Goal: Task Accomplishment & Management: Manage account settings

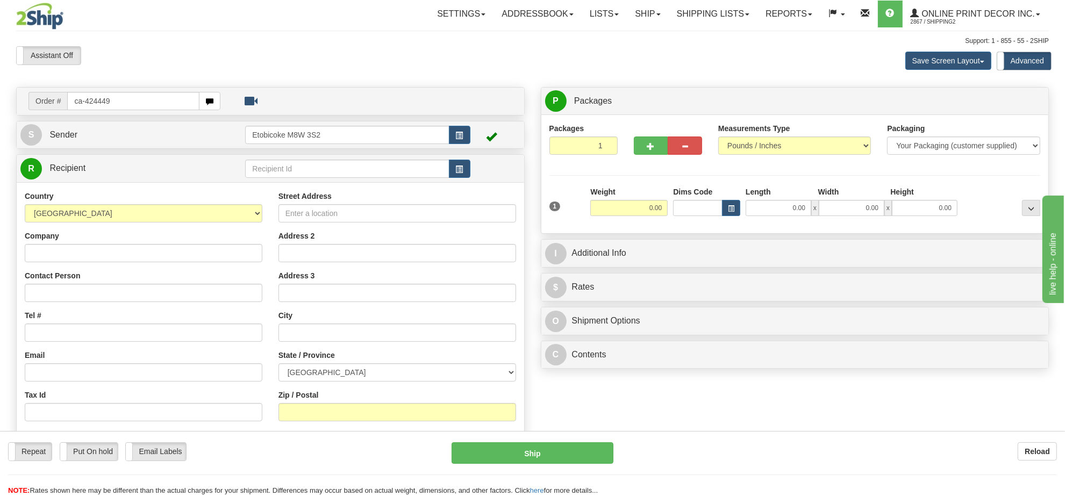
type input "ca-424449"
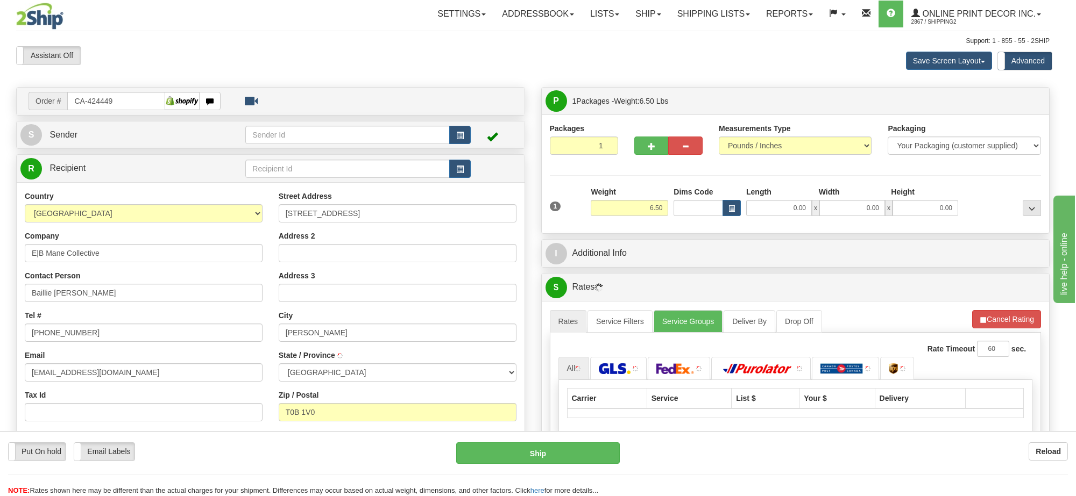
type input "HARDISTY"
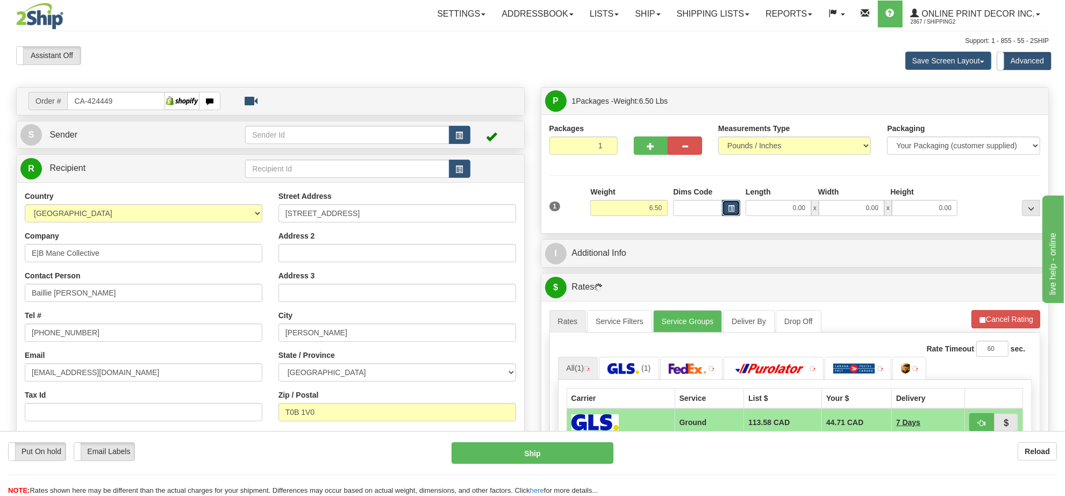
click at [736, 211] on button "button" at bounding box center [731, 208] width 18 height 16
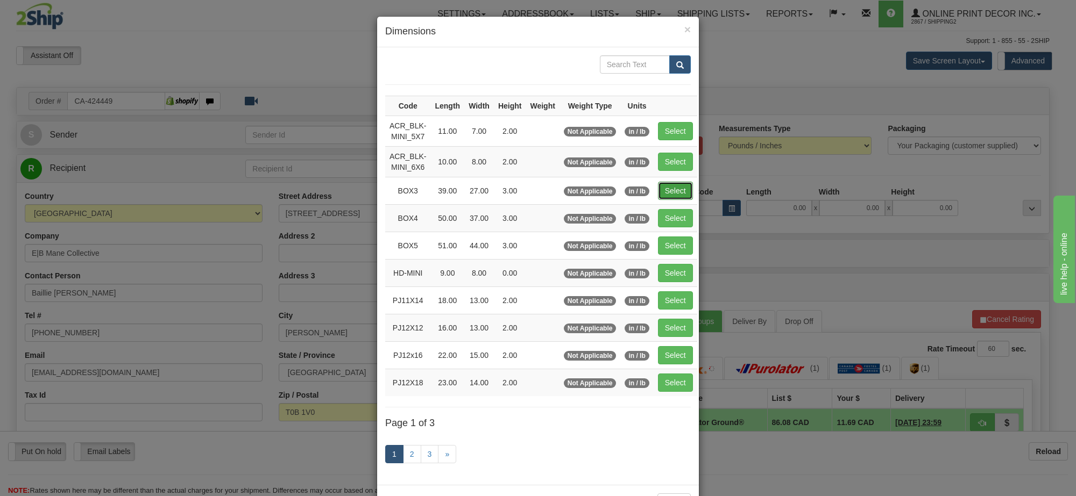
click at [671, 187] on button "Select" at bounding box center [675, 191] width 35 height 18
type input "BOX3"
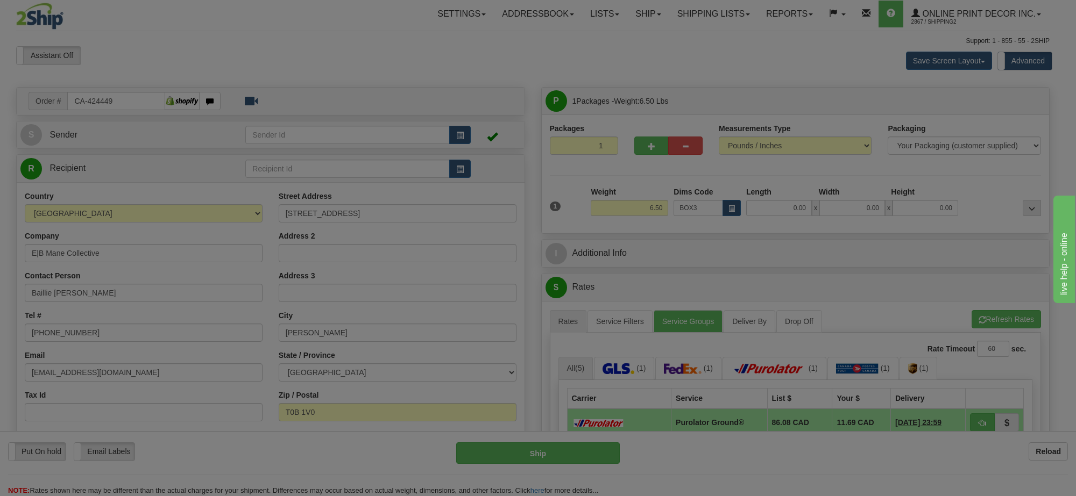
type input "39.00"
type input "27.00"
type input "3.00"
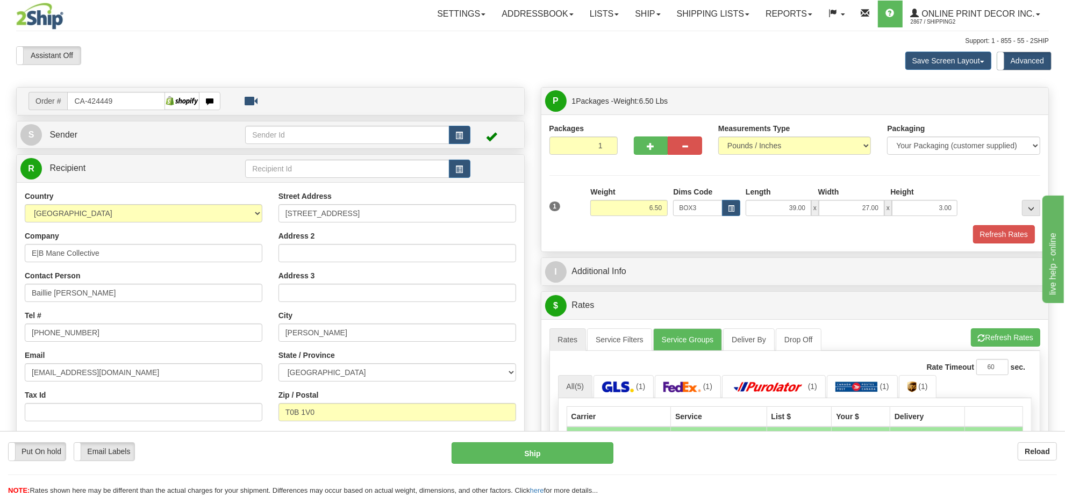
click at [668, 207] on div "Weight 6.50" at bounding box center [629, 206] width 83 height 38
click at [638, 148] on button "button" at bounding box center [651, 146] width 34 height 18
radio input "true"
type input "2"
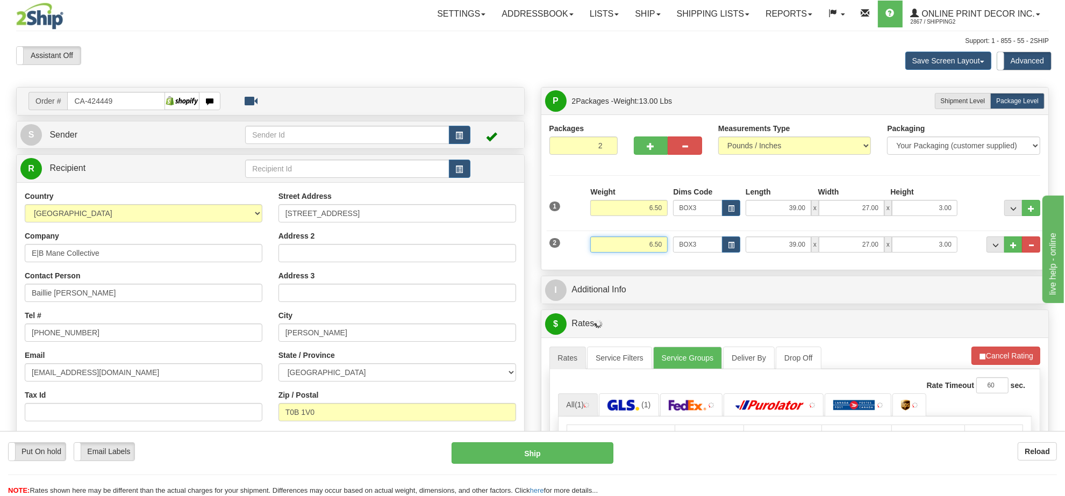
drag, startPoint x: 665, startPoint y: 243, endPoint x: 608, endPoint y: 248, distance: 57.3
click at [608, 248] on input "6.50" at bounding box center [628, 245] width 77 height 16
type input "3.98"
click at [730, 248] on span "button" at bounding box center [731, 246] width 6 height 6
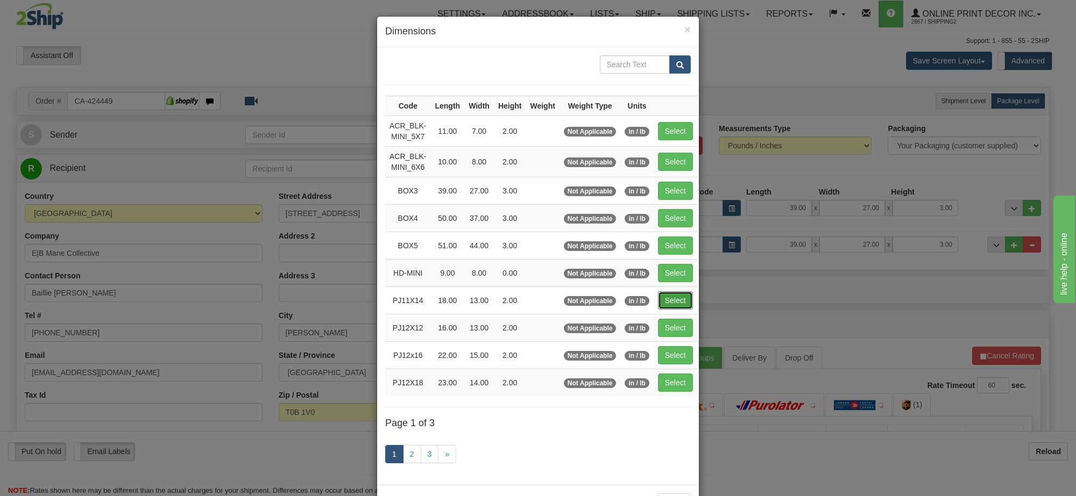
click at [672, 300] on button "Select" at bounding box center [675, 300] width 35 height 18
type input "PJ11X14"
type input "18.00"
type input "13.00"
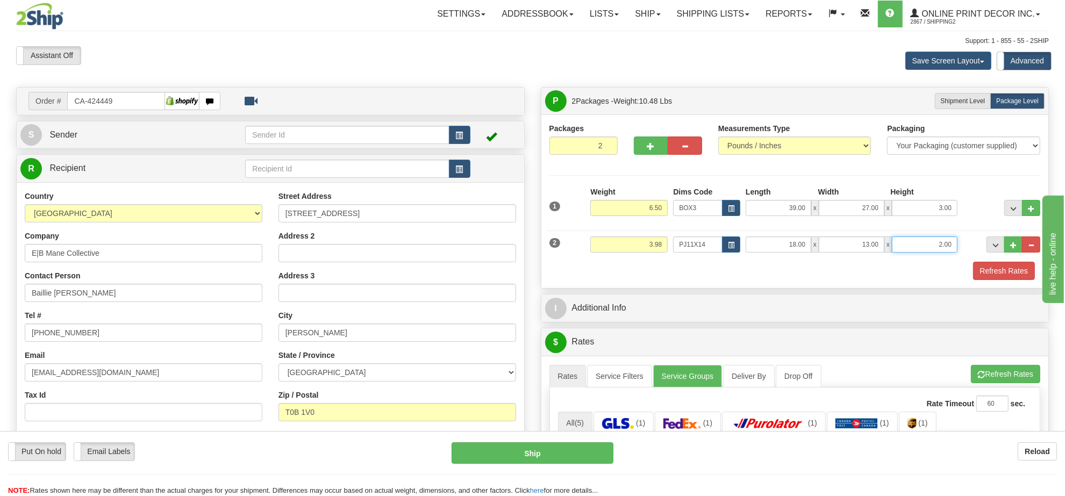
drag, startPoint x: 956, startPoint y: 245, endPoint x: 870, endPoint y: 242, distance: 85.6
click at [870, 242] on div "18.00 x 13.00 x 2.00" at bounding box center [852, 245] width 212 height 16
click button "Delete" at bounding box center [0, 0] width 0 height 0
type input "6.00"
click at [1011, 273] on button "Refresh Rates" at bounding box center [1004, 271] width 62 height 18
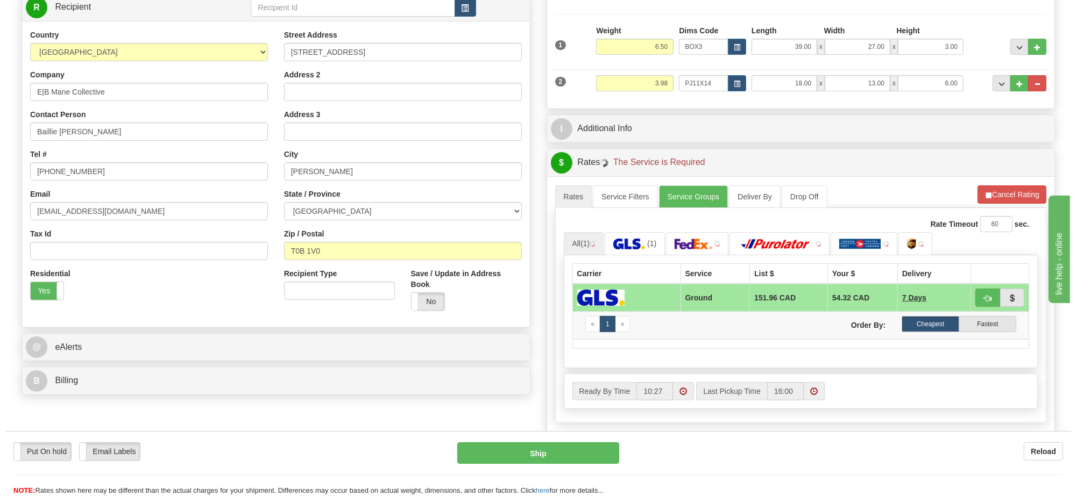
scroll to position [164, 0]
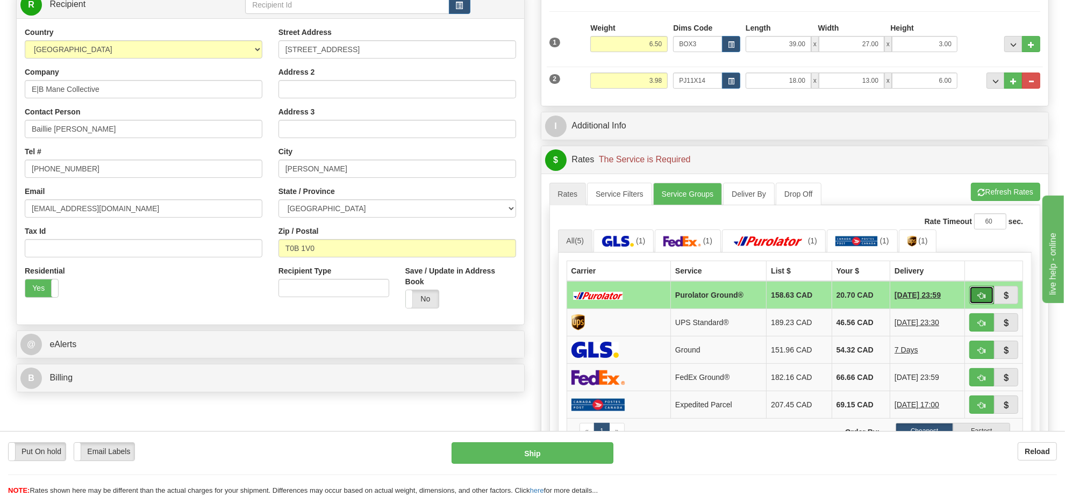
click at [976, 297] on button "button" at bounding box center [982, 295] width 25 height 18
type input "260"
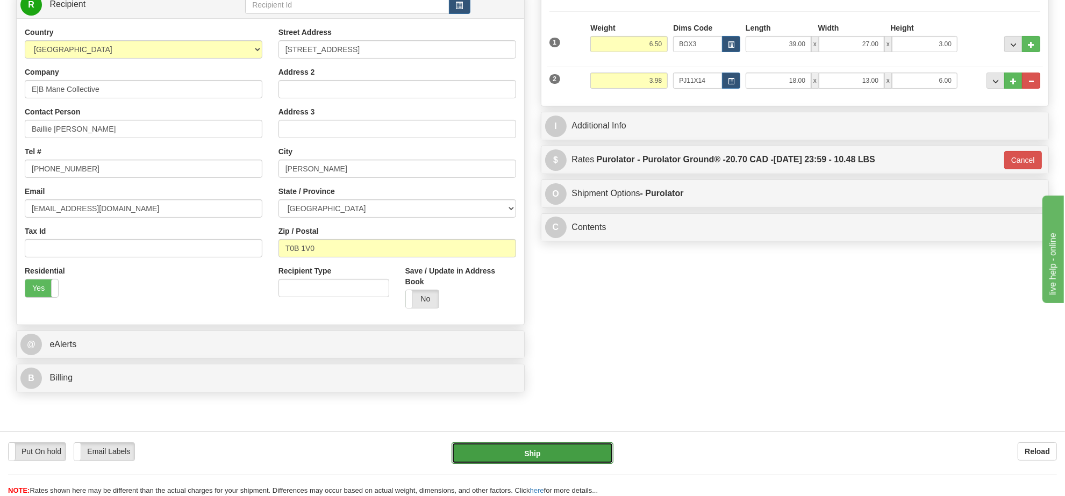
click at [577, 445] on button "Ship" at bounding box center [532, 454] width 161 height 22
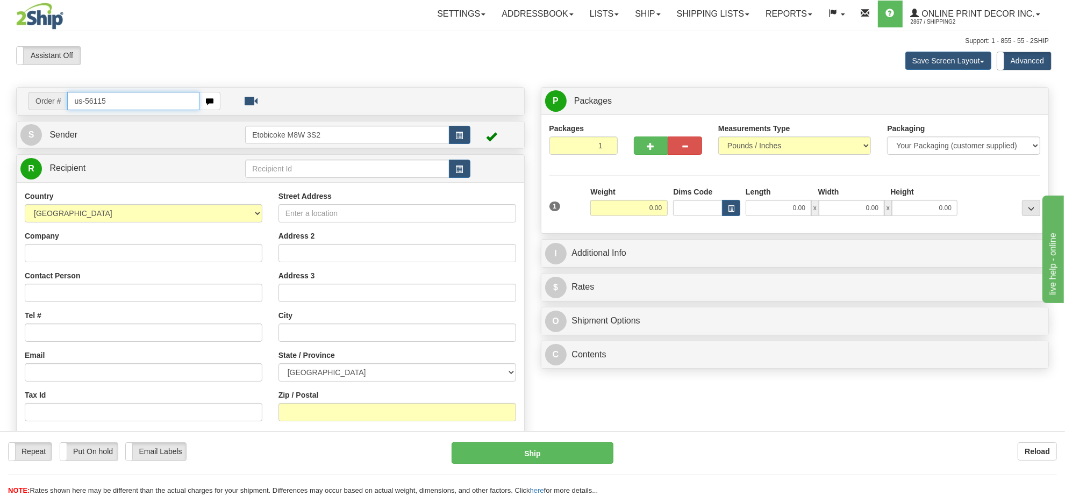
type input "us-56115"
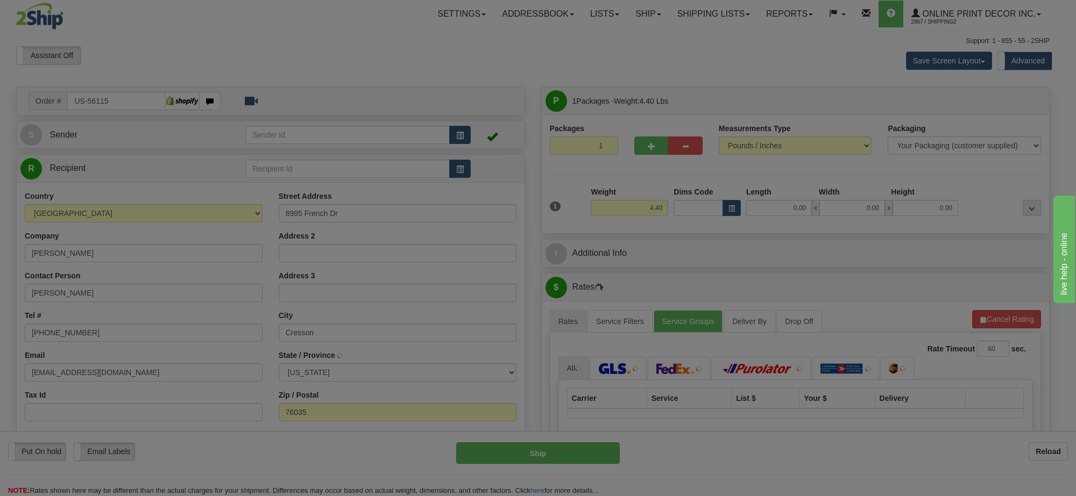
type input "CRESSON"
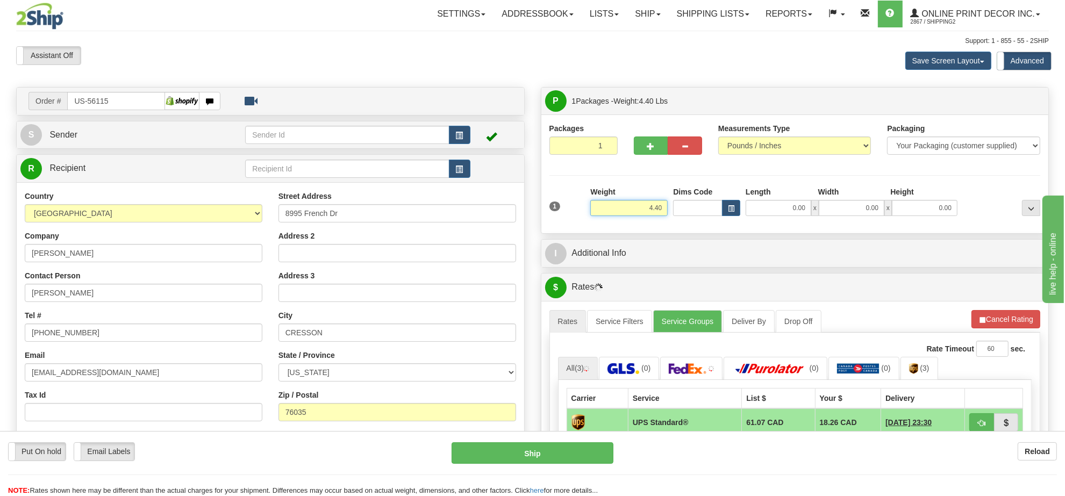
click at [642, 205] on input "4.40" at bounding box center [628, 208] width 77 height 16
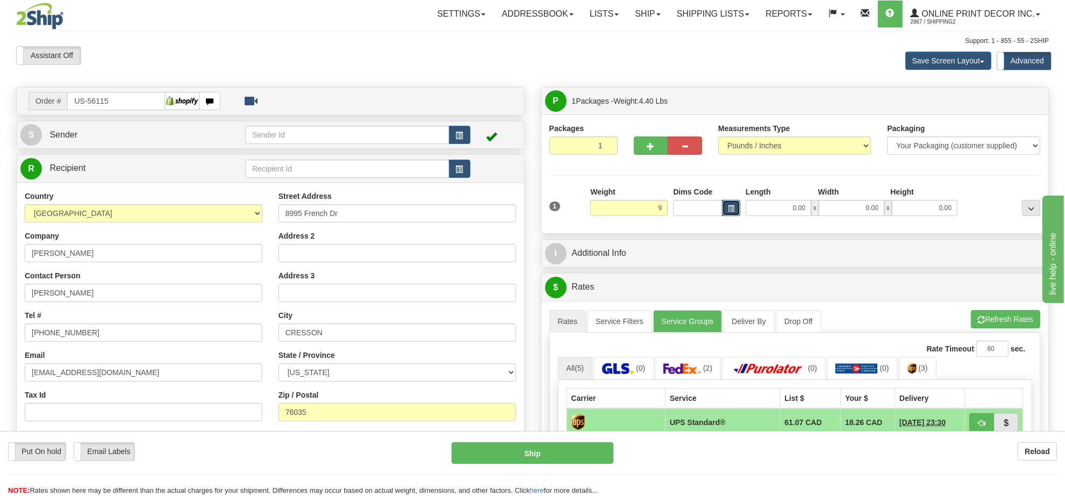
type input "9.00"
click at [729, 212] on span "button" at bounding box center [731, 209] width 6 height 6
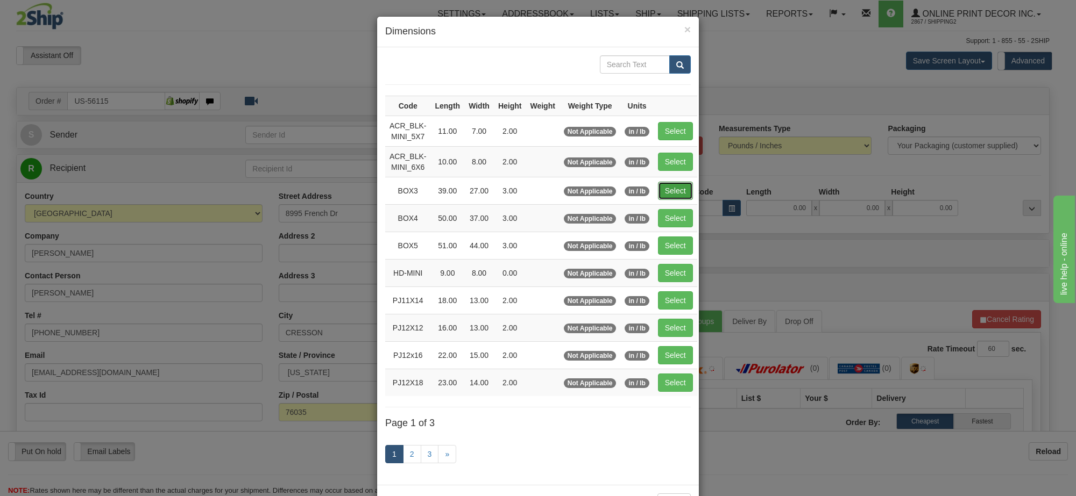
click at [671, 194] on button "Select" at bounding box center [675, 191] width 35 height 18
type input "BOX3"
type input "39.00"
type input "27.00"
type input "3.00"
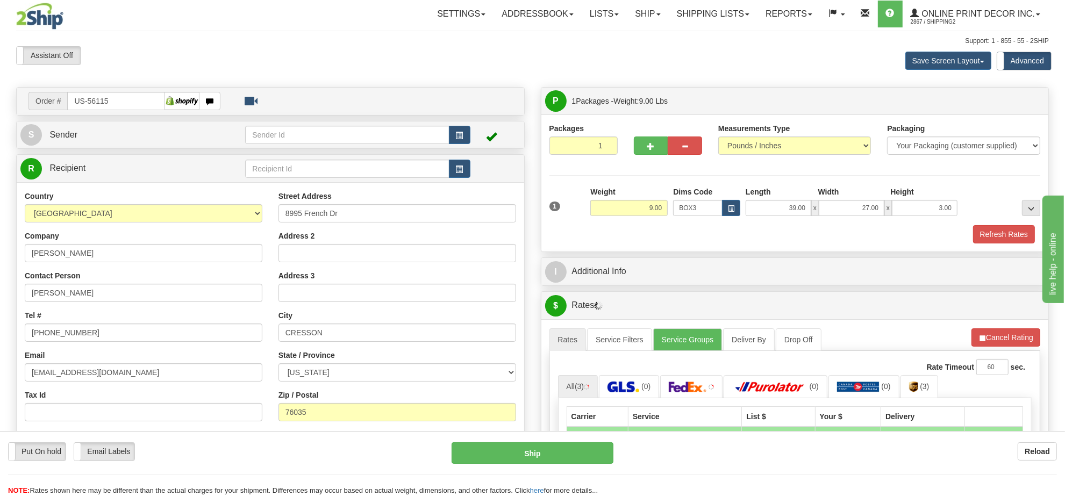
click at [653, 156] on div at bounding box center [668, 143] width 84 height 41
click at [651, 155] on button "button" at bounding box center [651, 146] width 34 height 18
radio input "true"
type input "2"
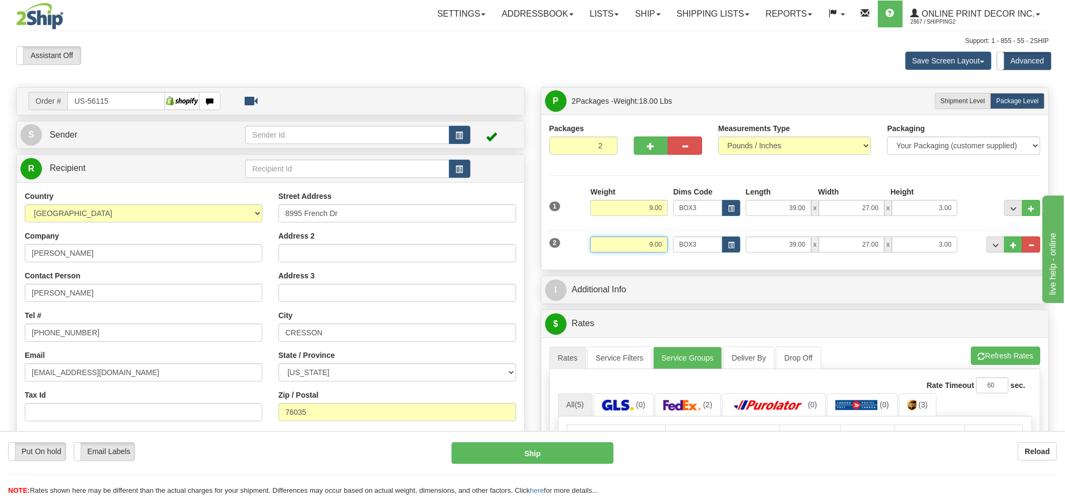
click at [653, 249] on input "9.00" at bounding box center [628, 245] width 77 height 16
type input "3.00"
drag, startPoint x: 718, startPoint y: 247, endPoint x: 730, endPoint y: 247, distance: 11.3
click at [718, 247] on input "BOX3" at bounding box center [697, 245] width 49 height 16
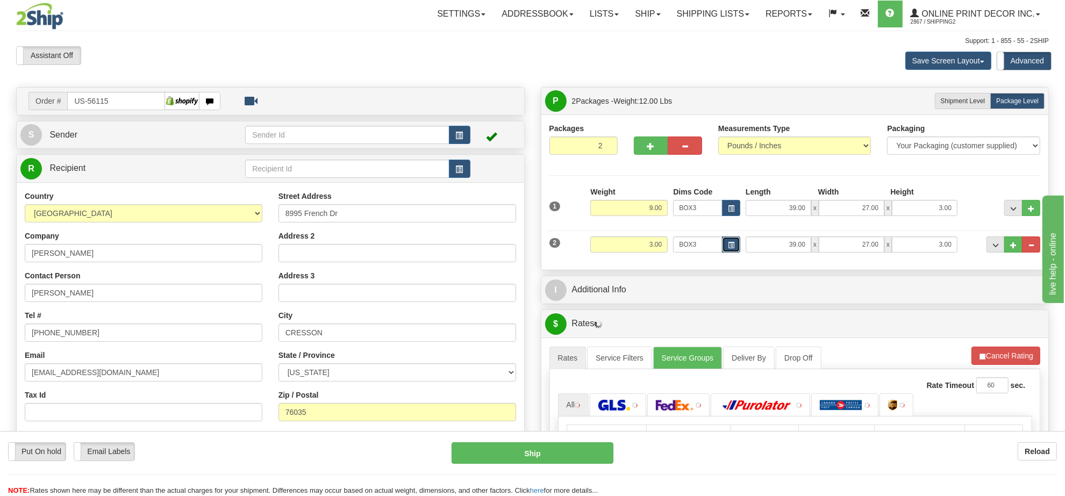
click at [732, 247] on span "button" at bounding box center [731, 246] width 6 height 6
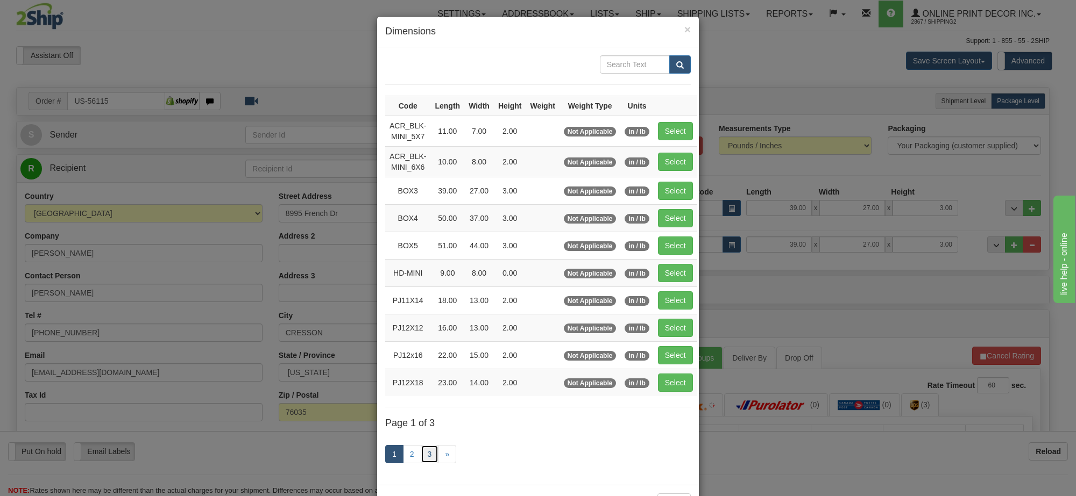
click at [429, 458] on link "3" at bounding box center [430, 454] width 18 height 18
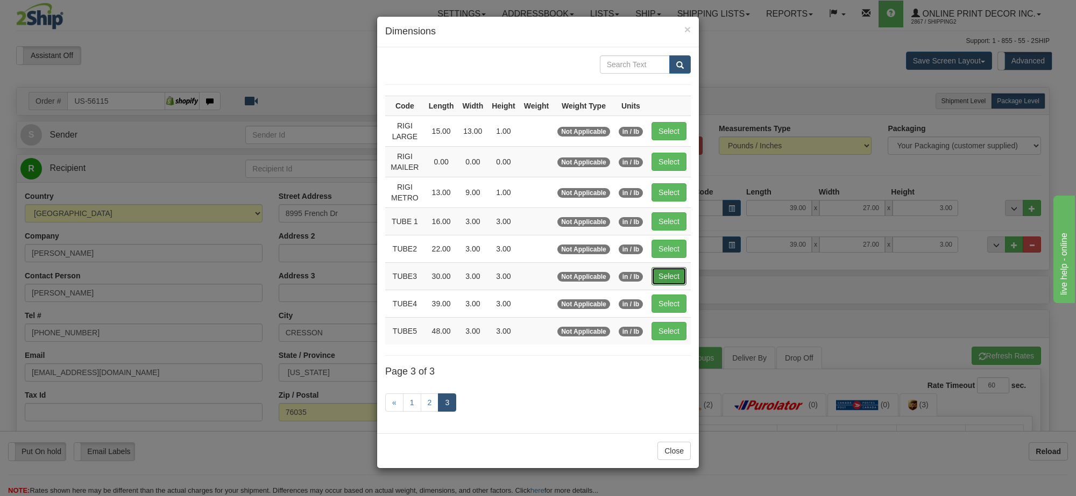
drag, startPoint x: 667, startPoint y: 273, endPoint x: 917, endPoint y: 348, distance: 261.7
click at [667, 274] on button "Select" at bounding box center [668, 276] width 35 height 18
type input "TUBE3"
type input "30.00"
type input "3.00"
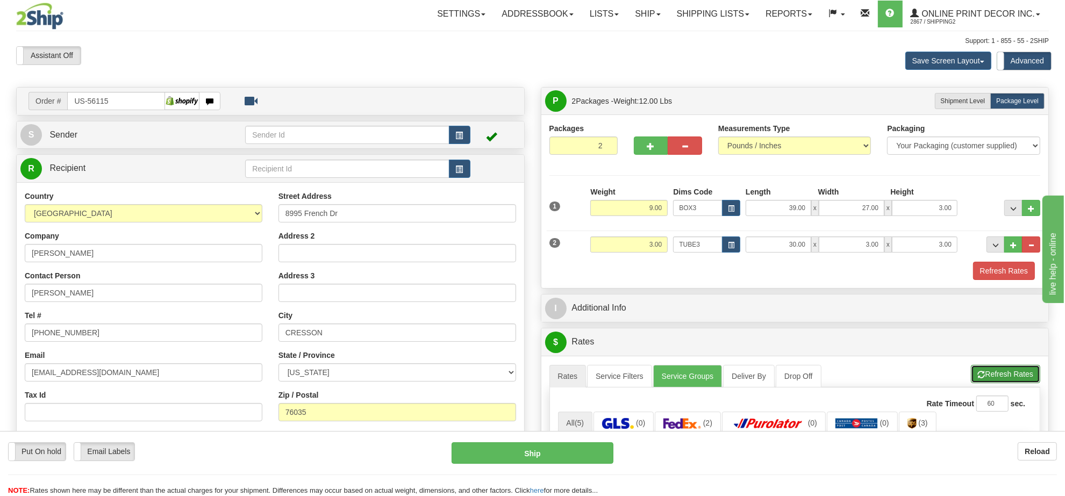
click at [1010, 376] on button "Refresh Rates" at bounding box center [1005, 374] width 69 height 18
click at [456, 130] on button "button" at bounding box center [460, 135] width 22 height 18
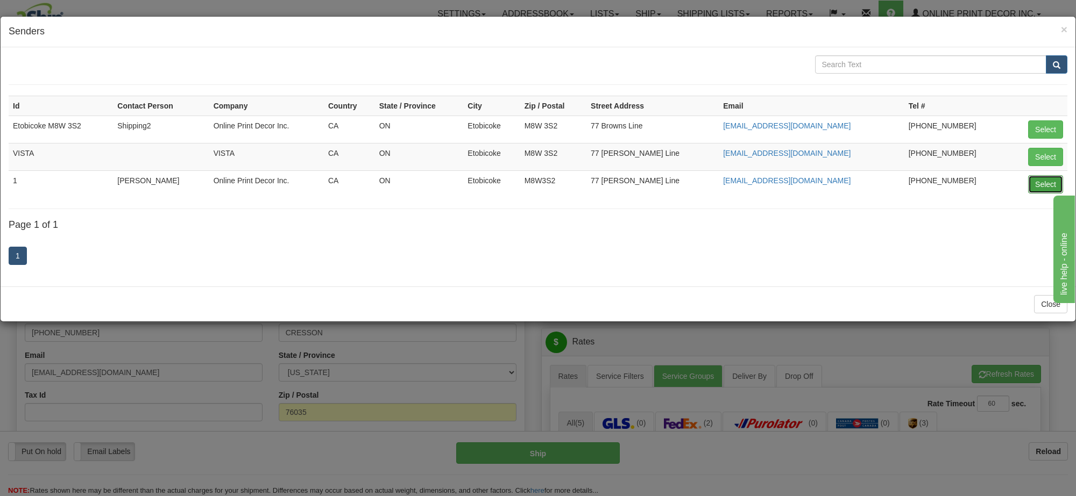
click at [1032, 188] on button "Select" at bounding box center [1045, 184] width 35 height 18
type input "1"
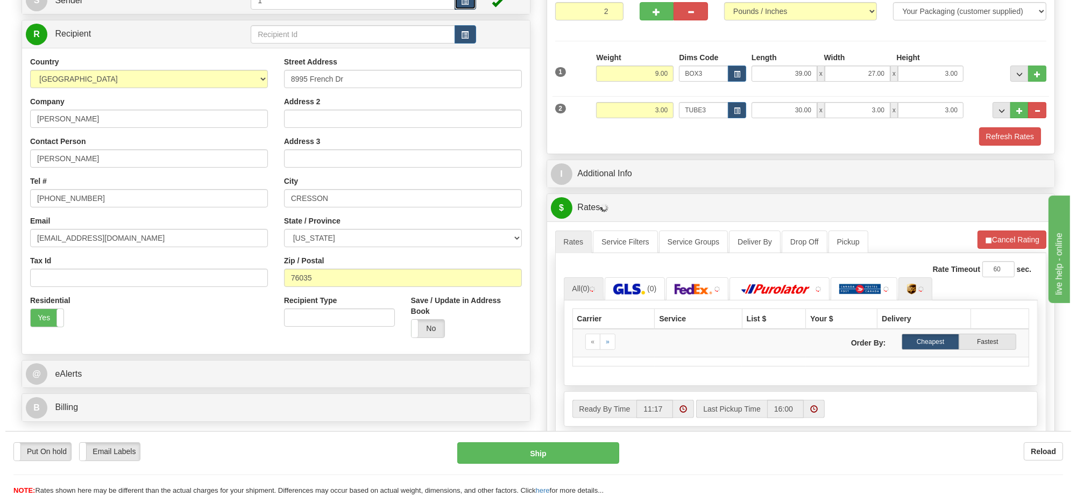
scroll to position [202, 0]
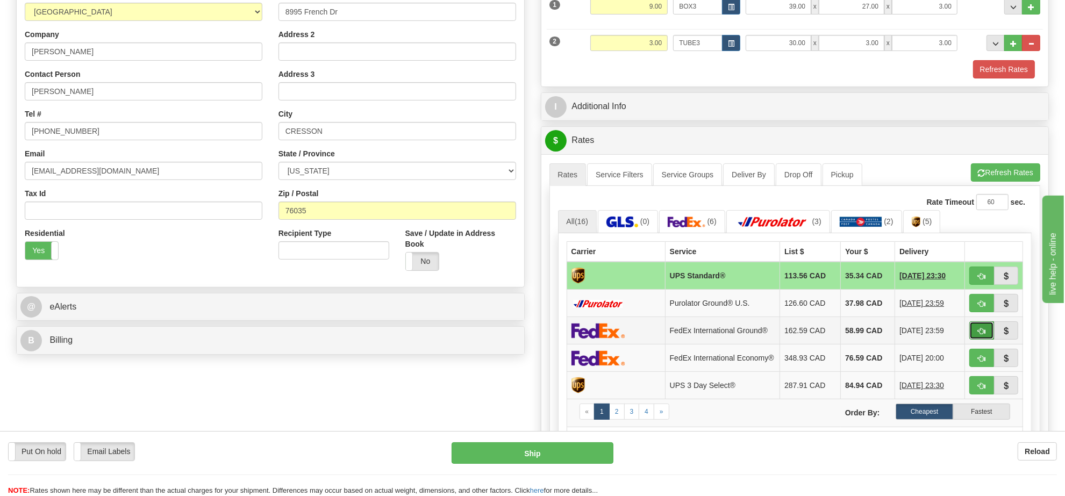
click at [977, 335] on button "button" at bounding box center [982, 331] width 25 height 18
type input "92"
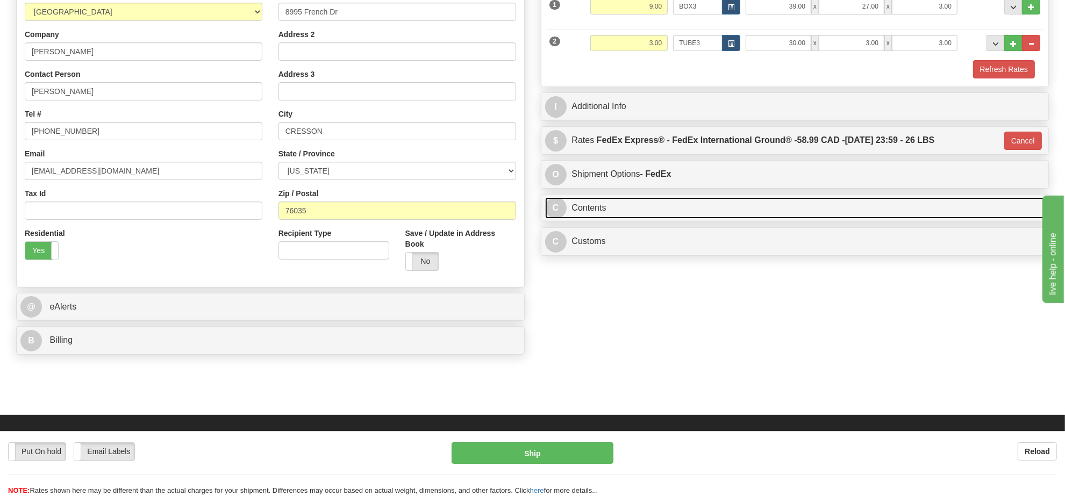
click at [663, 213] on link "C Contents" at bounding box center [795, 208] width 500 height 22
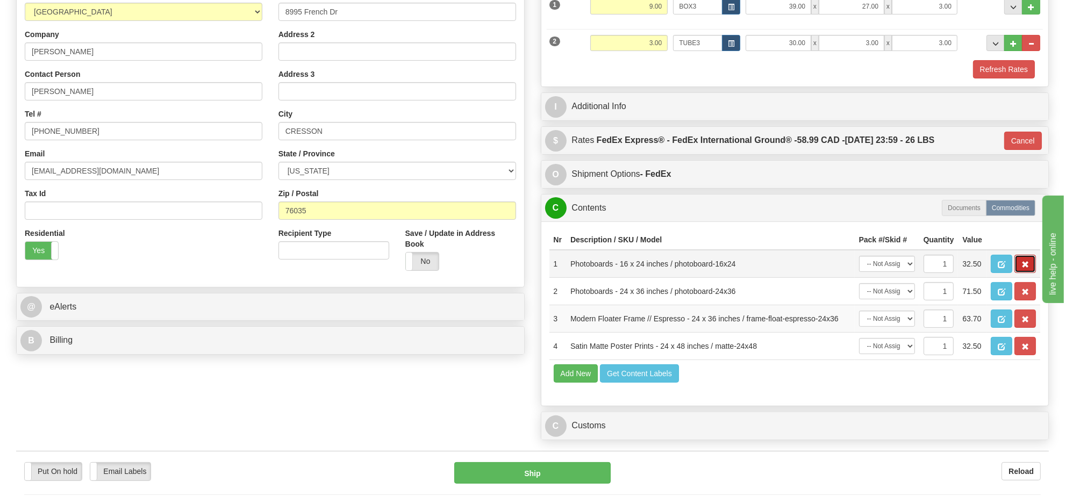
click at [1023, 268] on span "button" at bounding box center [1026, 264] width 8 height 7
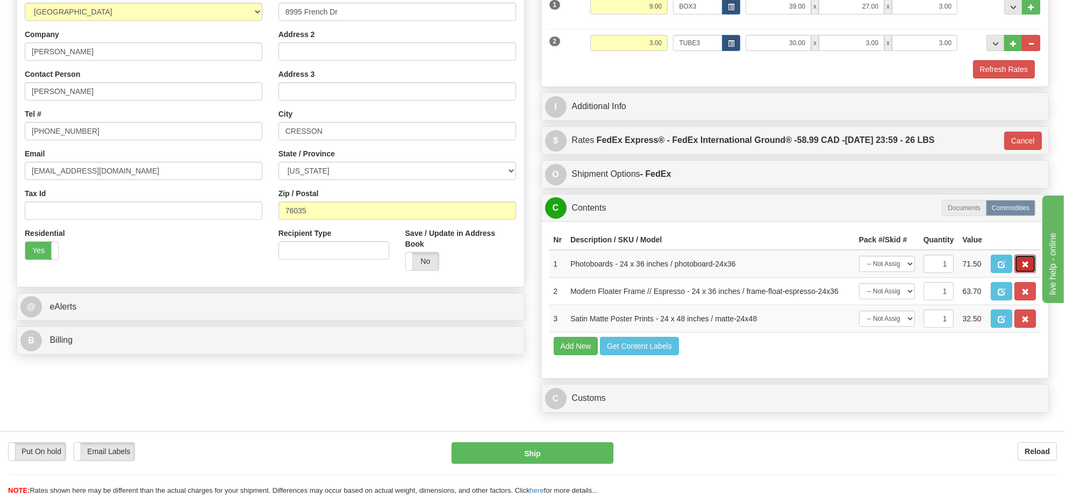
click at [1023, 268] on span "button" at bounding box center [1026, 264] width 8 height 7
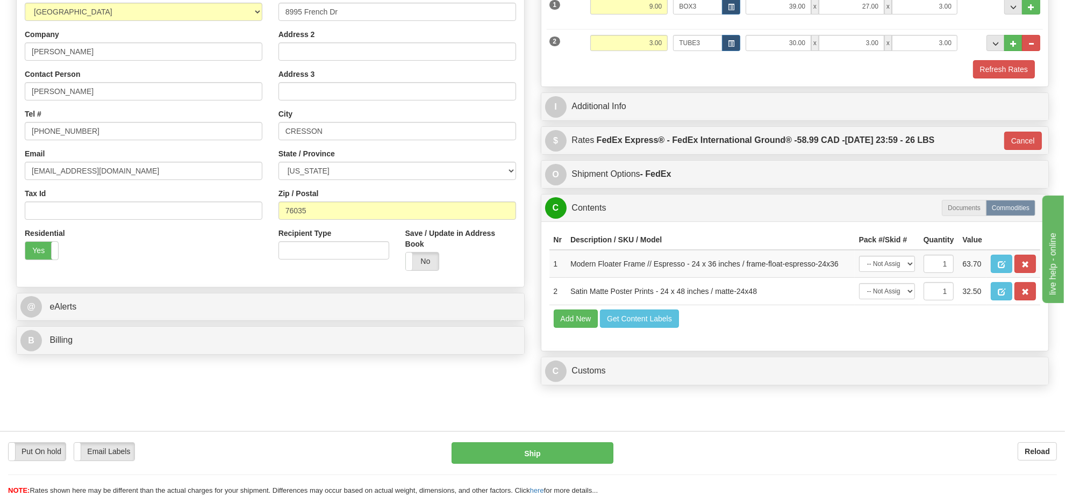
click at [1023, 268] on span "button" at bounding box center [1026, 264] width 8 height 7
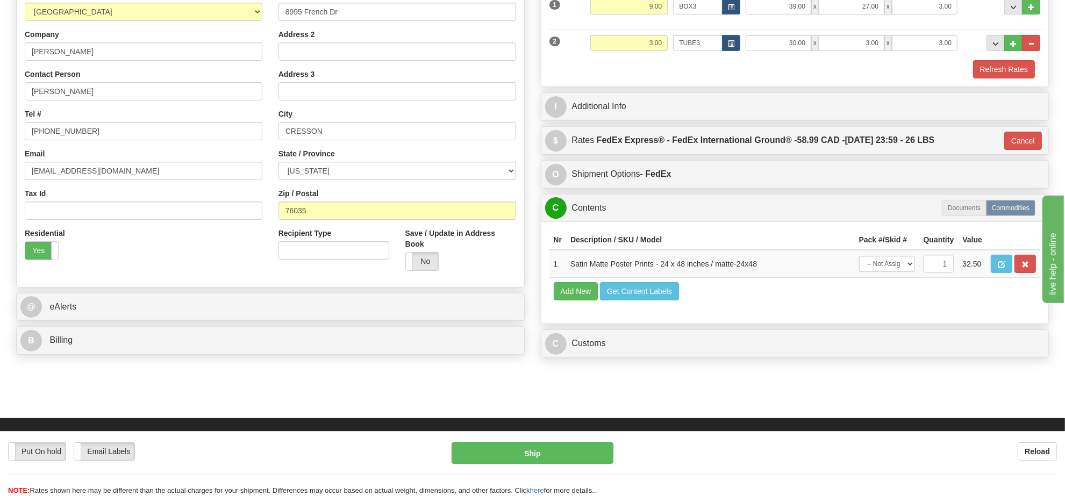
click at [1023, 268] on span "button" at bounding box center [1026, 264] width 8 height 7
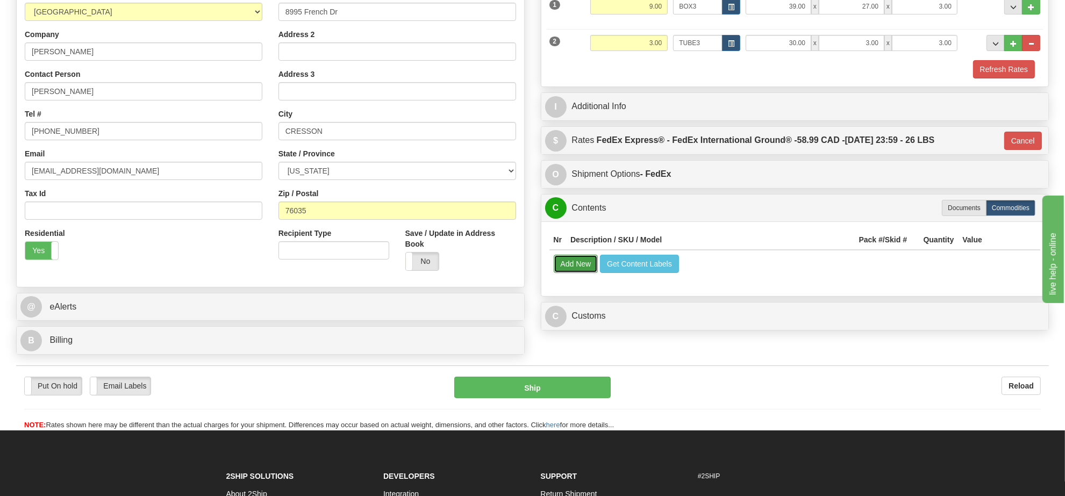
click at [592, 265] on button "Add New" at bounding box center [576, 264] width 45 height 18
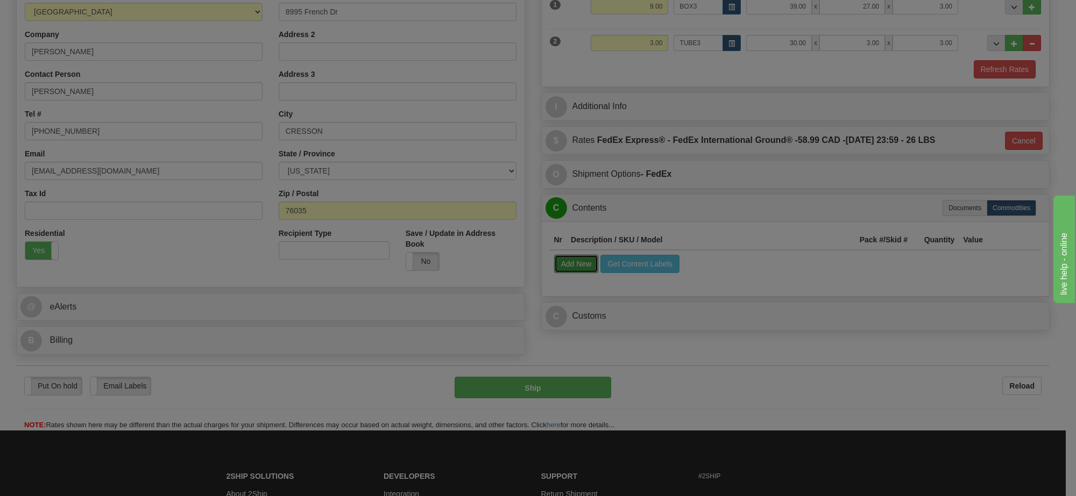
select select
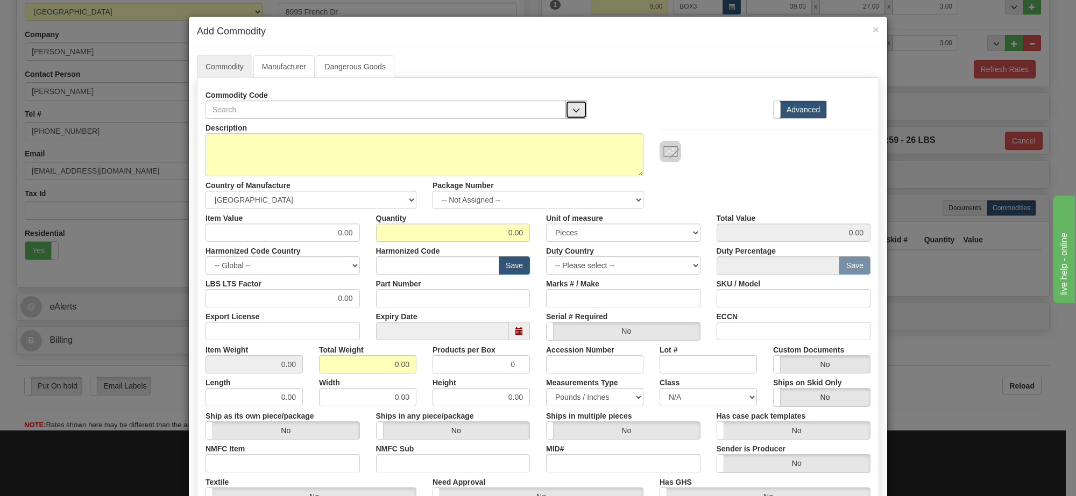
click at [566, 117] on button "button" at bounding box center [576, 110] width 22 height 18
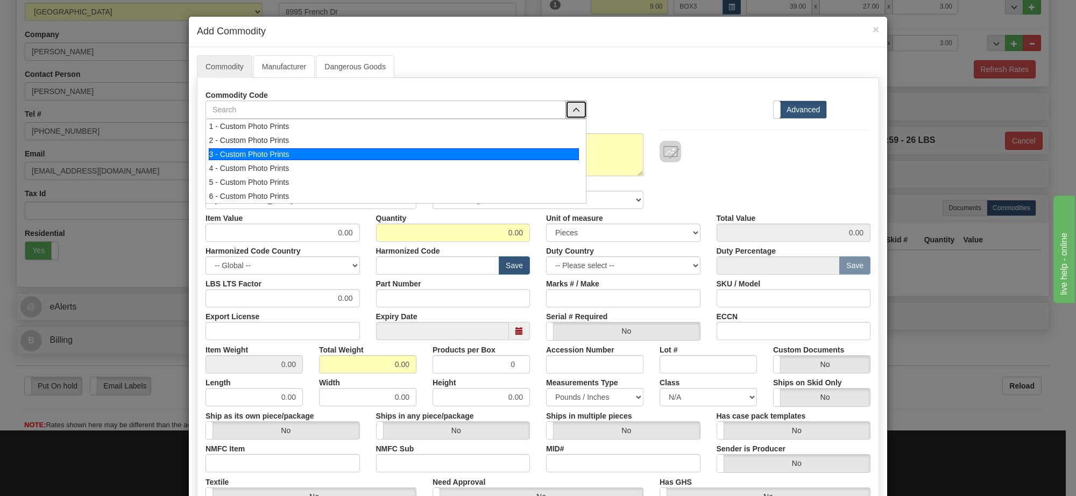
click at [549, 152] on div "3 - Custom Photo Prints" at bounding box center [394, 154] width 371 height 12
select select "1"
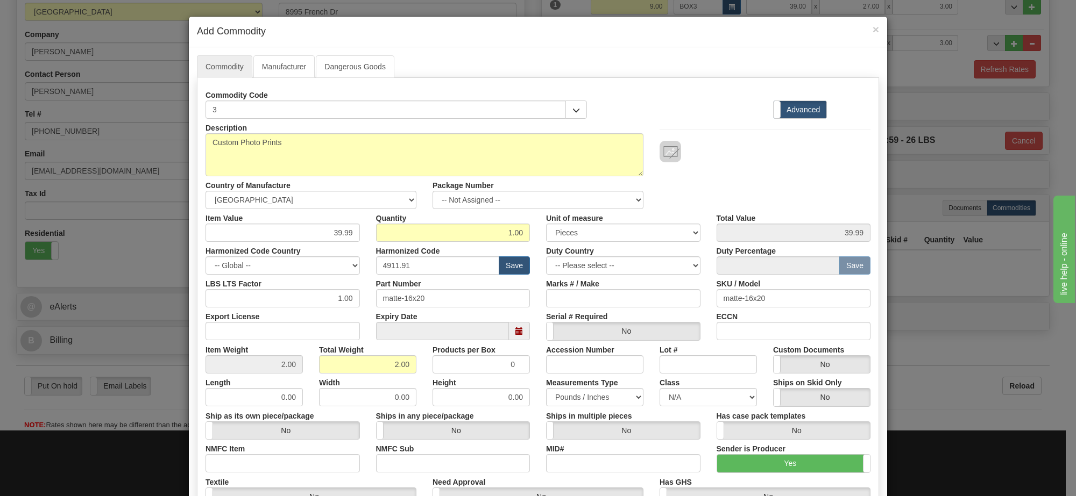
scroll to position [1, 0]
click at [539, 204] on select "-- Not Assigned -- Item 1 Item 2" at bounding box center [537, 200] width 211 height 18
select select "0"
click at [432, 191] on select "-- Not Assigned -- Item 1 Item 2" at bounding box center [537, 200] width 211 height 18
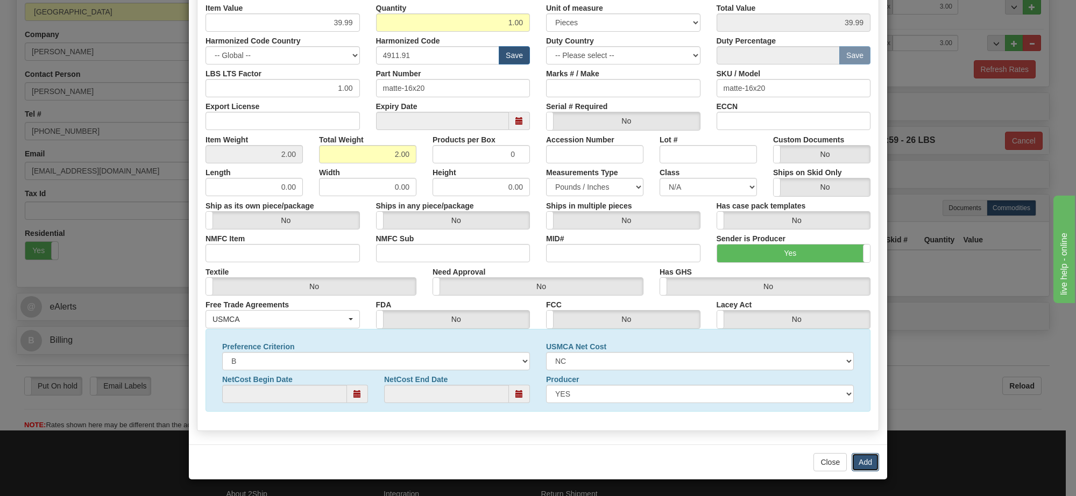
click at [858, 460] on button "Add" at bounding box center [864, 462] width 27 height 18
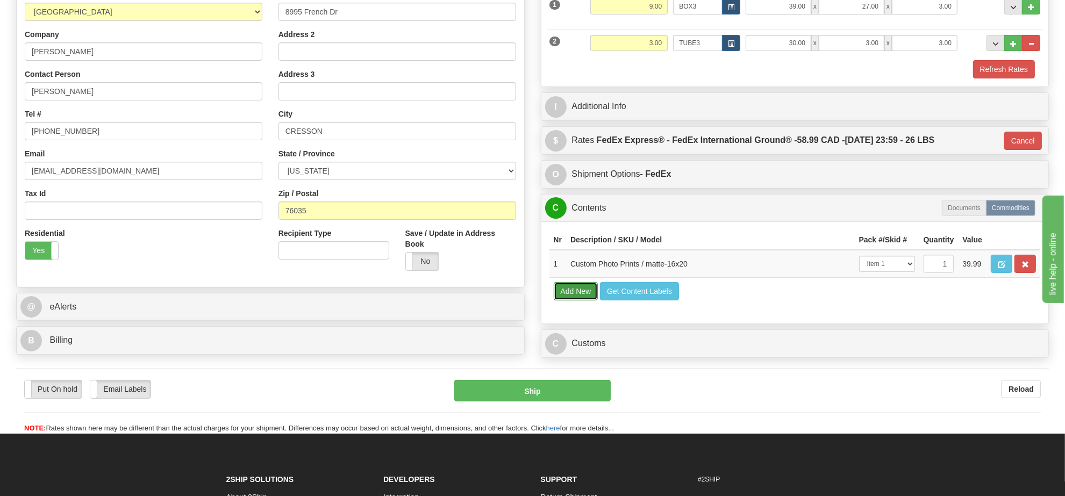
click at [587, 301] on button "Add New" at bounding box center [576, 291] width 45 height 18
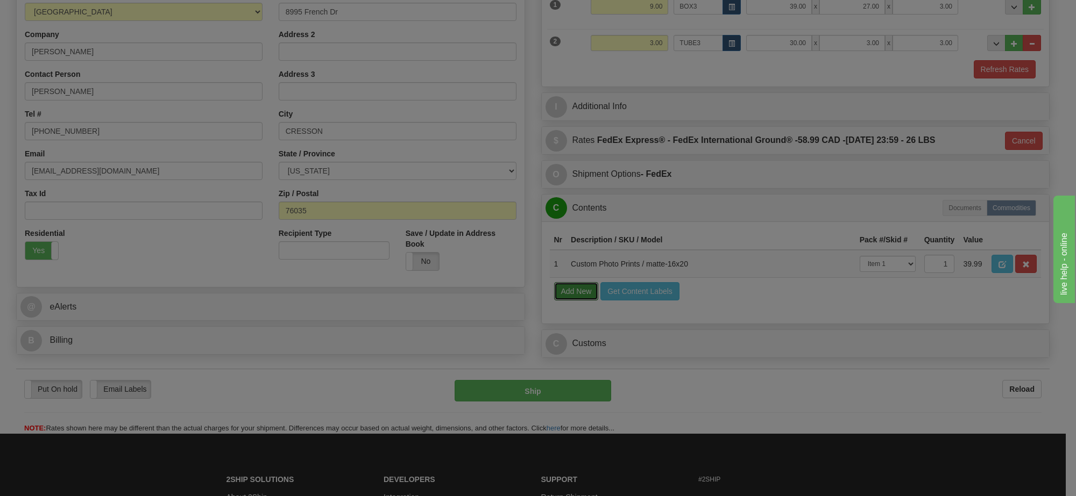
select select
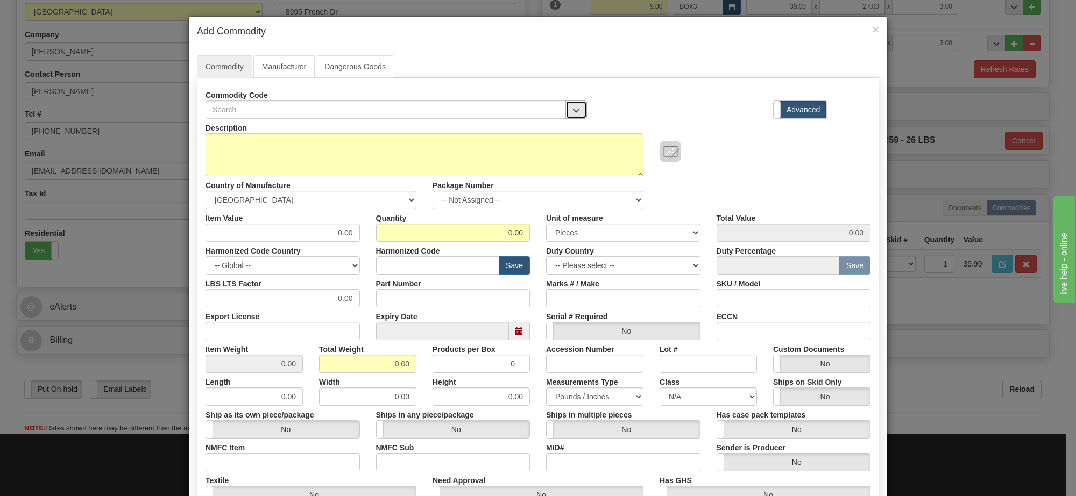
click at [572, 111] on span "button" at bounding box center [576, 110] width 8 height 7
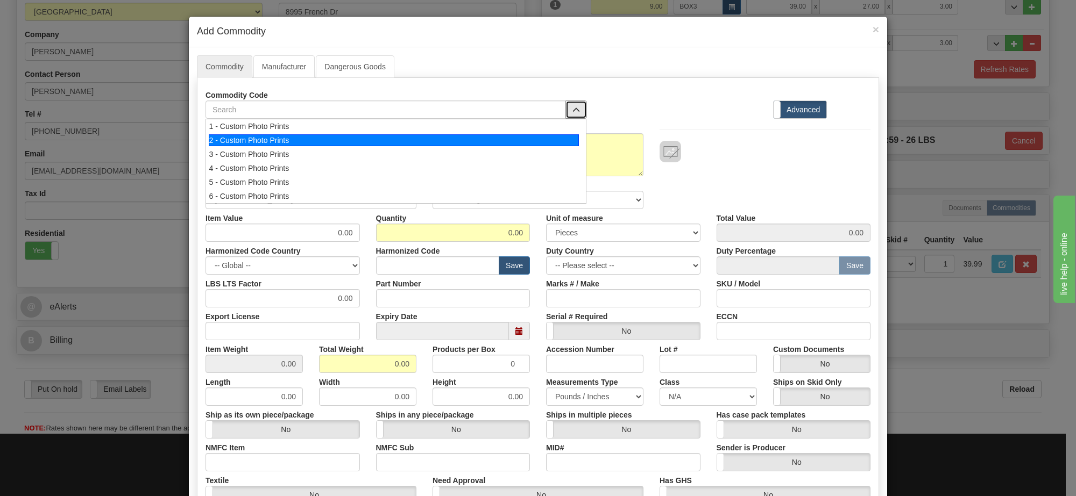
click at [408, 136] on div "2 - Custom Photo Prints" at bounding box center [394, 140] width 371 height 12
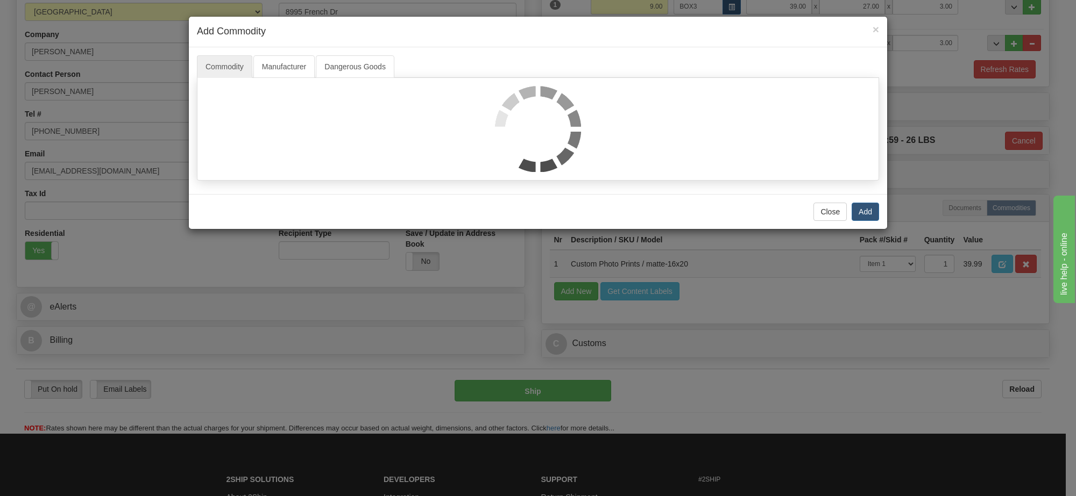
select select "1"
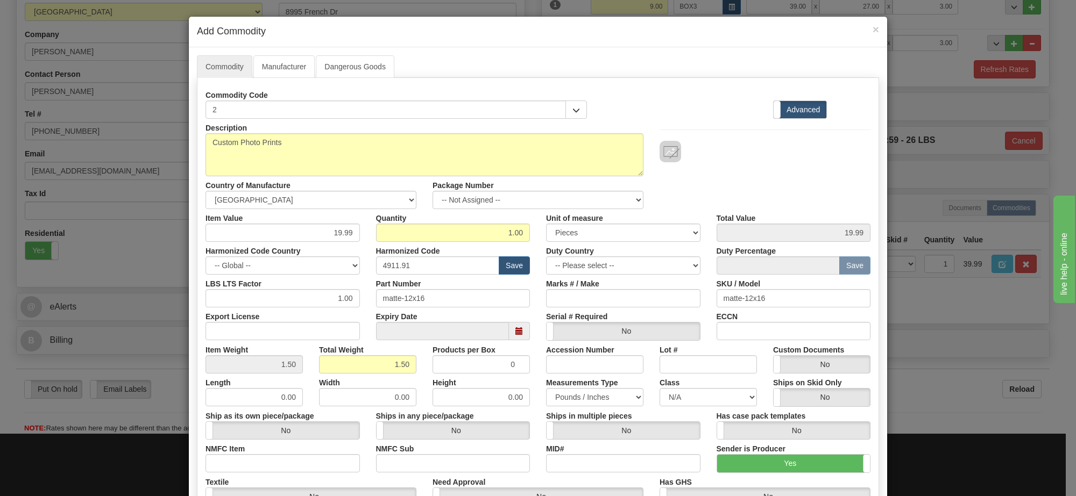
scroll to position [1, 0]
click at [582, 202] on select "-- Not Assigned -- Item 1 Item 2" at bounding box center [537, 200] width 211 height 18
select select "0"
click at [432, 191] on select "-- Not Assigned -- Item 1 Item 2" at bounding box center [537, 200] width 211 height 18
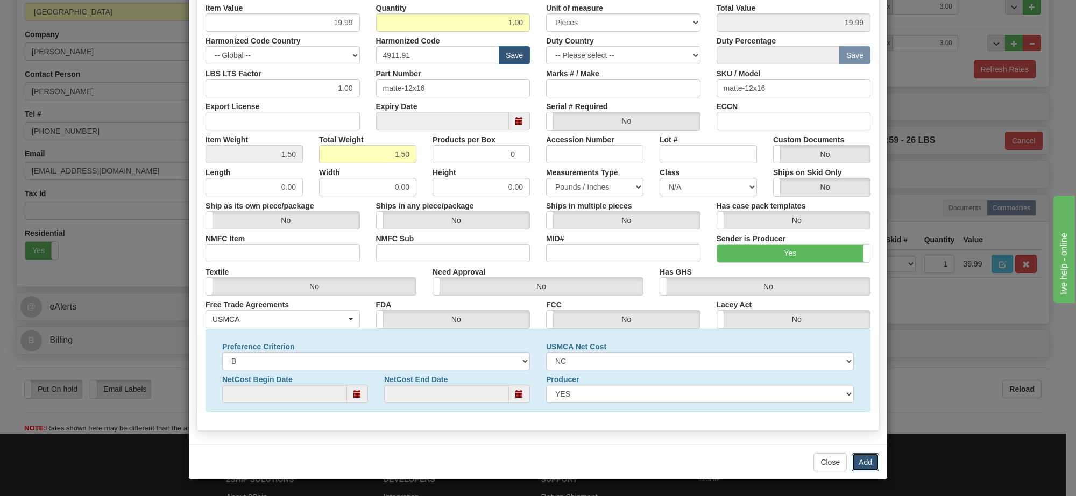
click at [858, 459] on button "Add" at bounding box center [864, 462] width 27 height 18
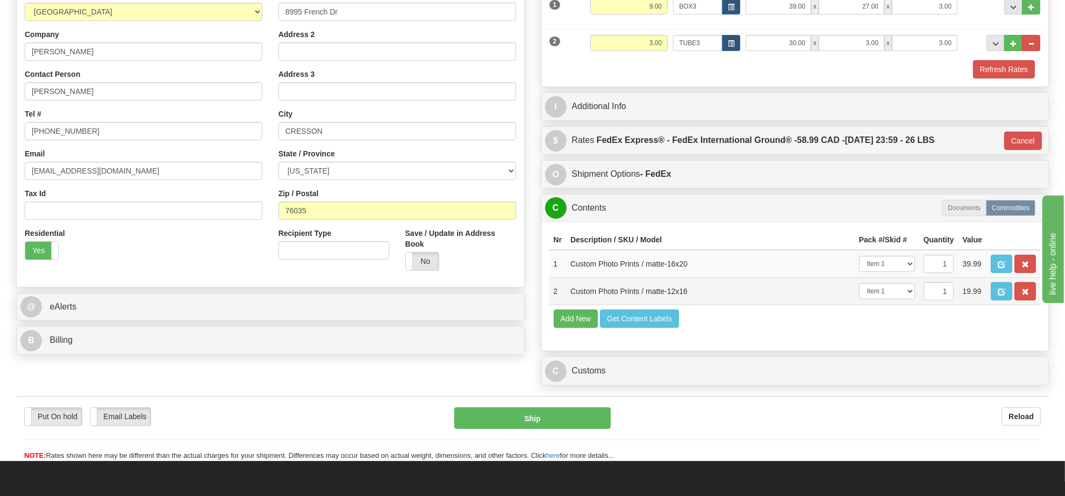
scroll to position [269, 0]
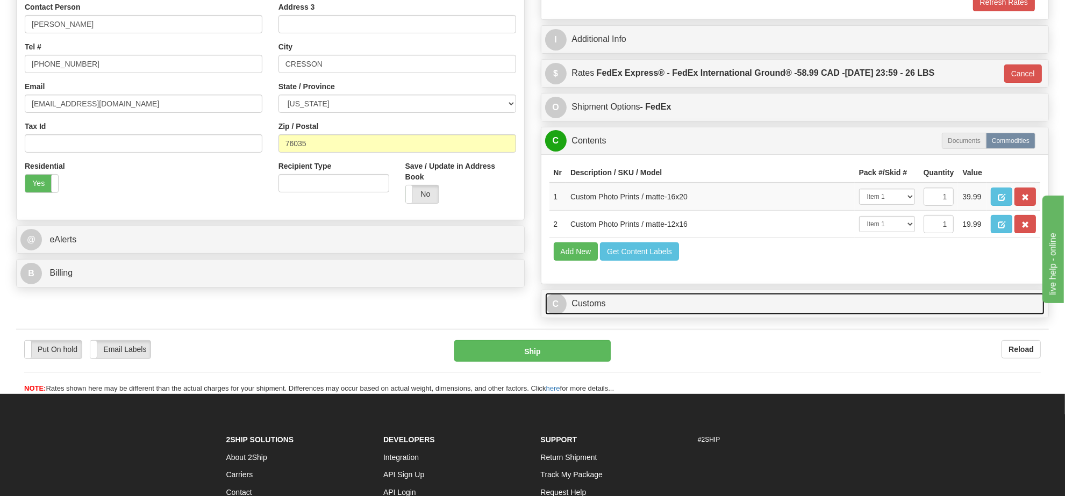
click at [613, 315] on link "C Customs" at bounding box center [795, 304] width 500 height 22
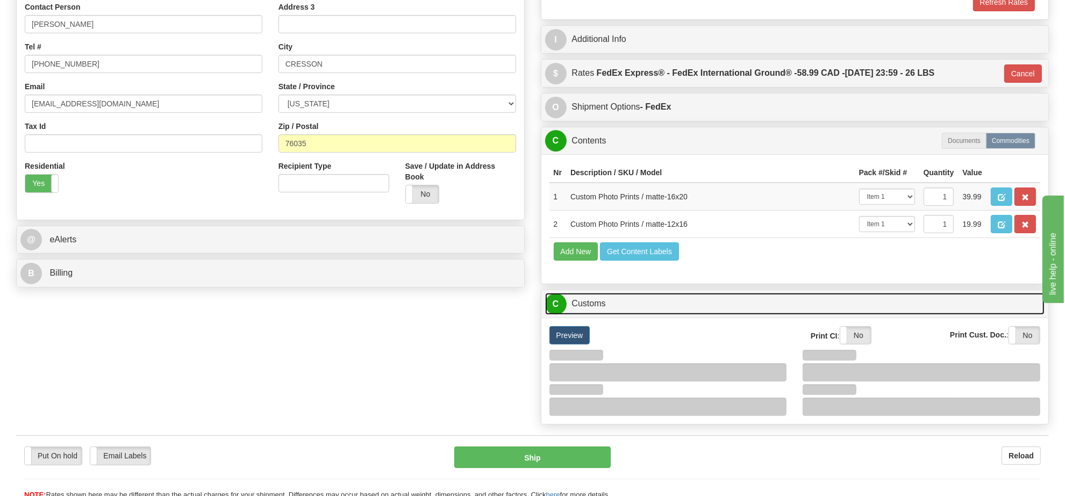
scroll to position [471, 0]
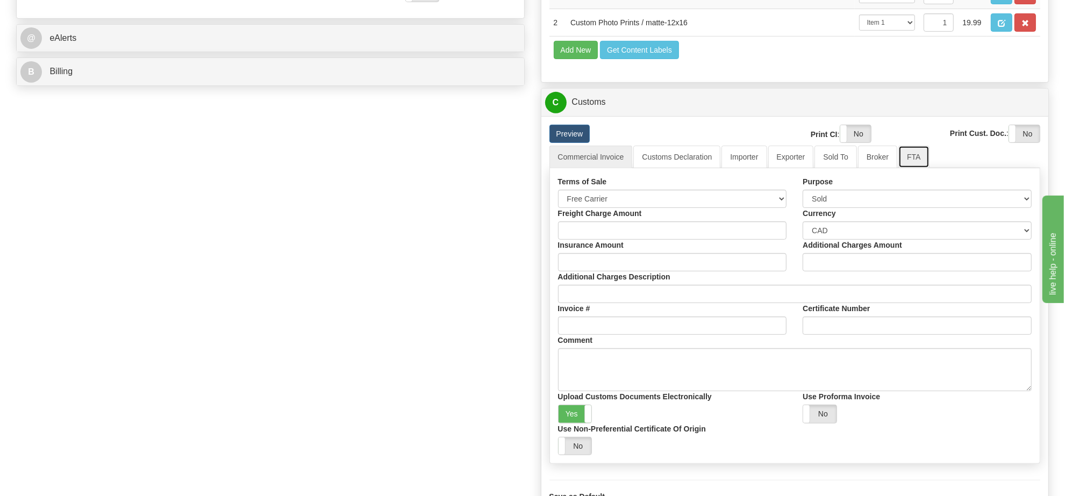
click at [899, 168] on link "FTA" at bounding box center [914, 157] width 31 height 23
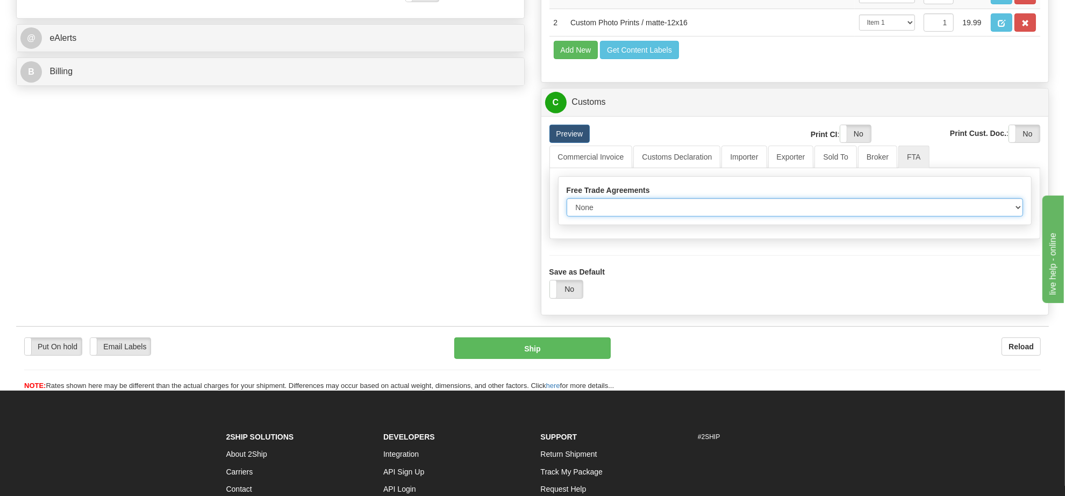
click at [637, 217] on select "None Other USMCA CETA CUKTCA" at bounding box center [795, 207] width 457 height 18
select select "1"
click at [567, 217] on select "None Other USMCA CETA CUKTCA" at bounding box center [795, 207] width 457 height 18
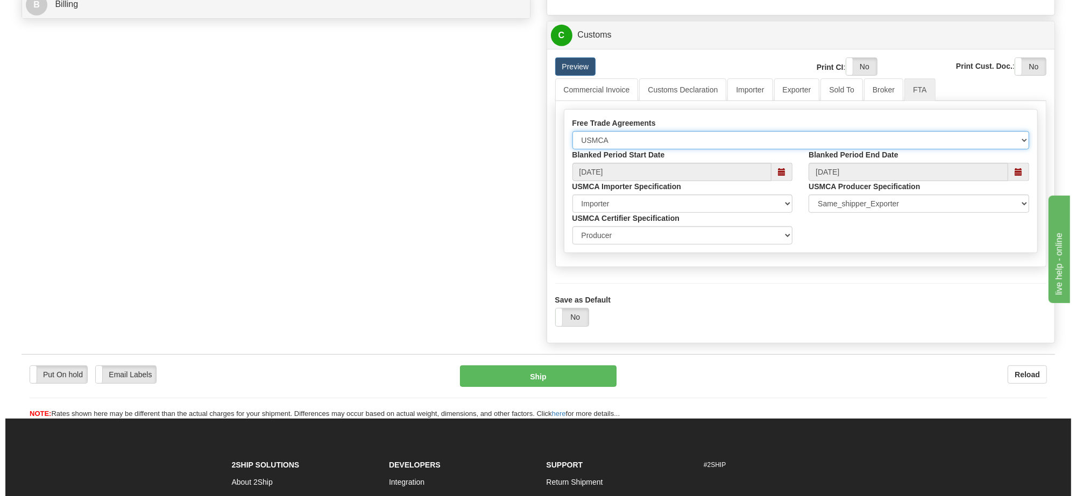
scroll to position [605, 0]
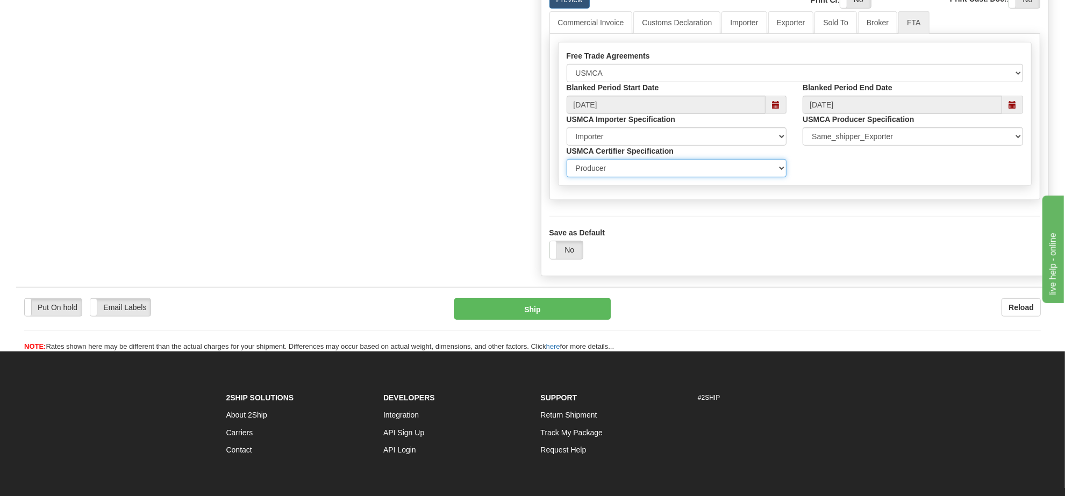
click at [671, 177] on select "Exporter Importer Producer" at bounding box center [677, 168] width 220 height 18
click at [565, 320] on button "Ship" at bounding box center [532, 309] width 156 height 22
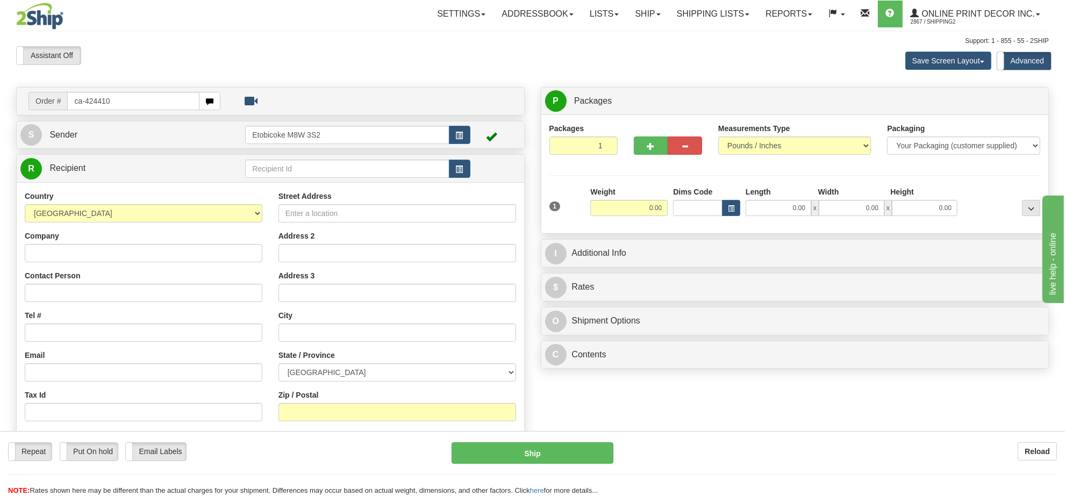
type input "ca-424410"
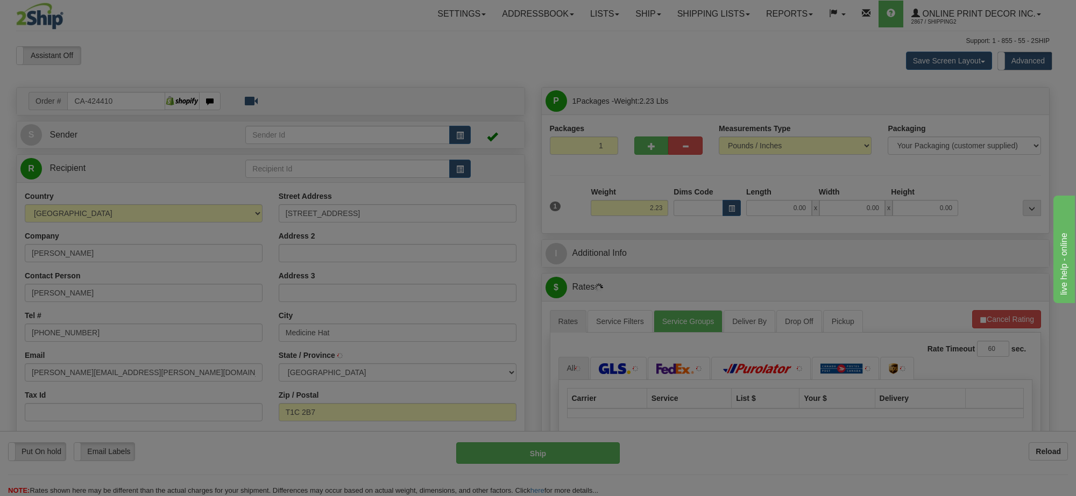
type input "MEDICINE HAT"
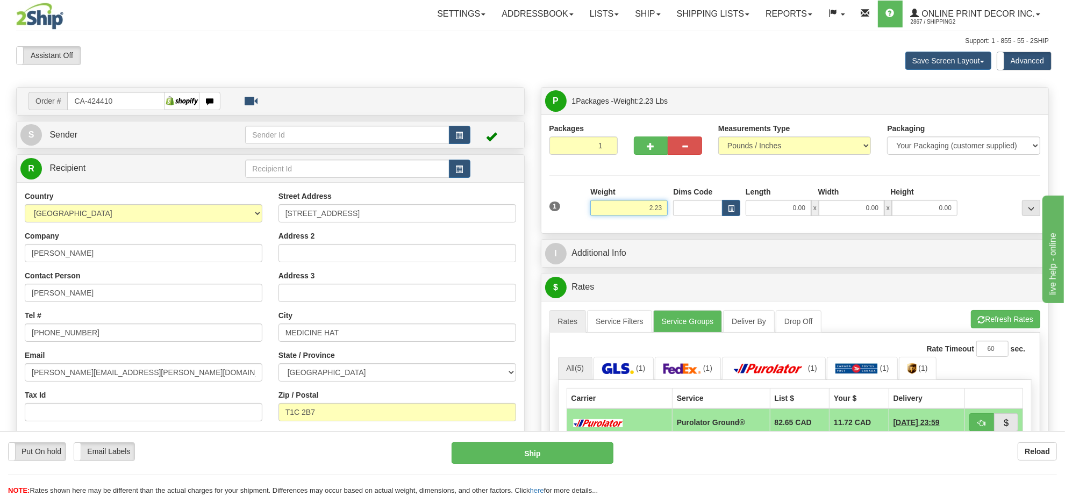
click at [632, 212] on input "2.23" at bounding box center [628, 208] width 77 height 16
click at [633, 212] on input "2.23" at bounding box center [628, 208] width 77 height 16
click at [734, 205] on button "button" at bounding box center [731, 208] width 18 height 16
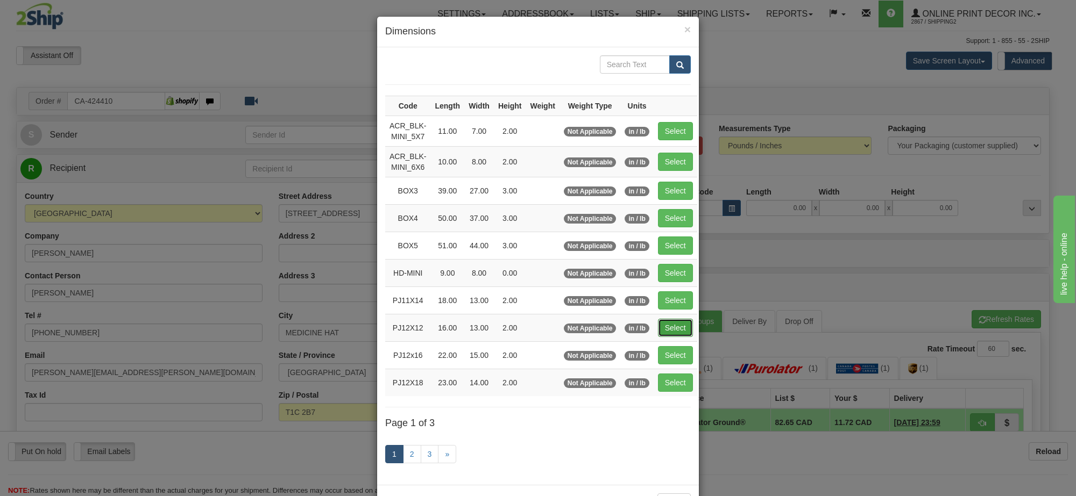
click at [683, 330] on button "Select" at bounding box center [675, 328] width 35 height 18
type input "PJ12X12"
type input "16.00"
type input "13.00"
type input "2.00"
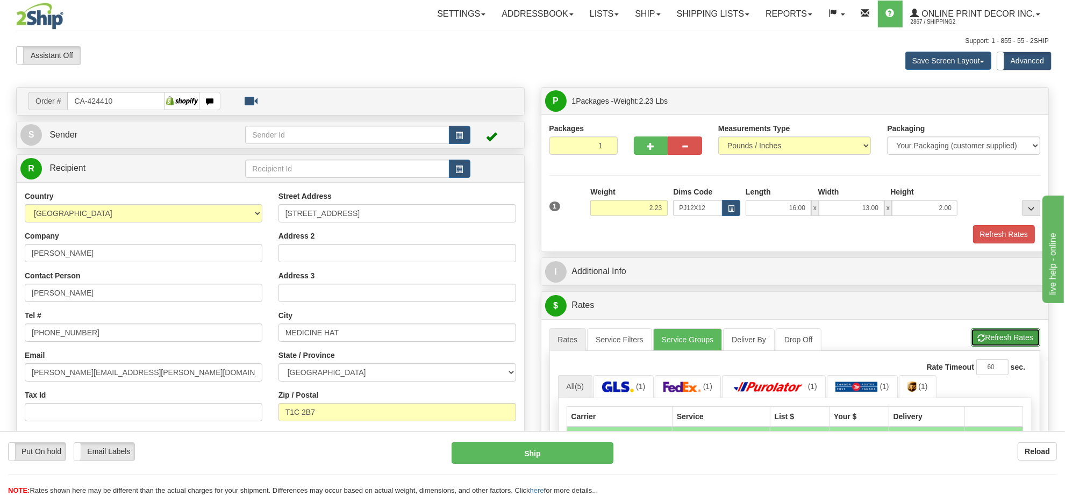
click at [995, 345] on button "Refresh Rates" at bounding box center [1005, 338] width 69 height 18
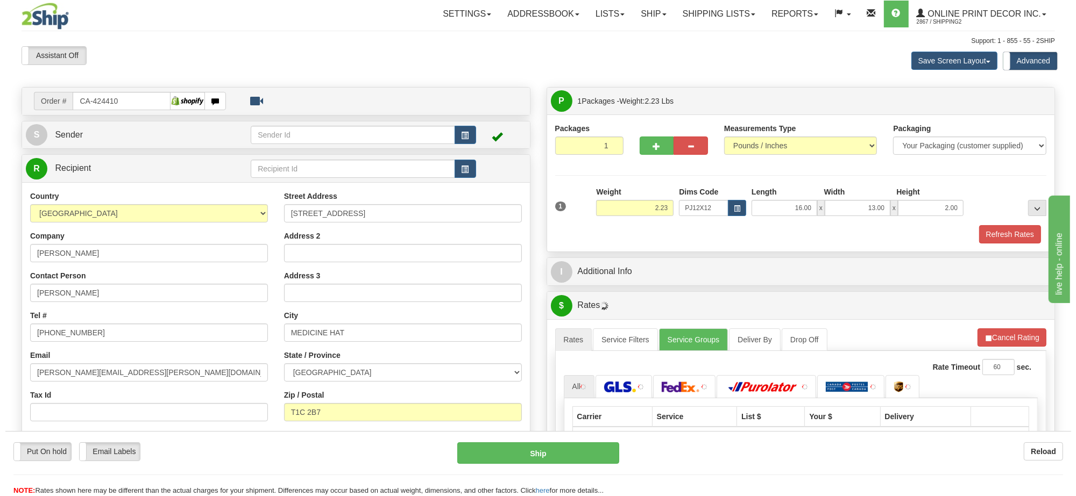
scroll to position [134, 0]
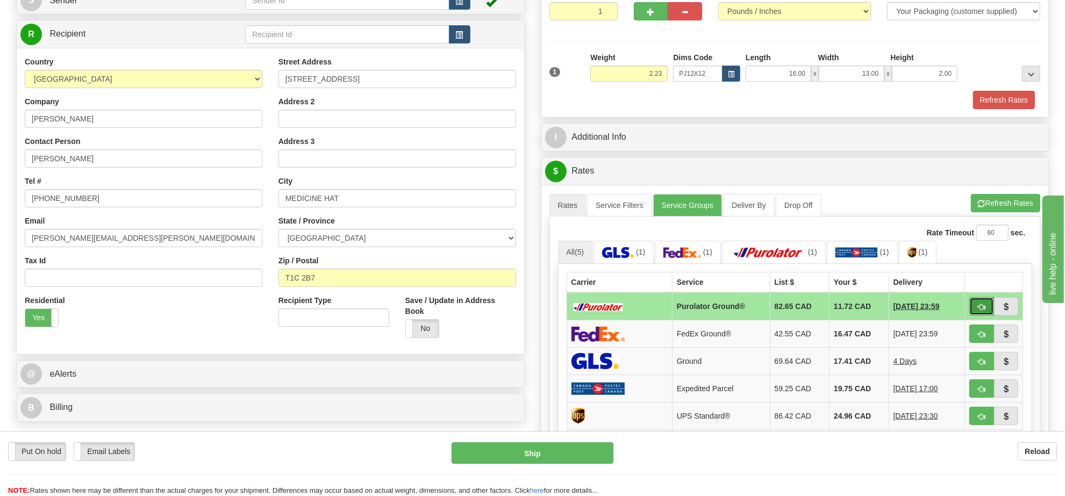
click at [983, 308] on span "button" at bounding box center [982, 307] width 8 height 7
type input "260"
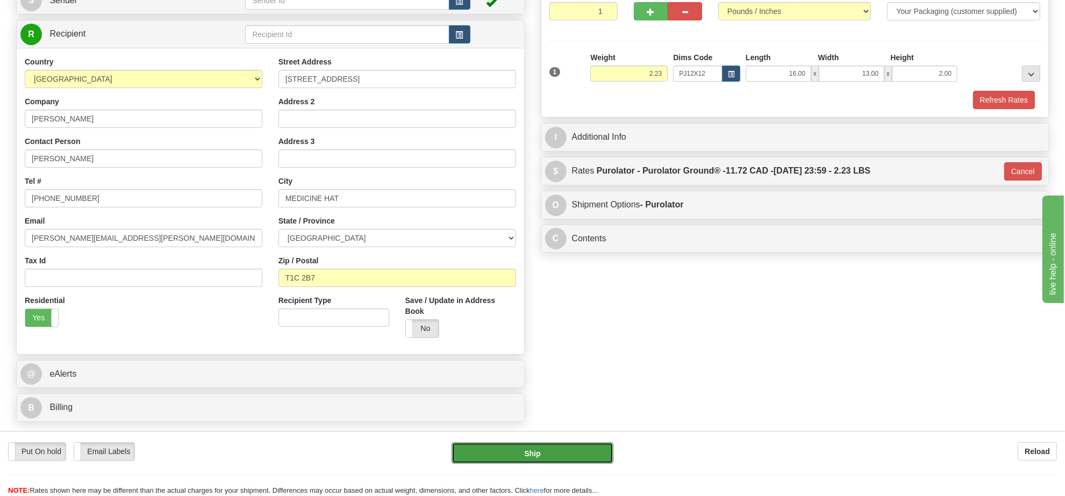
click at [530, 456] on button "Ship" at bounding box center [532, 454] width 161 height 22
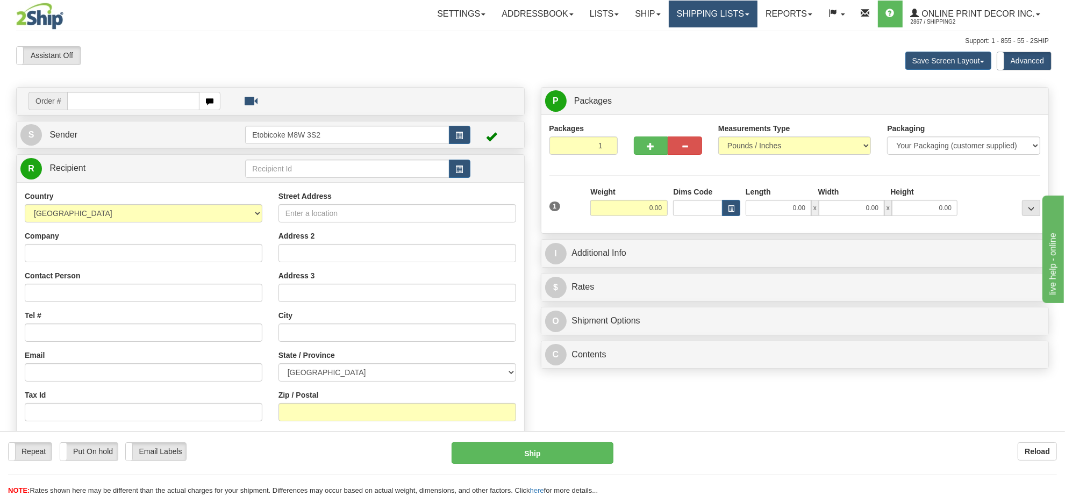
click at [729, 13] on link "Shipping lists" at bounding box center [713, 14] width 89 height 27
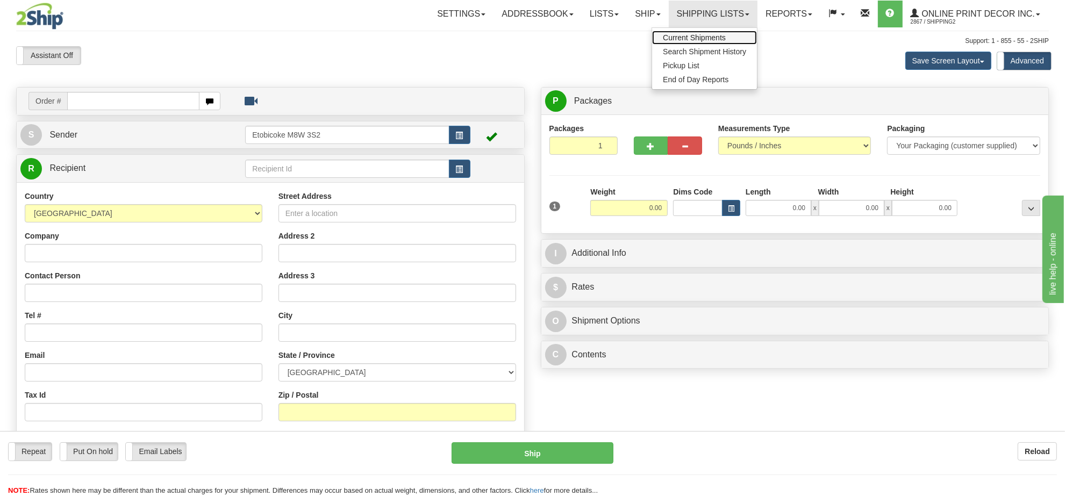
click at [713, 33] on span "Current Shipments" at bounding box center [694, 37] width 63 height 9
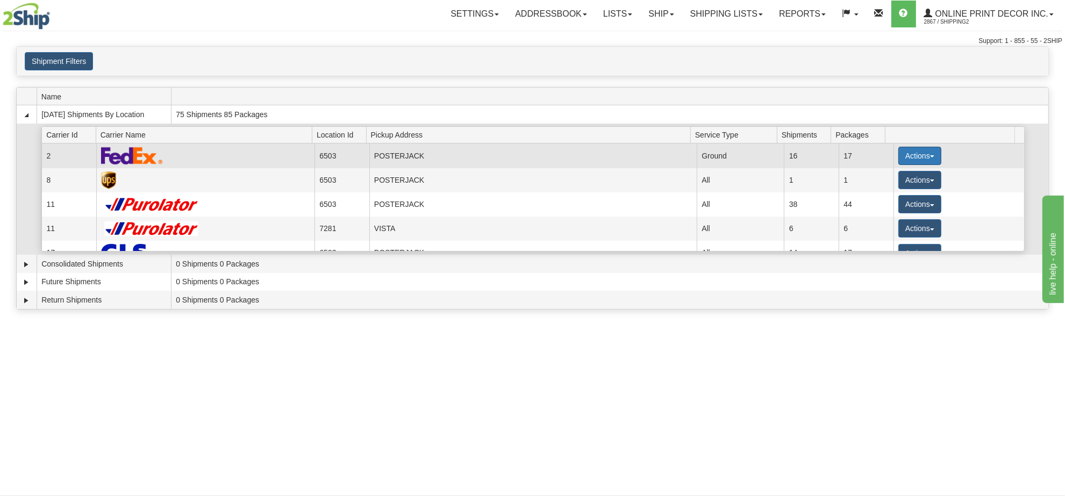
click at [916, 165] on button "Actions" at bounding box center [920, 156] width 43 height 18
click at [878, 172] on link "Details" at bounding box center [898, 176] width 86 height 14
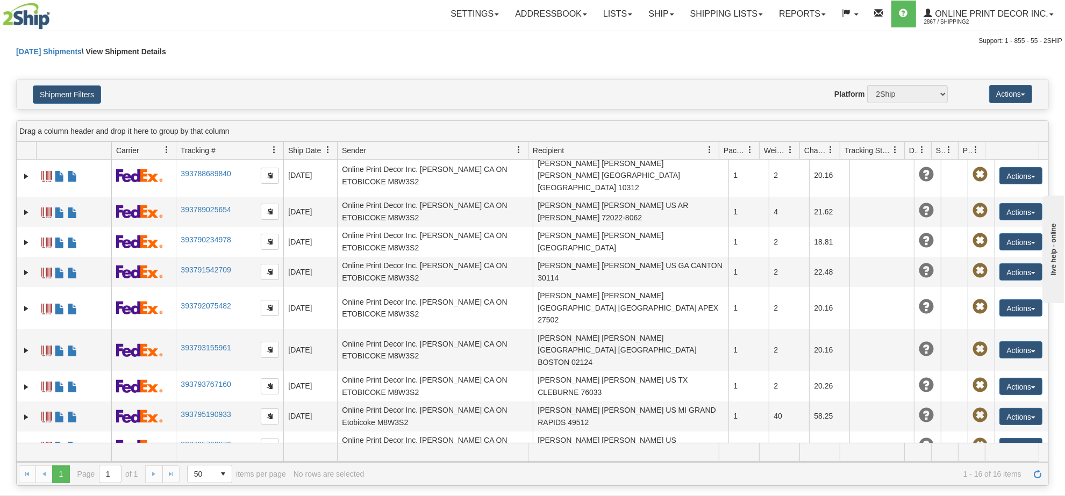
scroll to position [222, 0]
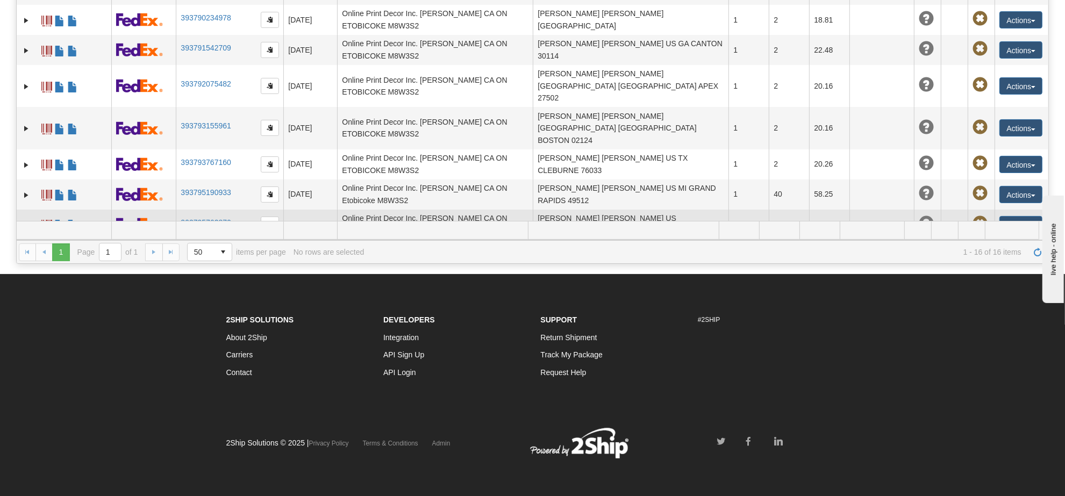
click at [589, 210] on td "Rebecca Holt Rebecca Holt US TX CRESSON 76035" at bounding box center [631, 225] width 196 height 30
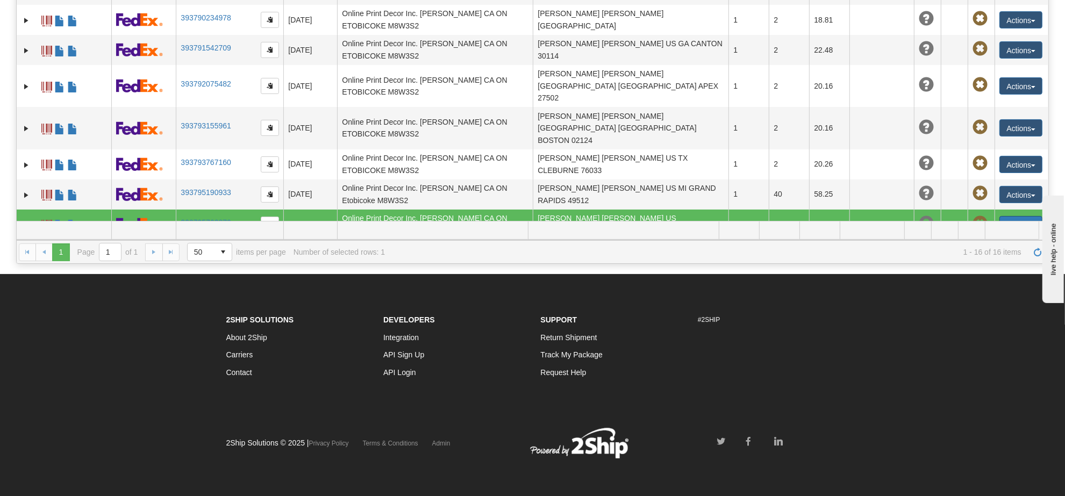
click at [1002, 216] on button "Actions" at bounding box center [1021, 224] width 43 height 17
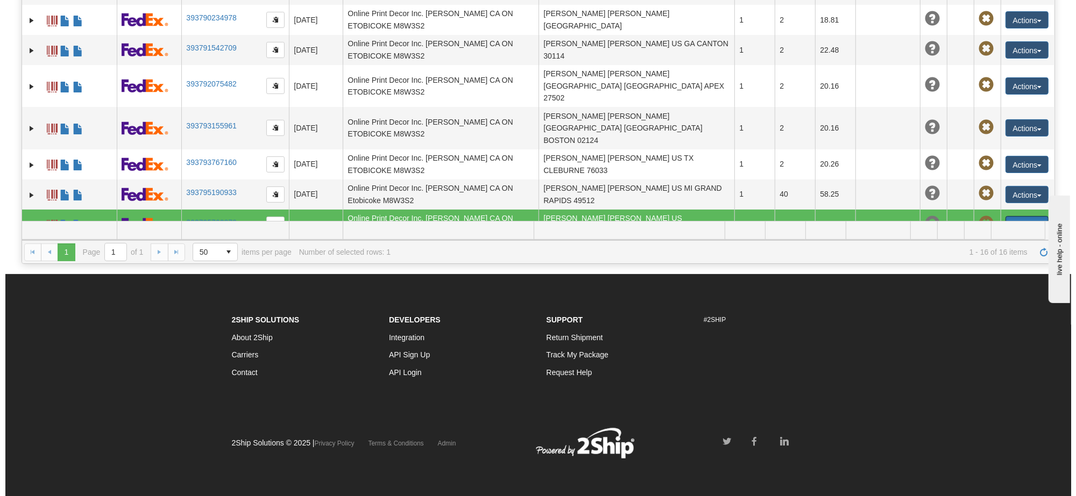
scroll to position [265, 0]
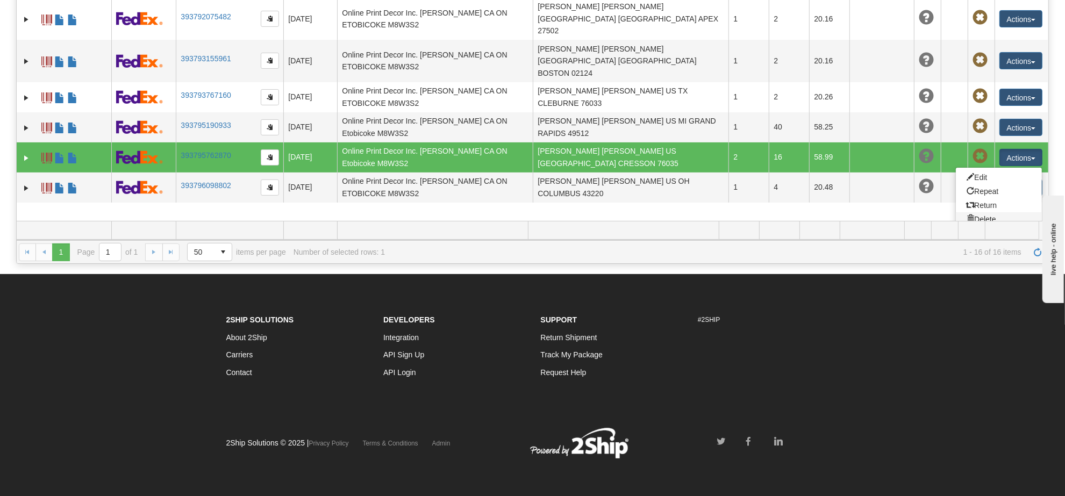
click at [982, 212] on link "Delete" at bounding box center [999, 219] width 86 height 14
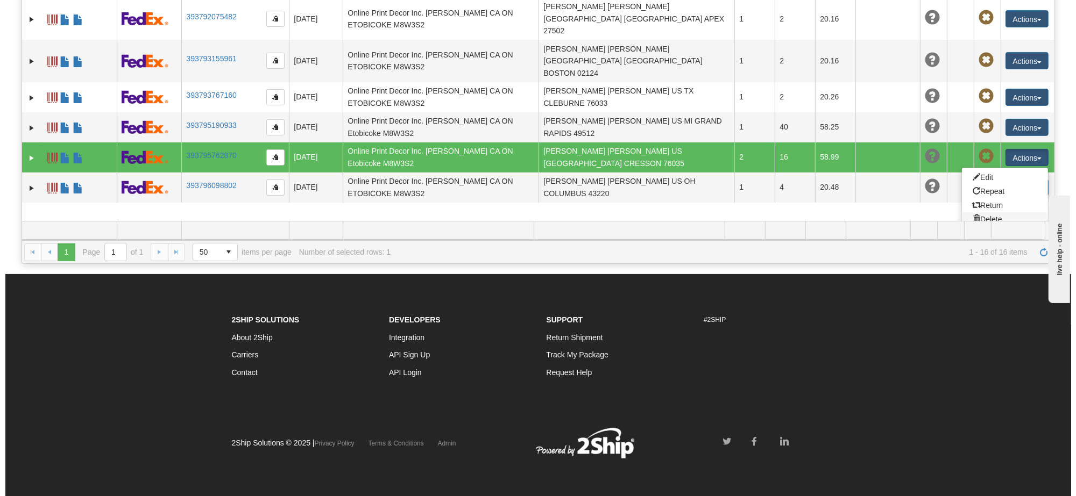
scroll to position [198, 0]
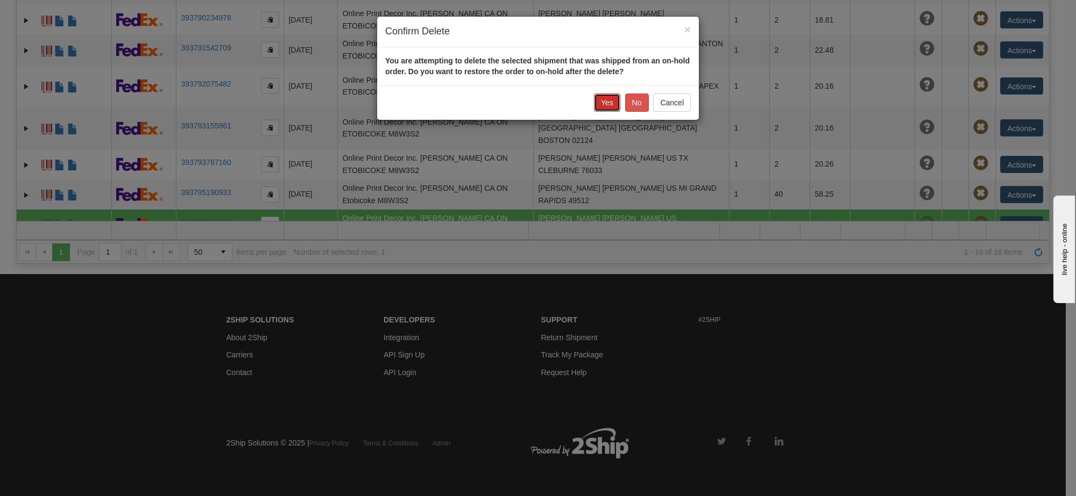
click at [604, 105] on button "Yes" at bounding box center [607, 103] width 26 height 18
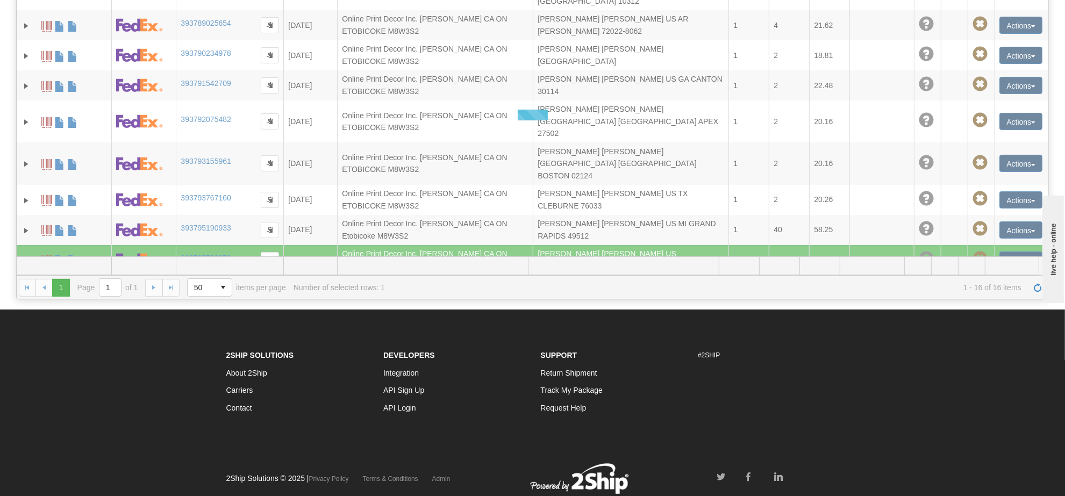
scroll to position [222, 0]
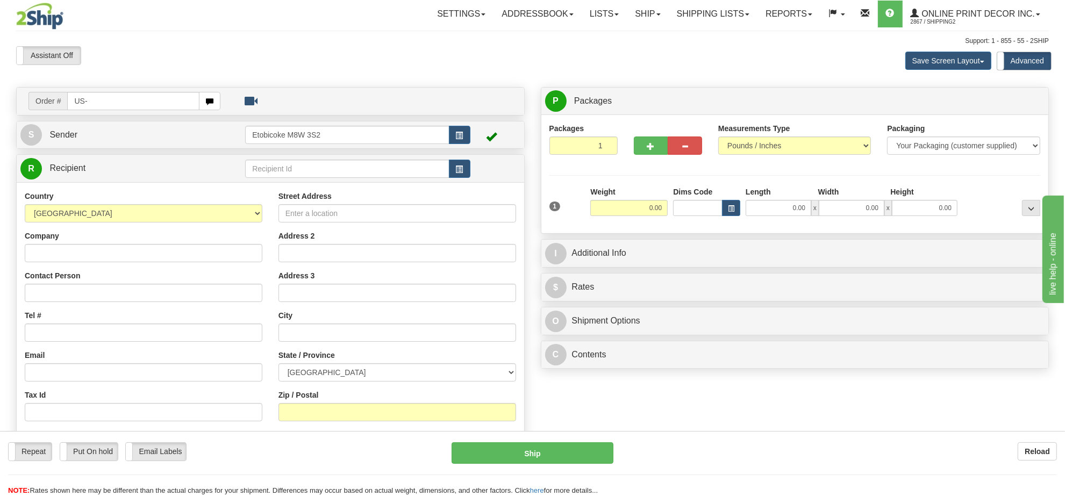
type input "US-"
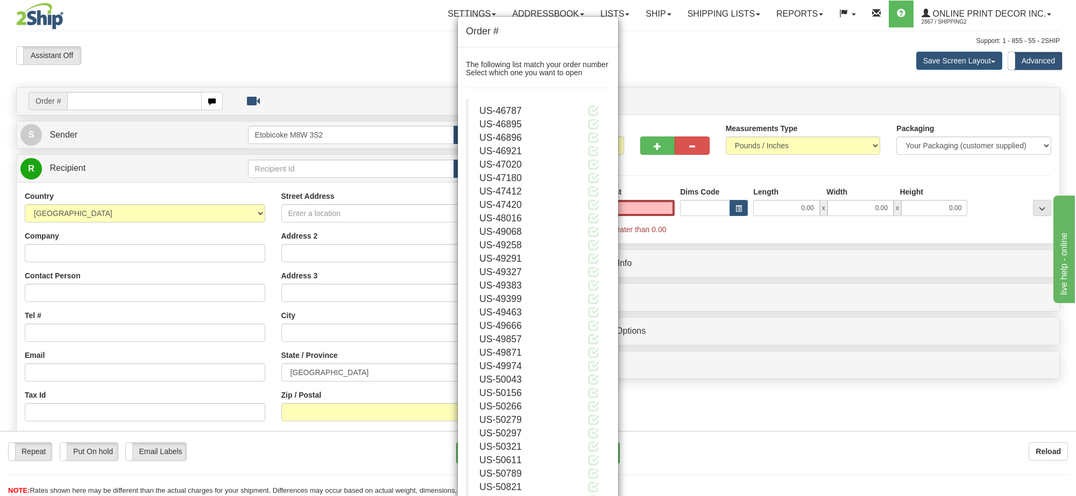
click at [126, 103] on div "Order # The following list match your order number Select which one you want to…" at bounding box center [538, 248] width 1076 height 496
click at [126, 106] on div "Order # The following list match your order number Select which one you want to…" at bounding box center [538, 248] width 1076 height 496
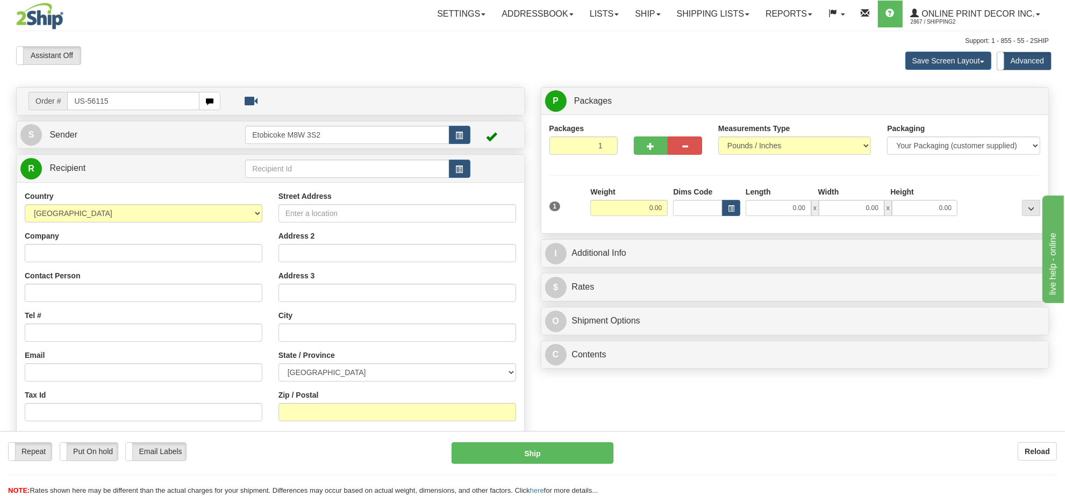
type input "US-56115"
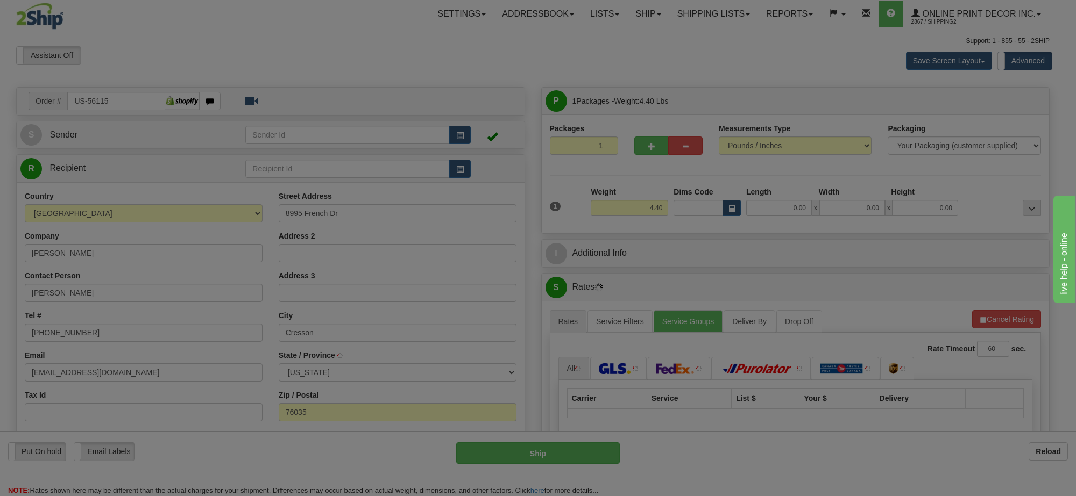
type input "CRESSON"
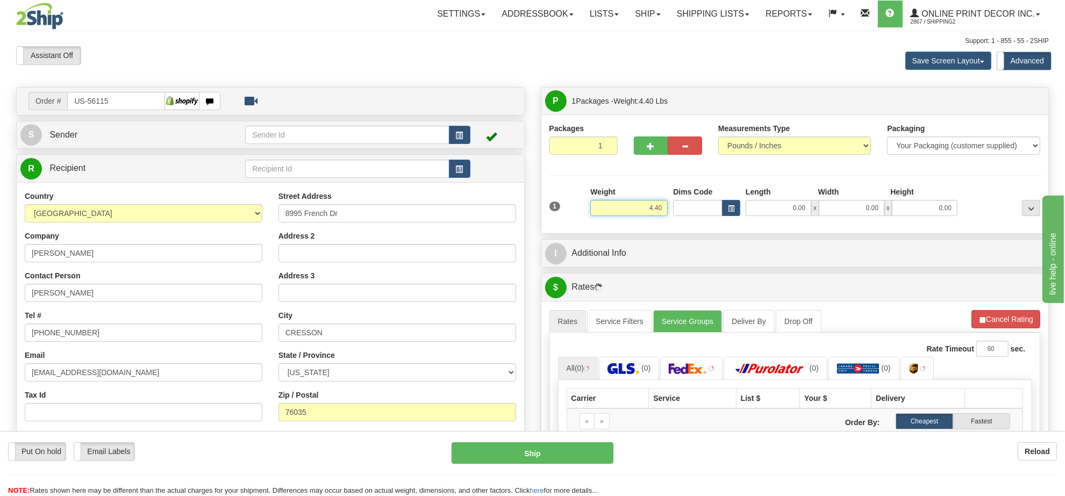
click at [645, 205] on input "4.40" at bounding box center [628, 208] width 77 height 16
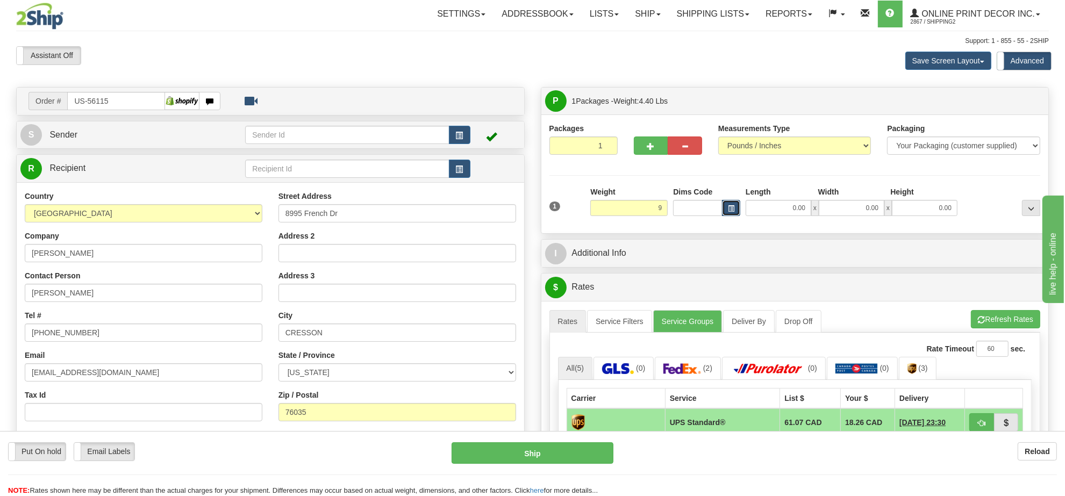
type input "9.00"
click at [724, 208] on button "button" at bounding box center [731, 208] width 18 height 16
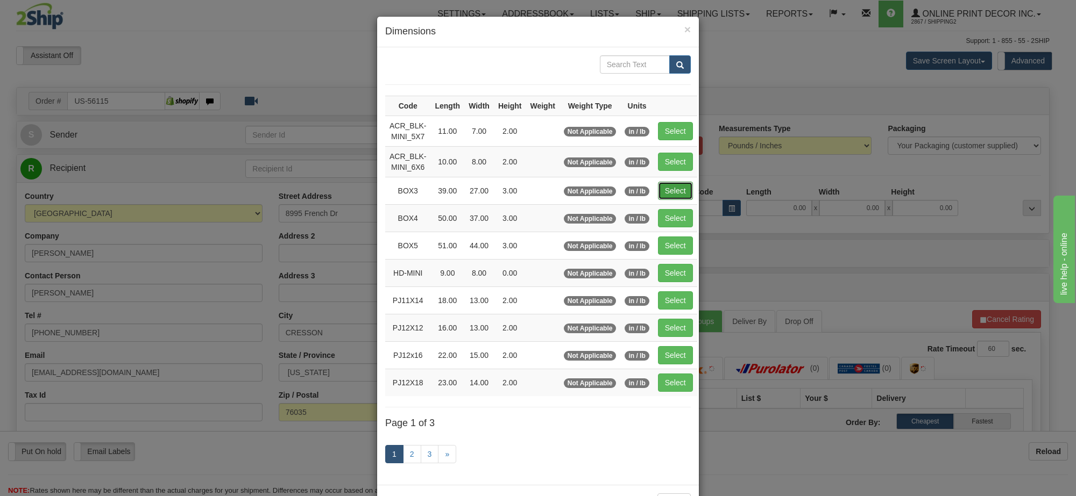
click at [676, 197] on button "Select" at bounding box center [675, 191] width 35 height 18
type input "BOX3"
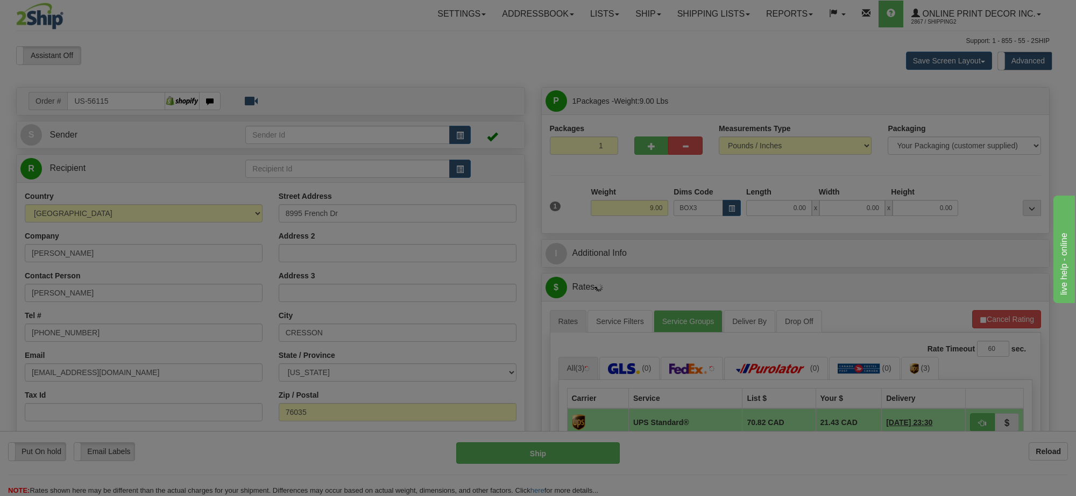
type input "39.00"
type input "27.00"
type input "3.00"
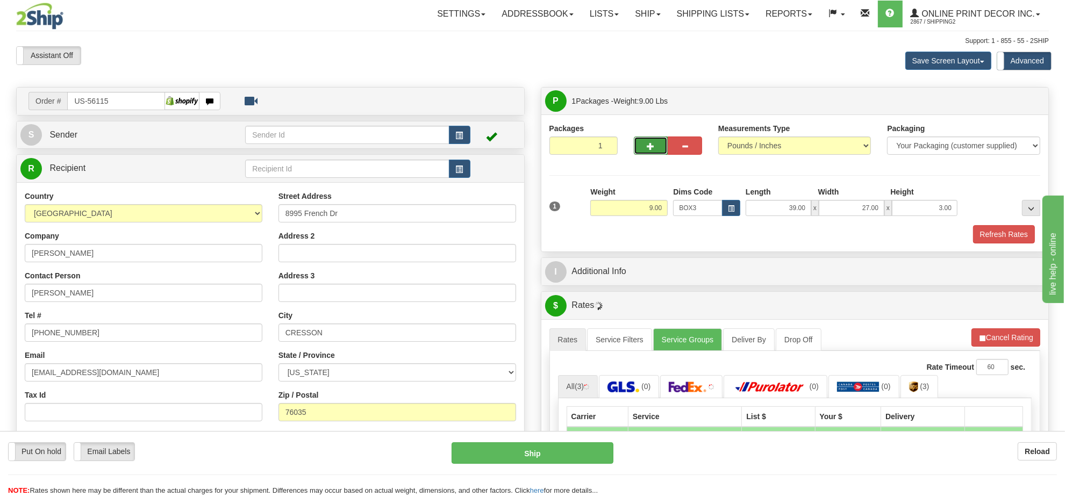
click at [654, 146] on span "button" at bounding box center [651, 146] width 8 height 7
radio input "true"
type input "2"
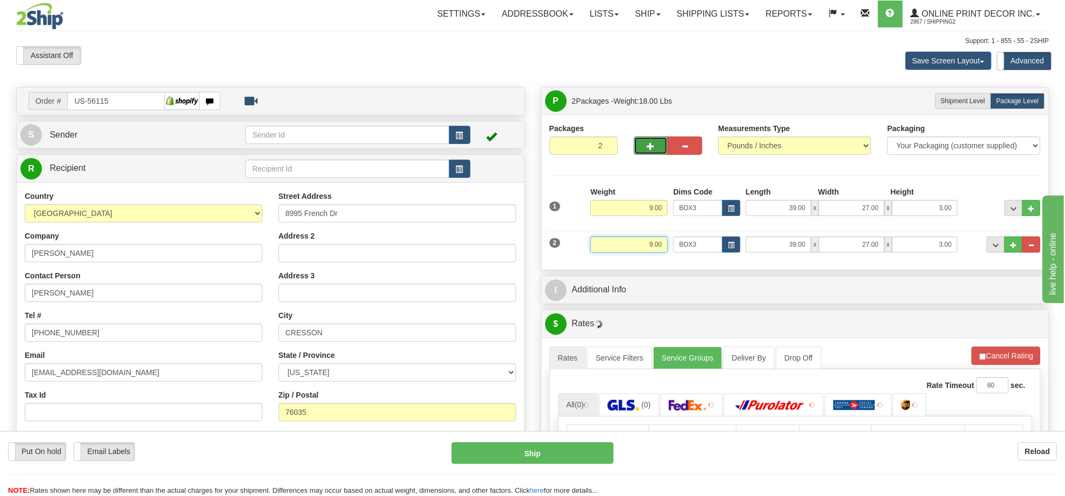
click at [647, 250] on input "9.00" at bounding box center [628, 245] width 77 height 16
drag, startPoint x: 647, startPoint y: 250, endPoint x: 666, endPoint y: 253, distance: 19.1
click at [649, 253] on input "9.00" at bounding box center [628, 245] width 77 height 16
type input "2.00"
click at [731, 246] on span "button" at bounding box center [731, 246] width 6 height 6
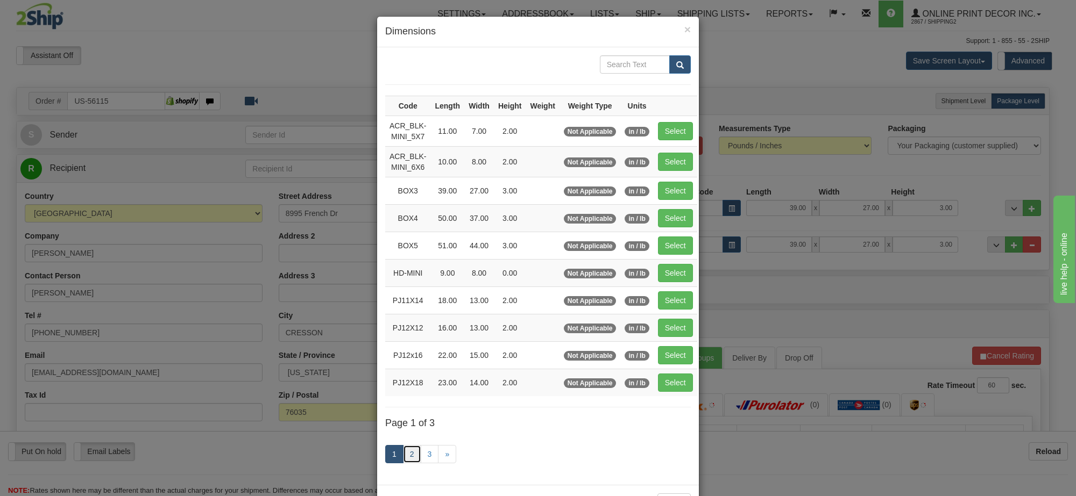
click at [405, 458] on link "2" at bounding box center [412, 454] width 18 height 18
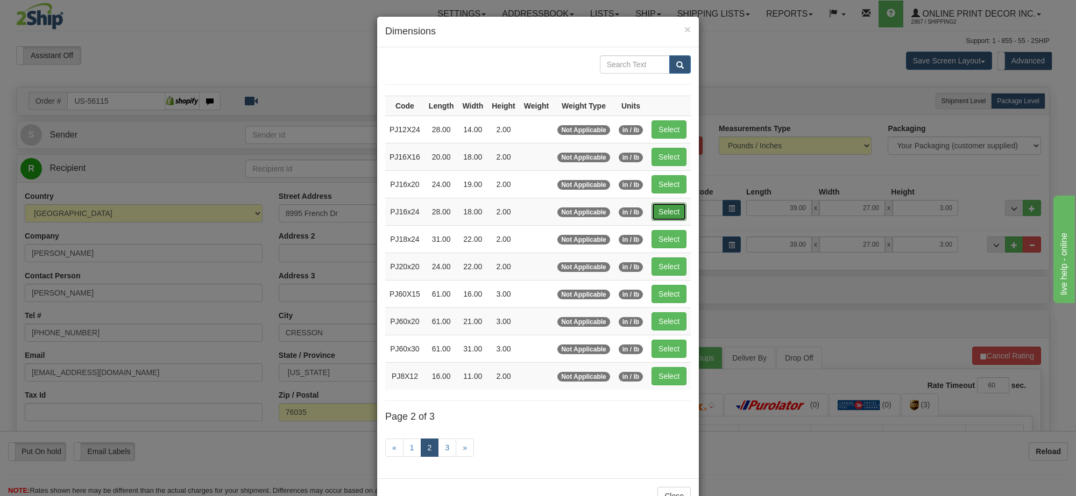
click at [679, 221] on button "Select" at bounding box center [668, 212] width 35 height 18
type input "PJ16x24"
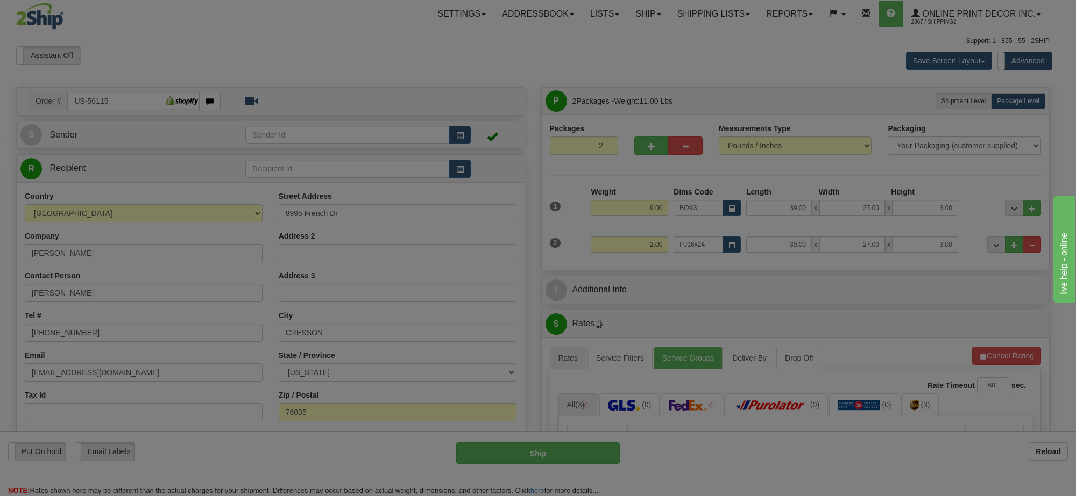
type input "28.00"
type input "18.00"
type input "2.00"
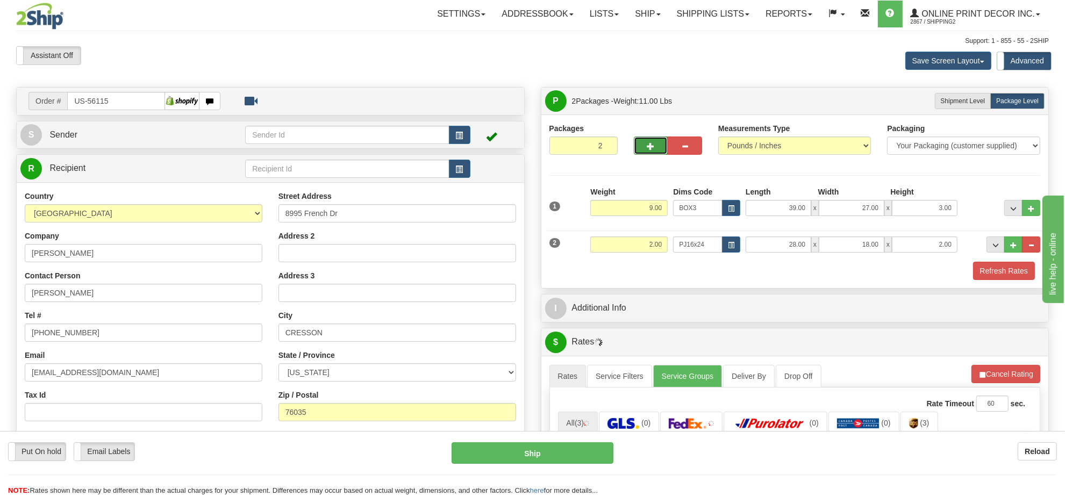
click at [659, 151] on button "button" at bounding box center [651, 146] width 34 height 18
type input "3"
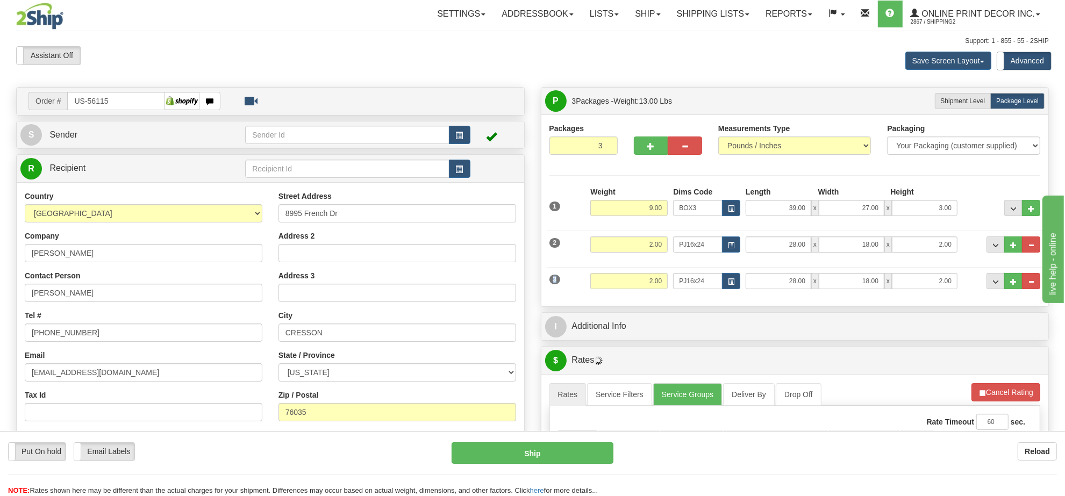
click at [646, 275] on div "3 Weight 2.00 Dims Code PJ16x24 Length Width" at bounding box center [795, 280] width 497 height 36
click at [646, 282] on input "2.00" at bounding box center [628, 281] width 77 height 16
type input "3.00"
click at [732, 283] on span "button" at bounding box center [731, 282] width 6 height 6
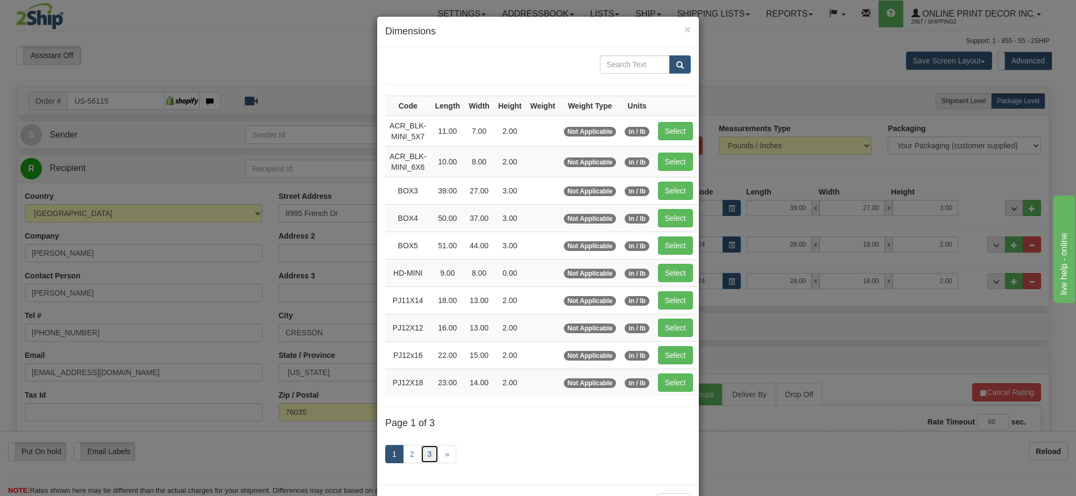
click at [429, 460] on link "3" at bounding box center [430, 454] width 18 height 18
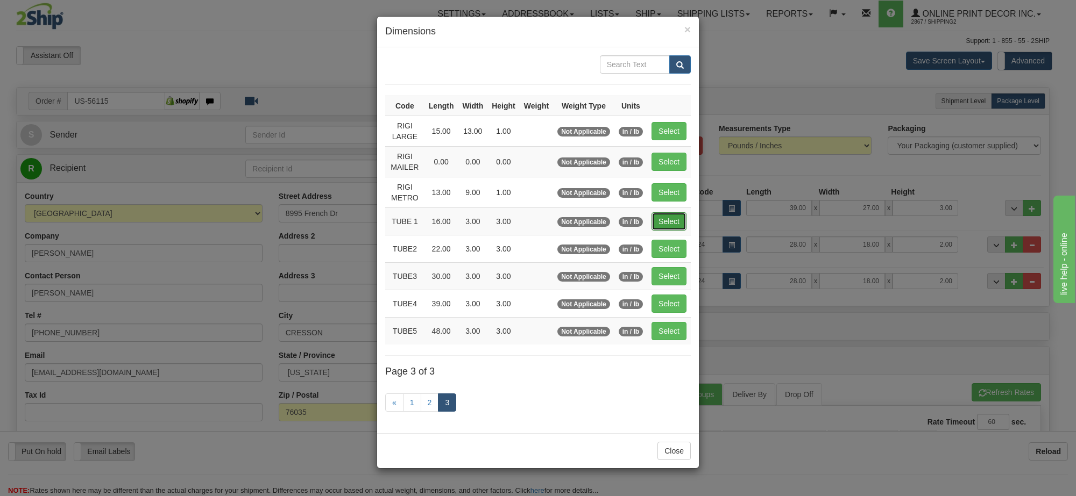
click at [672, 220] on button "Select" at bounding box center [668, 221] width 35 height 18
type input "TUBE 1"
type input "16.00"
type input "3.00"
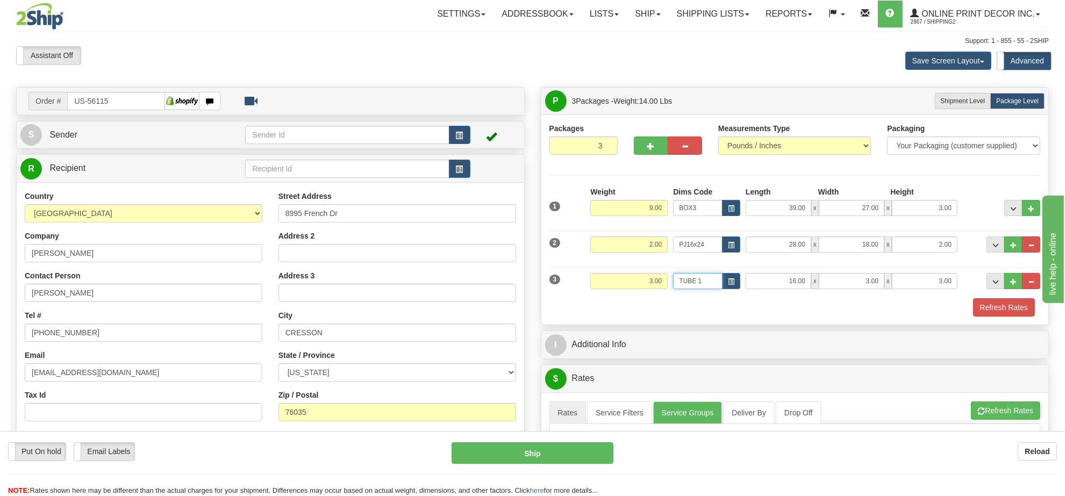
click at [720, 278] on input "TUBE 1" at bounding box center [697, 281] width 49 height 16
click at [727, 280] on button "button" at bounding box center [731, 281] width 18 height 16
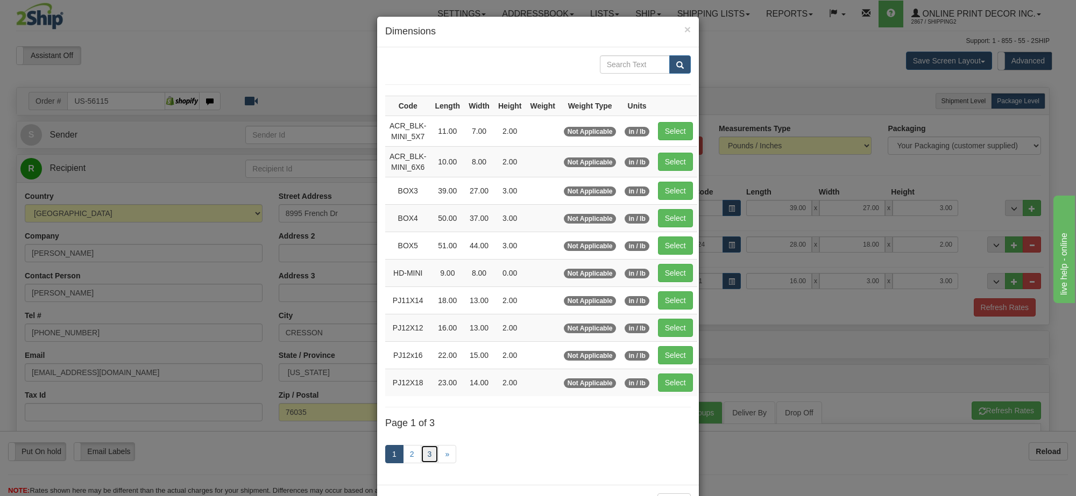
click at [429, 464] on link "3" at bounding box center [430, 454] width 18 height 18
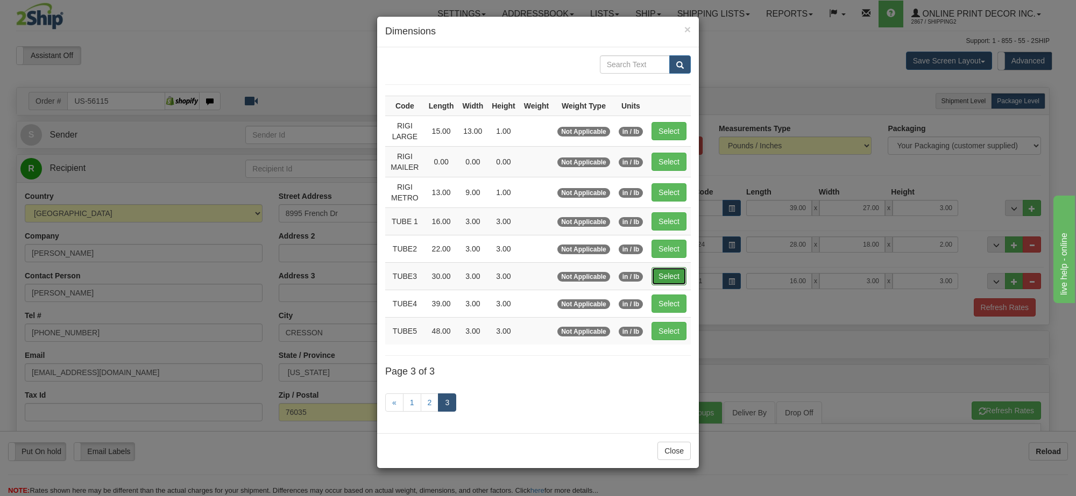
click at [675, 280] on button "Select" at bounding box center [668, 276] width 35 height 18
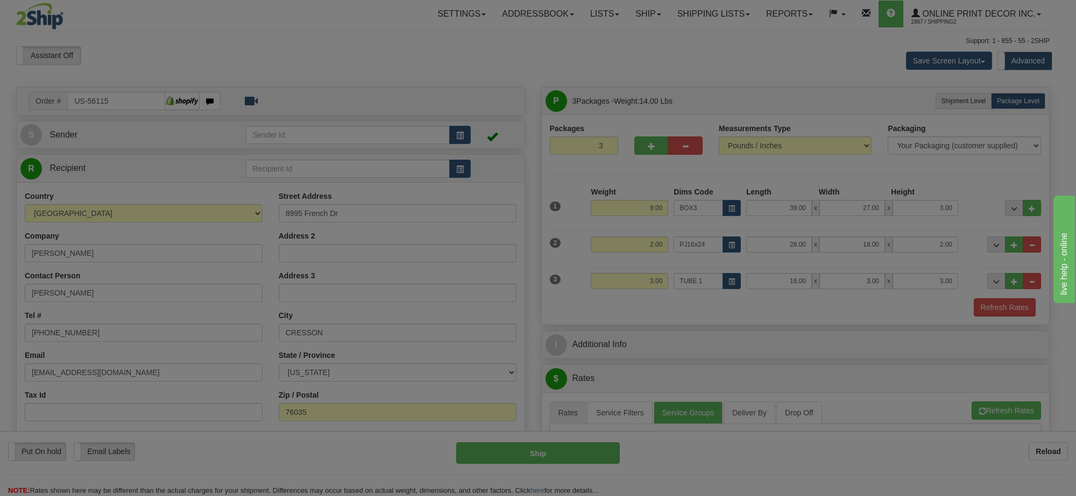
type input "TUBE3"
type input "30.00"
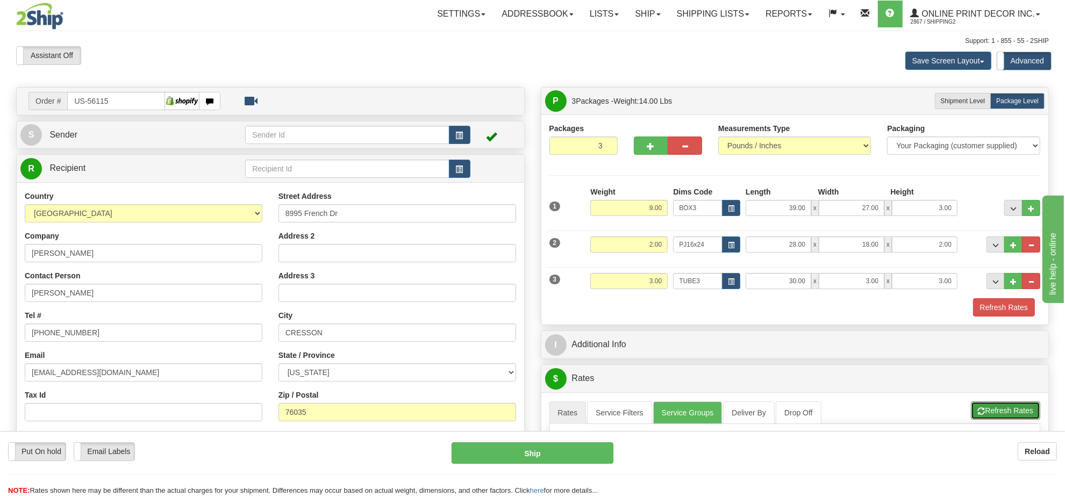
click at [995, 412] on button "Refresh Rates" at bounding box center [1005, 411] width 69 height 18
click at [1034, 284] on span "..." at bounding box center [1031, 282] width 6 height 6
type input "2"
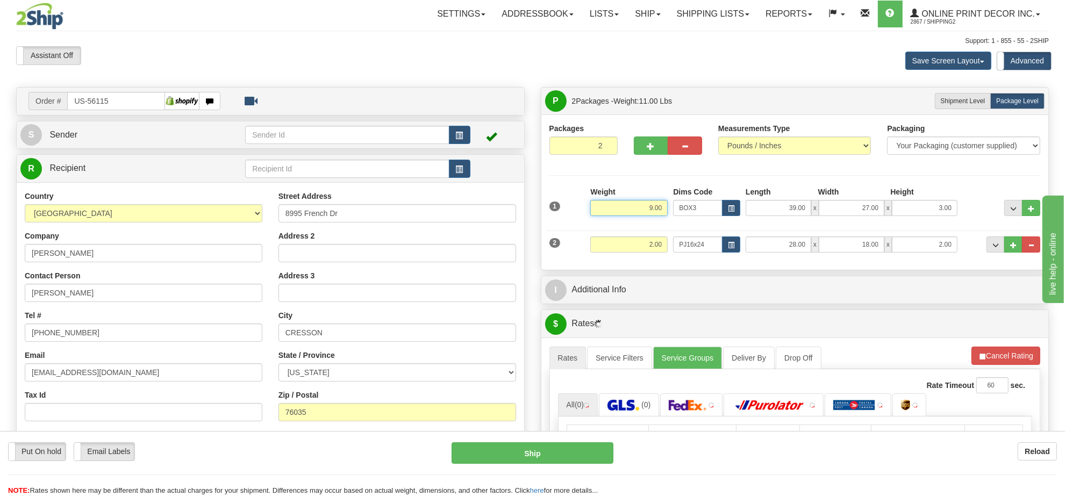
click at [651, 212] on input "9.00" at bounding box center [628, 208] width 77 height 16
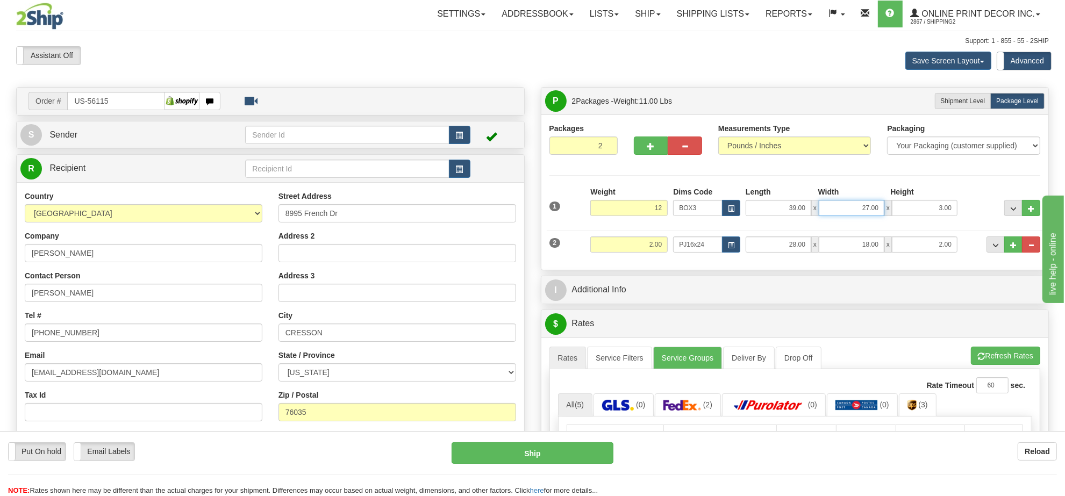
click at [866, 213] on input "27.00" at bounding box center [852, 208] width 66 height 16
type input "12.00"
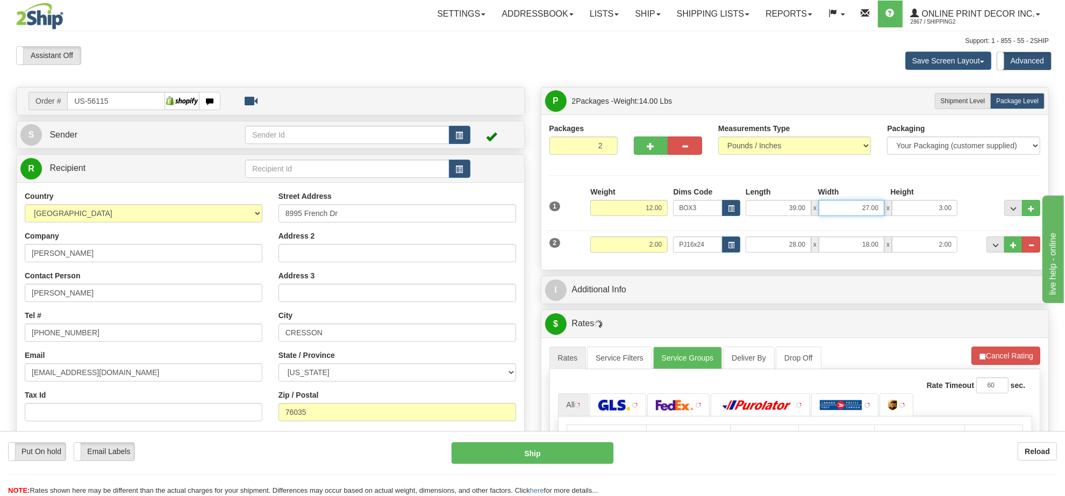
click at [866, 213] on input "27.00" at bounding box center [852, 208] width 66 height 16
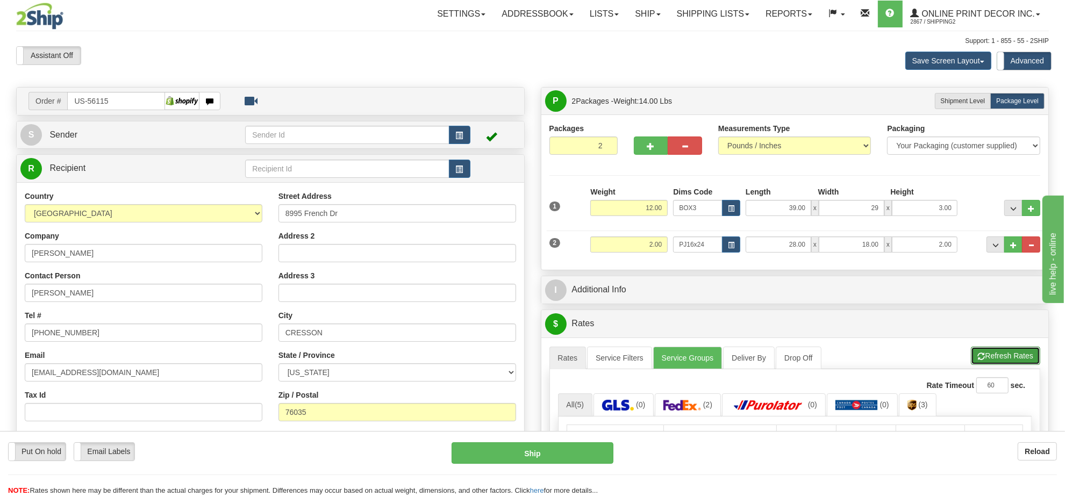
type input "29.00"
click at [1009, 364] on button "Refresh Rates" at bounding box center [1005, 356] width 69 height 18
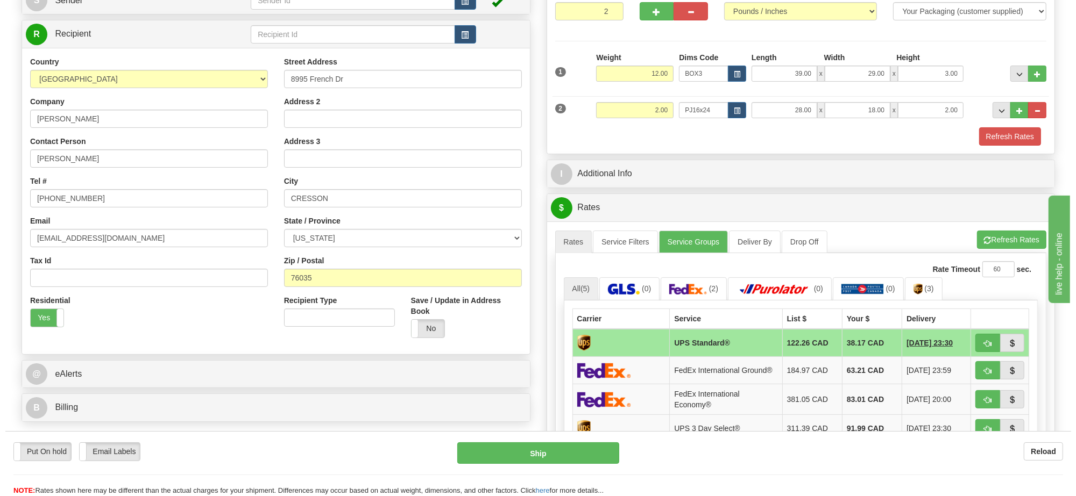
scroll to position [202, 0]
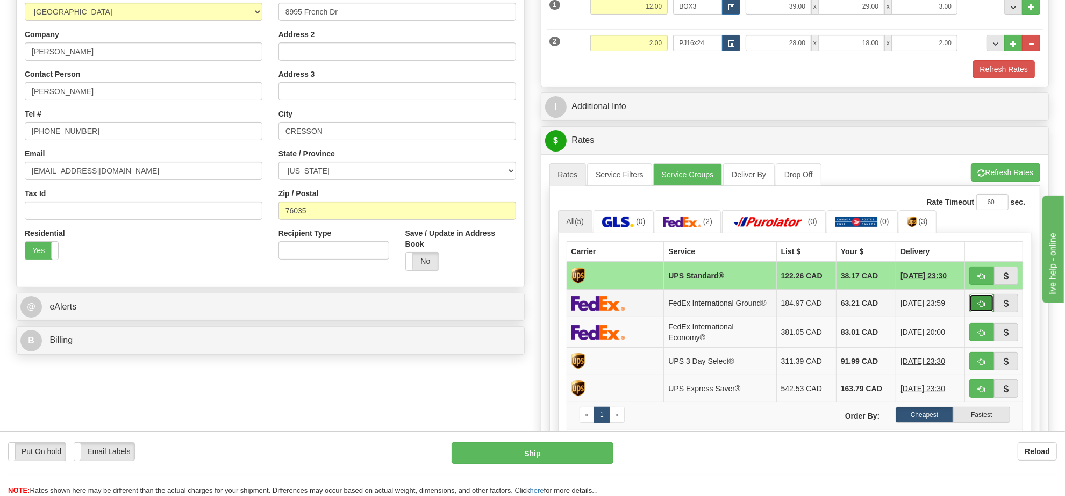
click at [980, 308] on span "button" at bounding box center [982, 304] width 8 height 7
type input "92"
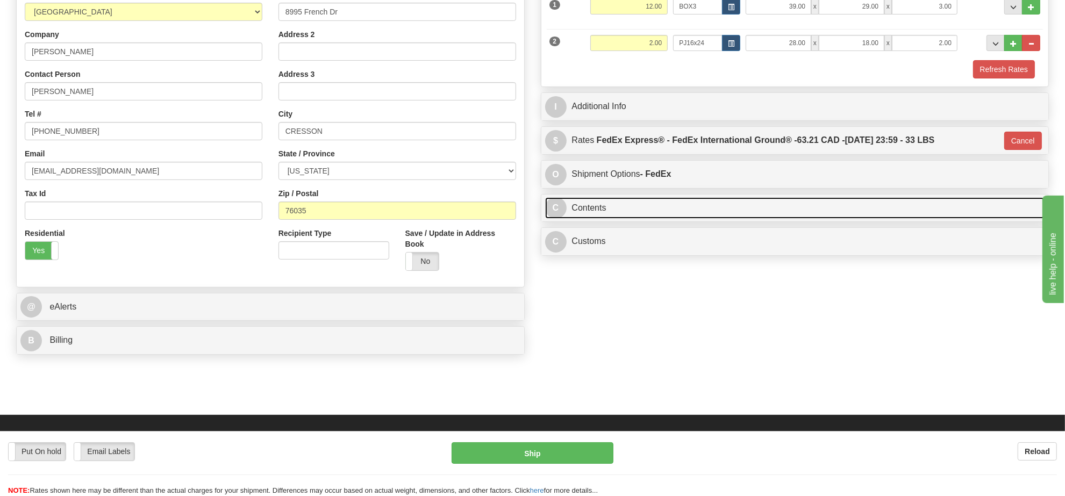
click at [689, 218] on link "C Contents" at bounding box center [795, 208] width 500 height 22
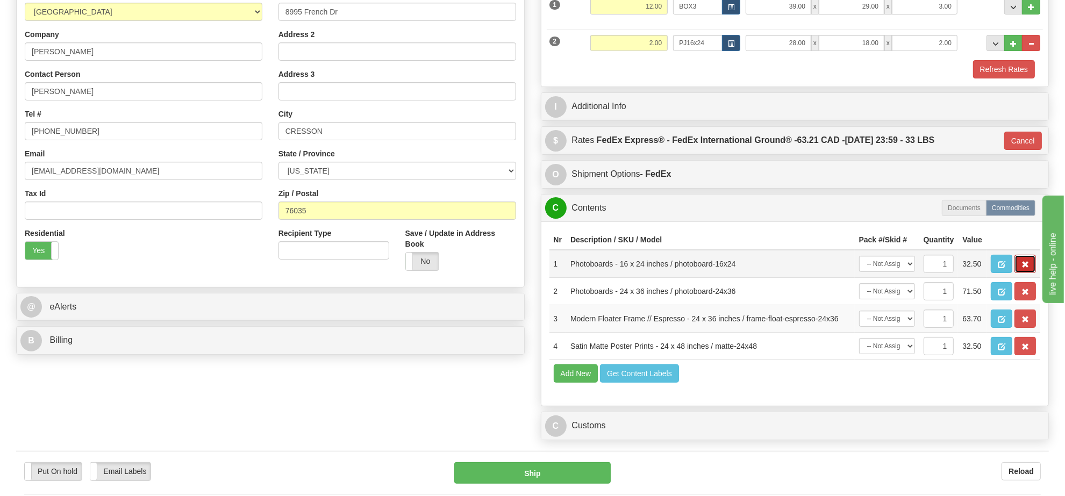
click at [1026, 268] on span "button" at bounding box center [1026, 264] width 8 height 7
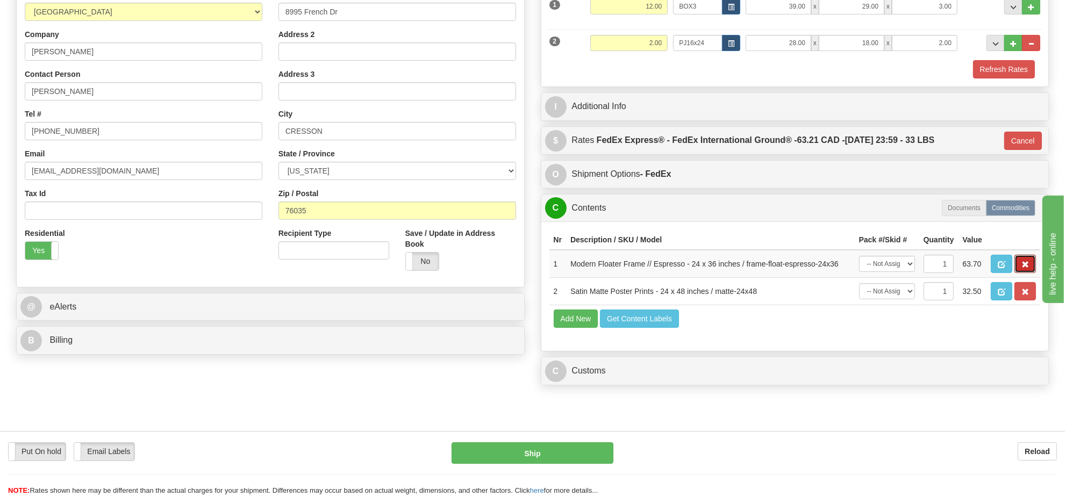
click at [1026, 268] on span "button" at bounding box center [1026, 264] width 8 height 7
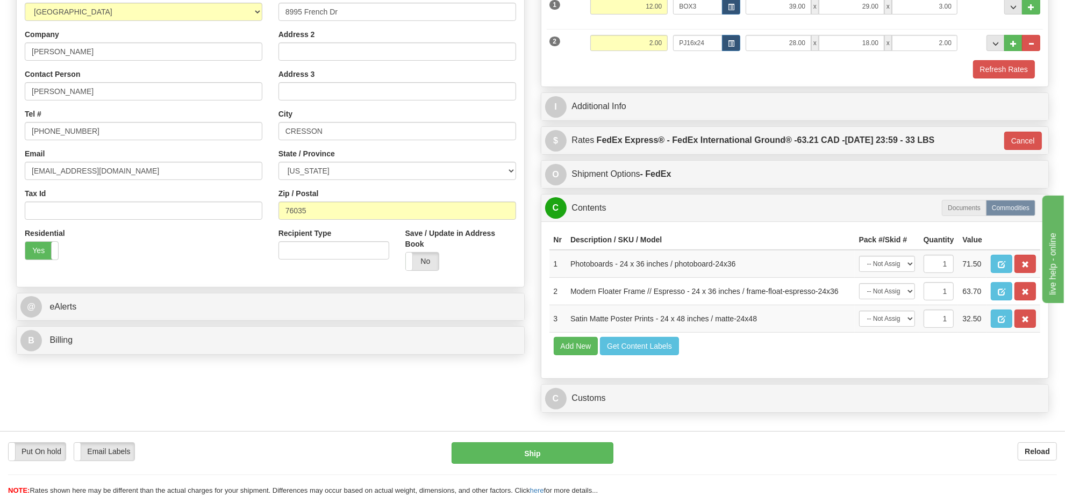
click at [1026, 268] on span "button" at bounding box center [1026, 264] width 8 height 7
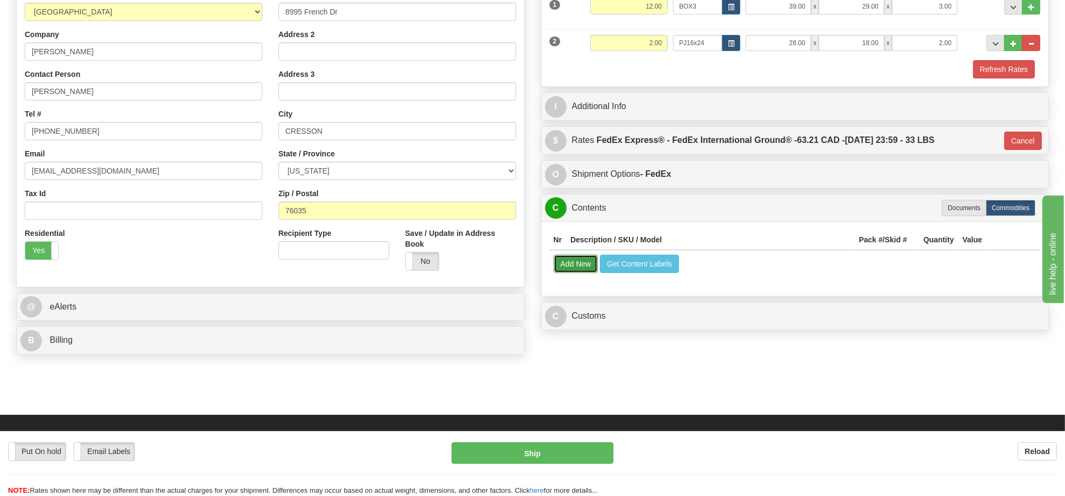
click at [581, 264] on button "Add New" at bounding box center [576, 264] width 45 height 18
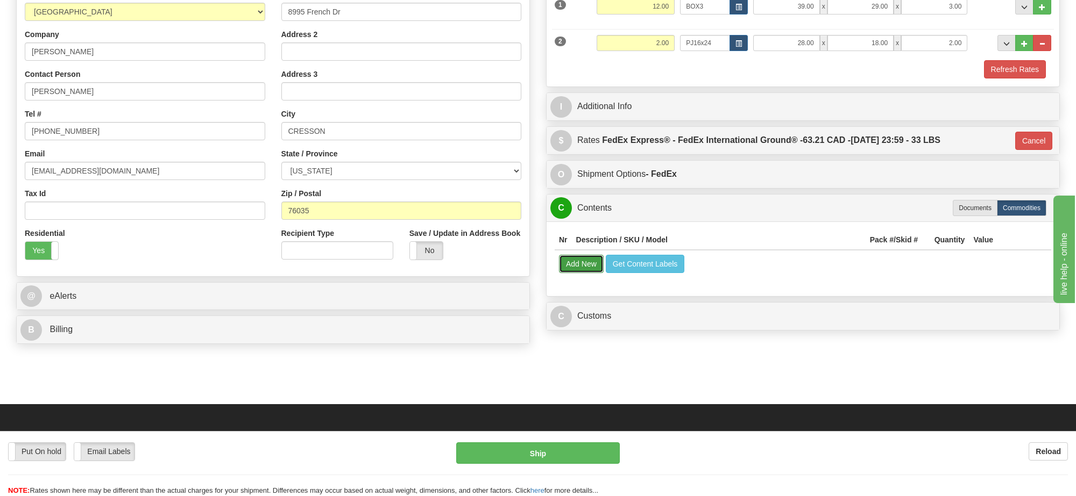
select select
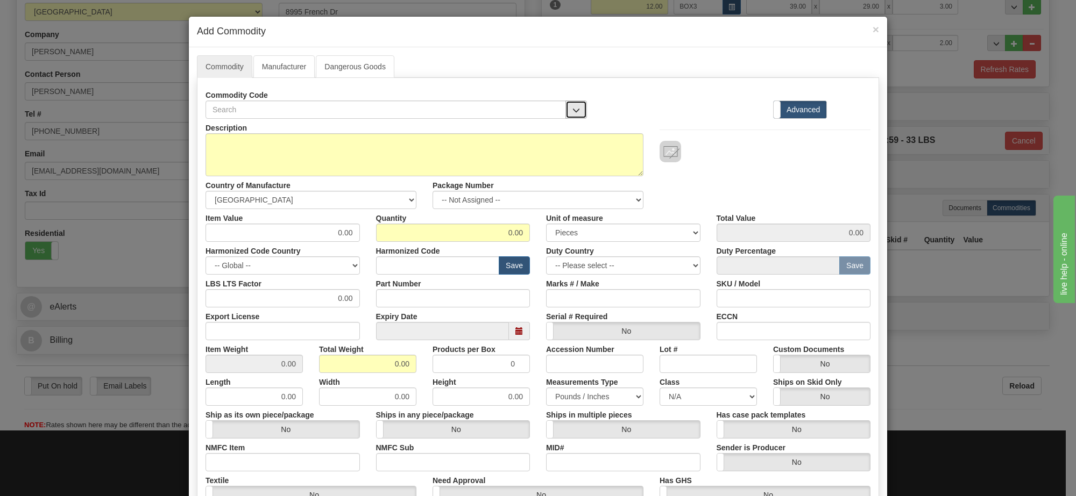
click at [572, 112] on span "button" at bounding box center [576, 110] width 8 height 7
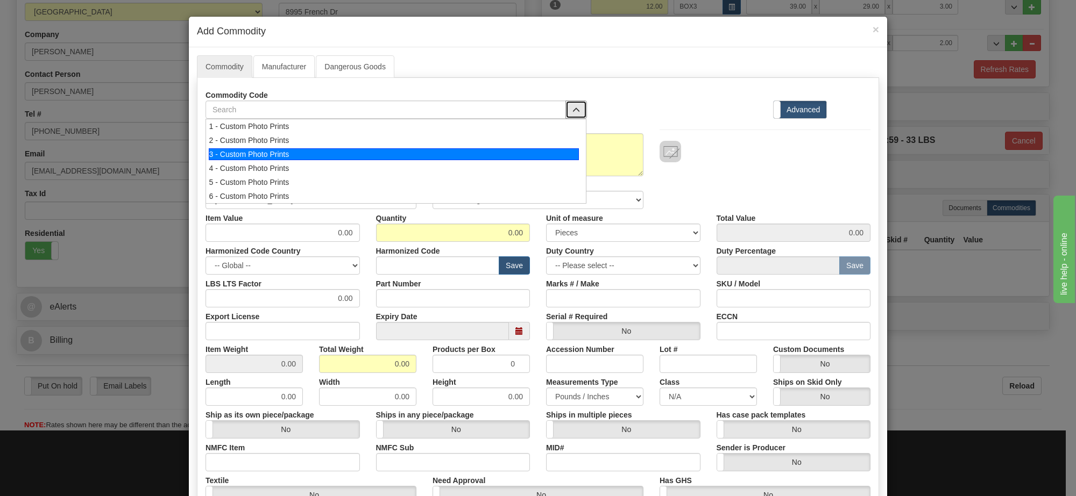
click at [546, 157] on div "3 - Custom Photo Prints" at bounding box center [394, 154] width 371 height 12
select select "1"
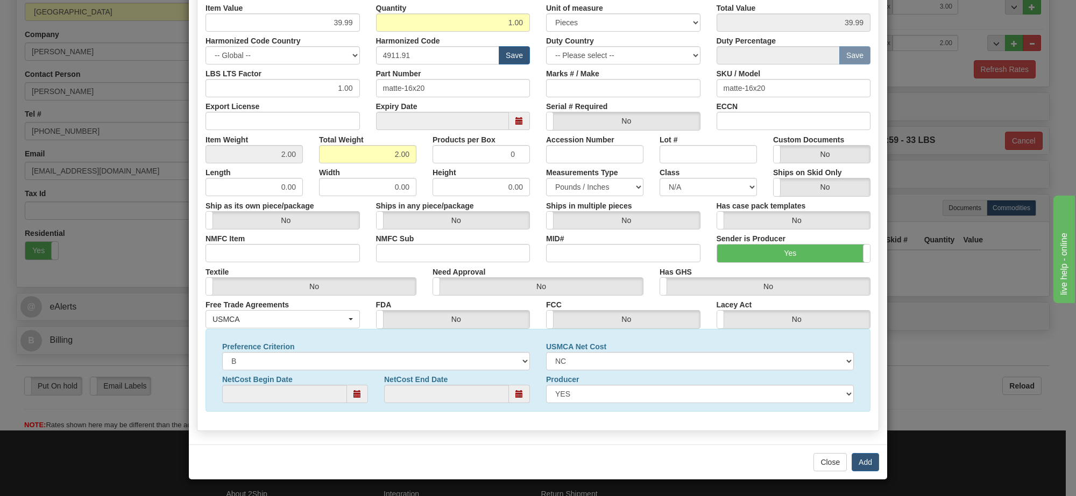
scroll to position [0, 0]
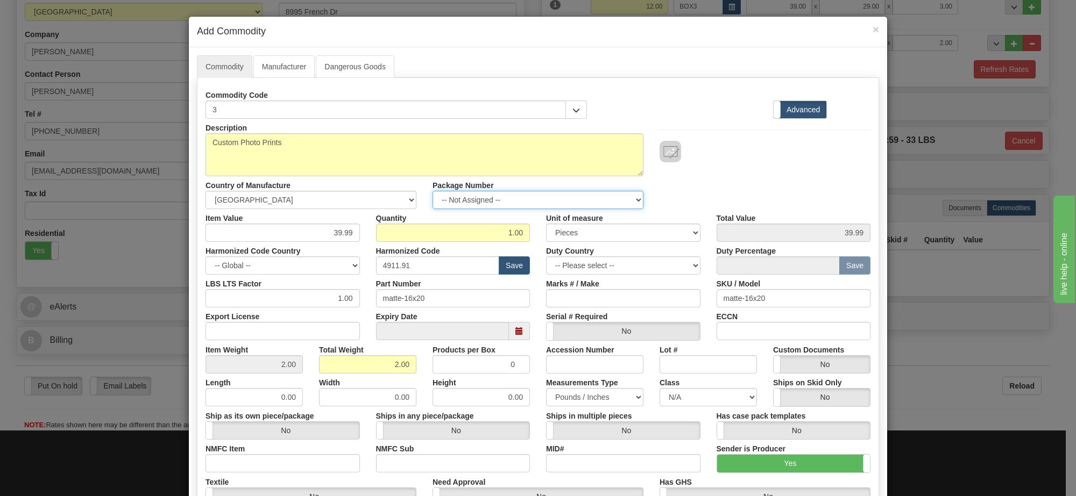
click at [608, 193] on select "-- Not Assigned -- Item 1 Item 2" at bounding box center [537, 200] width 211 height 18
select select "0"
click at [432, 191] on select "-- Not Assigned -- Item 1 Item 2" at bounding box center [537, 200] width 211 height 18
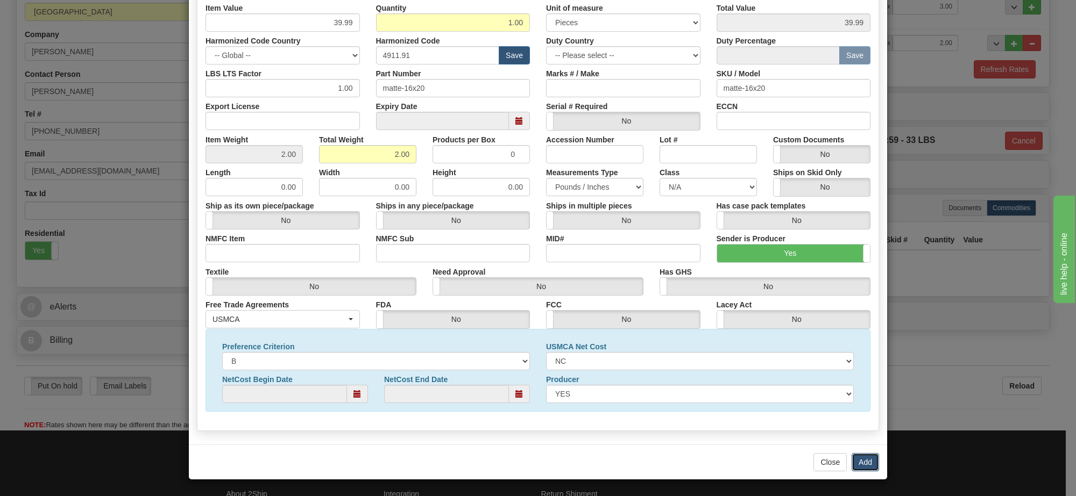
click at [861, 460] on button "Add" at bounding box center [864, 462] width 27 height 18
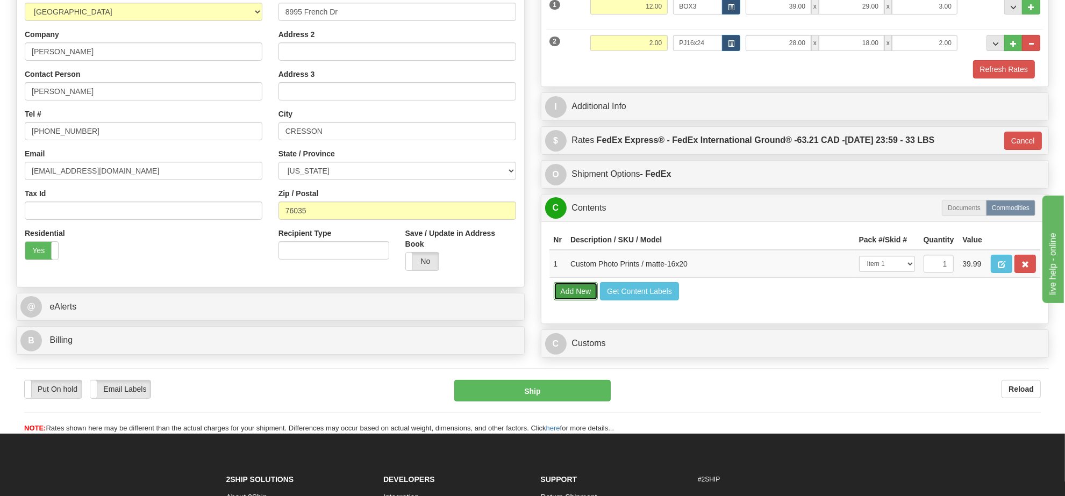
click at [590, 301] on button "Add New" at bounding box center [576, 291] width 45 height 18
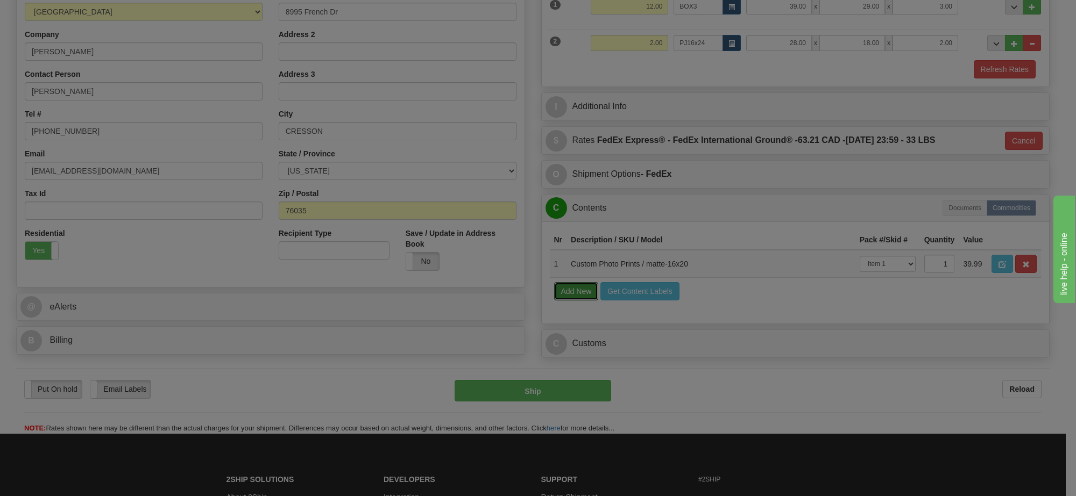
select select
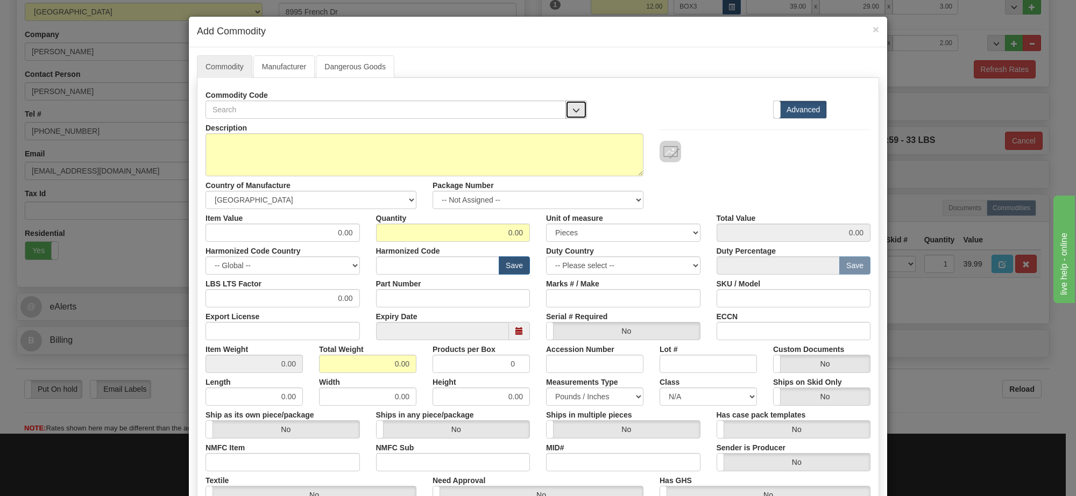
click at [565, 112] on button "button" at bounding box center [576, 110] width 22 height 18
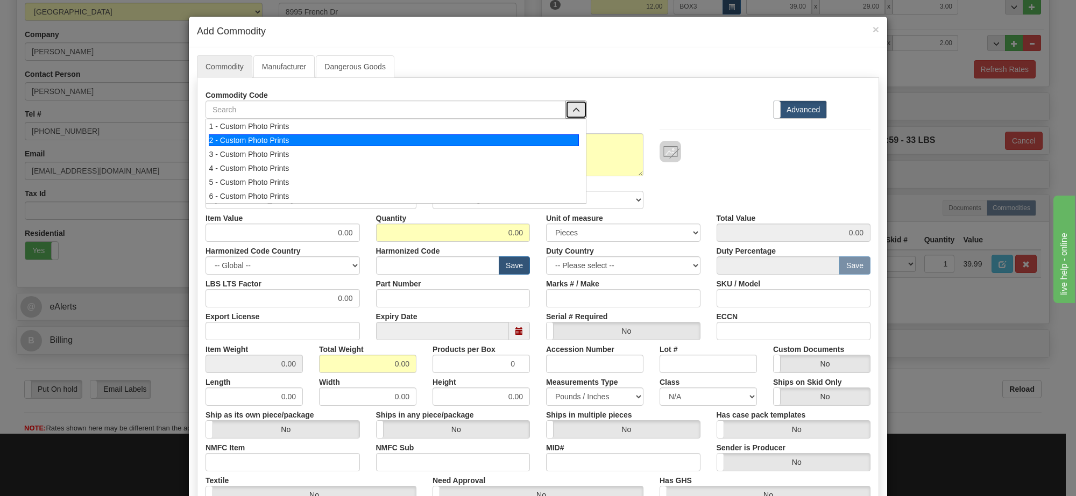
click at [532, 144] on div "2 - Custom Photo Prints" at bounding box center [394, 140] width 371 height 12
select select "1"
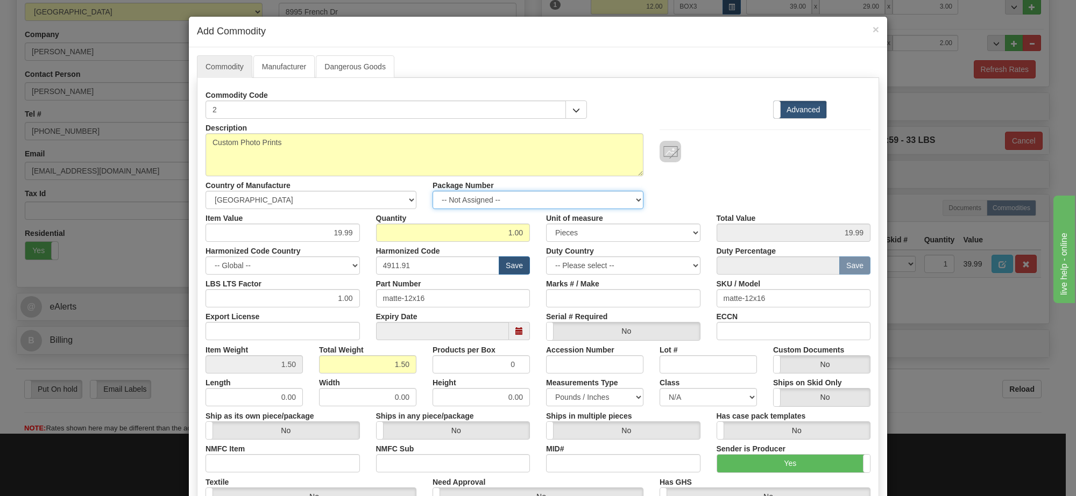
drag, startPoint x: 597, startPoint y: 197, endPoint x: 593, endPoint y: 201, distance: 5.7
click at [597, 197] on select "-- Not Assigned -- Item 1 Item 2" at bounding box center [537, 200] width 211 height 18
select select "0"
click at [432, 191] on select "-- Not Assigned -- Item 1 Item 2" at bounding box center [537, 200] width 211 height 18
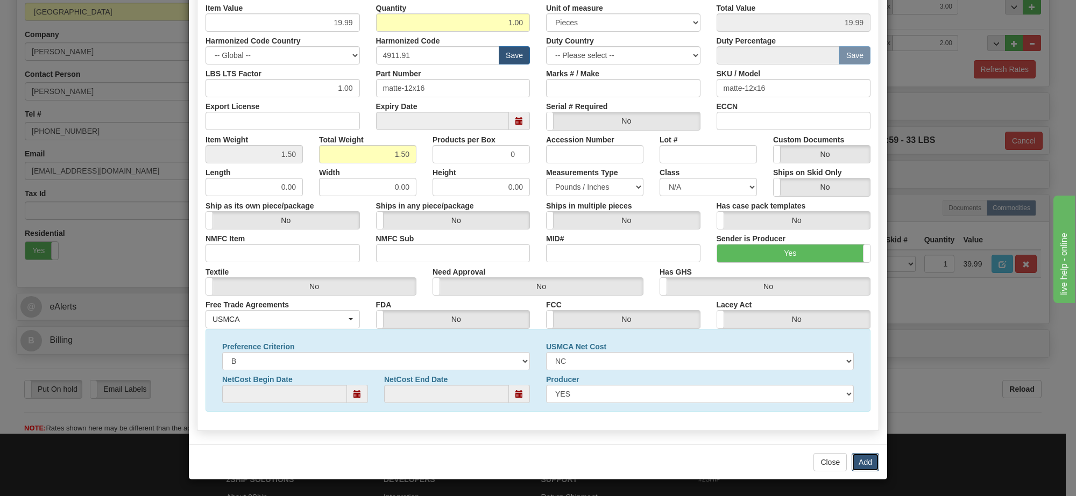
click at [860, 468] on button "Add" at bounding box center [864, 462] width 27 height 18
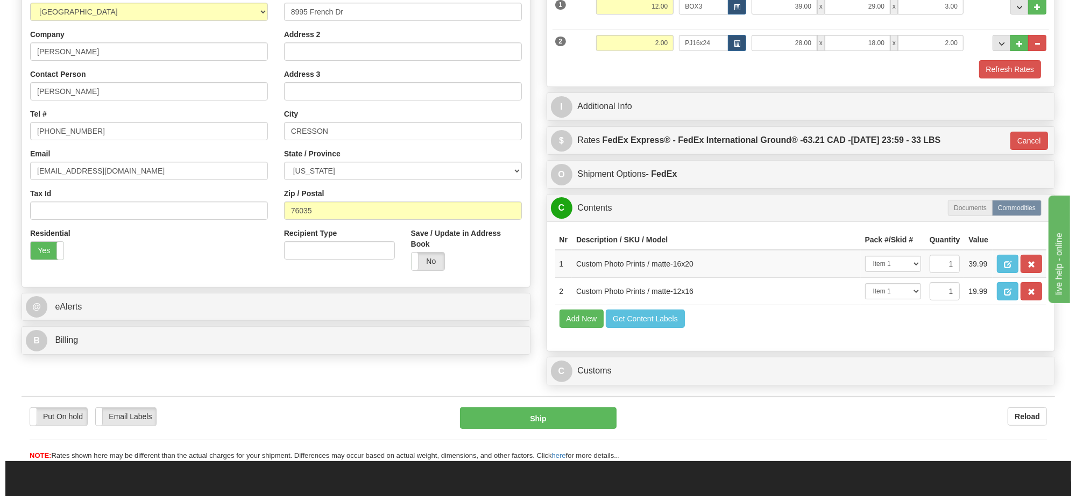
scroll to position [0, 0]
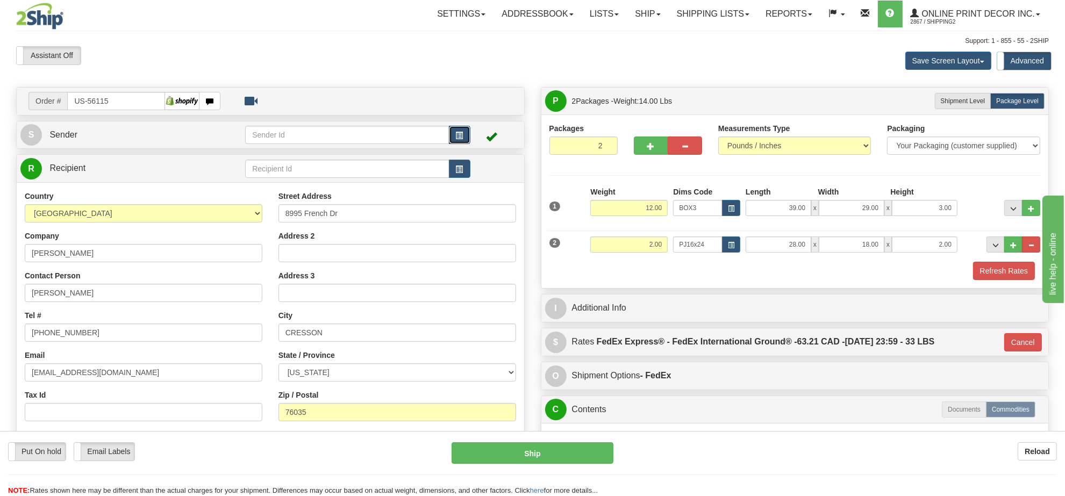
click at [468, 127] on button "button" at bounding box center [460, 135] width 22 height 18
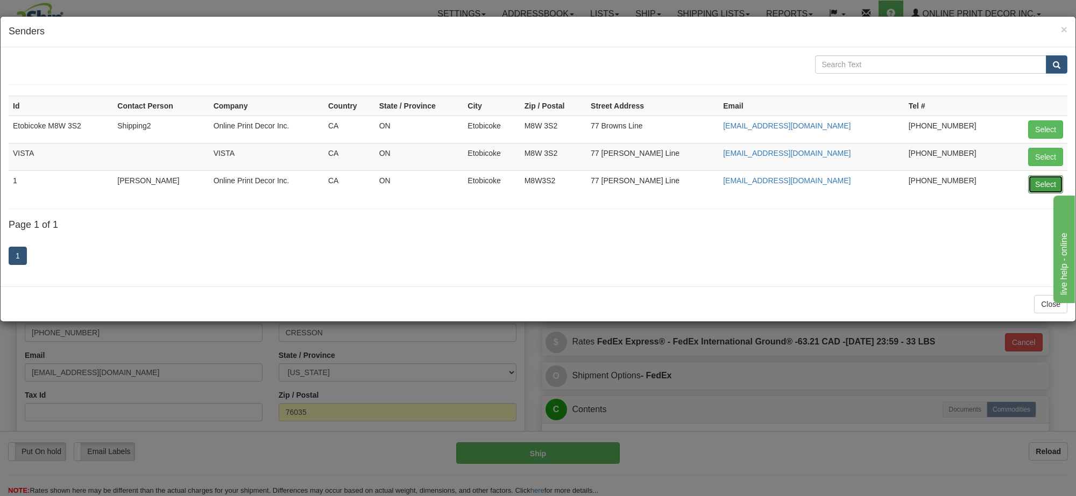
click at [1042, 186] on button "Select" at bounding box center [1045, 184] width 35 height 18
type input "1"
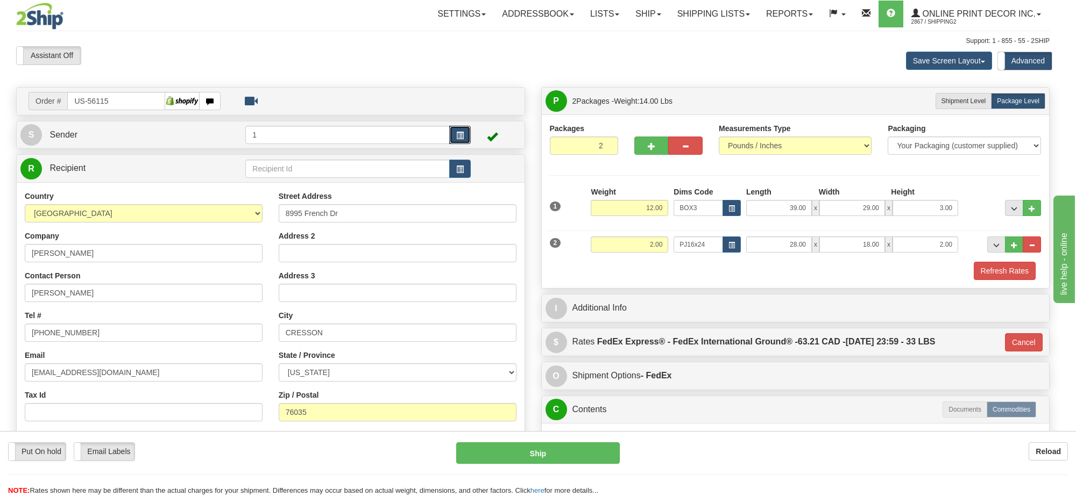
type input "92"
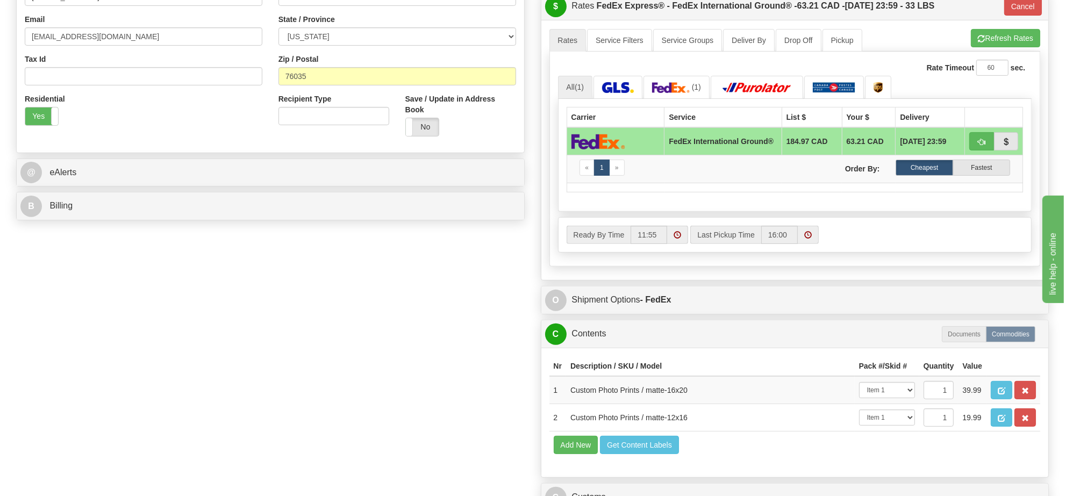
scroll to position [624, 0]
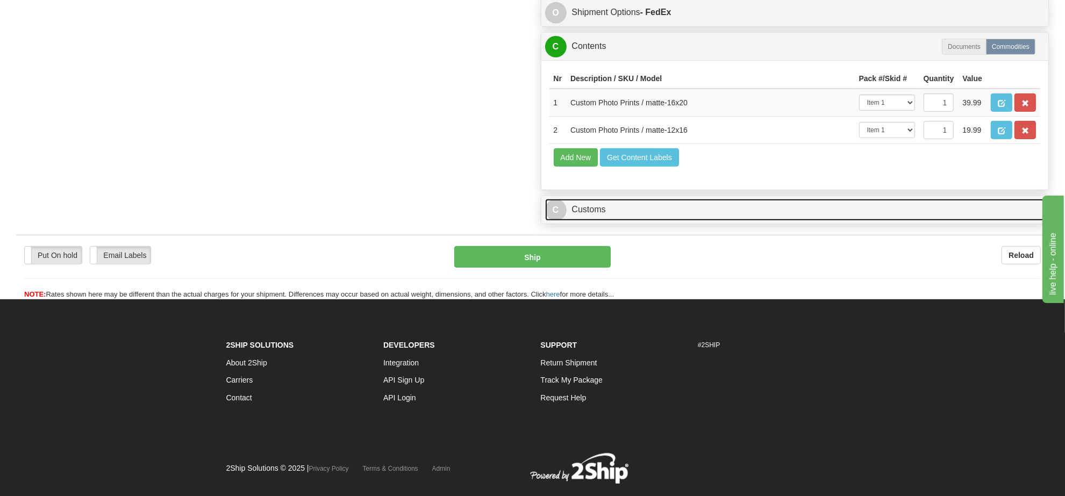
drag, startPoint x: 640, startPoint y: 253, endPoint x: 738, endPoint y: 273, distance: 99.9
click at [641, 221] on link "C Customs" at bounding box center [795, 210] width 500 height 22
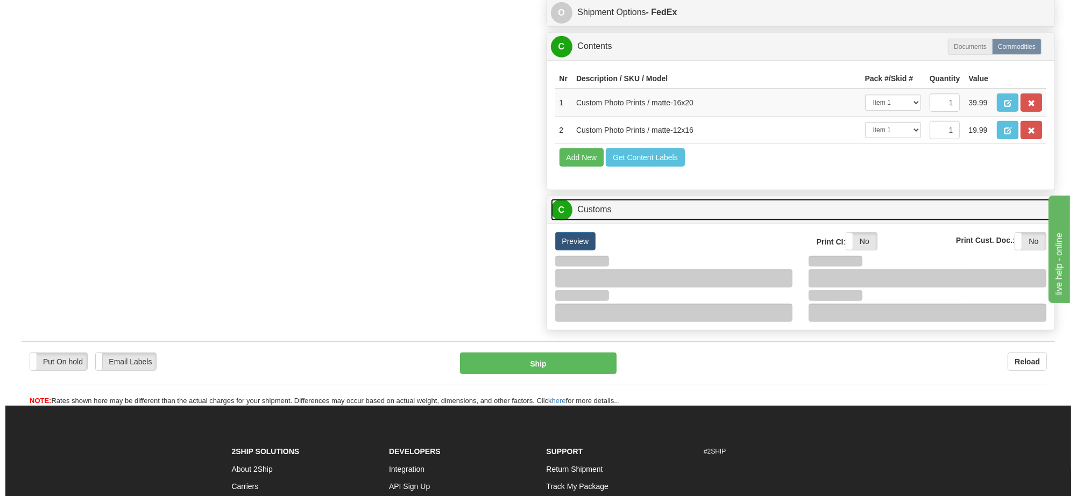
scroll to position [802, 0]
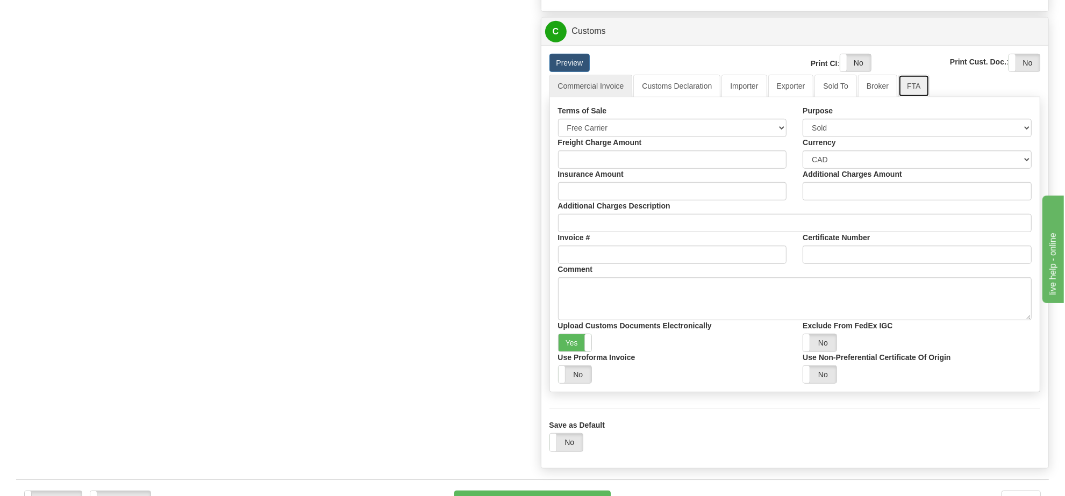
click at [902, 97] on link "FTA" at bounding box center [914, 86] width 31 height 23
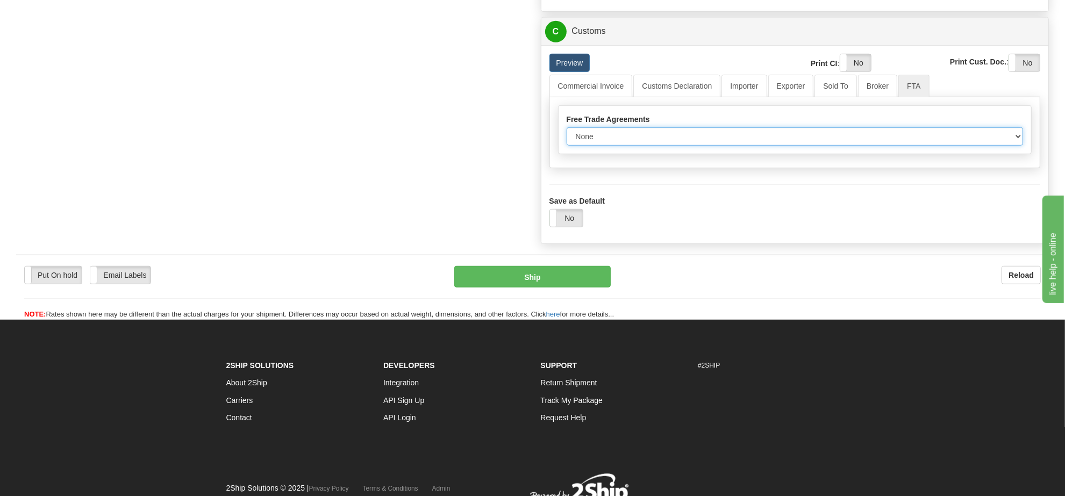
click at [670, 146] on select "None Other USMCA CETA CUKTCA" at bounding box center [795, 136] width 457 height 18
select select "1"
click at [567, 146] on select "None Other USMCA CETA CUKTCA" at bounding box center [795, 136] width 457 height 18
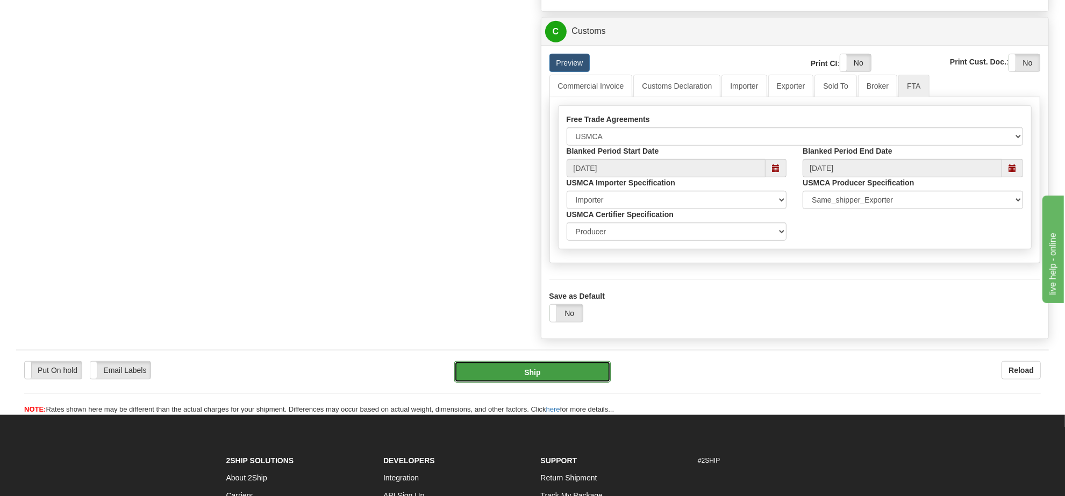
click at [581, 383] on button "Ship" at bounding box center [532, 372] width 156 height 22
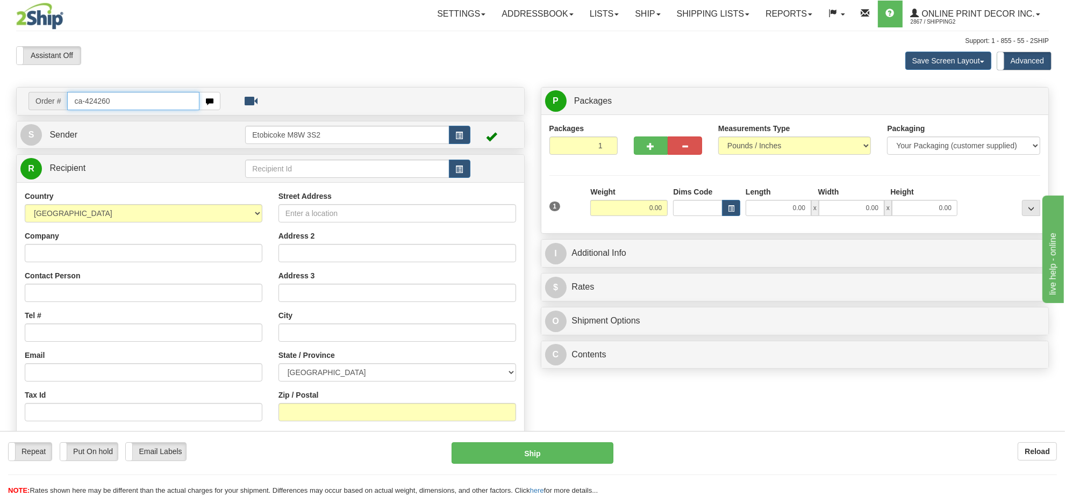
type input "ca-424260"
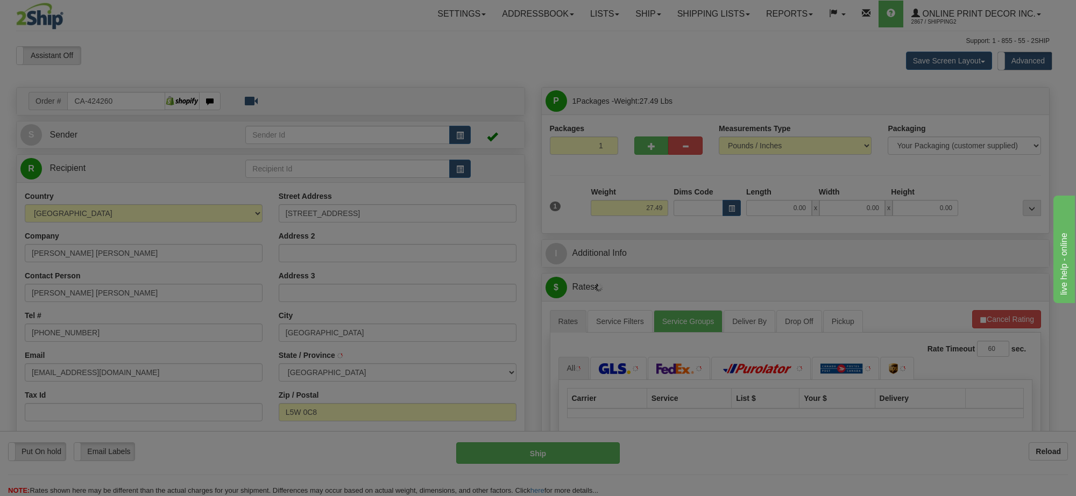
type input "[GEOGRAPHIC_DATA]"
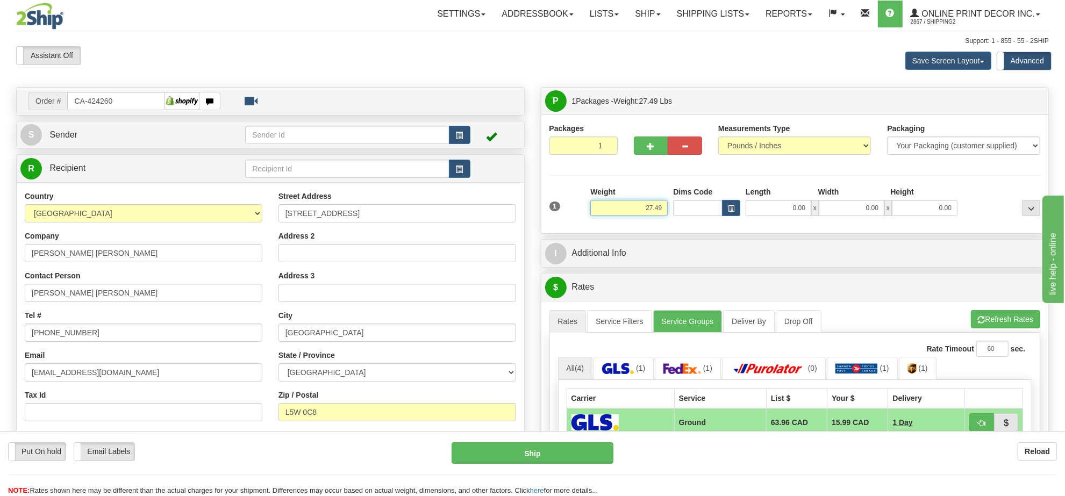
click at [647, 212] on input "27.49" at bounding box center [628, 208] width 77 height 16
type input "4.00"
click at [737, 208] on button "button" at bounding box center [731, 208] width 18 height 16
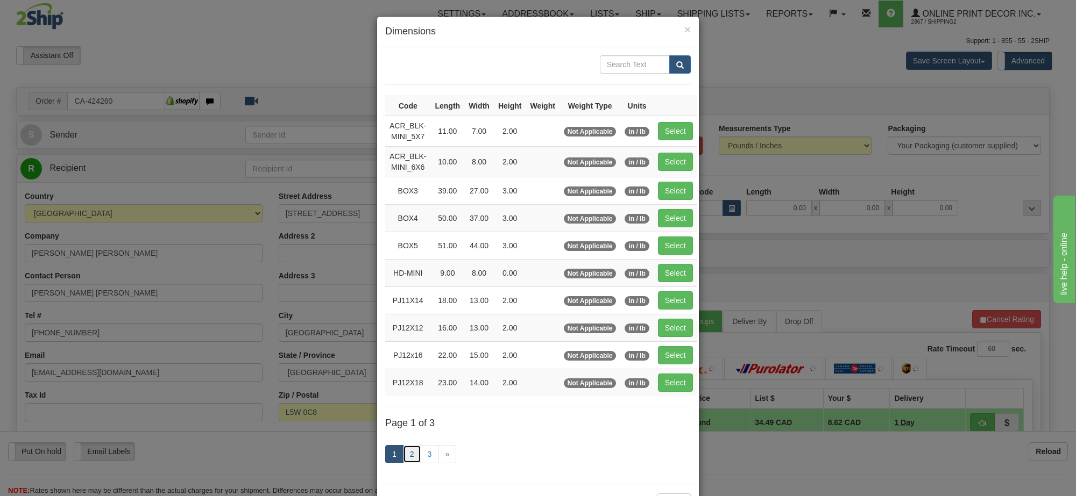
click at [409, 455] on link "2" at bounding box center [412, 454] width 18 height 18
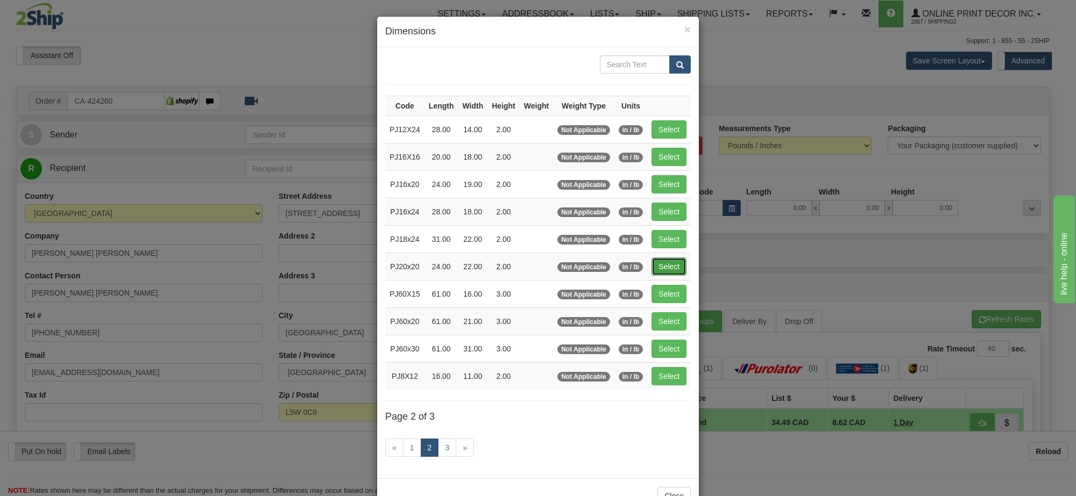
click at [660, 270] on button "Select" at bounding box center [668, 267] width 35 height 18
type input "PJ20x20"
type input "24.00"
type input "22.00"
type input "2.00"
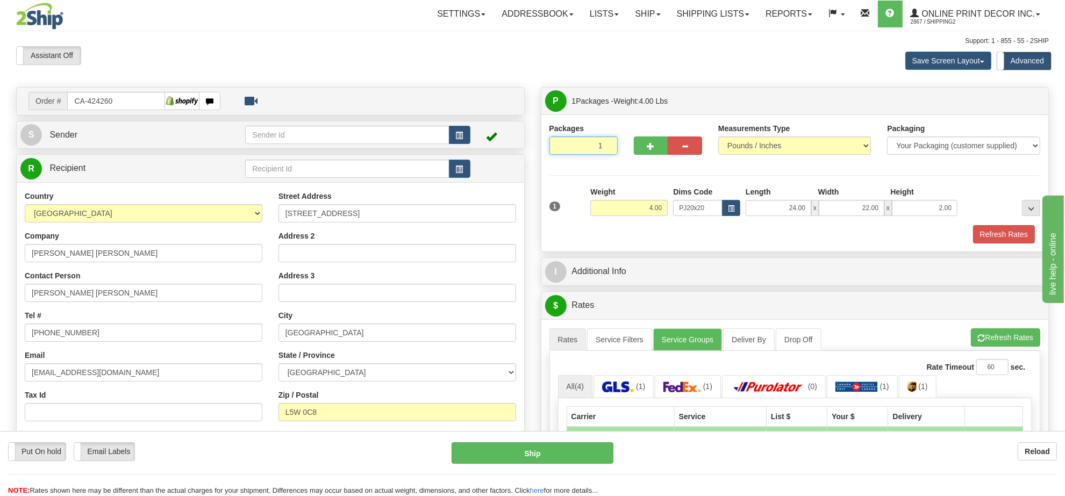
click at [595, 140] on input "1" at bounding box center [584, 146] width 68 height 18
type input "6"
radio input "true"
click at [1007, 333] on button "Refresh Rates" at bounding box center [1005, 338] width 69 height 18
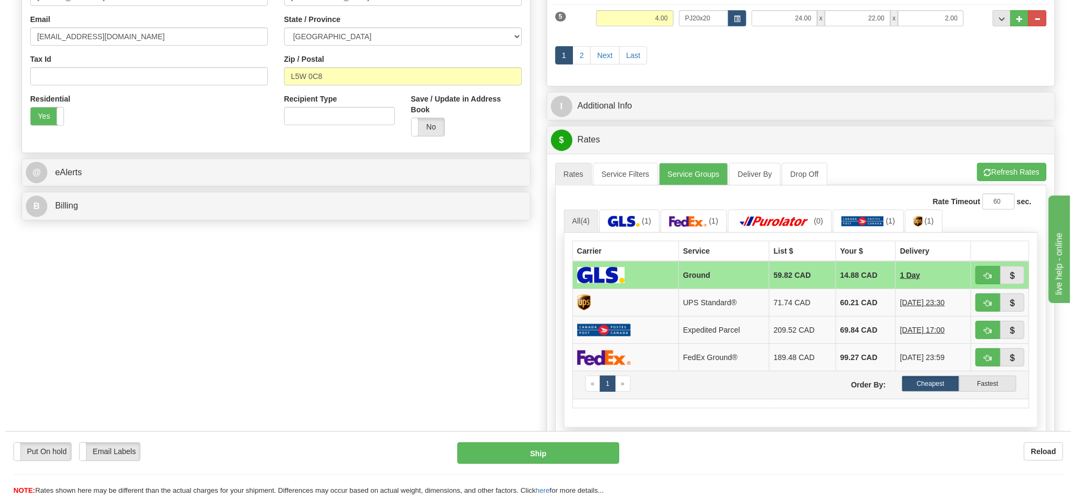
scroll to position [269, 0]
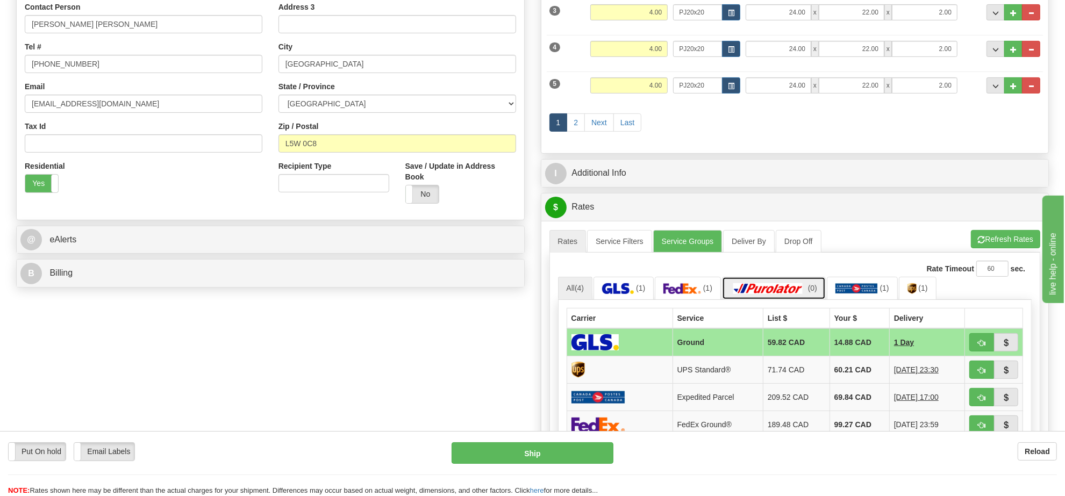
click at [789, 300] on link "(0)" at bounding box center [774, 288] width 104 height 23
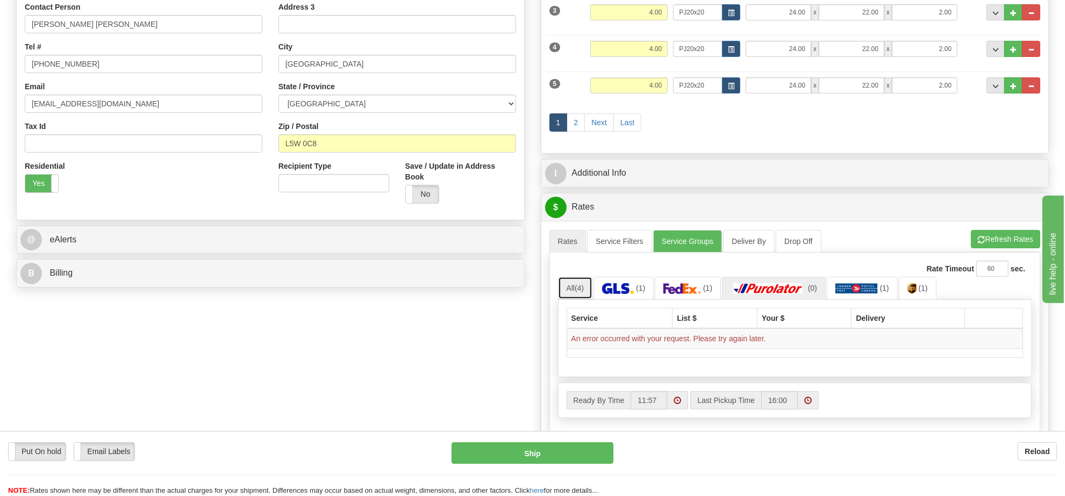
click at [575, 291] on link "All (4)" at bounding box center [575, 288] width 35 height 23
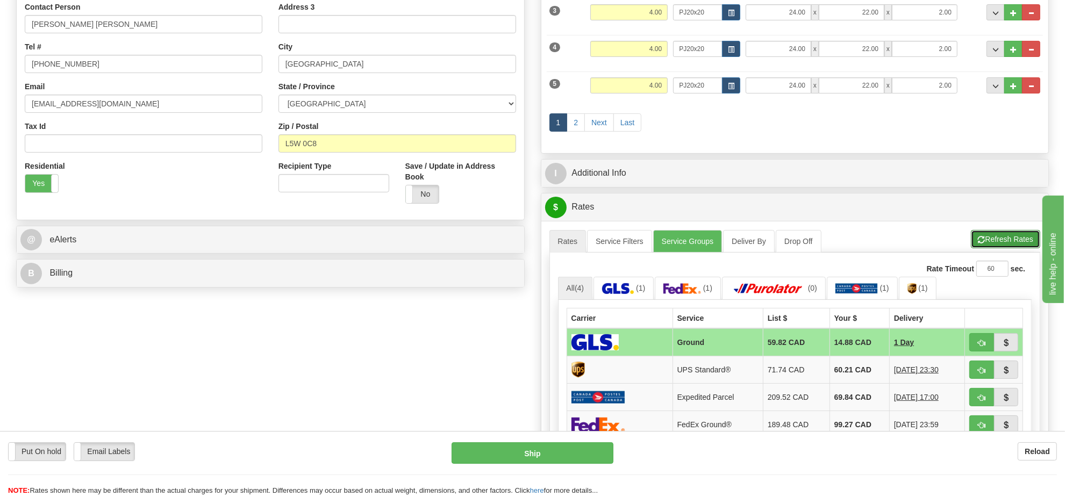
click at [995, 243] on button "Refresh Rates" at bounding box center [1005, 239] width 69 height 18
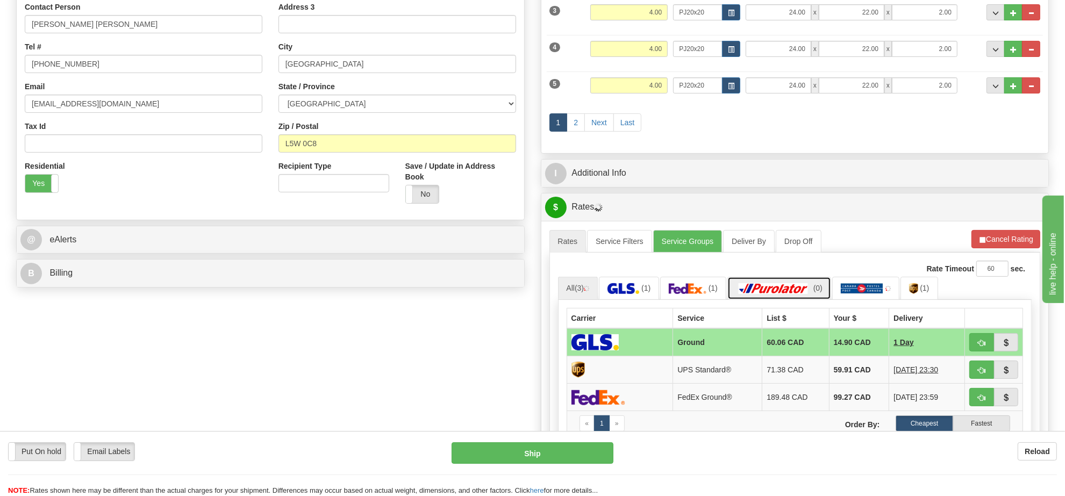
click at [800, 300] on link "(0)" at bounding box center [780, 288] width 104 height 23
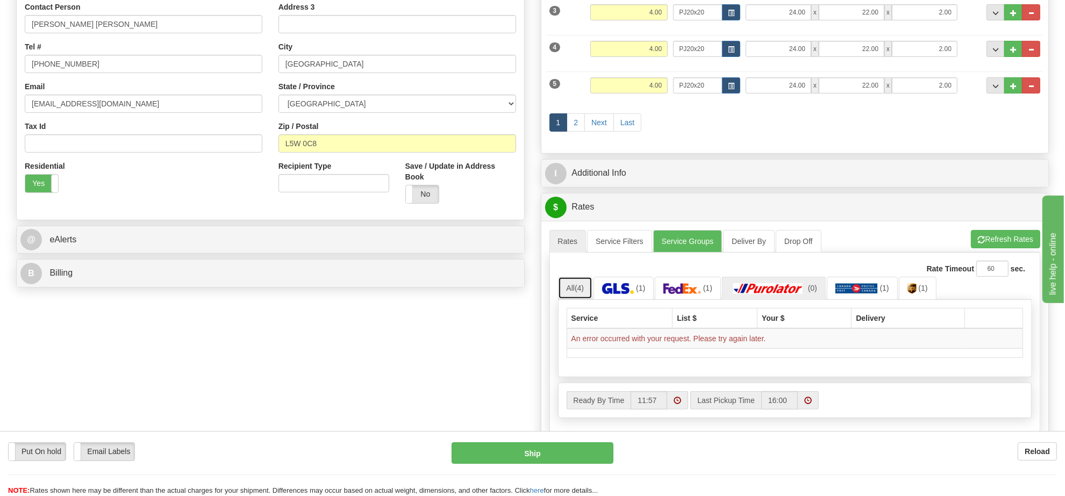
click at [589, 294] on link "All (4)" at bounding box center [575, 288] width 35 height 23
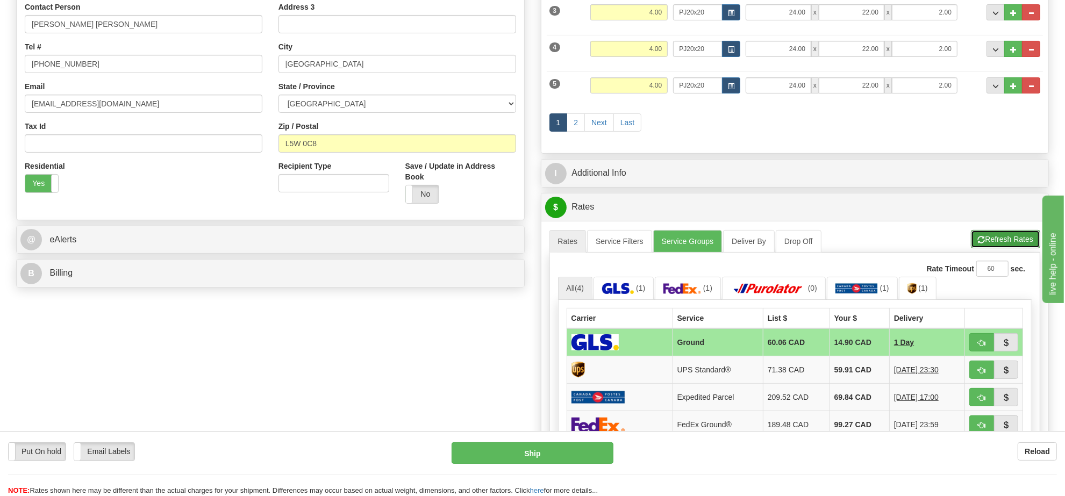
click at [993, 245] on button "Refresh Rates" at bounding box center [1005, 239] width 69 height 18
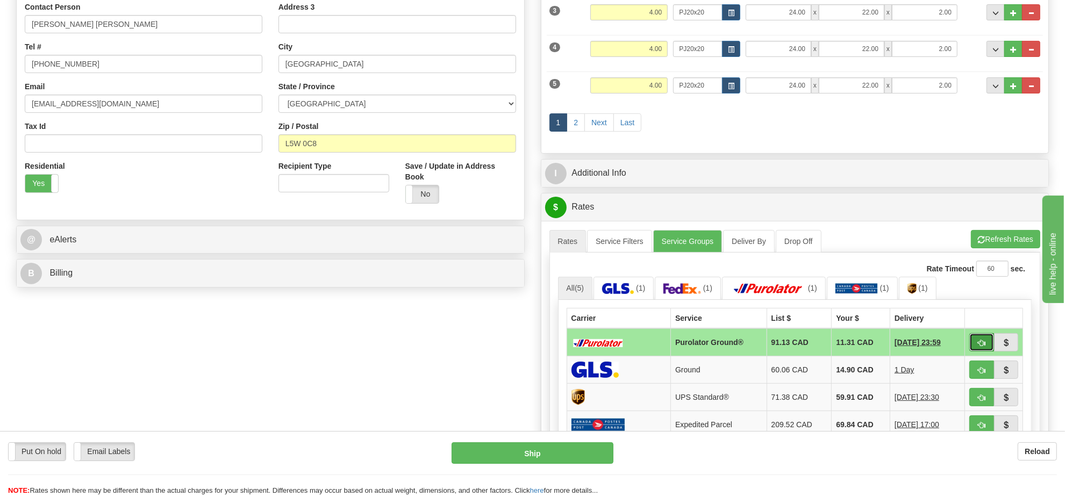
click at [980, 347] on span "button" at bounding box center [982, 343] width 8 height 7
type input "260"
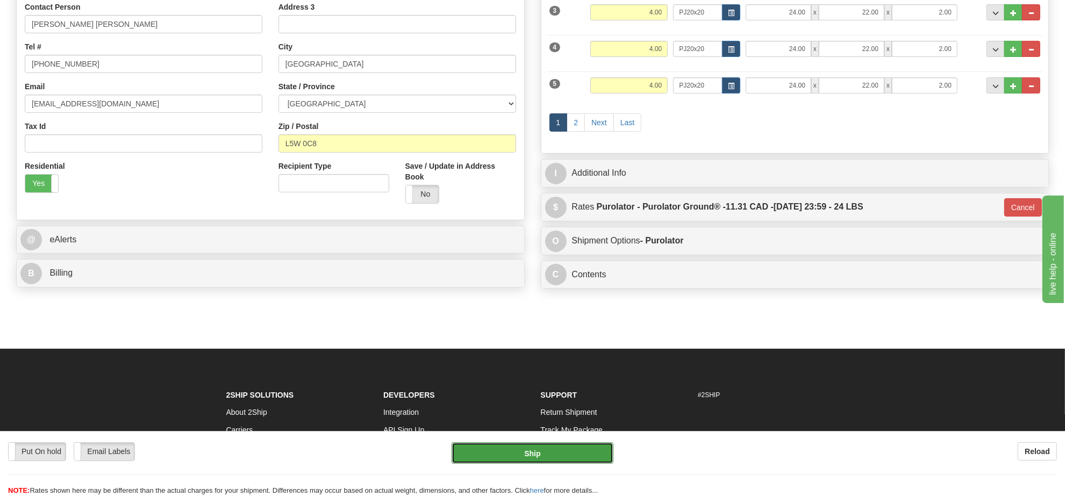
click at [574, 456] on button "Ship" at bounding box center [532, 454] width 161 height 22
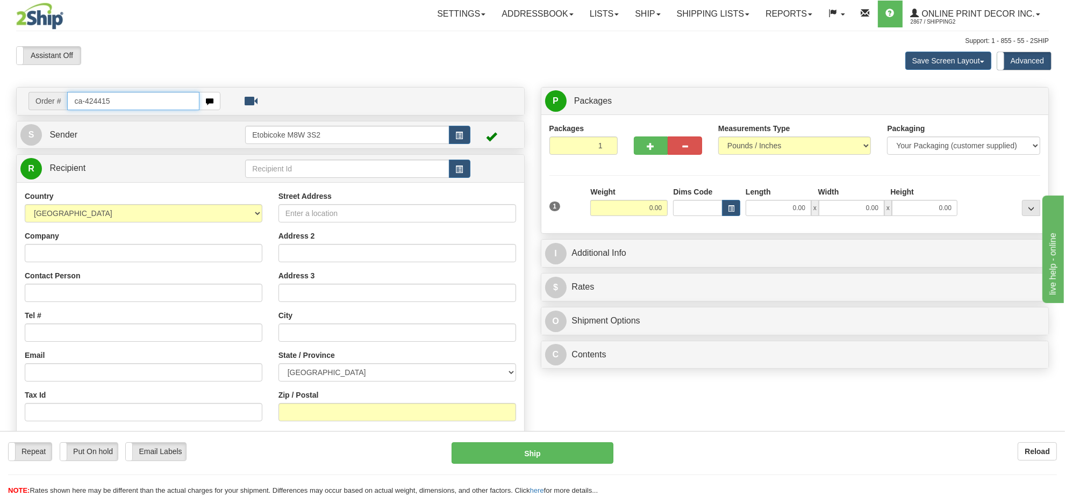
type input "ca-424415"
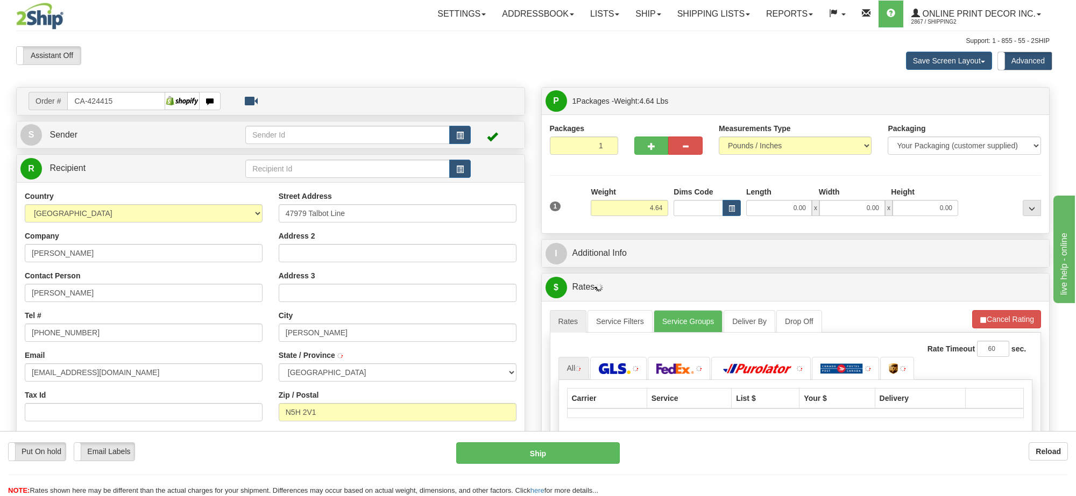
type input "AYLMER"
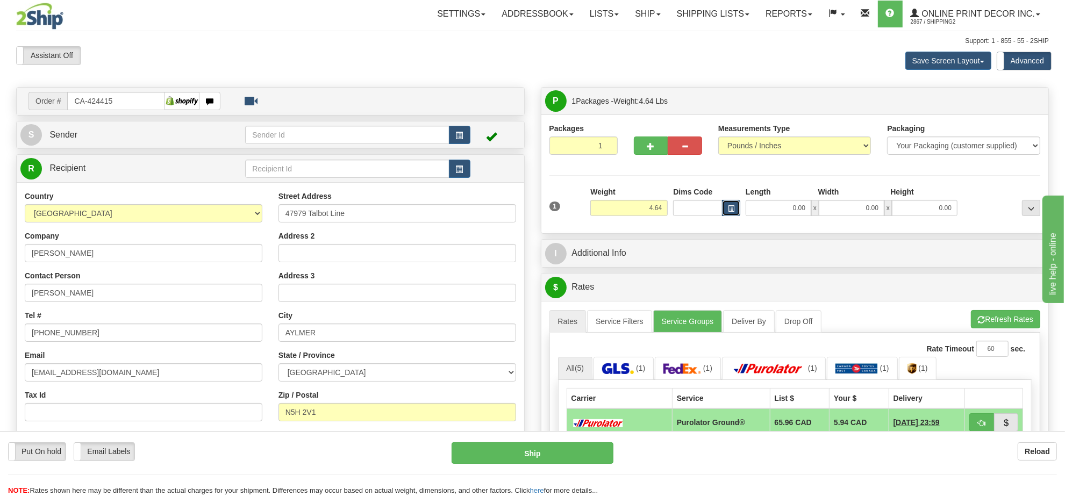
click at [728, 208] on span "button" at bounding box center [731, 209] width 6 height 6
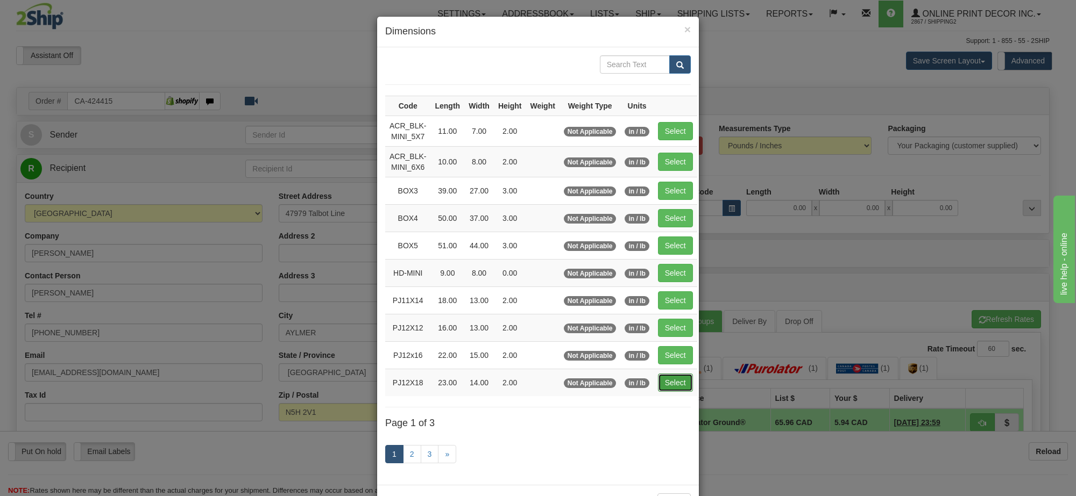
click at [674, 390] on button "Select" at bounding box center [675, 383] width 35 height 18
type input "PJ12X18"
type input "23.00"
type input "14.00"
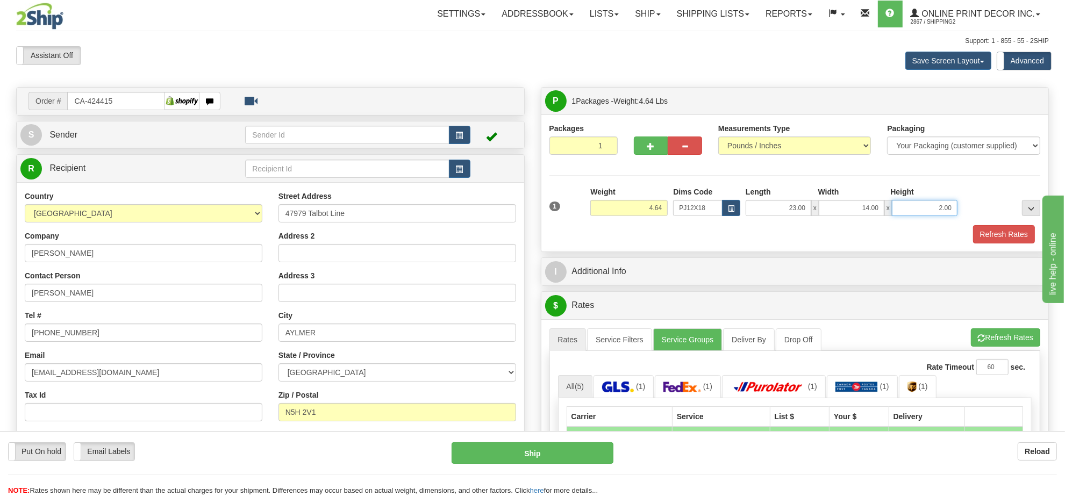
click at [939, 210] on input "2.00" at bounding box center [925, 208] width 66 height 16
type input "5.00"
drag, startPoint x: 1017, startPoint y: 344, endPoint x: 1009, endPoint y: 331, distance: 15.4
click at [1015, 343] on button "Refresh Rates" at bounding box center [1005, 338] width 69 height 18
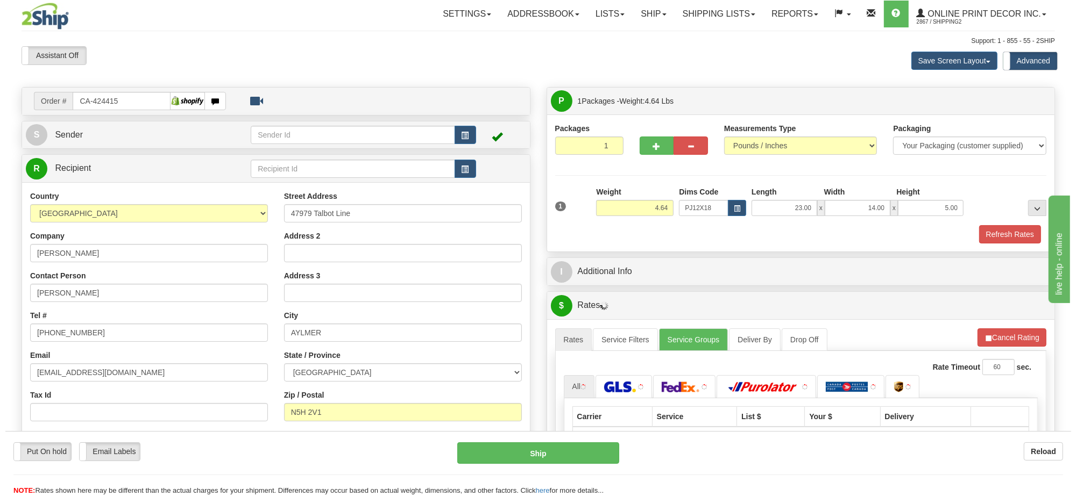
scroll to position [134, 0]
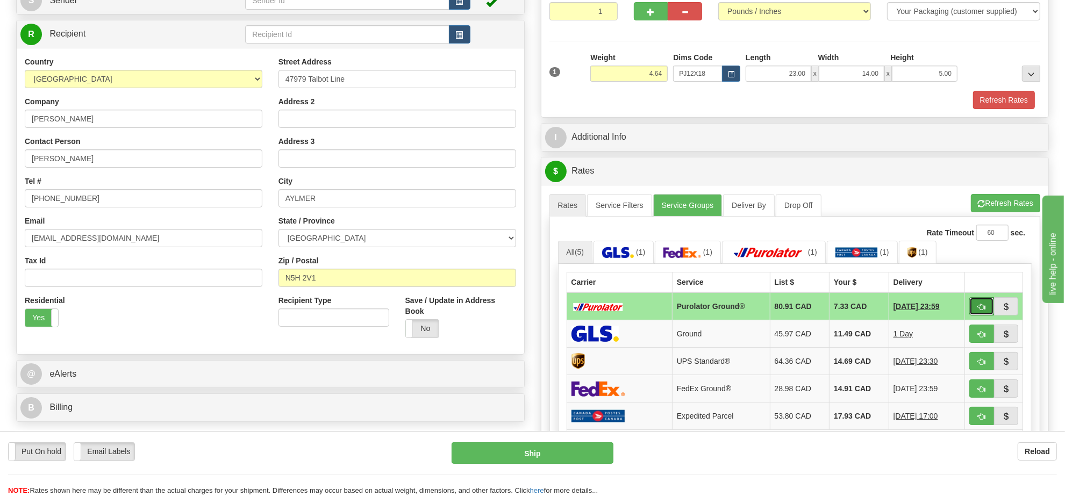
click at [973, 311] on button "button" at bounding box center [982, 306] width 25 height 18
type input "260"
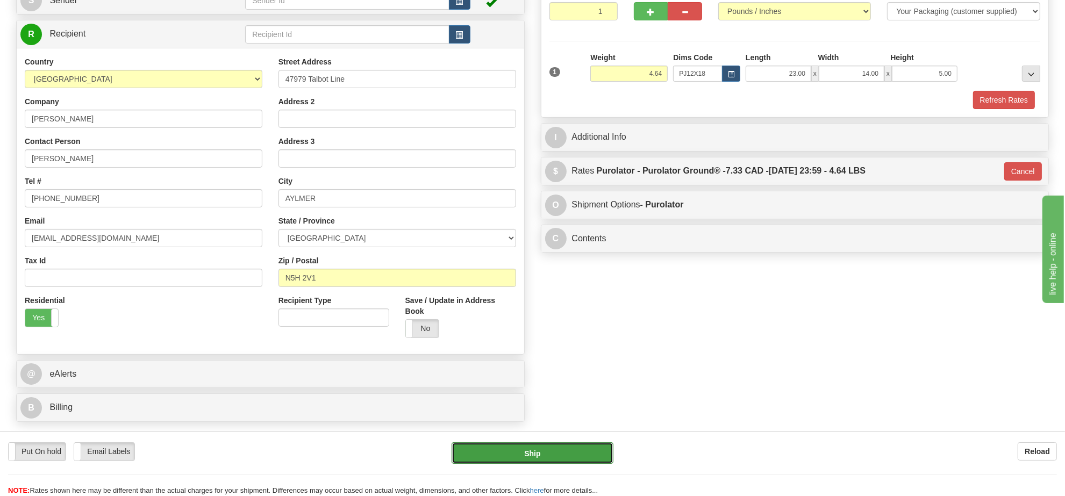
click at [577, 454] on button "Ship" at bounding box center [532, 454] width 161 height 22
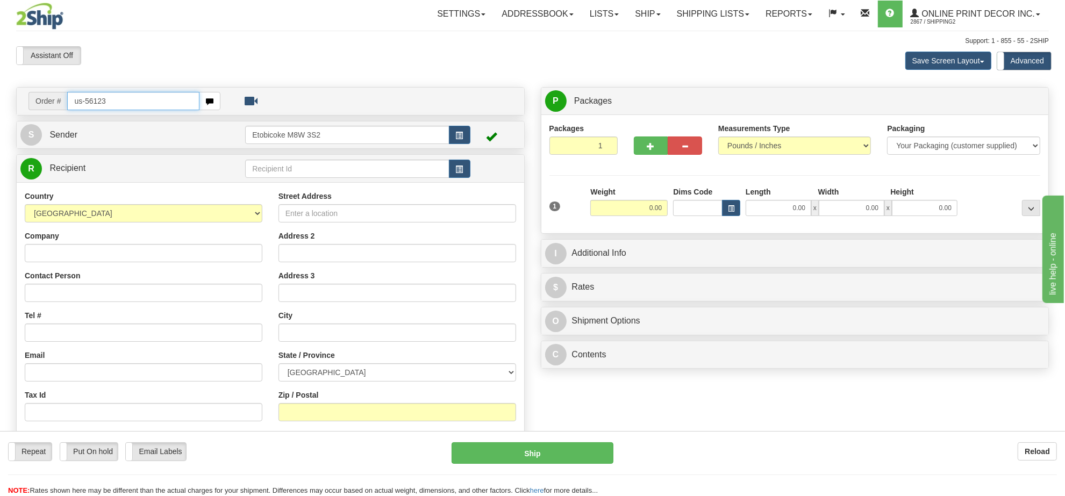
type input "us-56123"
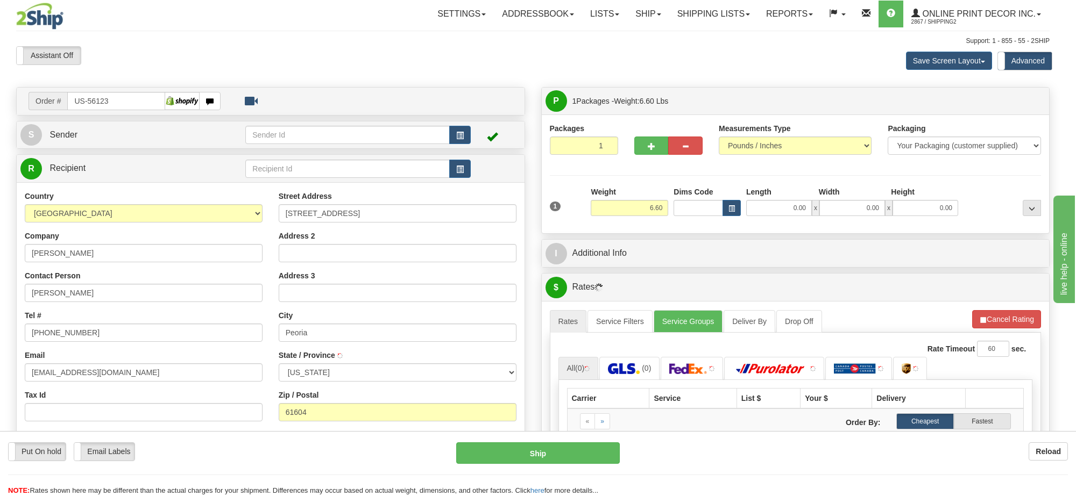
type input "PEORIA"
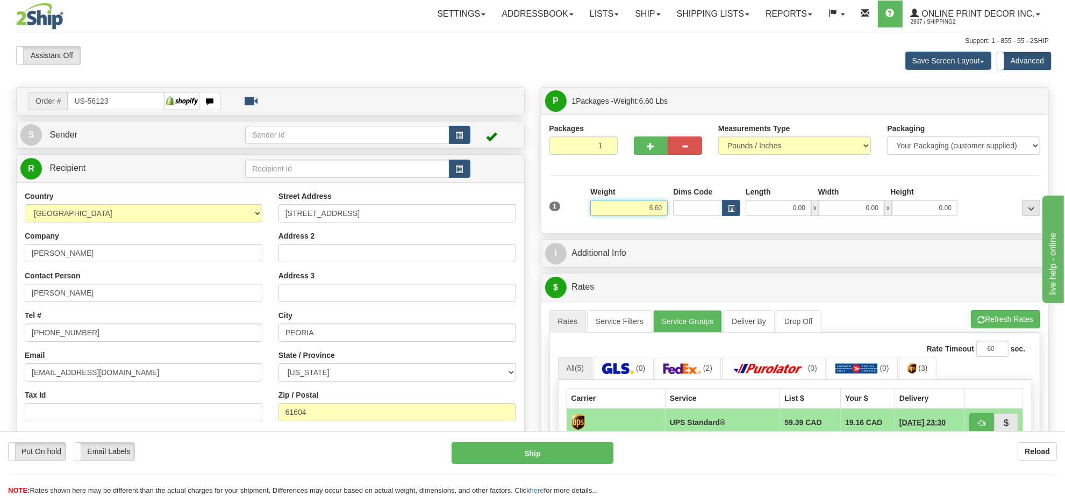
click at [650, 207] on input "6.60" at bounding box center [628, 208] width 77 height 16
click at [649, 207] on input "6.60" at bounding box center [628, 208] width 77 height 16
click at [726, 205] on button "button" at bounding box center [731, 208] width 18 height 16
type input "5.00"
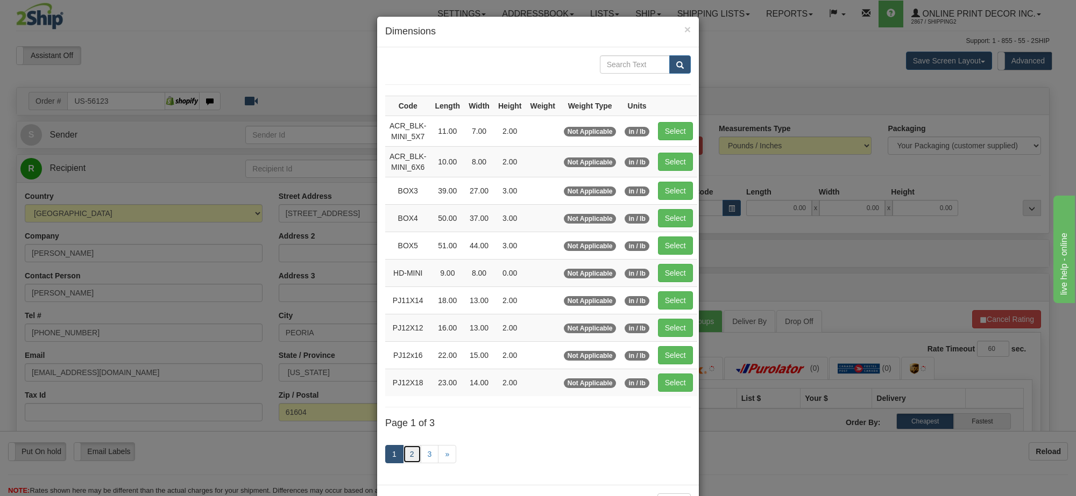
click at [410, 455] on link "2" at bounding box center [412, 454] width 18 height 18
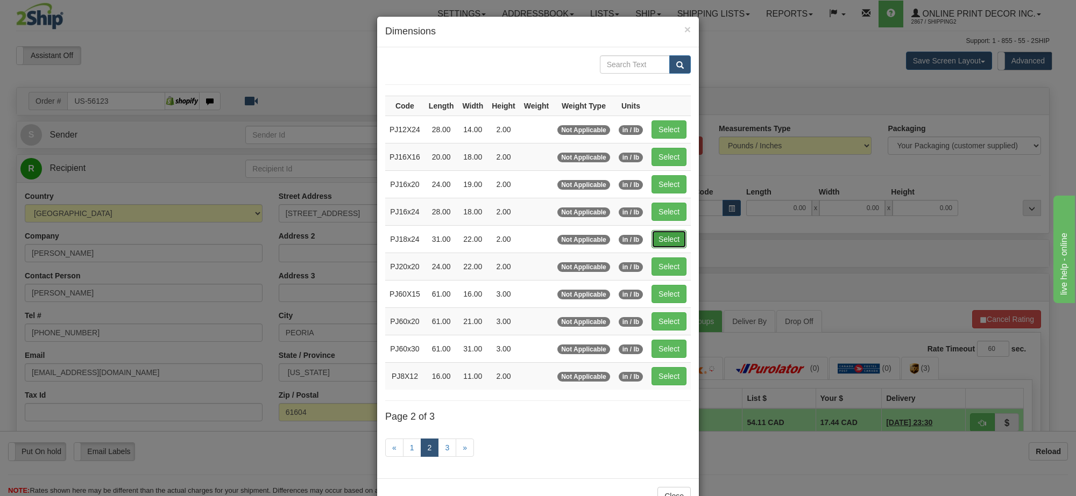
click at [676, 248] on button "Select" at bounding box center [668, 239] width 35 height 18
type input "PJ18x24"
type input "31.00"
type input "22.00"
type input "2.00"
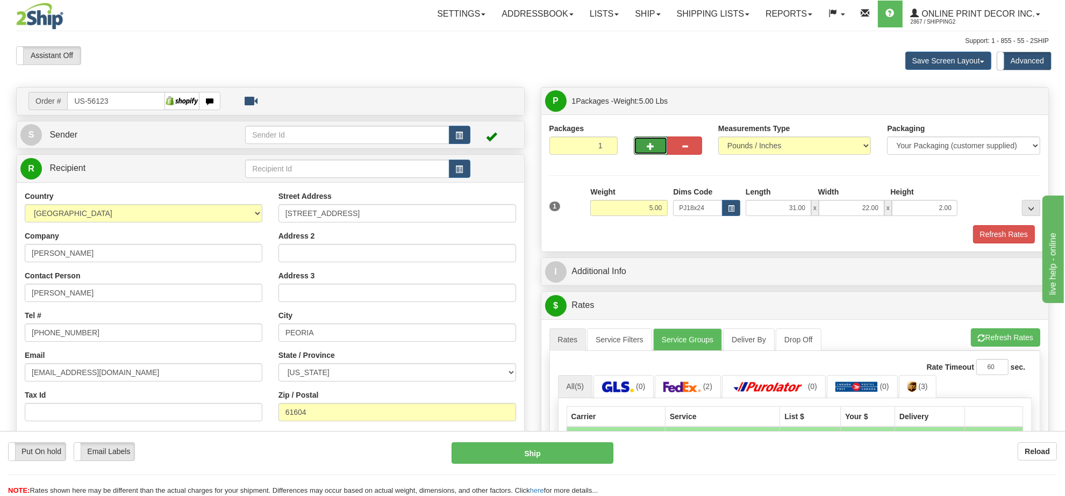
click at [654, 150] on span "button" at bounding box center [651, 146] width 8 height 7
radio input "true"
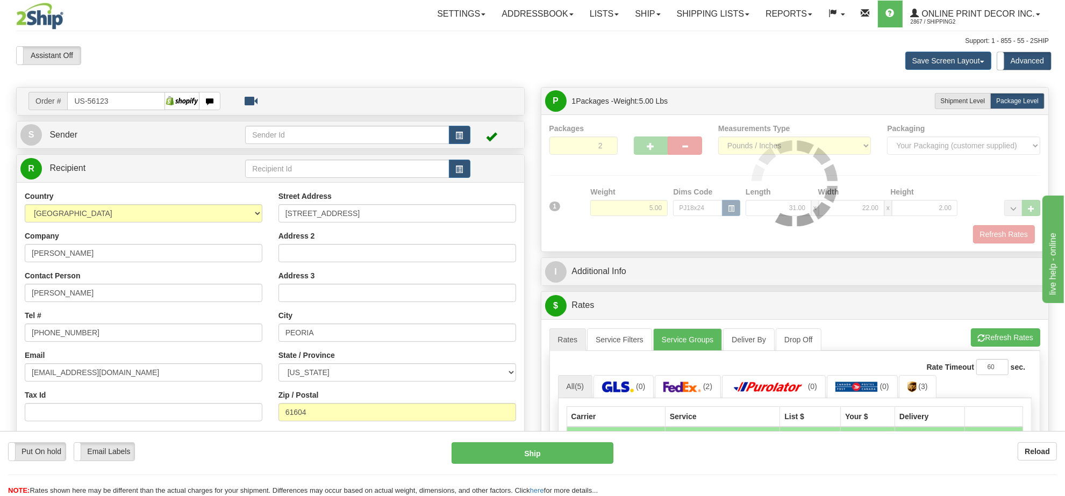
click at [654, 151] on div at bounding box center [796, 183] width 492 height 120
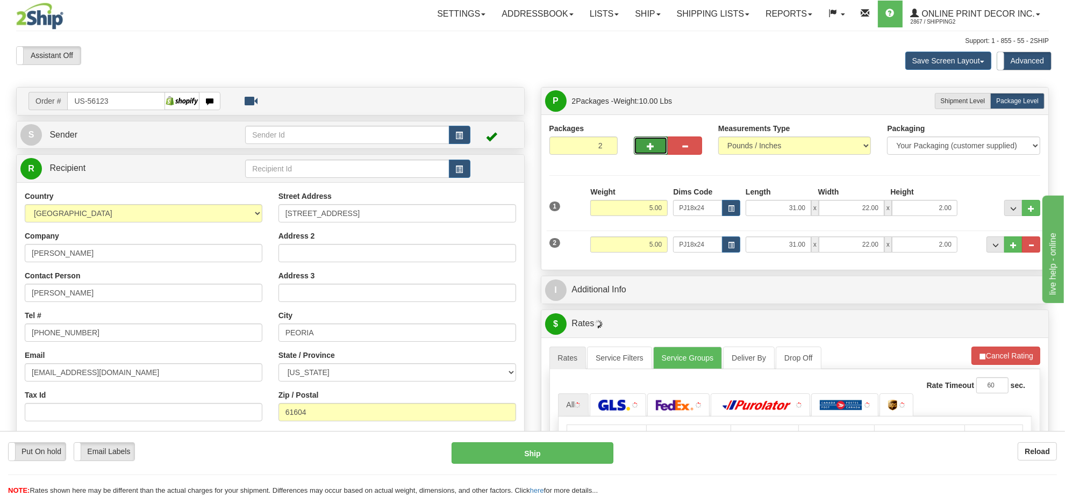
click at [654, 150] on span "button" at bounding box center [651, 146] width 8 height 7
type input "3"
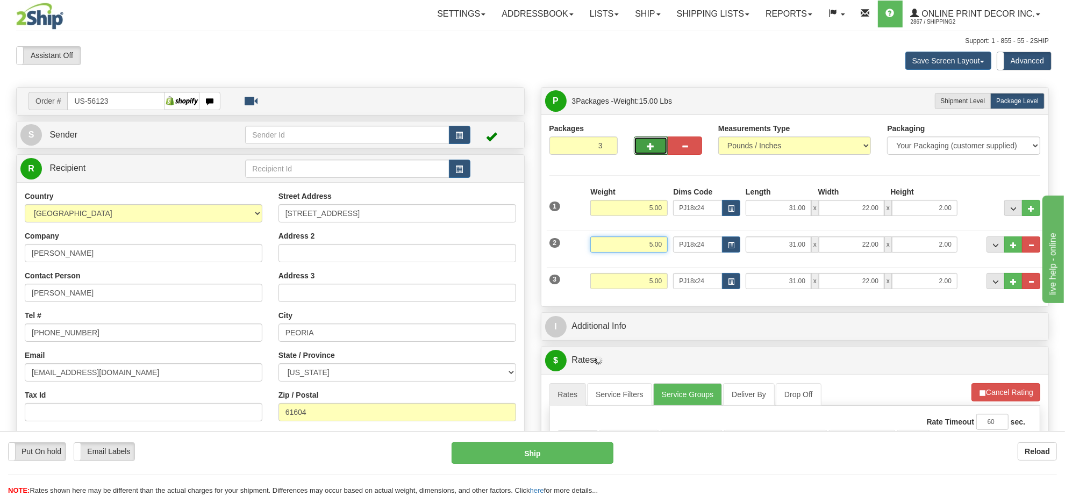
click at [648, 252] on input "5.00" at bounding box center [628, 245] width 77 height 16
click at [738, 248] on button "button" at bounding box center [731, 245] width 18 height 16
type input "3.00"
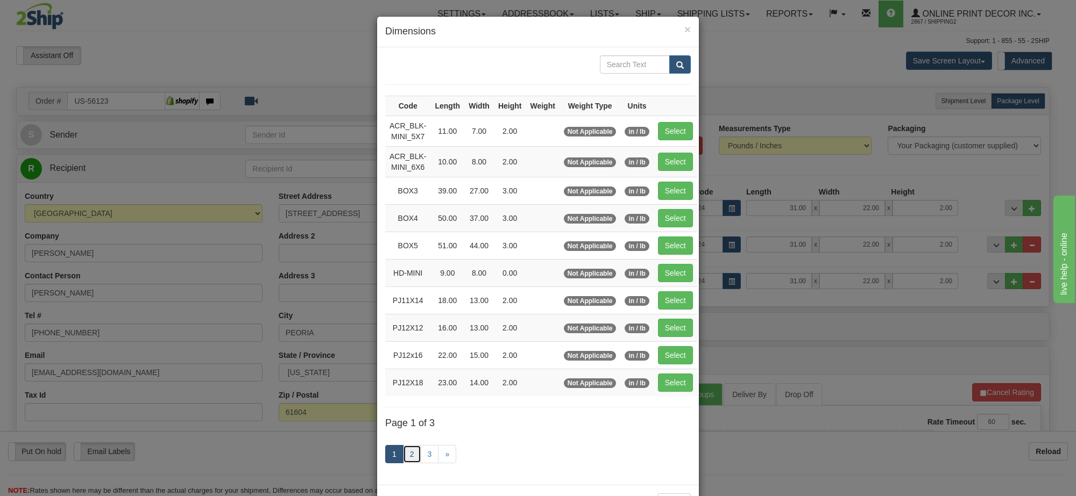
click at [410, 458] on link "2" at bounding box center [412, 454] width 18 height 18
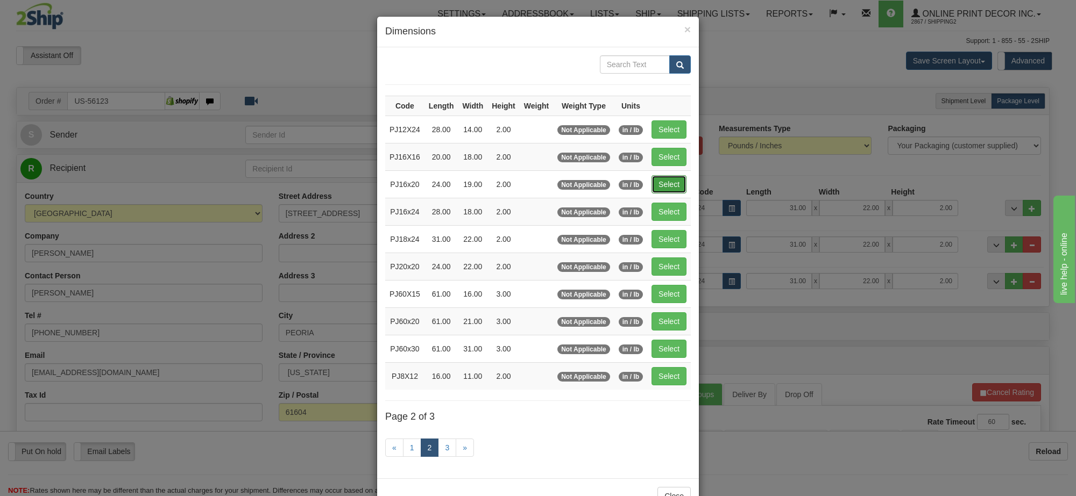
click at [672, 184] on button "Select" at bounding box center [668, 184] width 35 height 18
type input "PJ16x20"
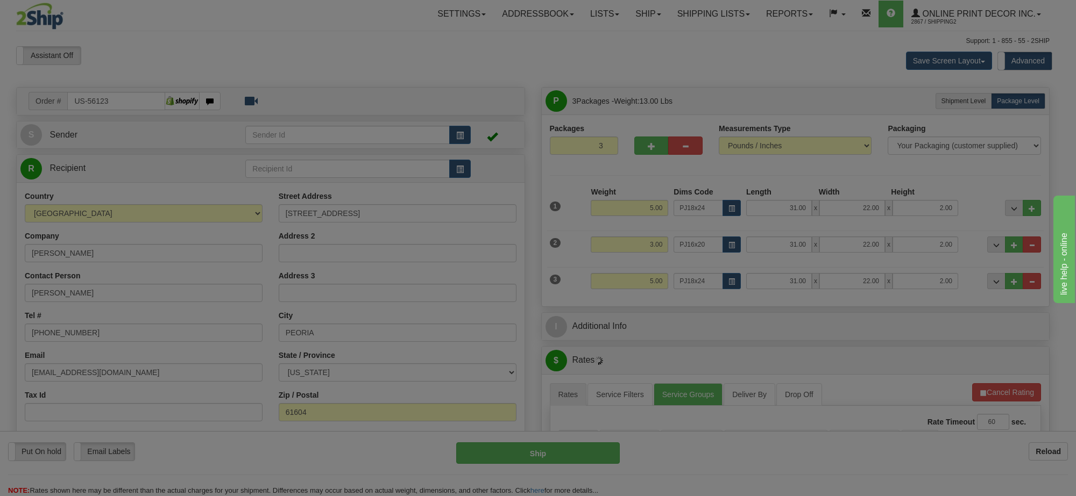
type input "24.00"
type input "19.00"
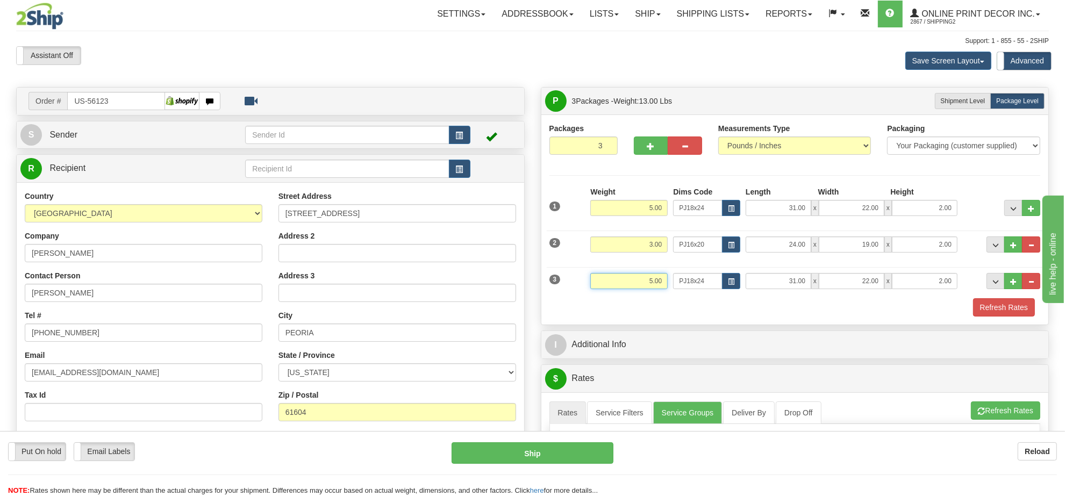
click at [657, 277] on input "5.00" at bounding box center [628, 281] width 77 height 16
type input "3"
click at [730, 282] on span "button" at bounding box center [731, 282] width 6 height 6
type input "2.00"
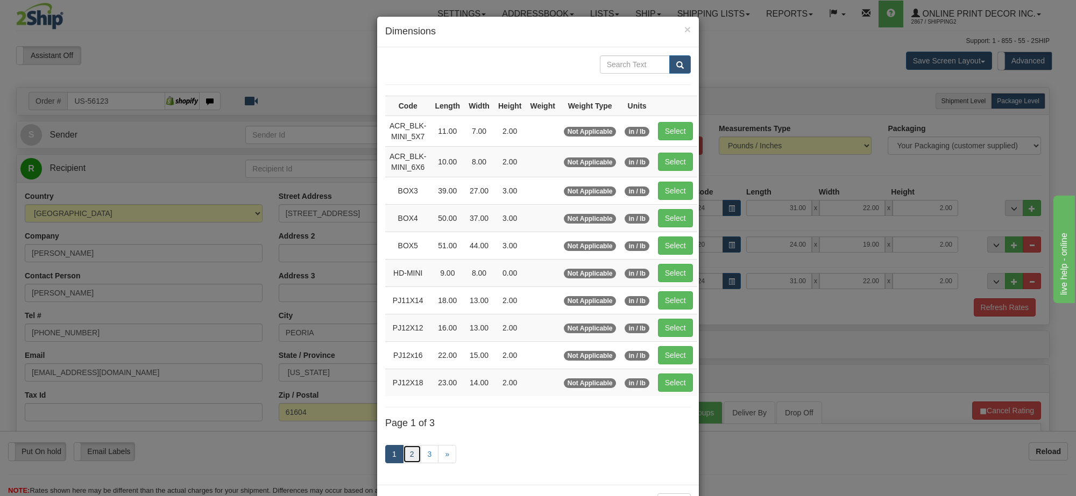
click at [407, 456] on link "2" at bounding box center [412, 454] width 18 height 18
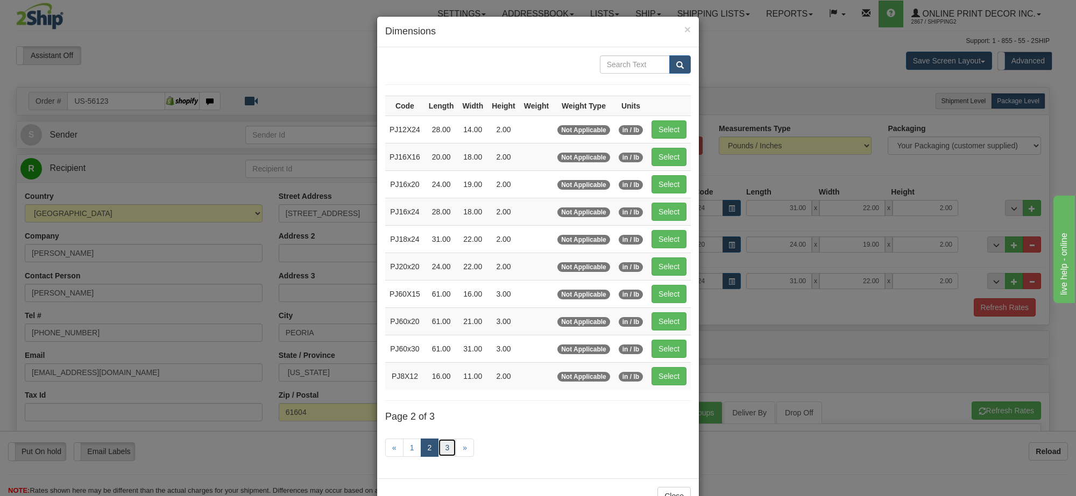
click at [439, 452] on link "3" at bounding box center [447, 448] width 18 height 18
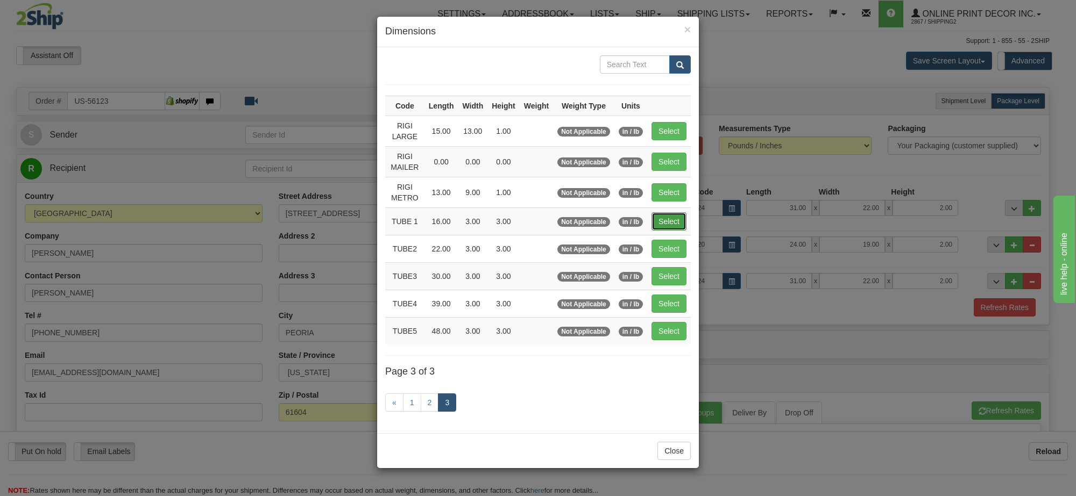
click at [663, 226] on button "Select" at bounding box center [668, 221] width 35 height 18
type input "TUBE 1"
type input "16.00"
type input "3.00"
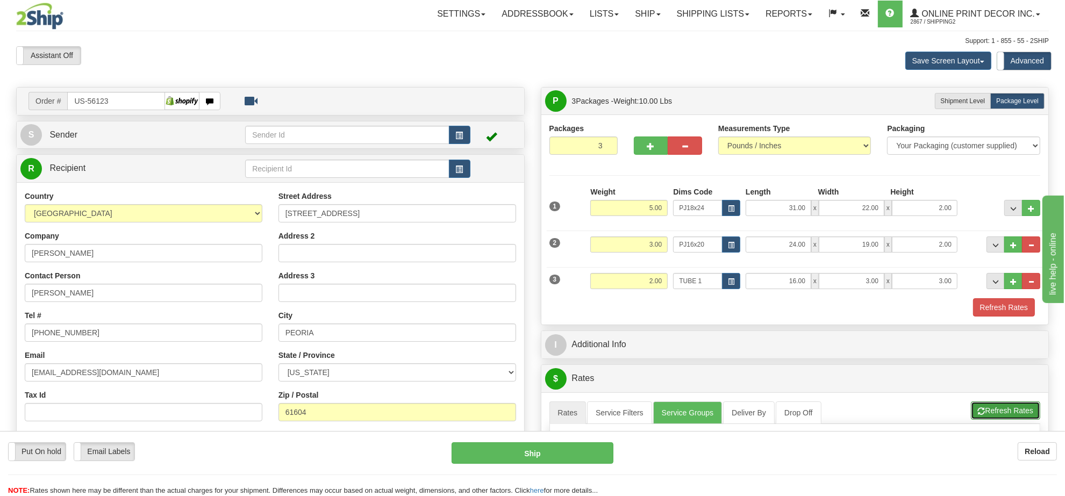
click at [1007, 412] on button "Refresh Rates" at bounding box center [1005, 411] width 69 height 18
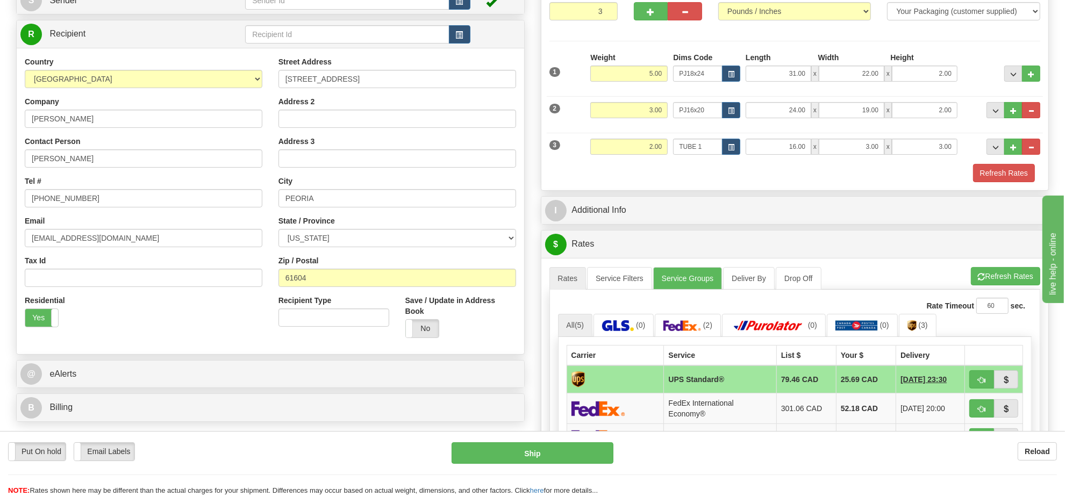
scroll to position [202, 0]
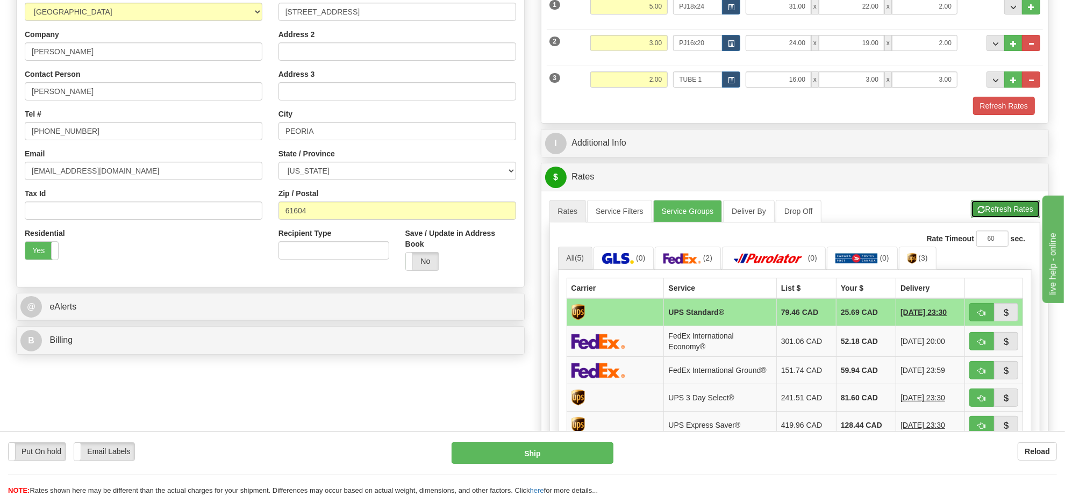
click at [1008, 211] on button "Refresh Rates" at bounding box center [1005, 209] width 69 height 18
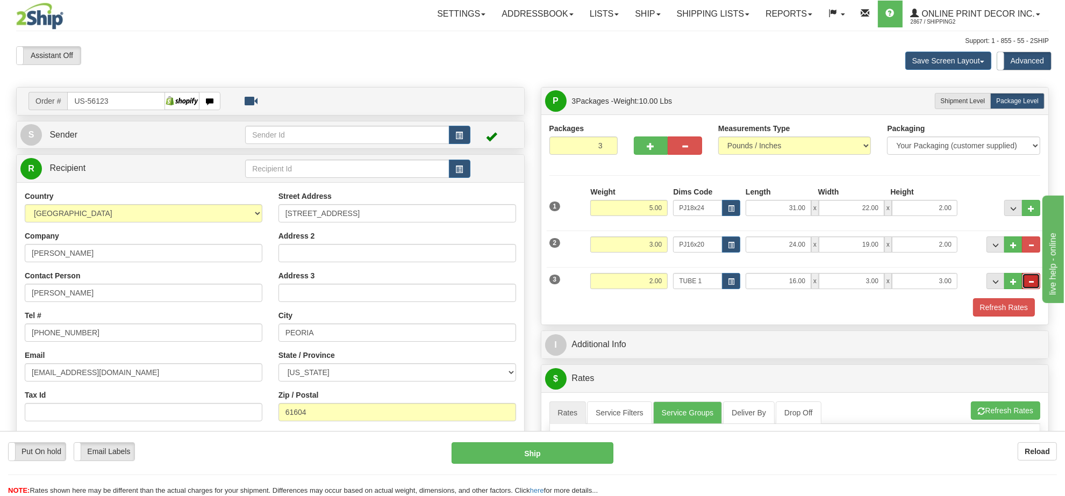
click at [1034, 283] on button "..." at bounding box center [1031, 281] width 18 height 16
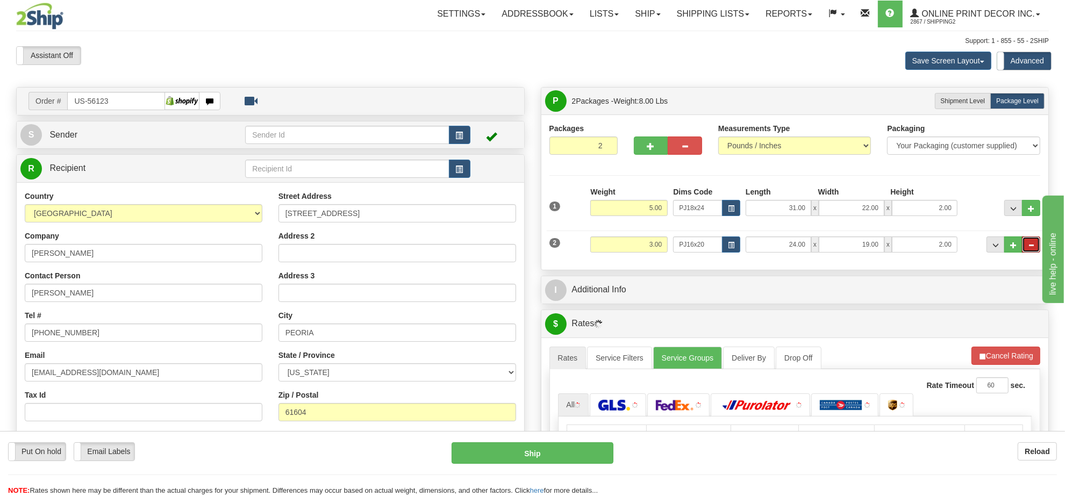
click at [1030, 245] on span "..." at bounding box center [1031, 246] width 6 height 6
type input "1"
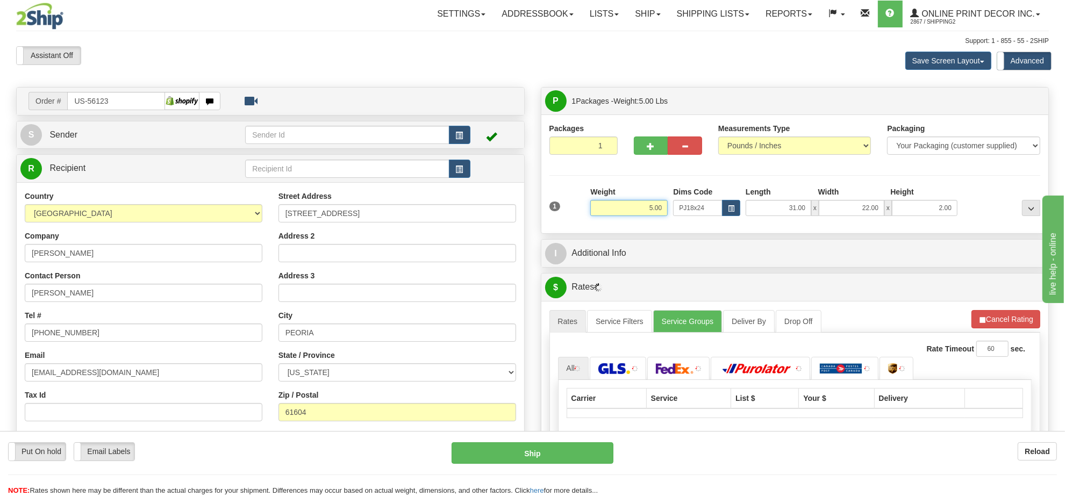
click at [655, 209] on input "5.00" at bounding box center [628, 208] width 77 height 16
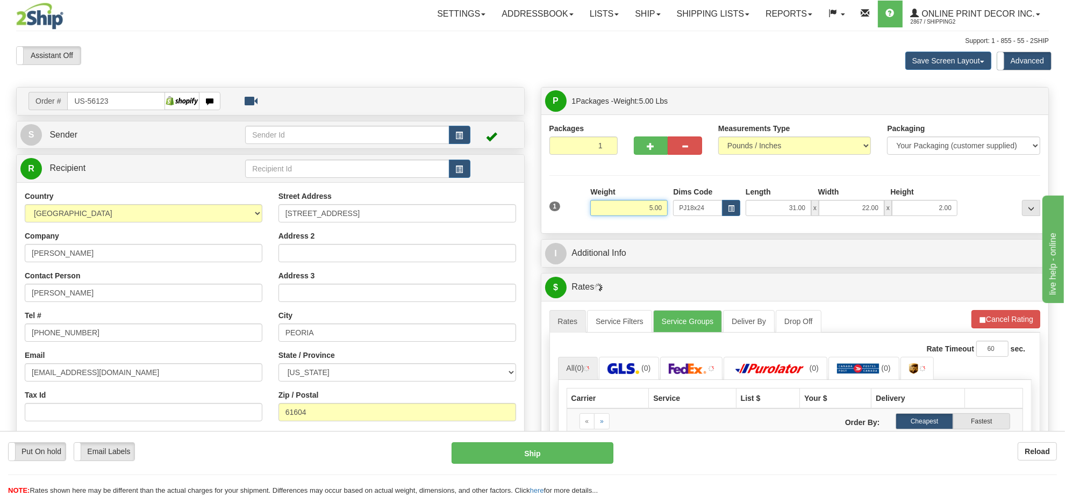
click at [655, 209] on input "5.00" at bounding box center [628, 208] width 77 height 16
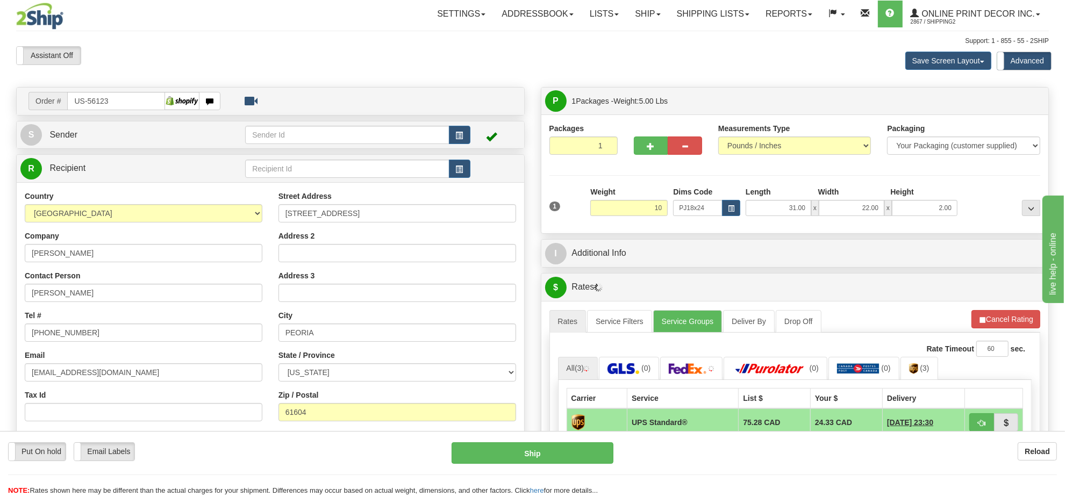
type input "10.00"
click at [734, 219] on div "1 Weight 10.00 Dims Code x x" at bounding box center [795, 206] width 497 height 38
click at [735, 208] on button "button" at bounding box center [731, 208] width 18 height 16
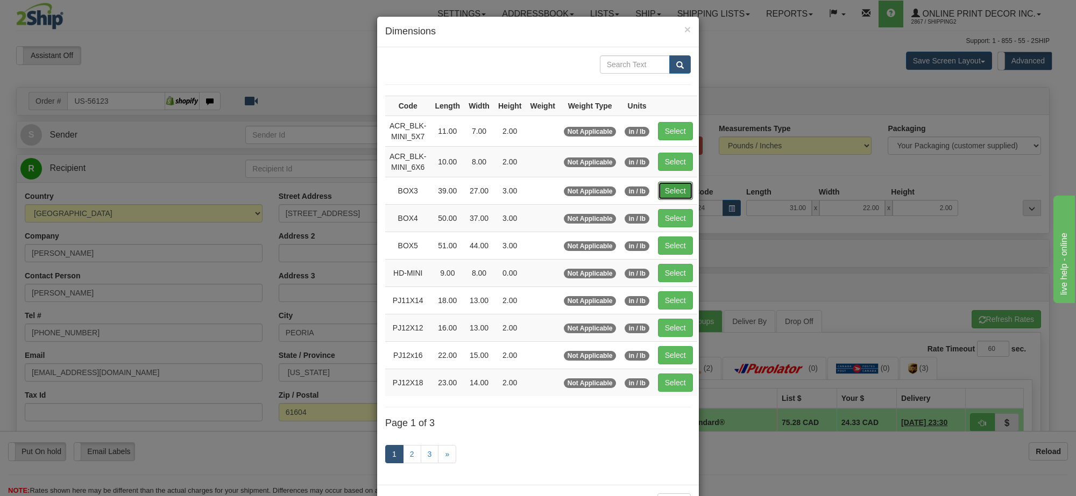
click at [665, 191] on button "Select" at bounding box center [675, 191] width 35 height 18
type input "BOX3"
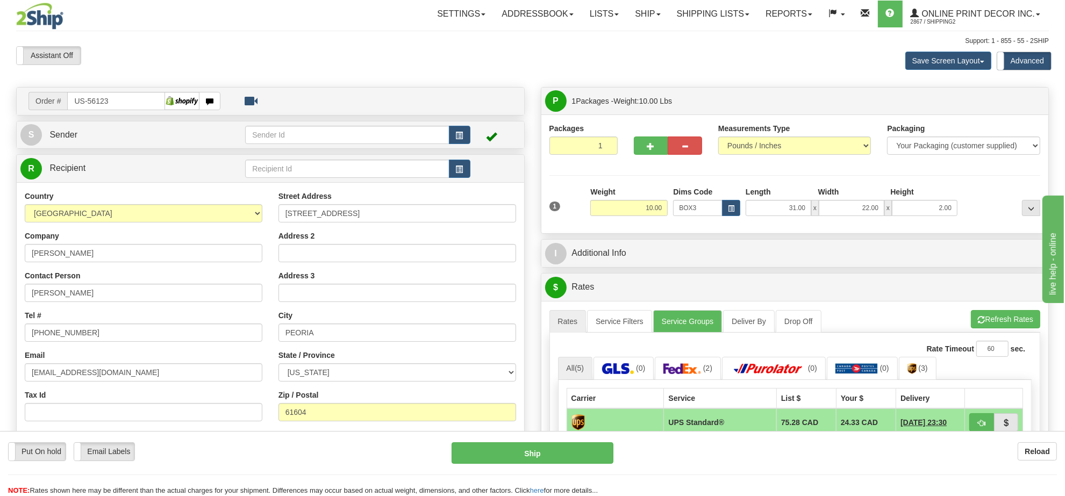
type input "39.00"
type input "27.00"
type input "3.00"
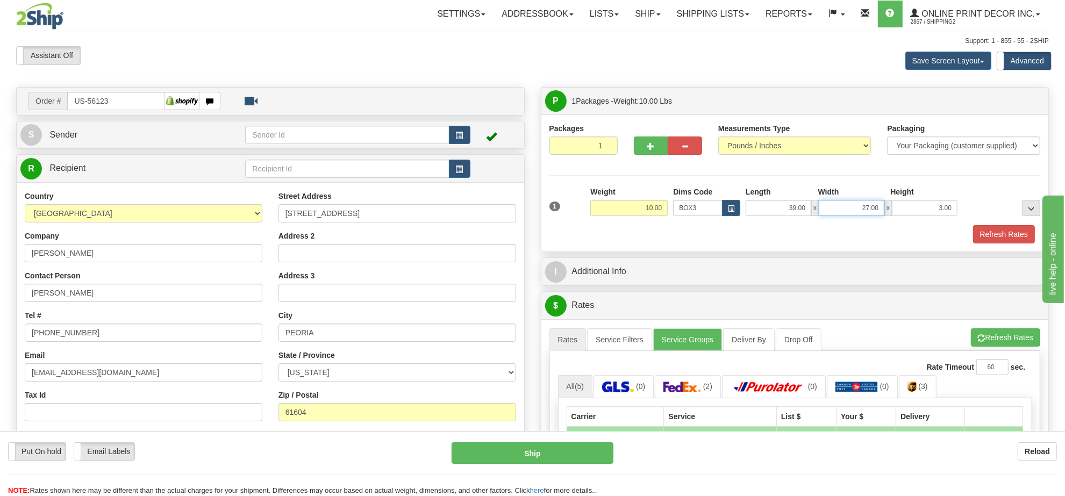
click at [854, 211] on input "27.00" at bounding box center [852, 208] width 66 height 16
type input "29.00"
click at [1001, 338] on button "Refresh Rates" at bounding box center [1005, 338] width 69 height 18
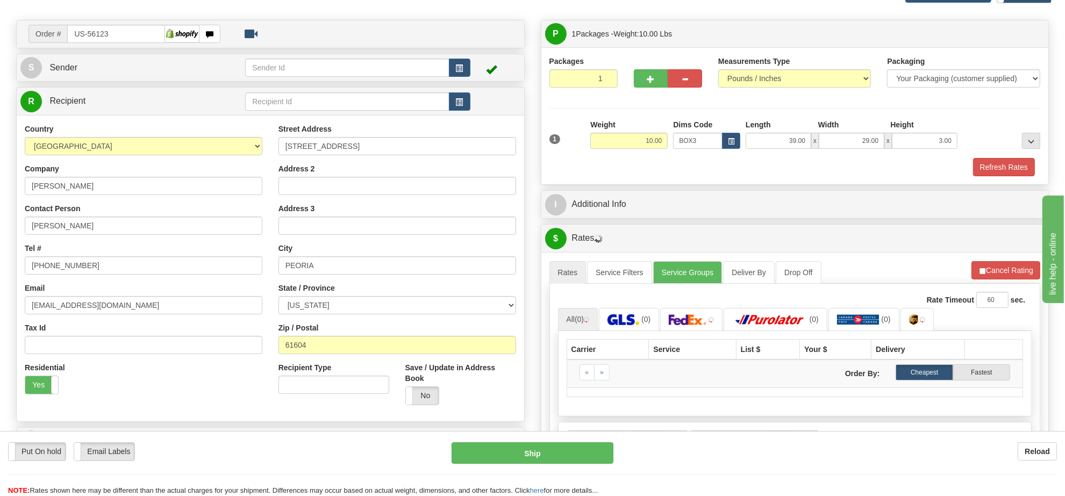
scroll to position [134, 0]
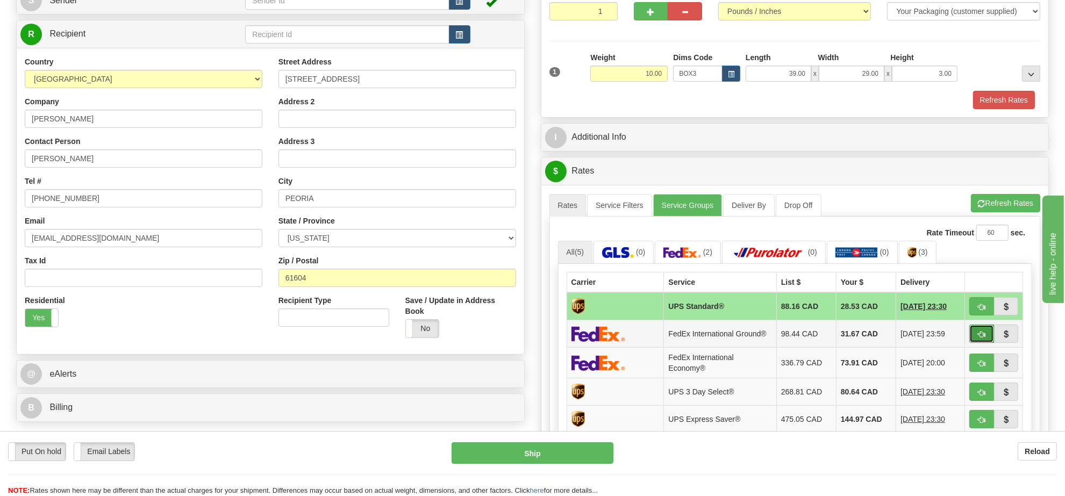
click at [984, 338] on span "button" at bounding box center [982, 334] width 8 height 7
type input "92"
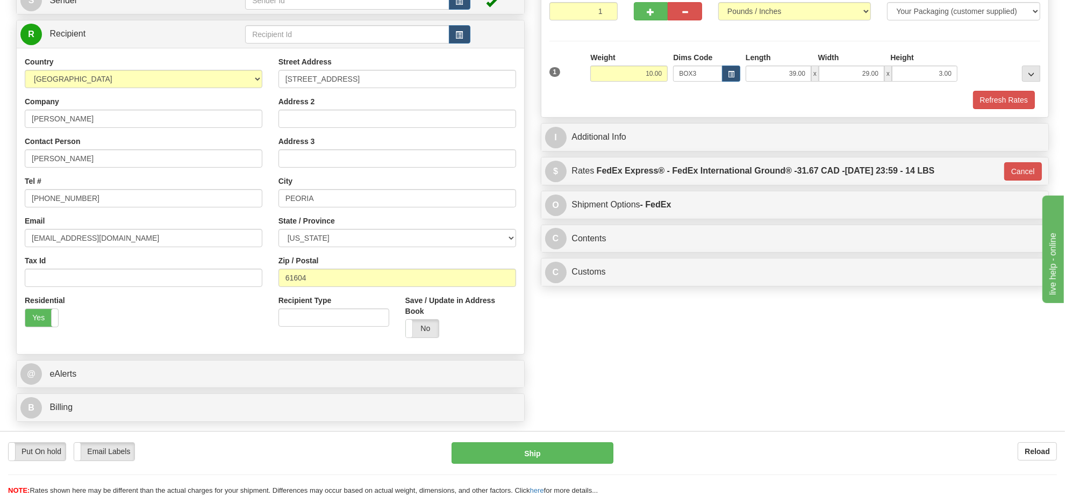
scroll to position [0, 0]
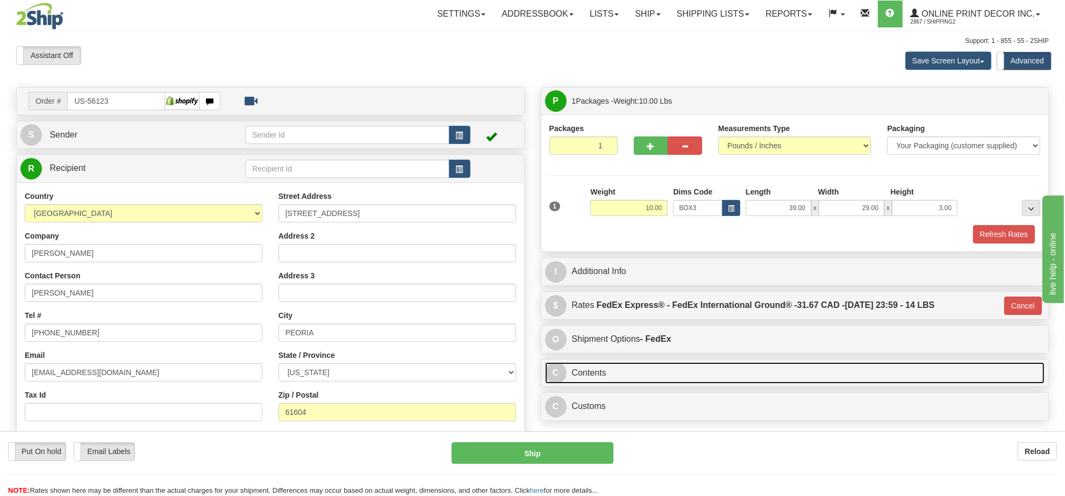
click at [655, 375] on link "C Contents" at bounding box center [795, 373] width 500 height 22
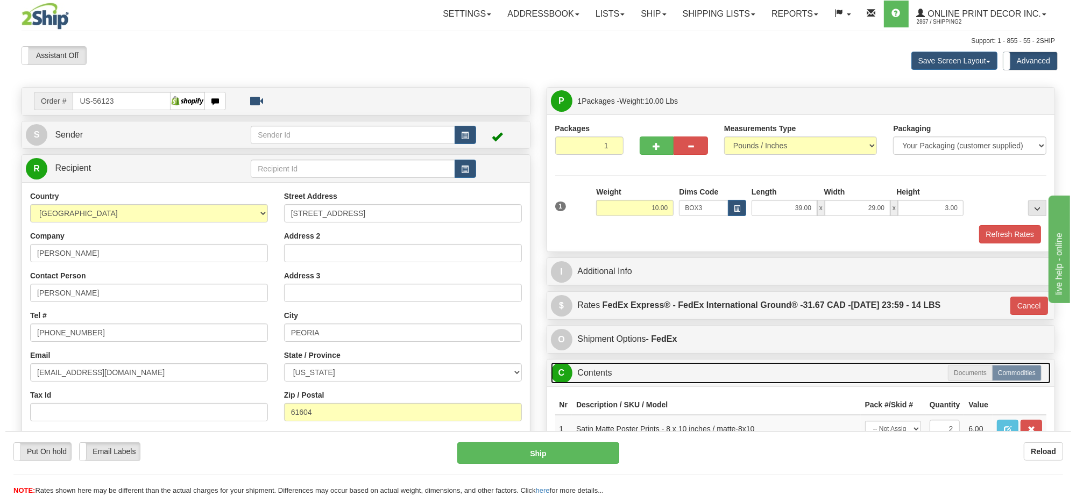
scroll to position [134, 0]
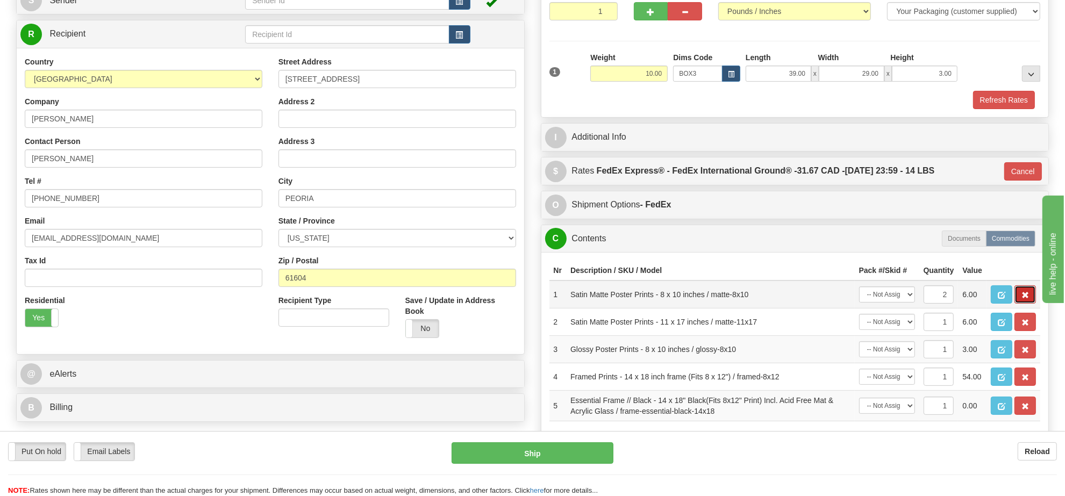
click at [1031, 304] on button "button" at bounding box center [1026, 295] width 22 height 18
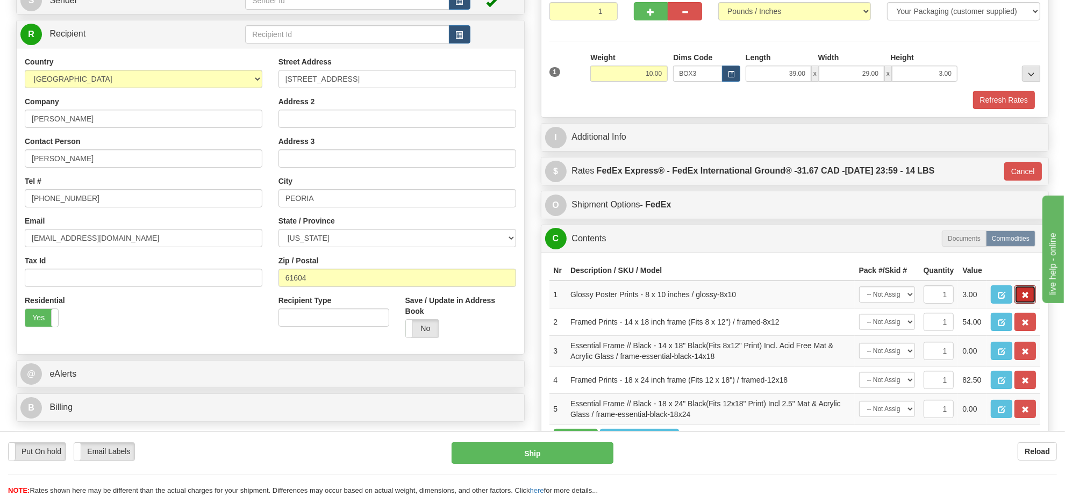
click at [1031, 304] on button "button" at bounding box center [1026, 295] width 22 height 18
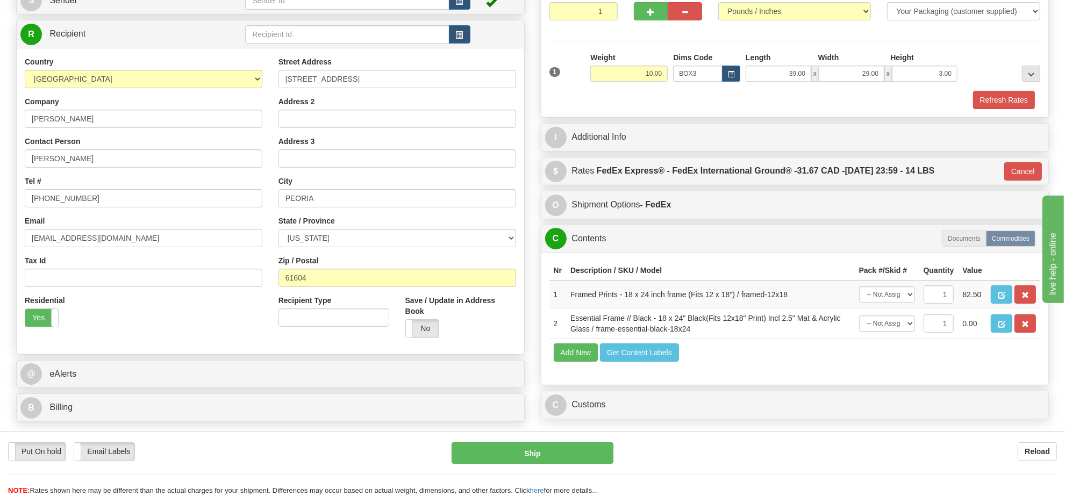
click at [1031, 304] on button "button" at bounding box center [1026, 295] width 22 height 18
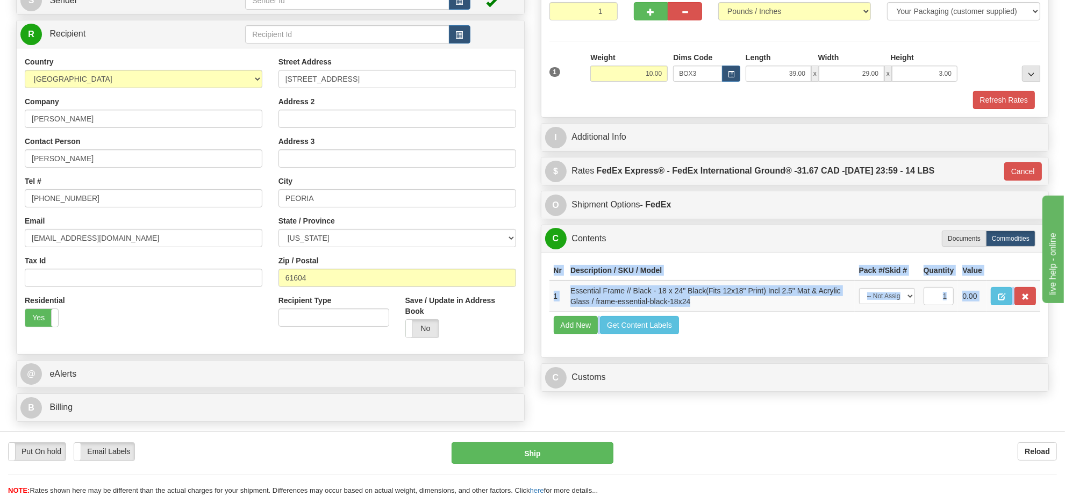
click at [1031, 320] on div "Nr Description / SKU / Model Pack #/Skid # Quantity Value 1 Essential Frame // …" at bounding box center [796, 304] width 508 height 105
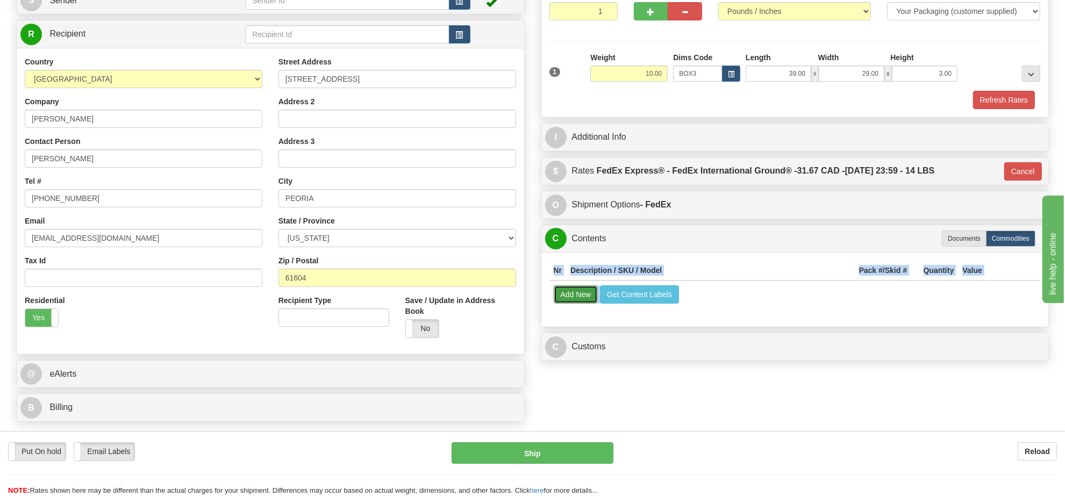
click at [571, 304] on button "Add New" at bounding box center [576, 295] width 45 height 18
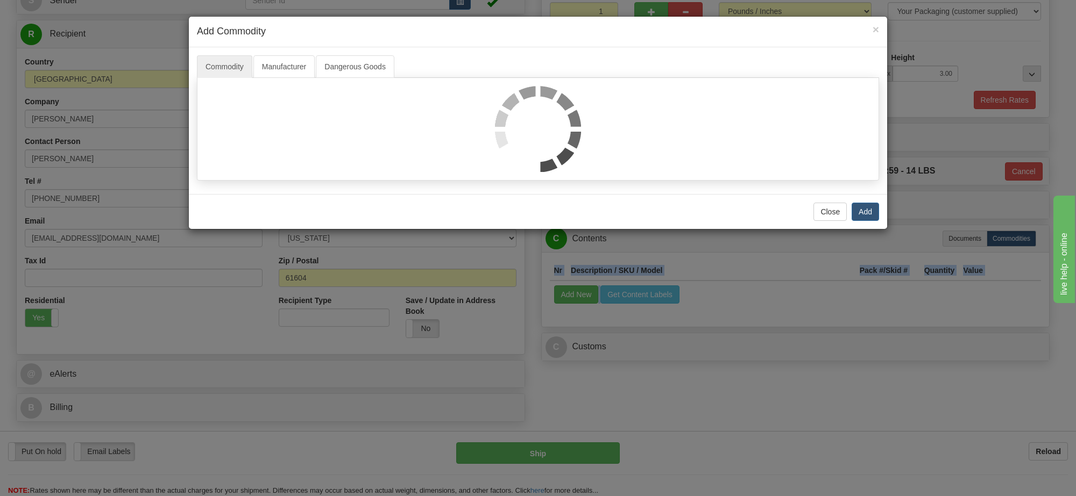
select select
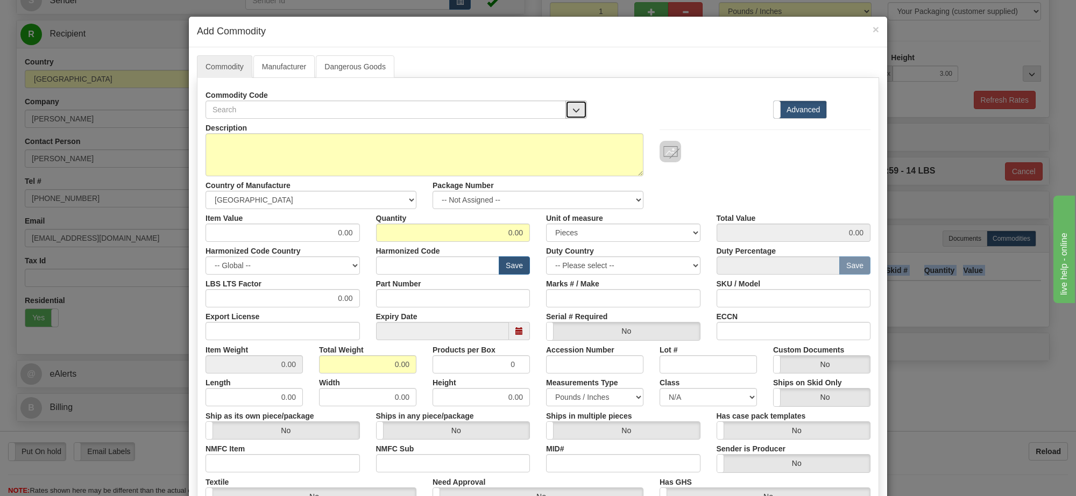
click at [572, 114] on span "button" at bounding box center [576, 110] width 8 height 7
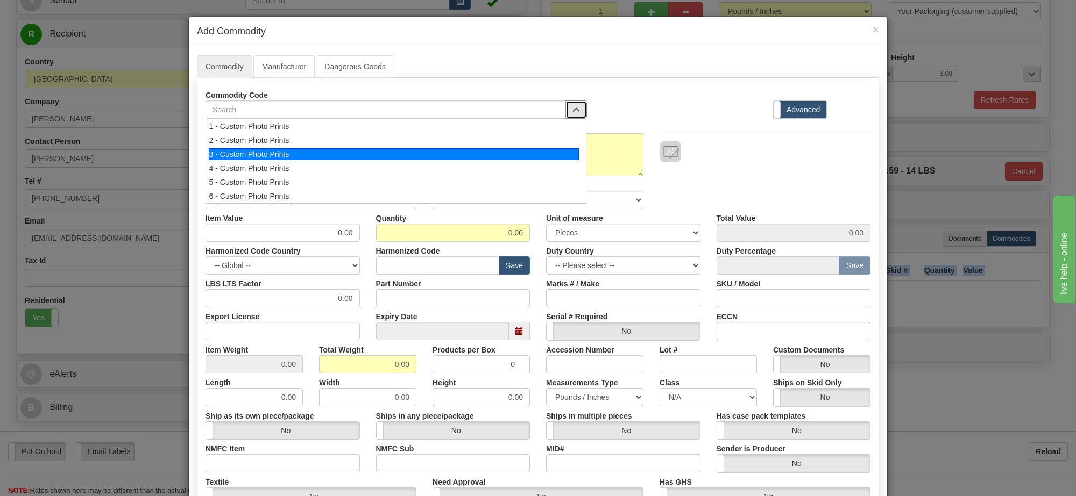
click at [547, 157] on div "3 - Custom Photo Prints" at bounding box center [394, 154] width 371 height 12
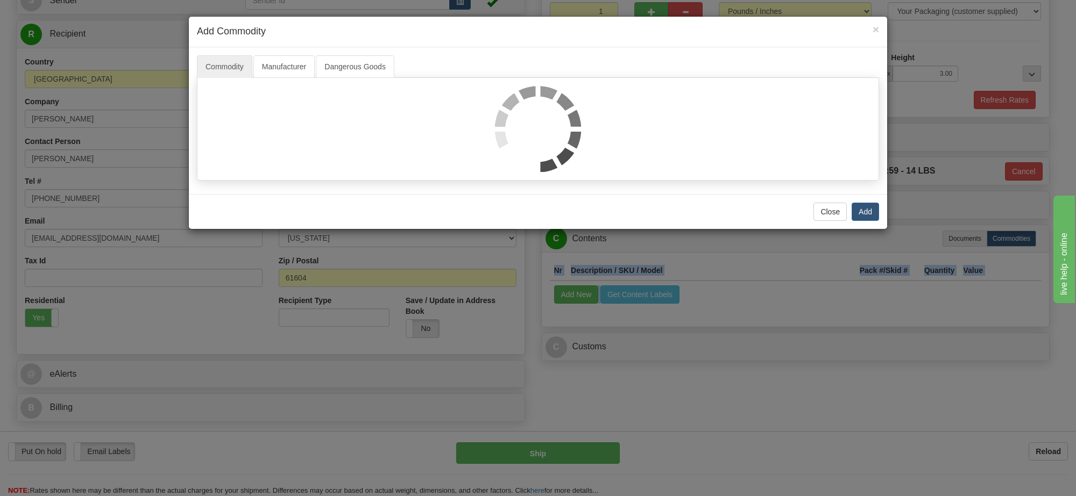
select select "1"
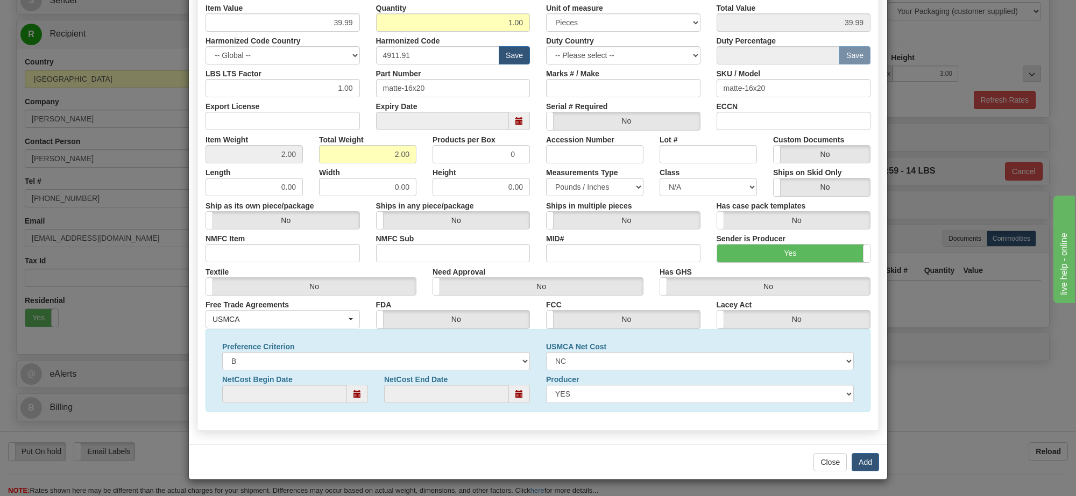
scroll to position [10, 0]
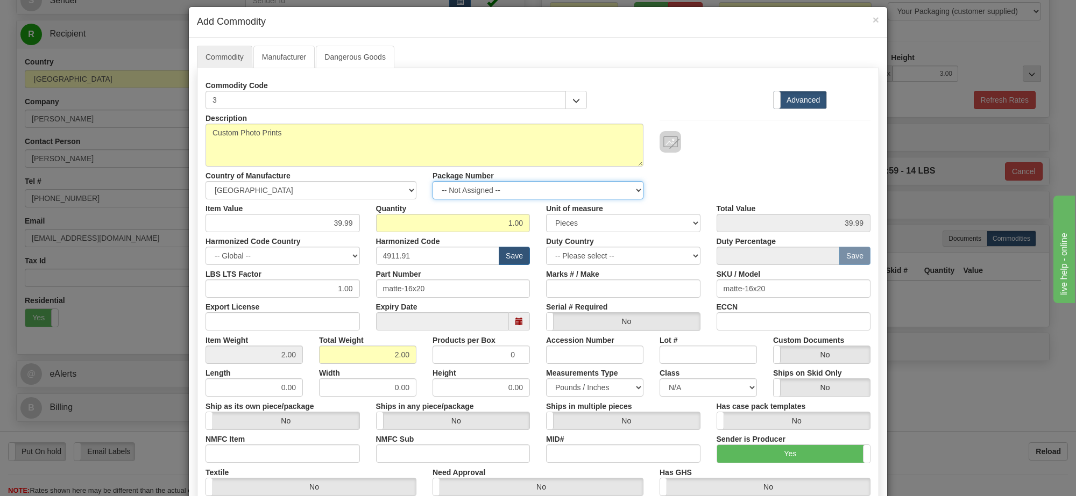
click at [601, 197] on select "-- Not Assigned -- Item 1" at bounding box center [537, 190] width 211 height 18
select select "0"
click at [432, 181] on select "-- Not Assigned -- Item 1" at bounding box center [537, 190] width 211 height 18
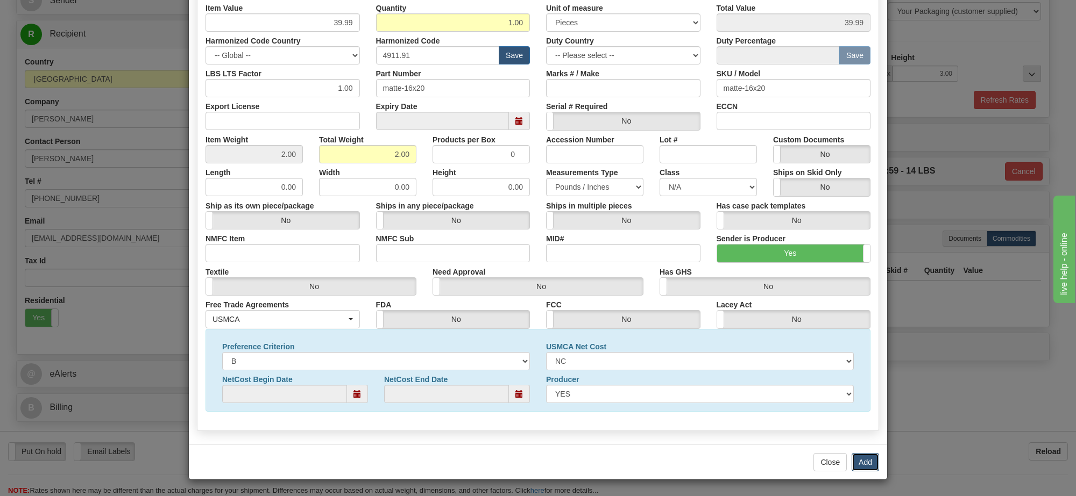
click at [853, 465] on button "Add" at bounding box center [864, 462] width 27 height 18
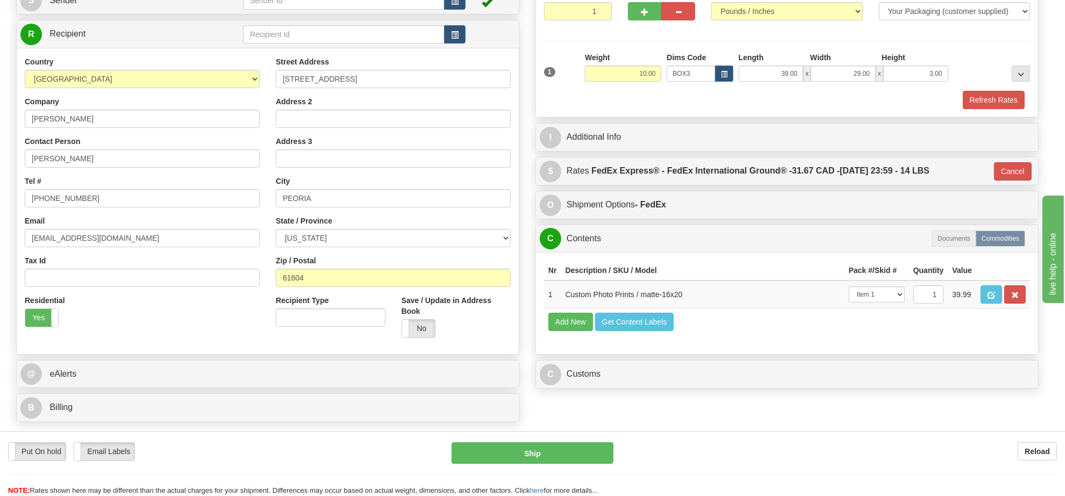
scroll to position [0, 0]
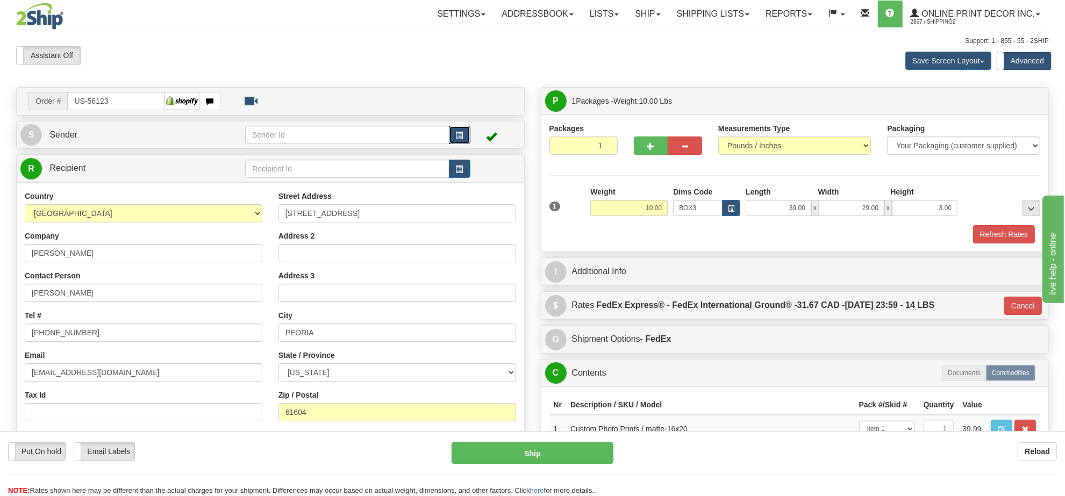
click at [458, 132] on span "button" at bounding box center [460, 135] width 8 height 7
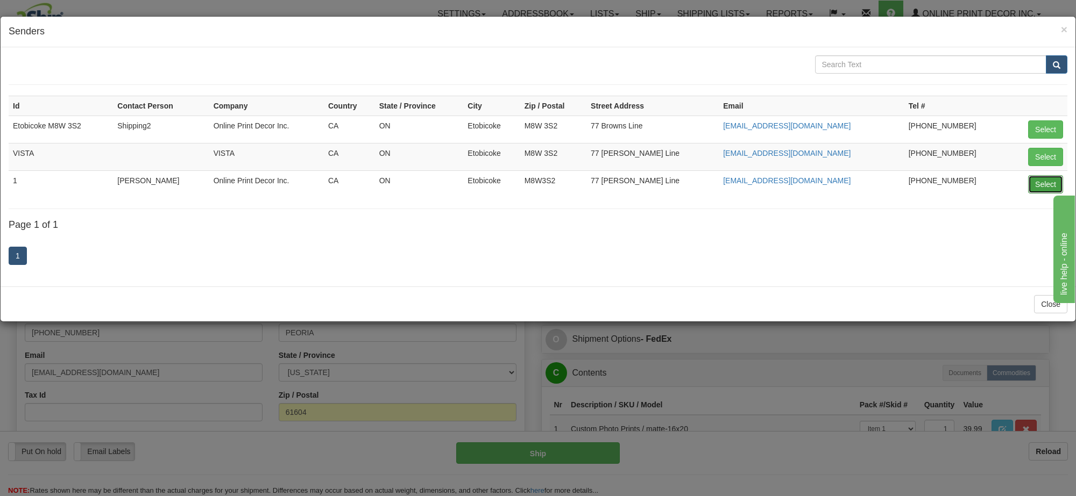
click at [1043, 188] on button "Select" at bounding box center [1045, 184] width 35 height 18
type input "1"
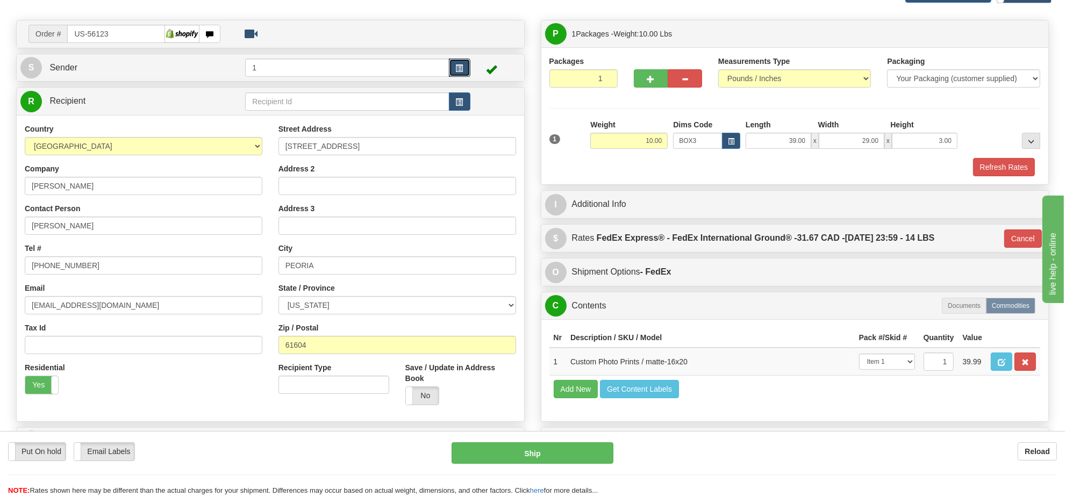
type input "92"
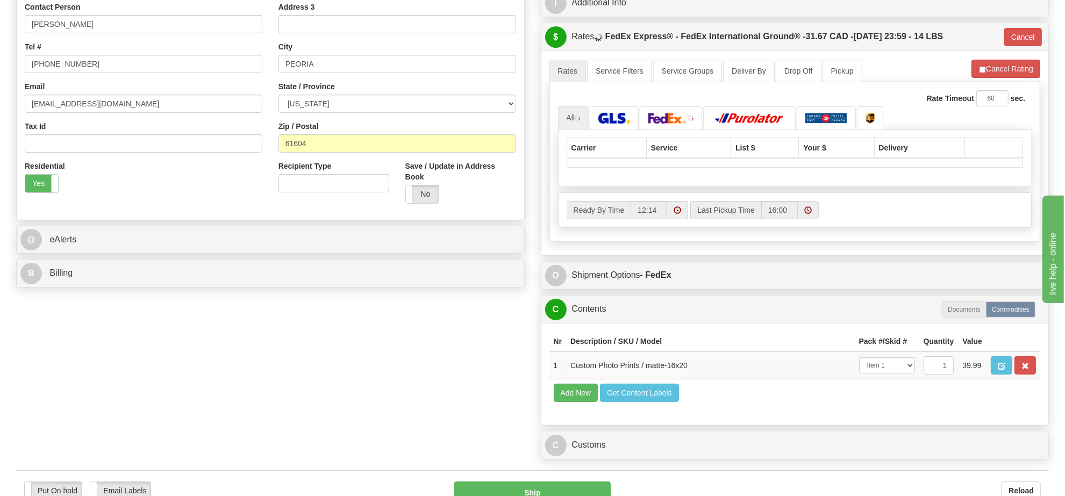
scroll to position [336, 0]
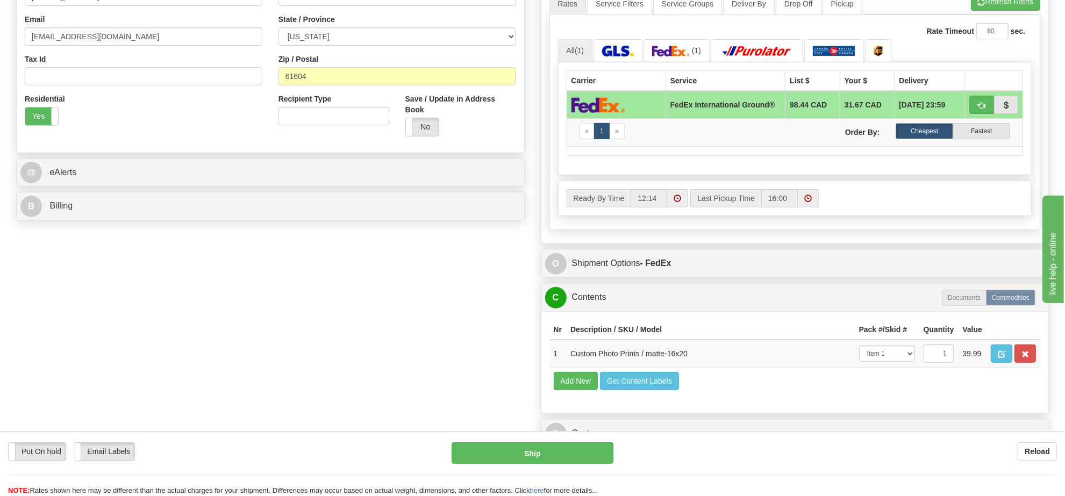
click at [694, 395] on td "Add New Get Content Labels" at bounding box center [796, 380] width 492 height 27
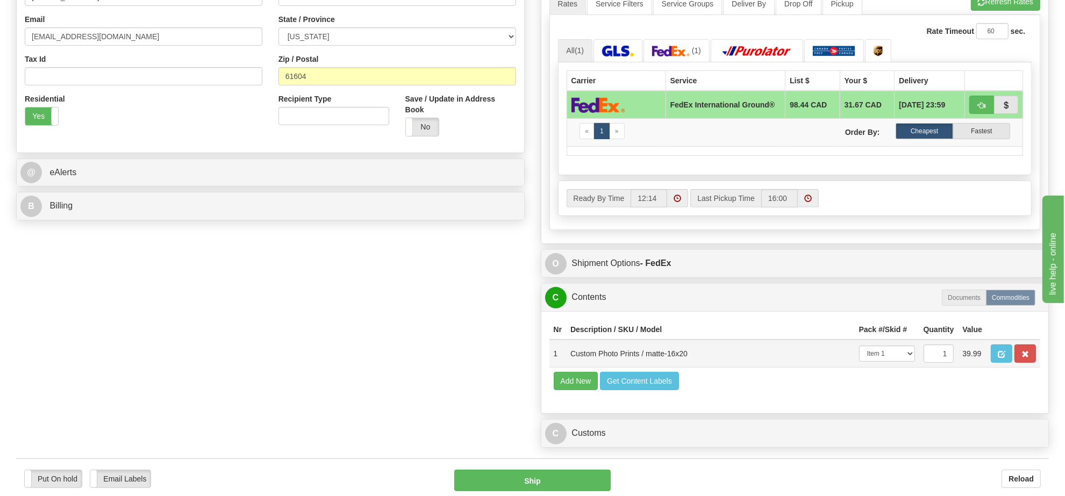
scroll to position [471, 0]
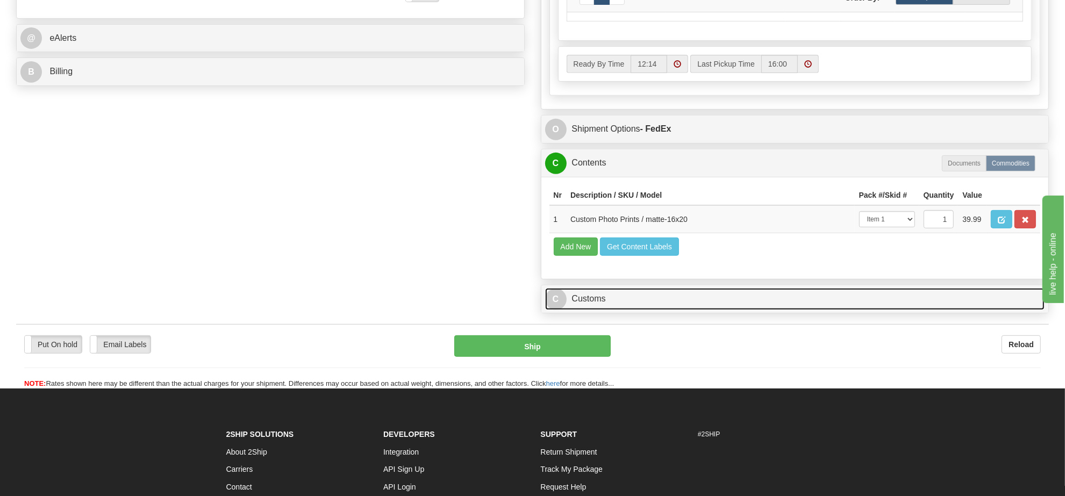
click at [683, 310] on link "C Customs" at bounding box center [795, 299] width 500 height 22
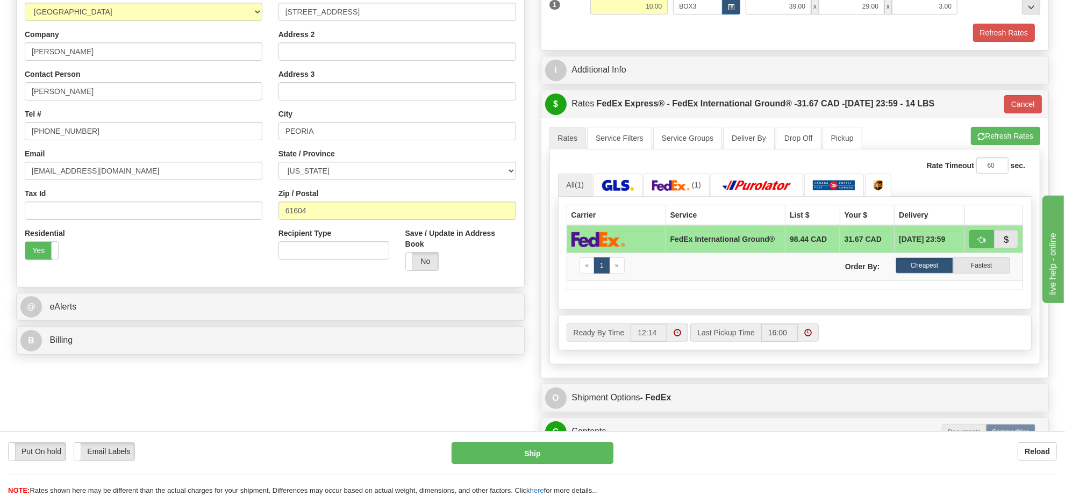
scroll to position [538, 0]
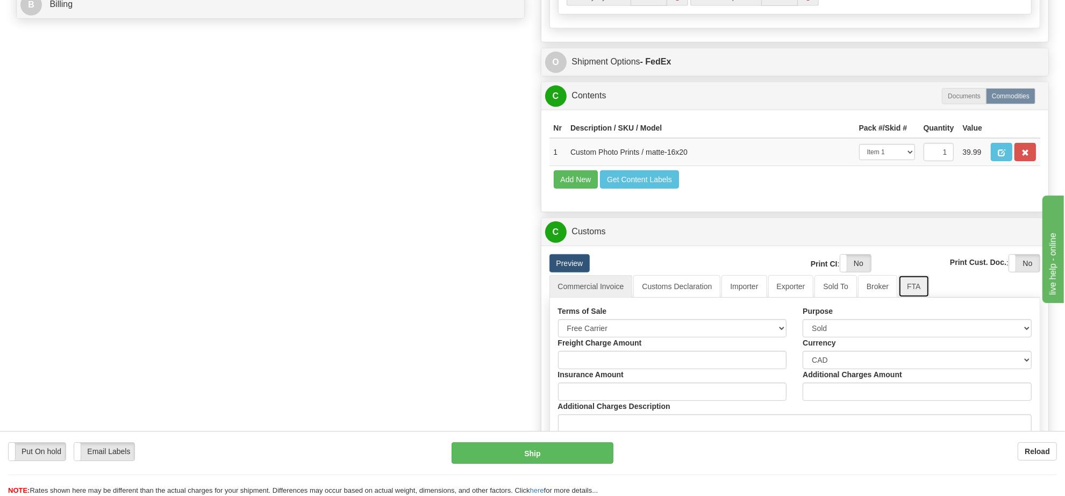
click at [899, 298] on link "FTA" at bounding box center [914, 286] width 31 height 23
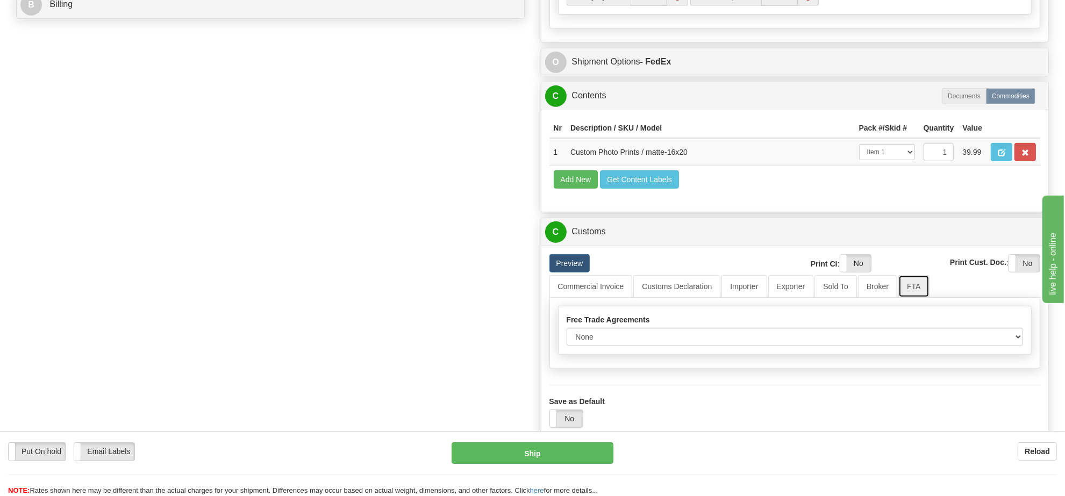
scroll to position [672, 0]
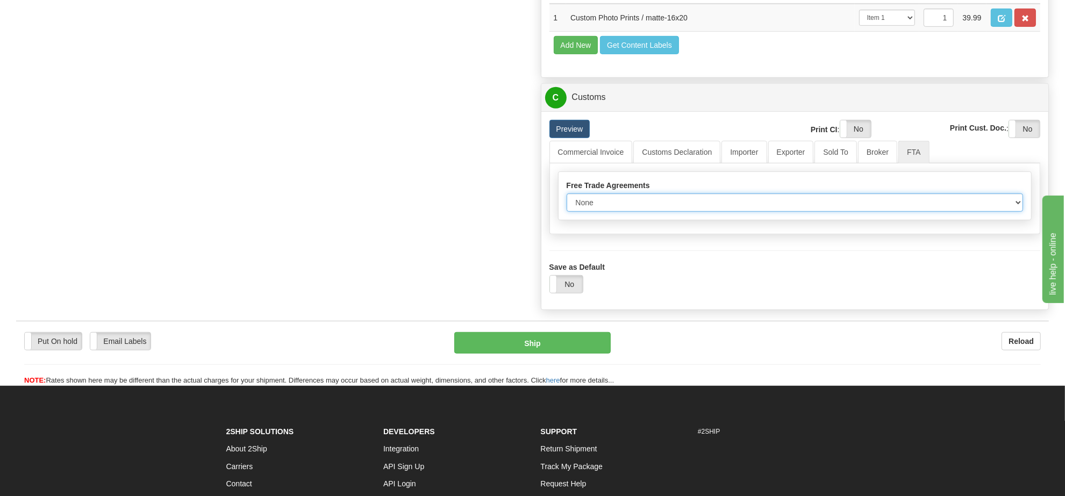
click at [668, 212] on select "None Other USMCA CETA CUKTCA" at bounding box center [795, 203] width 457 height 18
select select "1"
click at [567, 212] on select "None Other USMCA CETA CUKTCA" at bounding box center [795, 203] width 457 height 18
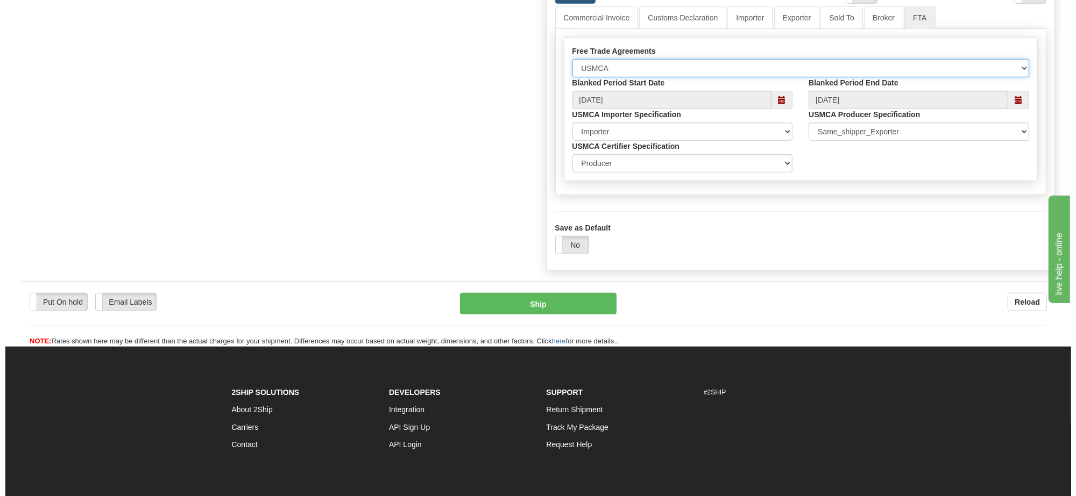
scroll to position [874, 0]
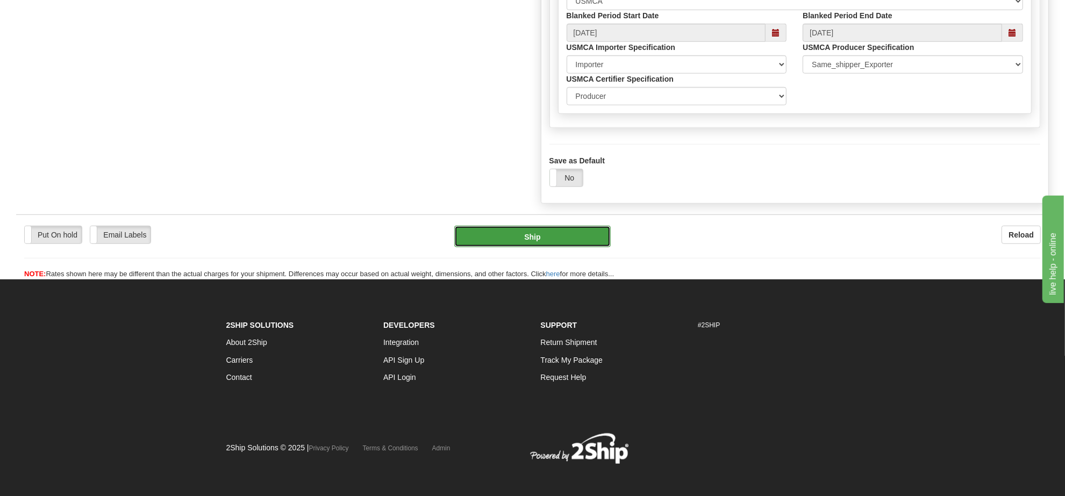
click at [578, 247] on button "Ship" at bounding box center [532, 237] width 156 height 22
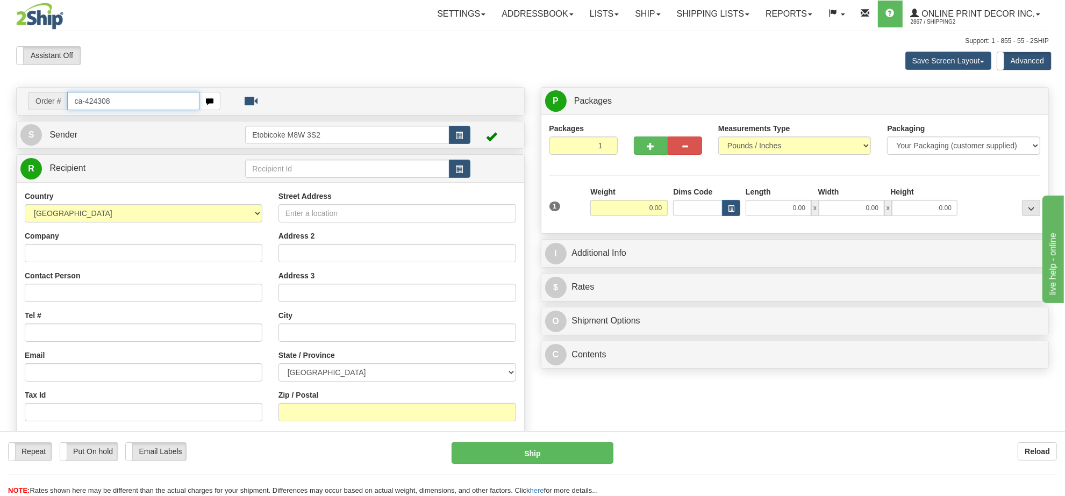
type input "ca-424308"
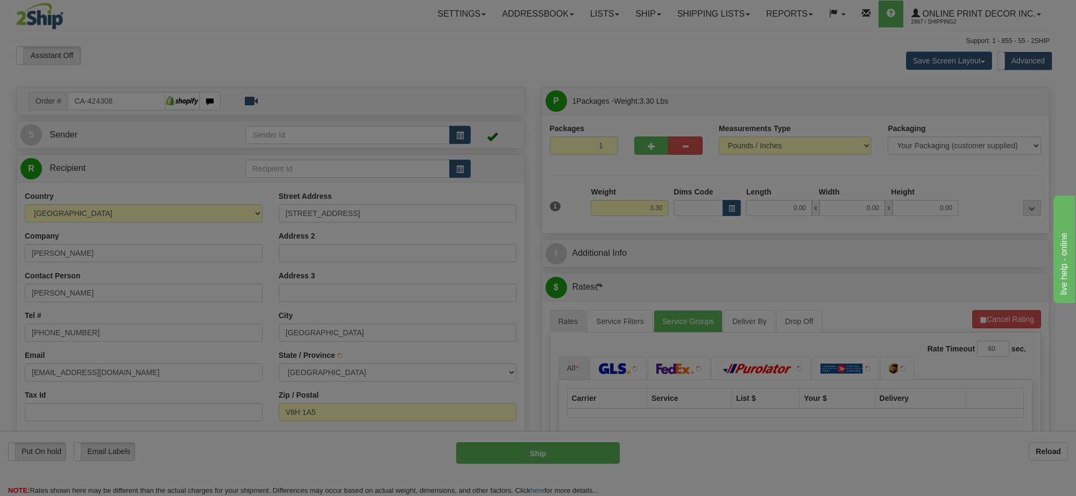
type input "[GEOGRAPHIC_DATA]"
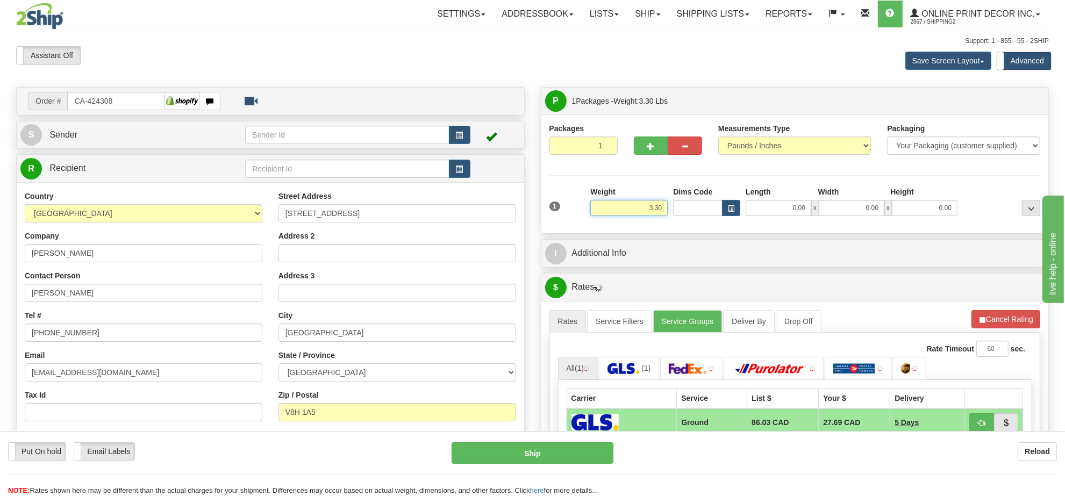
click at [644, 213] on input "3.30" at bounding box center [628, 208] width 77 height 16
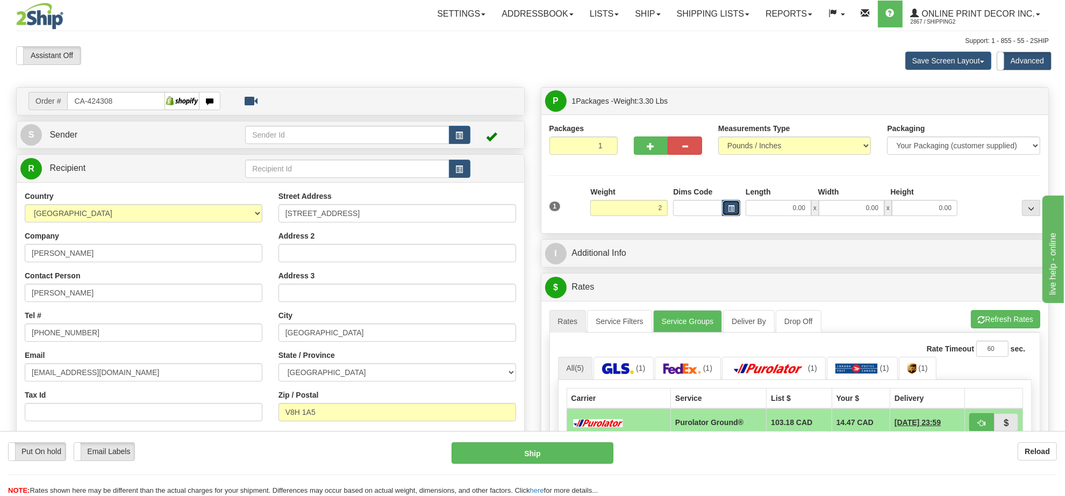
type input "2.00"
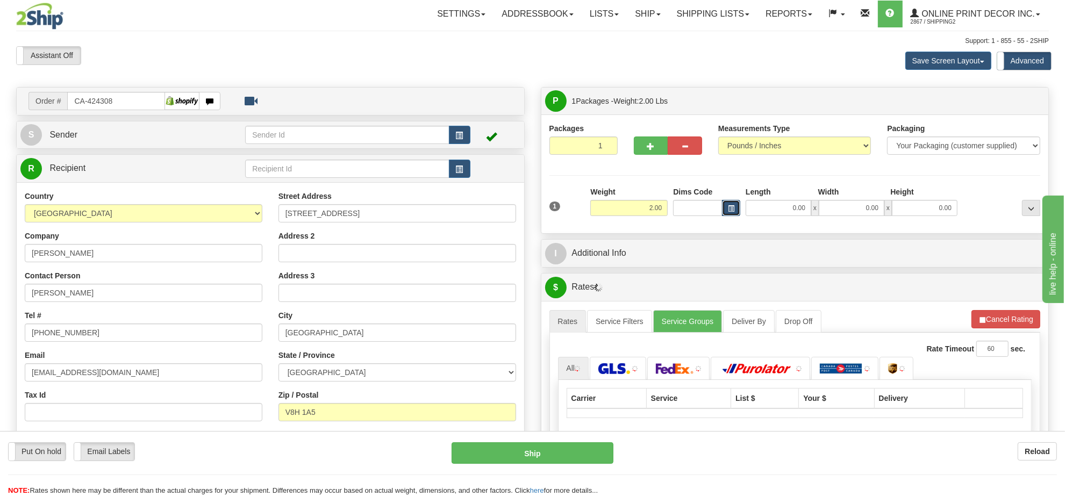
click at [736, 210] on button "button" at bounding box center [731, 208] width 18 height 16
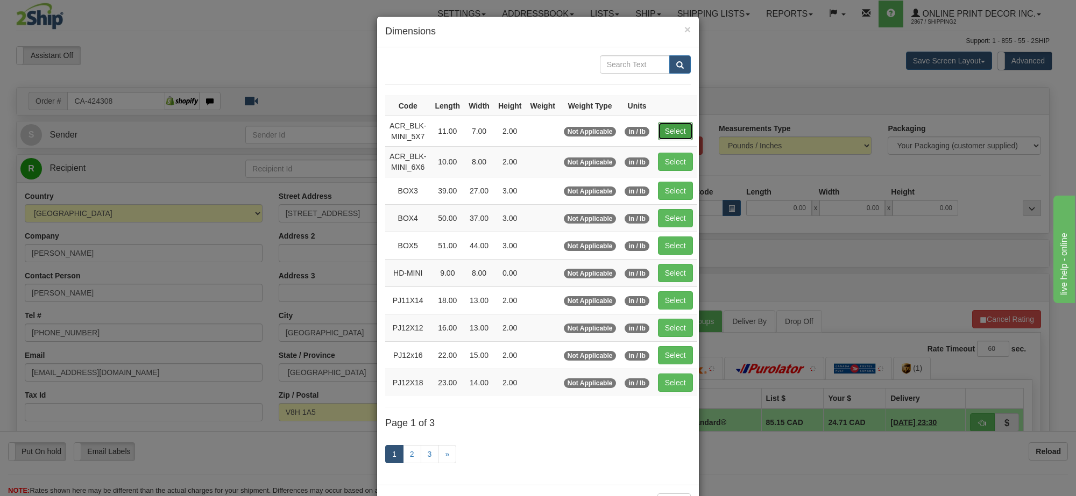
click at [674, 133] on button "Select" at bounding box center [675, 131] width 35 height 18
type input "ACR_BLK-MINI_5X7"
type input "11.00"
type input "7.00"
type input "2.00"
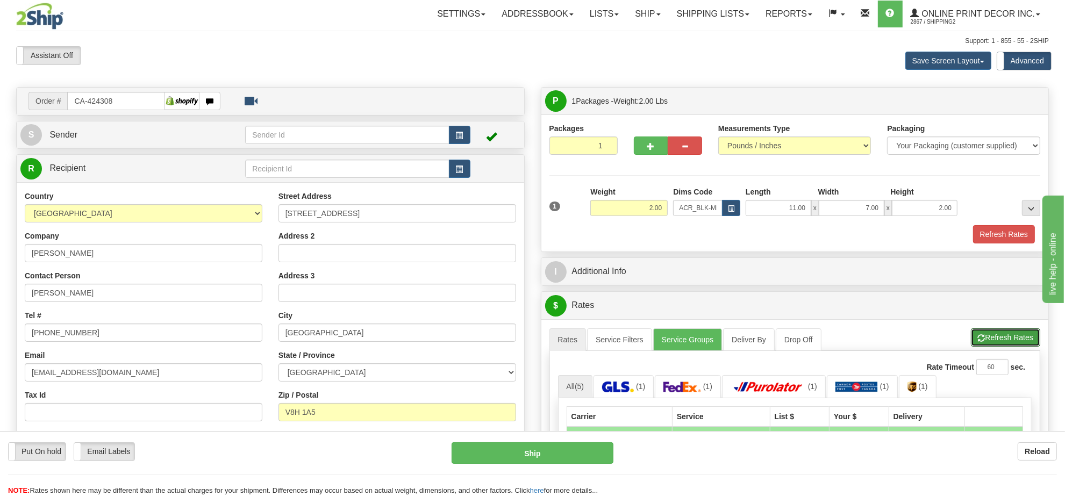
click at [988, 340] on button "Refresh Rates" at bounding box center [1005, 338] width 69 height 18
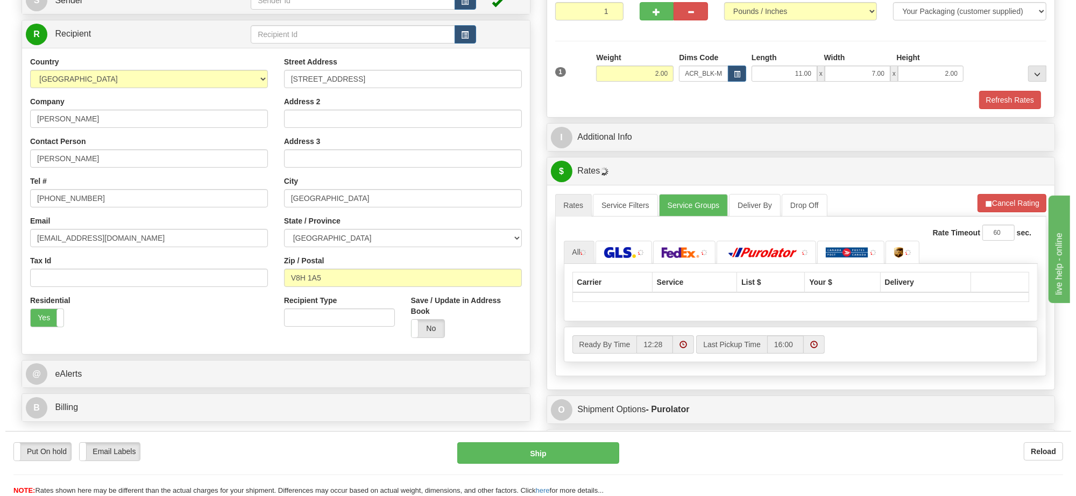
scroll to position [202, 0]
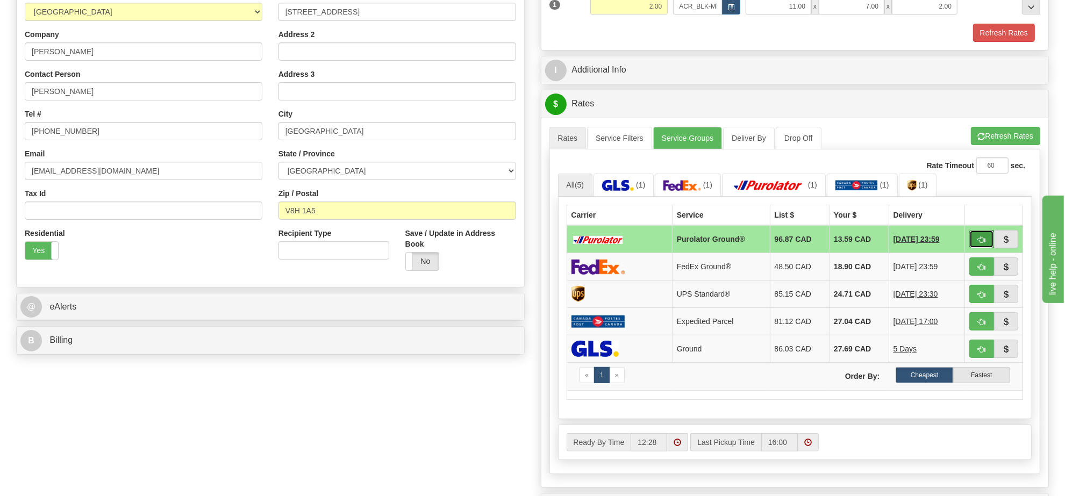
drag, startPoint x: 985, startPoint y: 244, endPoint x: 977, endPoint y: 238, distance: 10.1
click at [977, 238] on button "button" at bounding box center [982, 239] width 25 height 18
type input "260"
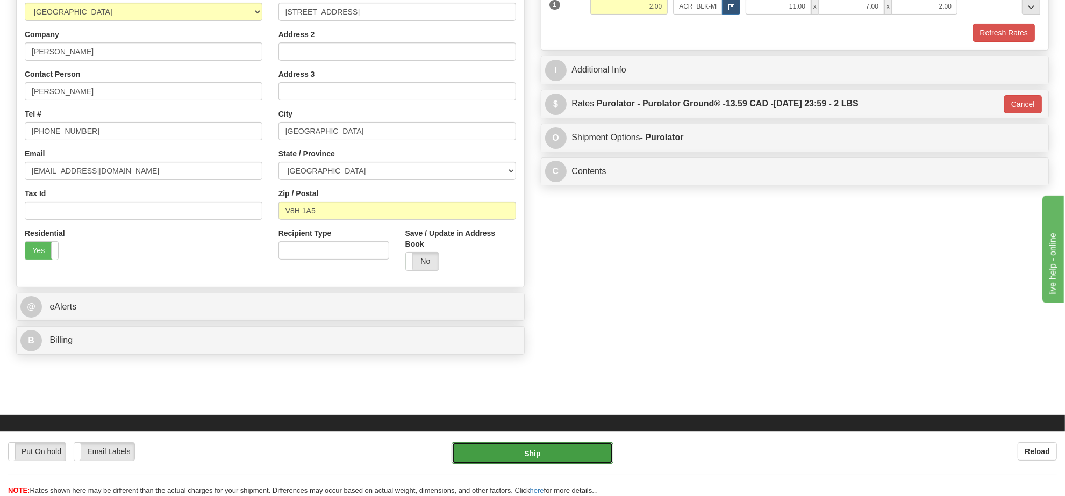
click at [535, 457] on button "Ship" at bounding box center [532, 454] width 161 height 22
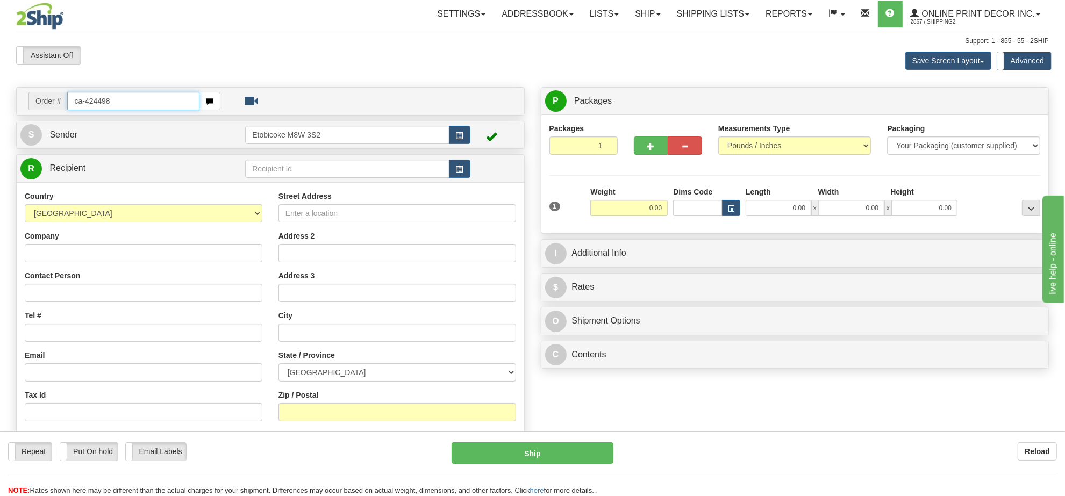
type input "ca-424498"
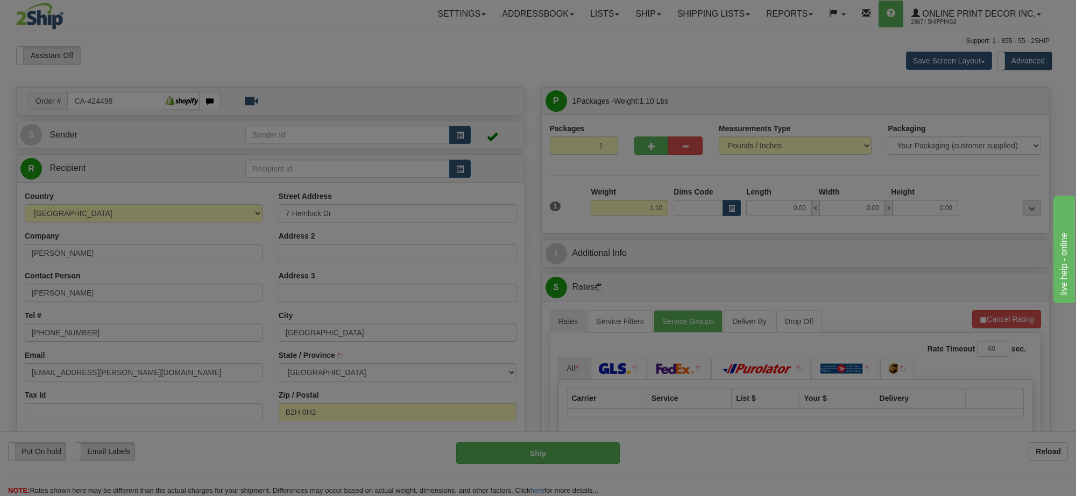
type input "[GEOGRAPHIC_DATA]"
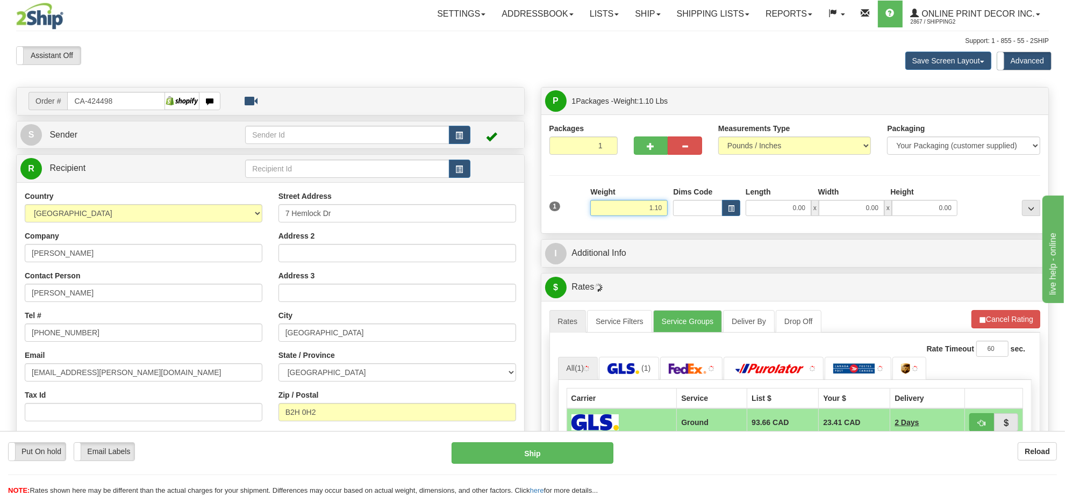
click at [655, 215] on input "1.10" at bounding box center [628, 208] width 77 height 16
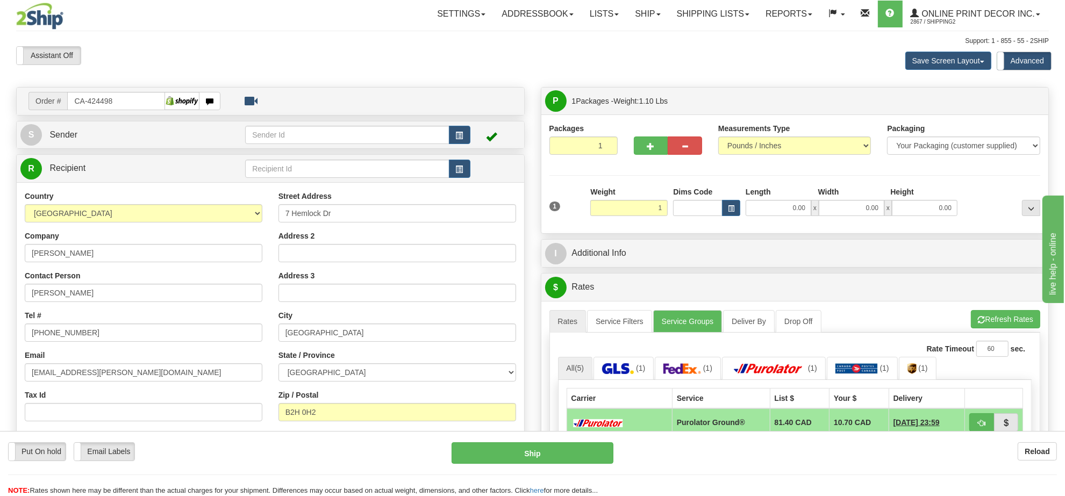
click at [745, 211] on div "0.00 x 0.00 x 0.00" at bounding box center [851, 208] width 217 height 16
type input "1.00"
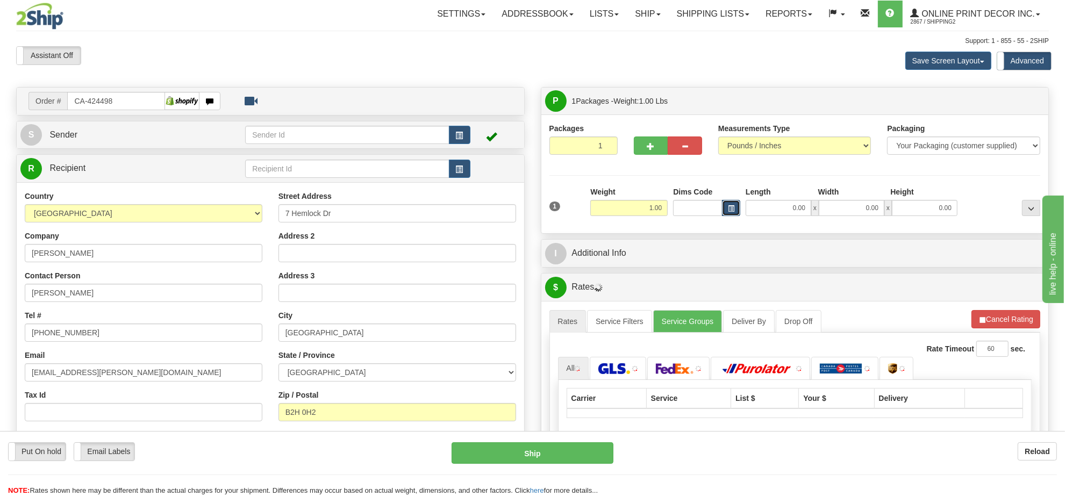
click at [735, 211] on button "button" at bounding box center [731, 208] width 18 height 16
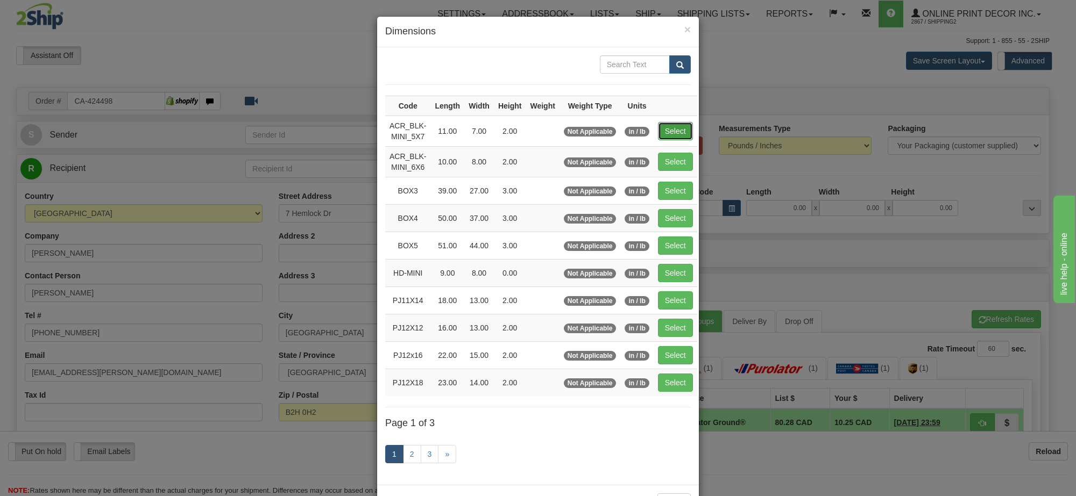
click at [673, 134] on button "Select" at bounding box center [675, 131] width 35 height 18
type input "ACR_BLK-MINI_5X7"
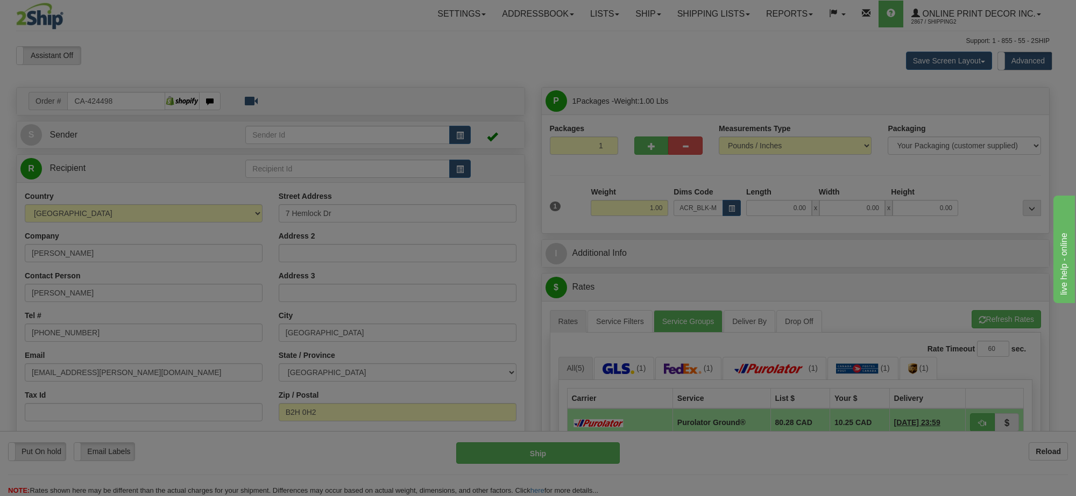
type input "11.00"
type input "7.00"
type input "2.00"
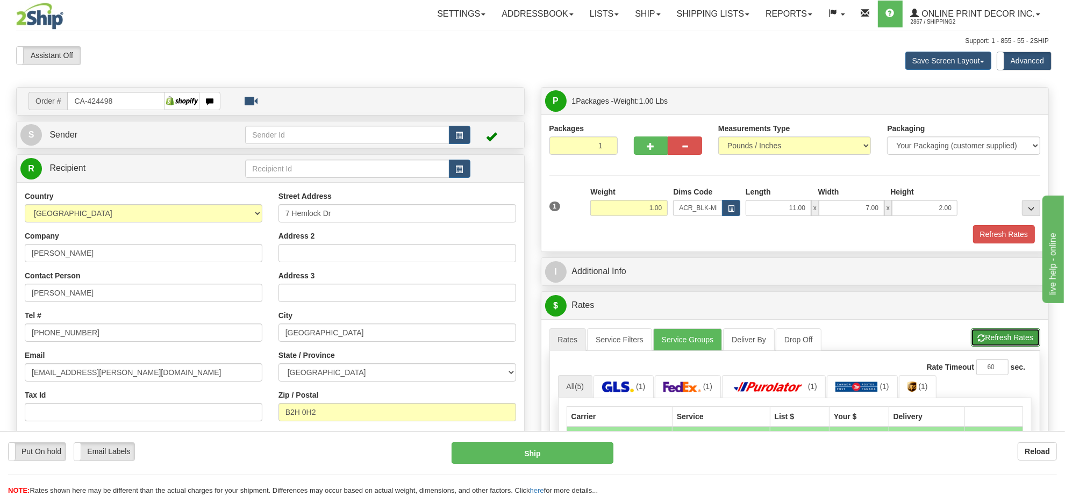
drag, startPoint x: 980, startPoint y: 343, endPoint x: 956, endPoint y: 315, distance: 36.6
click at [980, 342] on span "button" at bounding box center [982, 338] width 8 height 7
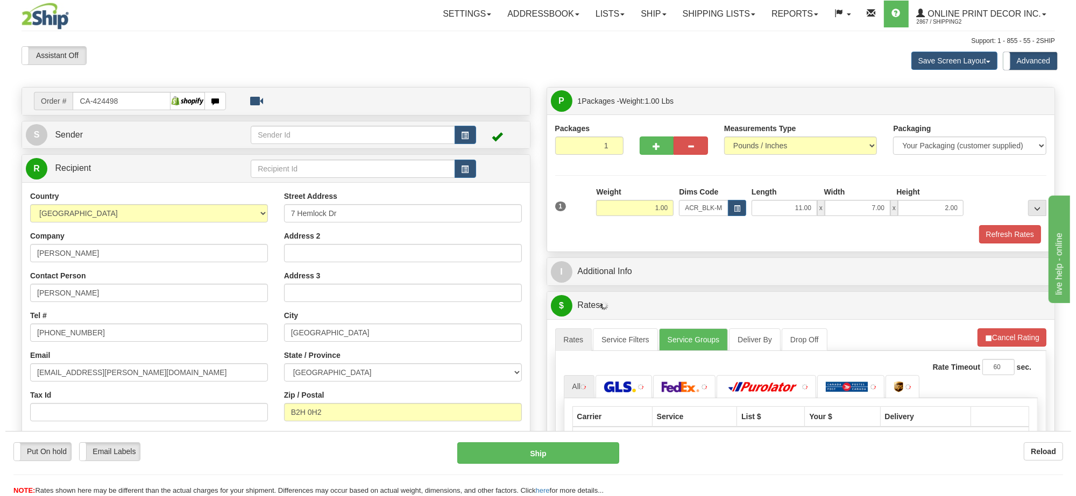
scroll to position [67, 0]
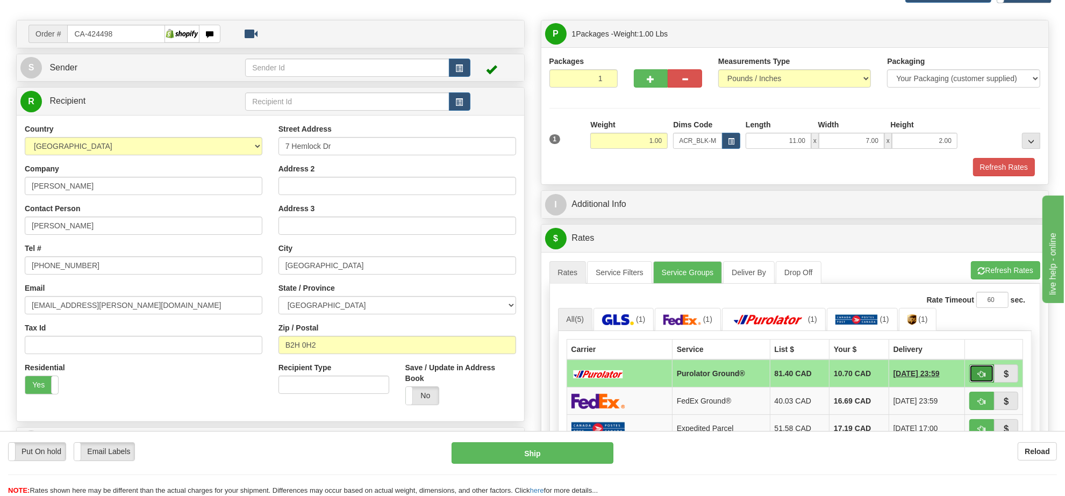
click at [981, 375] on span "button" at bounding box center [982, 374] width 8 height 7
type input "260"
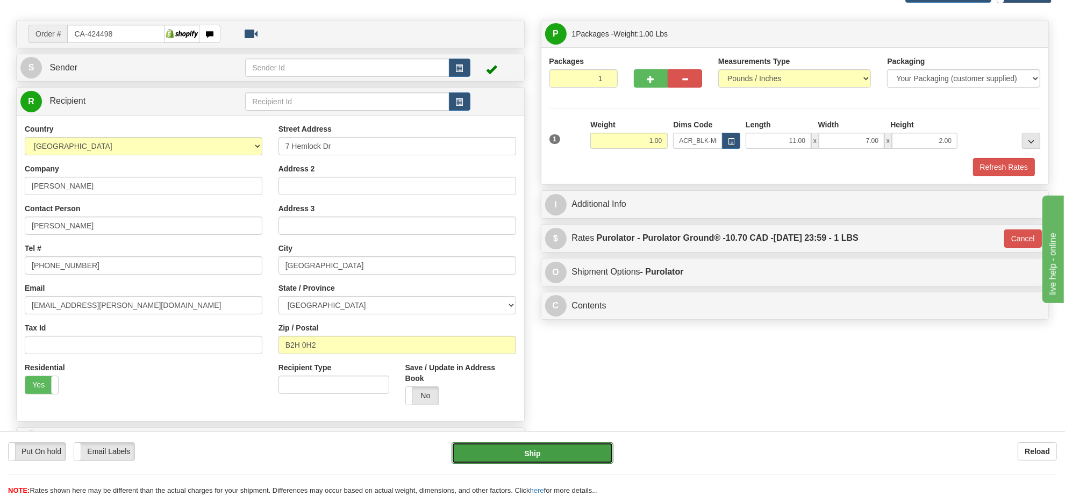
click at [603, 457] on button "Ship" at bounding box center [532, 454] width 161 height 22
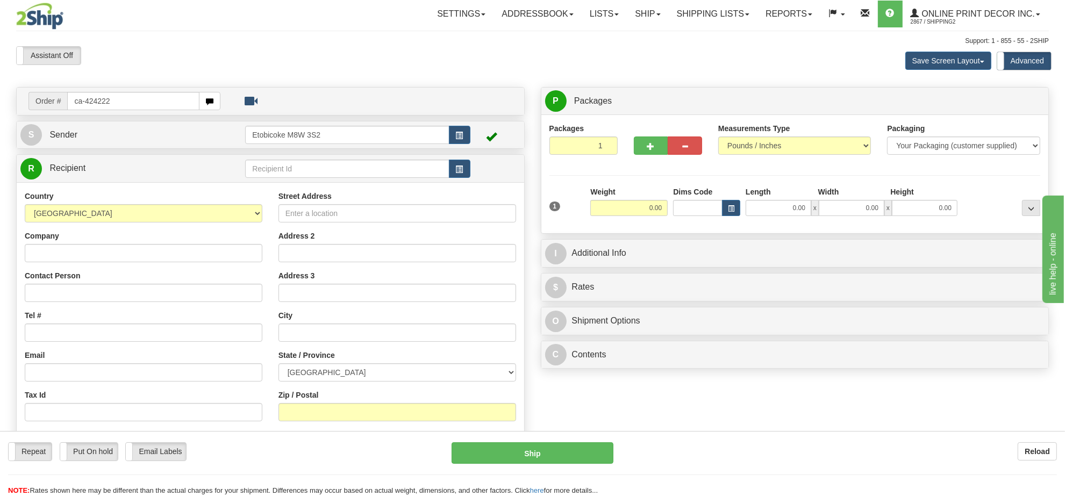
type input "ca-424222"
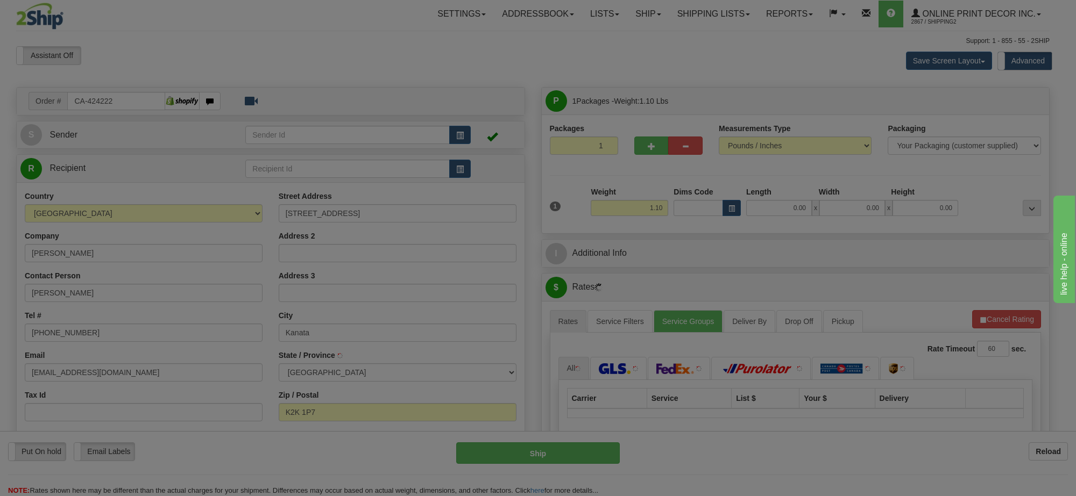
type input "KANATA"
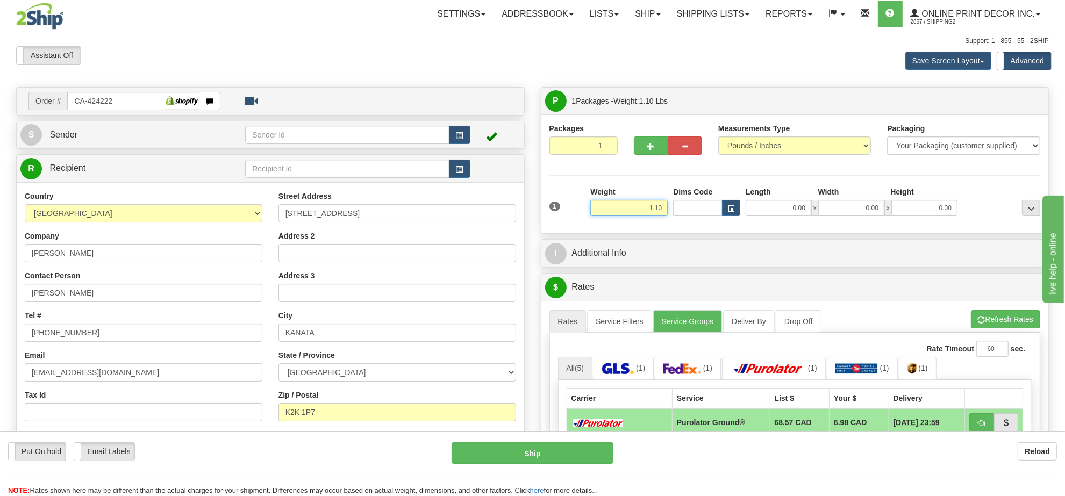
click at [637, 212] on input "1.10" at bounding box center [628, 208] width 77 height 16
type input "3.00"
click at [736, 211] on button "button" at bounding box center [731, 208] width 18 height 16
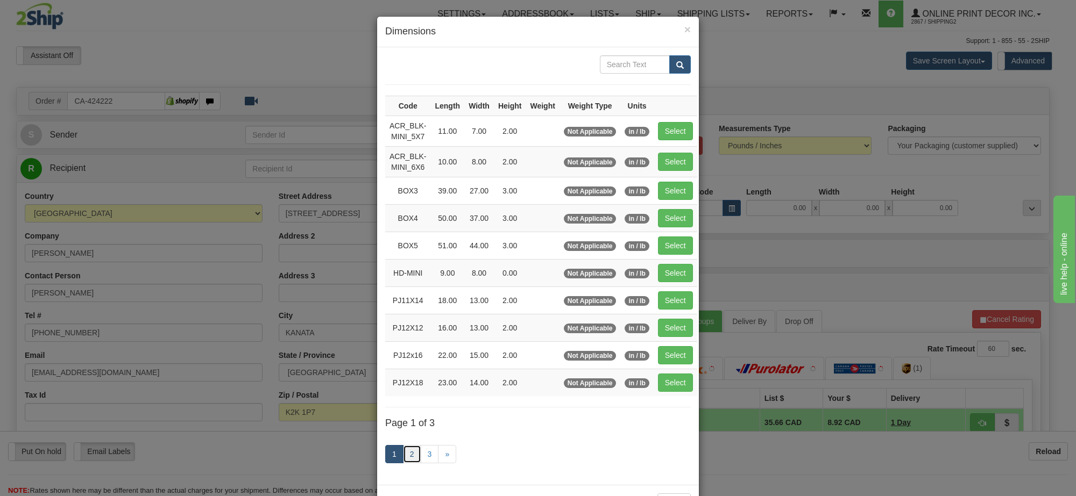
click at [411, 455] on link "2" at bounding box center [412, 454] width 18 height 18
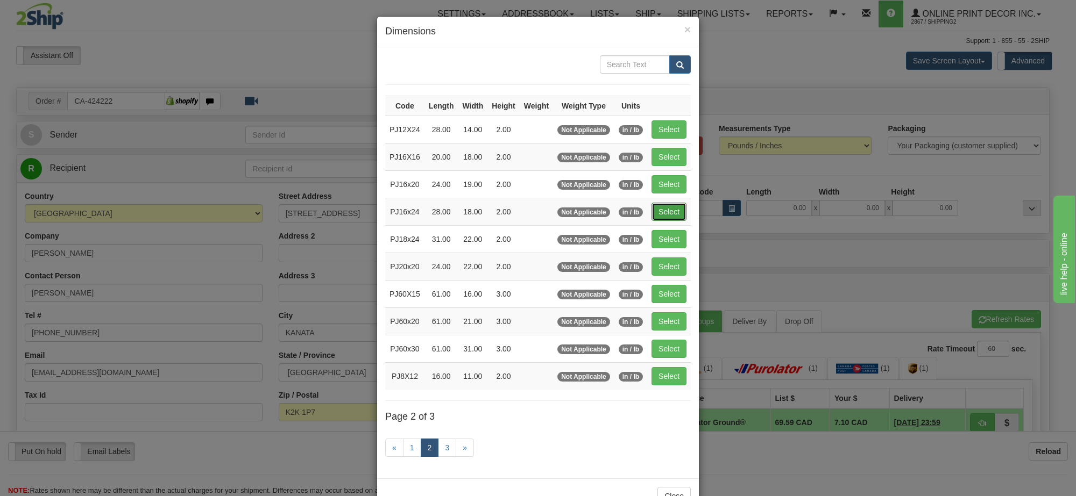
click at [663, 216] on button "Select" at bounding box center [668, 212] width 35 height 18
type input "PJ16x24"
type input "28.00"
type input "18.00"
type input "2.00"
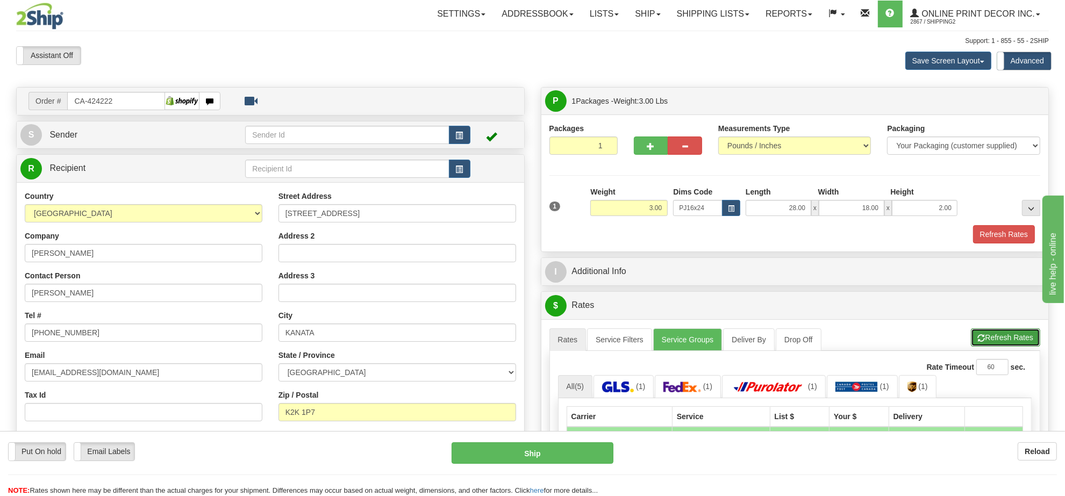
click at [984, 342] on span "button" at bounding box center [982, 338] width 8 height 7
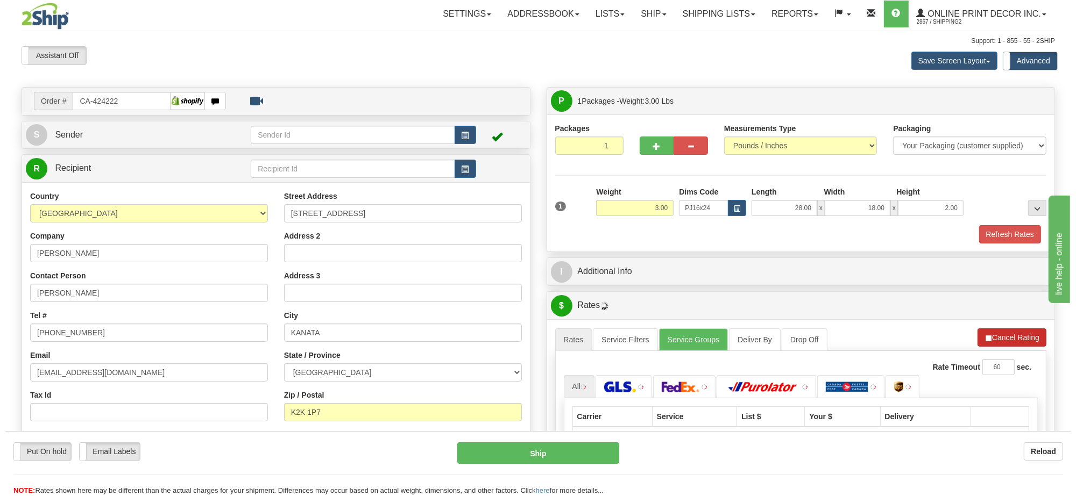
scroll to position [134, 0]
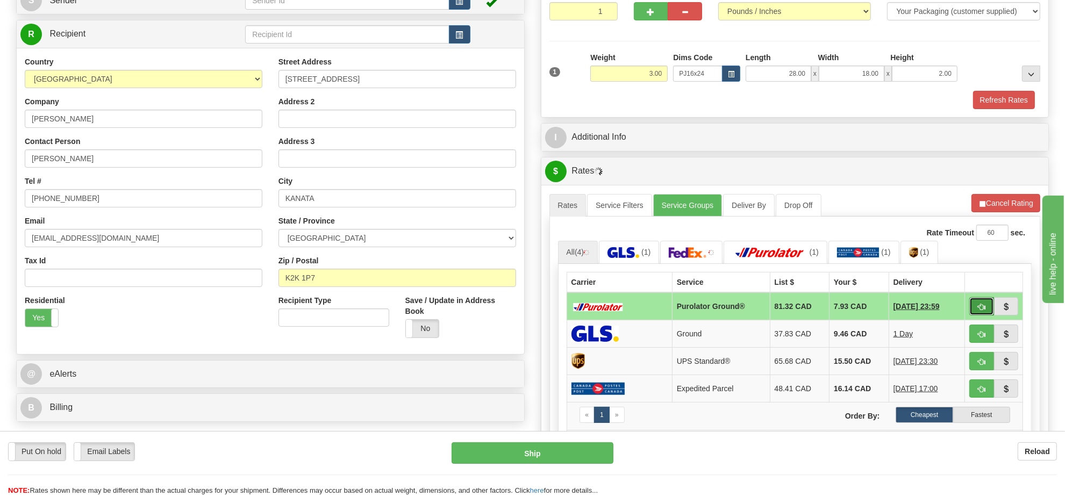
click at [974, 309] on button "button" at bounding box center [982, 306] width 25 height 18
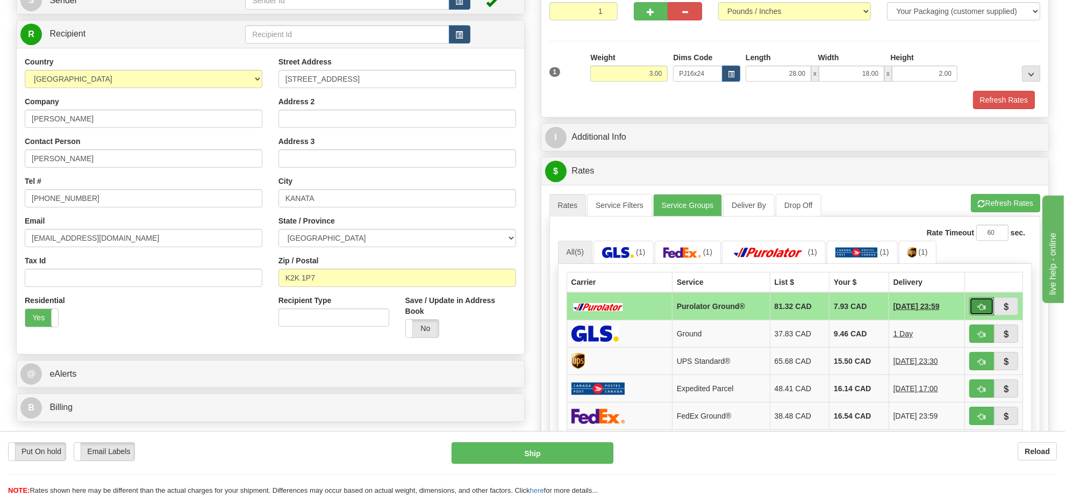
click at [974, 312] on button "button" at bounding box center [982, 306] width 25 height 18
type input "260"
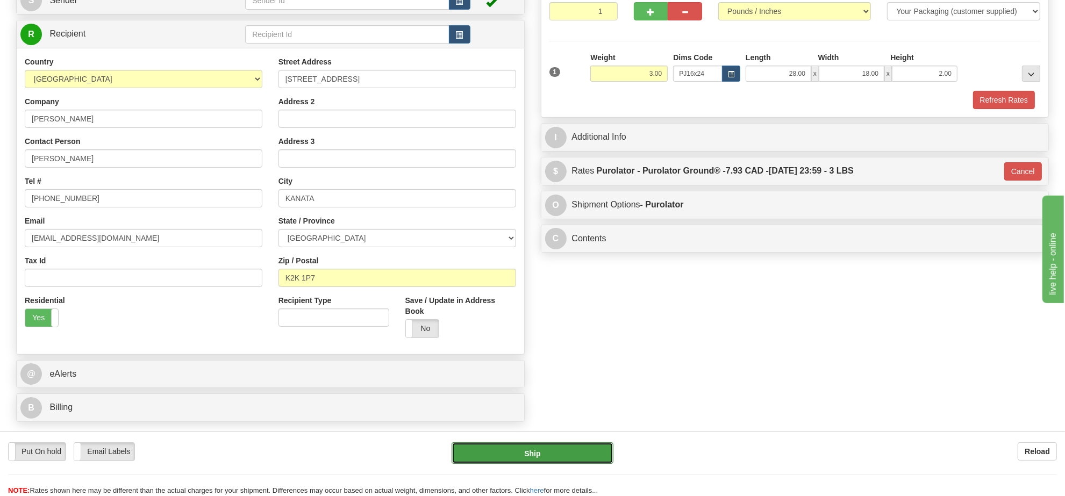
click at [569, 451] on button "Ship" at bounding box center [532, 454] width 161 height 22
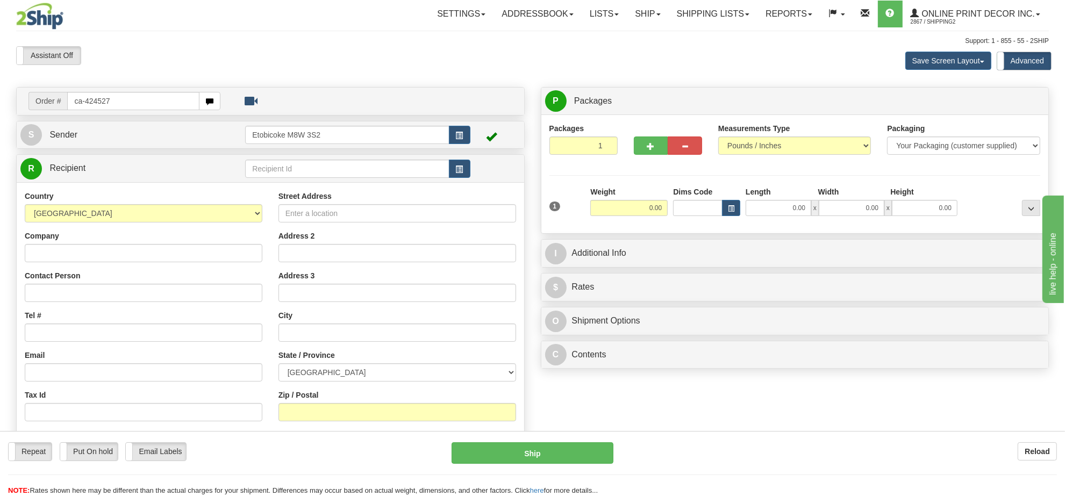
type input "ca-424527"
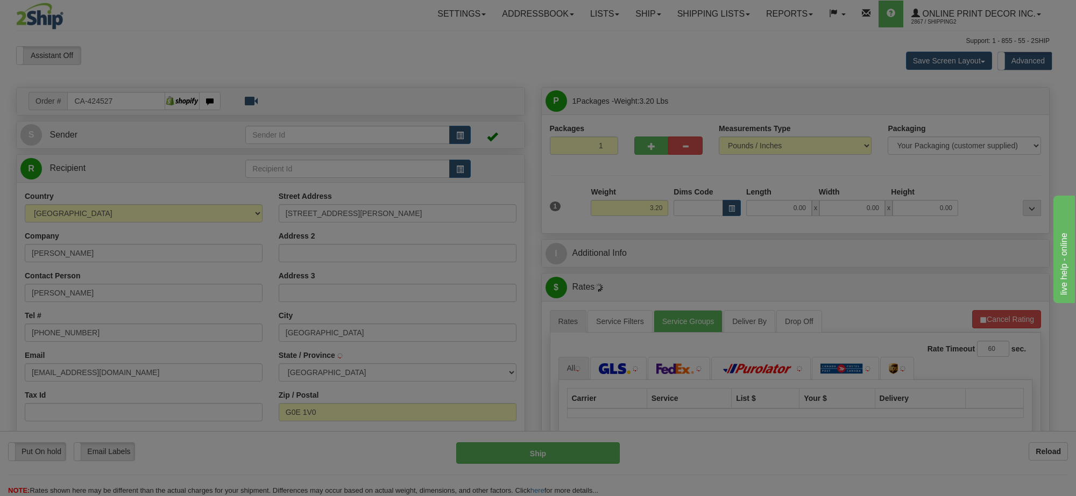
type input "[GEOGRAPHIC_DATA]"
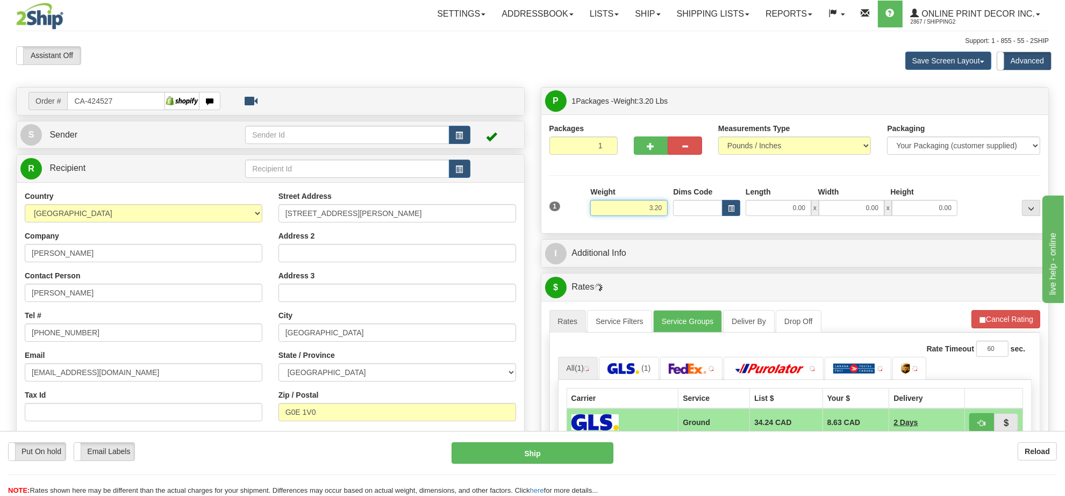
click at [649, 216] on input "3.20" at bounding box center [628, 208] width 77 height 16
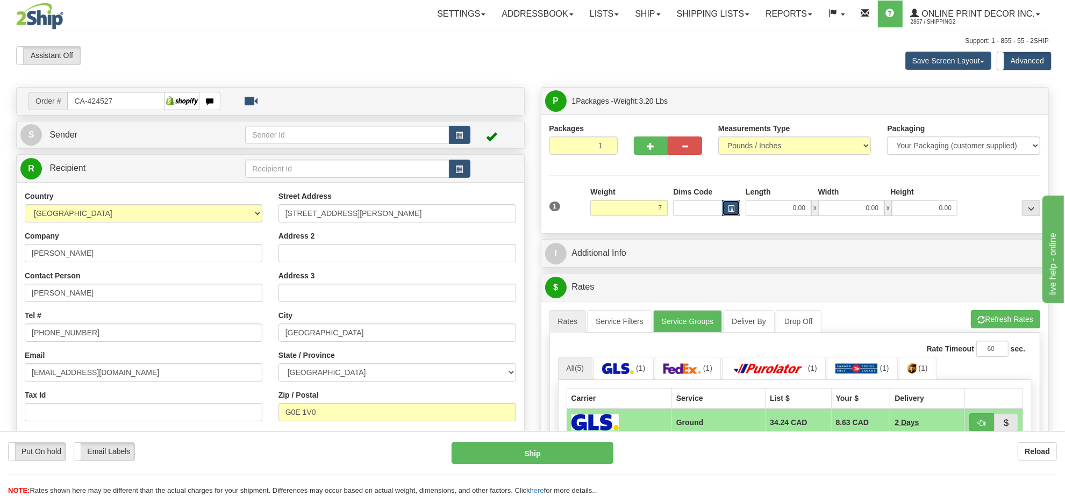
type input "7.00"
click at [732, 209] on span "button" at bounding box center [731, 209] width 6 height 6
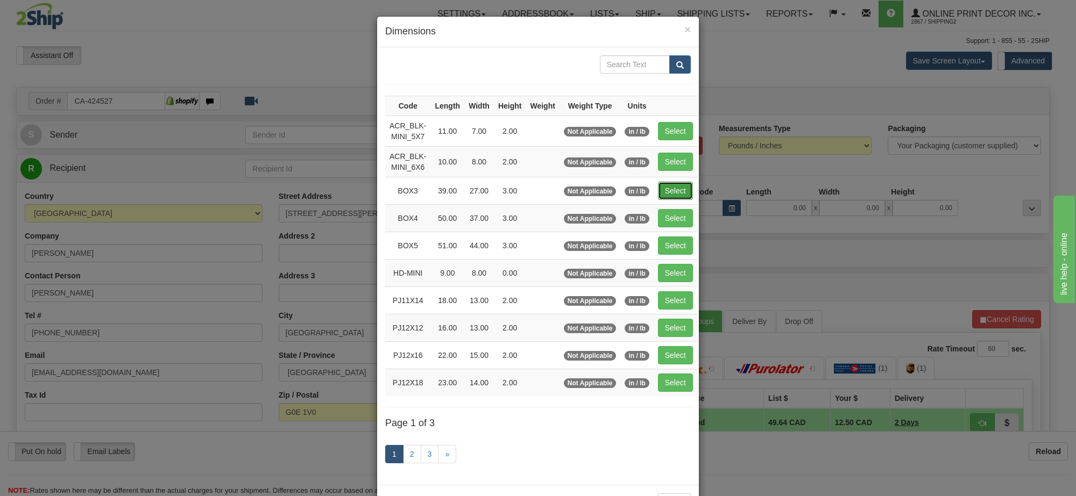
click at [680, 194] on button "Select" at bounding box center [675, 191] width 35 height 18
type input "BOX3"
type input "39.00"
type input "27.00"
type input "3.00"
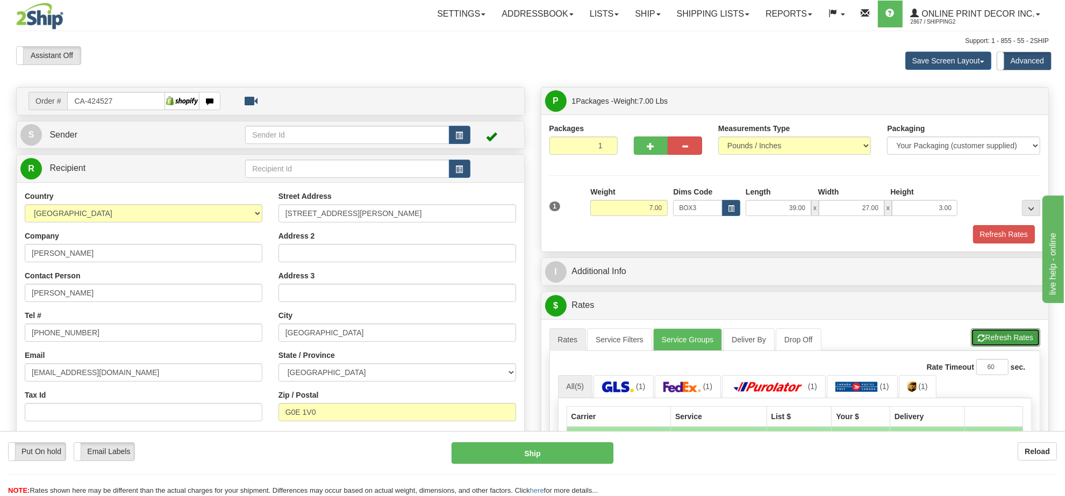
click at [993, 345] on button "Refresh Rates" at bounding box center [1005, 338] width 69 height 18
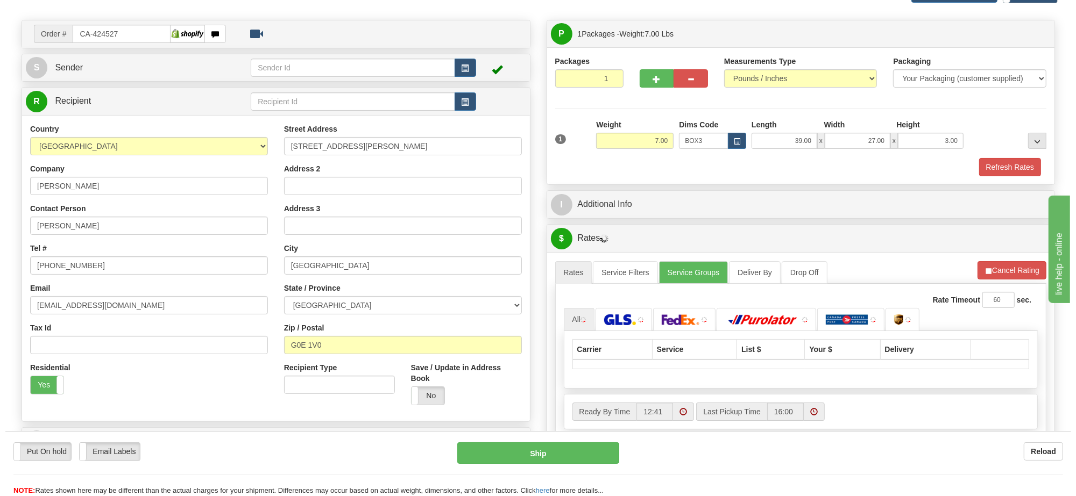
scroll to position [202, 0]
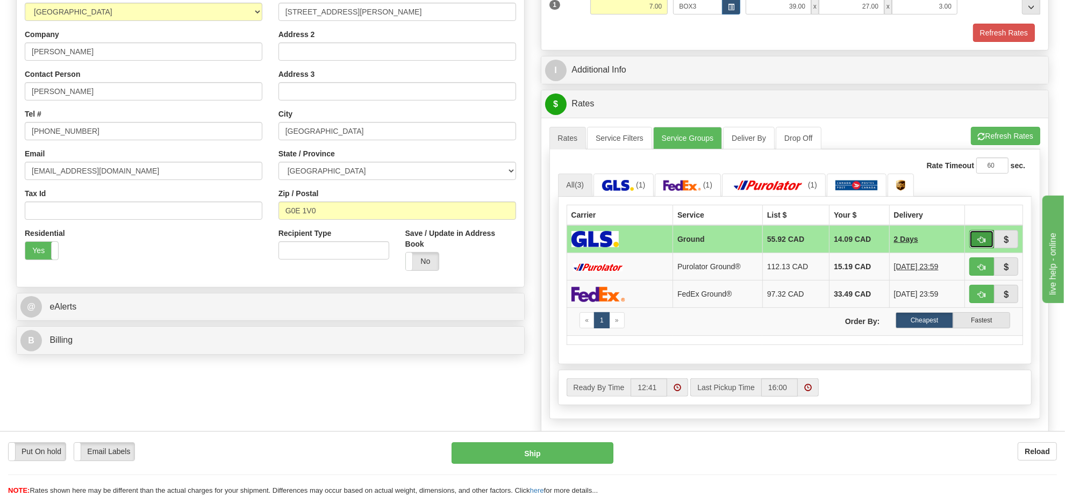
click at [983, 242] on span "button" at bounding box center [982, 240] width 8 height 7
type input "1"
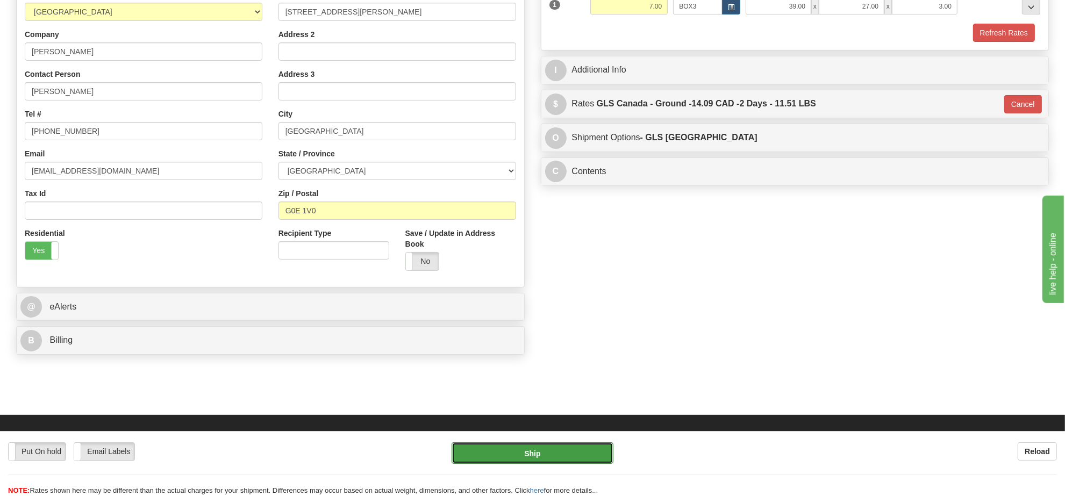
click at [582, 452] on button "Ship" at bounding box center [532, 454] width 161 height 22
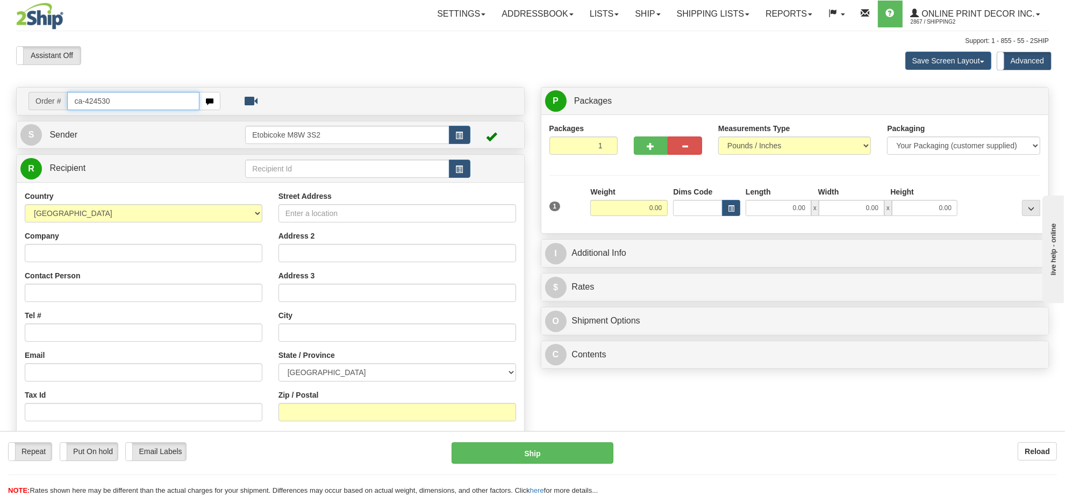
type input "ca-424530"
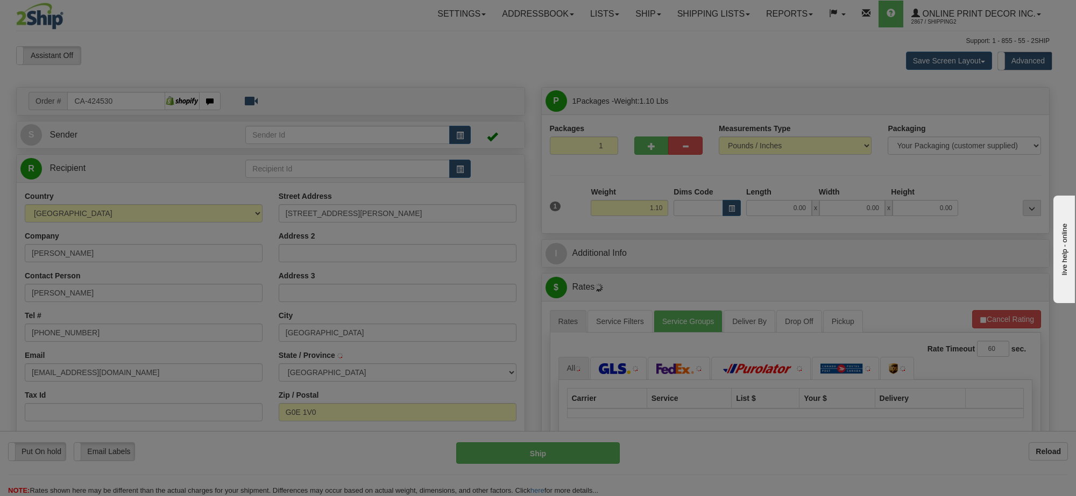
type input "MONT-SAINT-PIERRE"
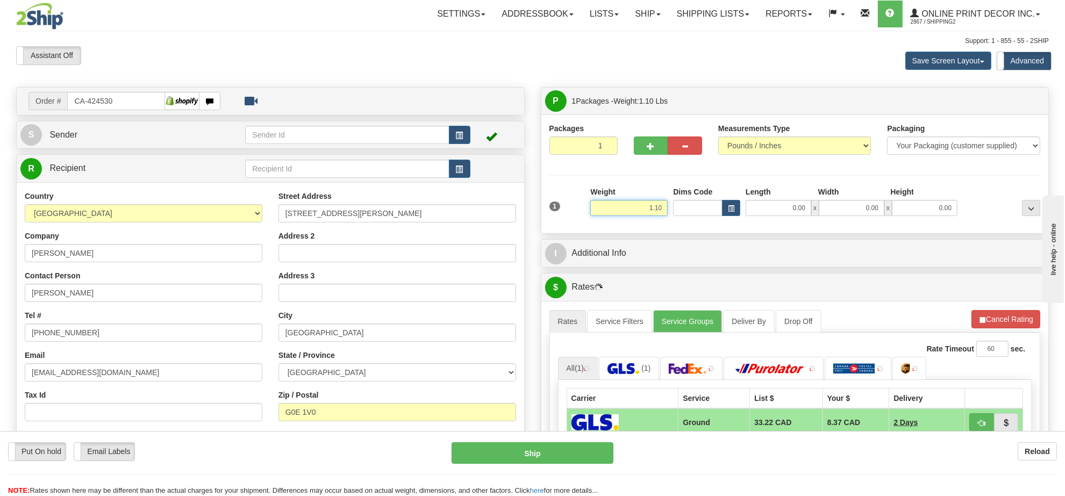
click at [649, 210] on input "1.10" at bounding box center [628, 208] width 77 height 16
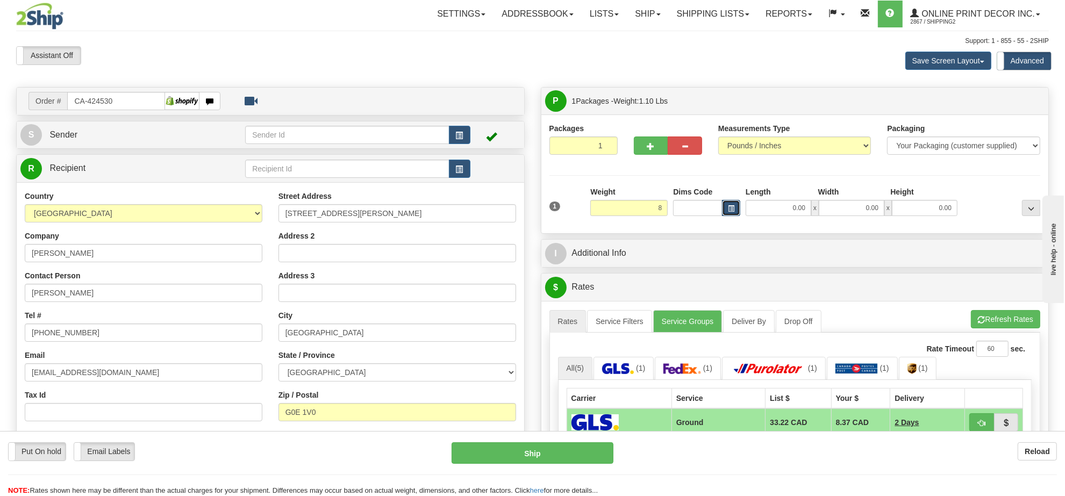
type input "8.00"
click at [734, 207] on span "button" at bounding box center [731, 209] width 6 height 6
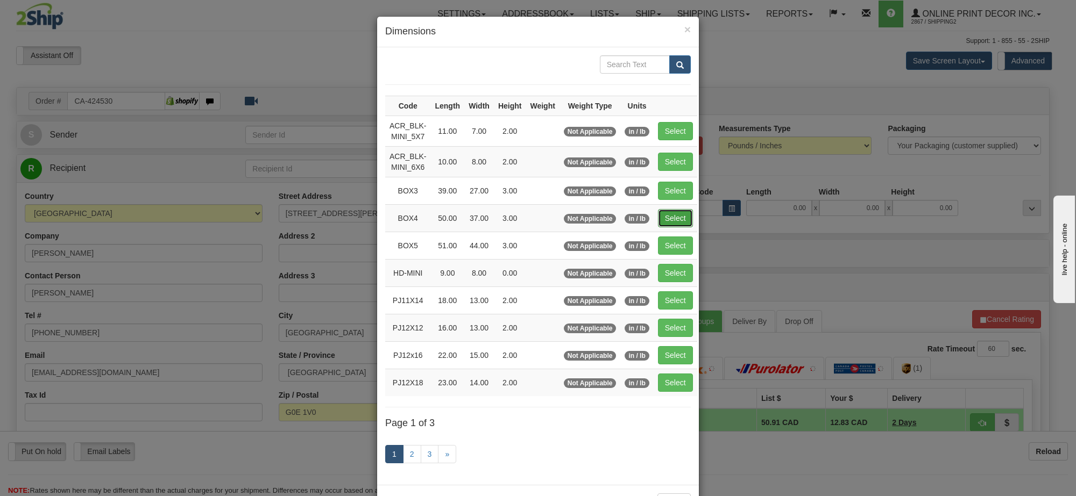
click at [676, 219] on button "Select" at bounding box center [675, 218] width 35 height 18
type input "BOX4"
type input "50.00"
type input "37.00"
type input "3.00"
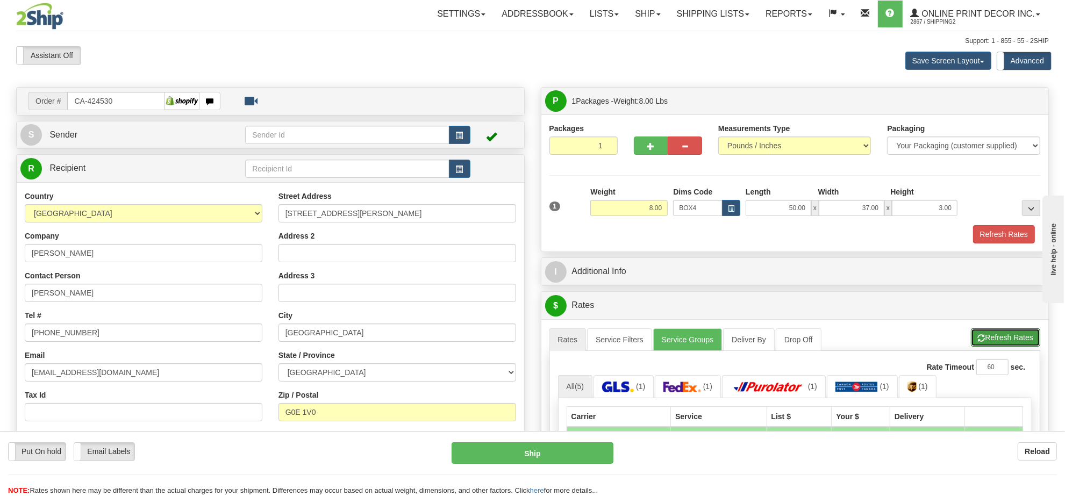
click at [1017, 345] on button "Refresh Rates" at bounding box center [1005, 338] width 69 height 18
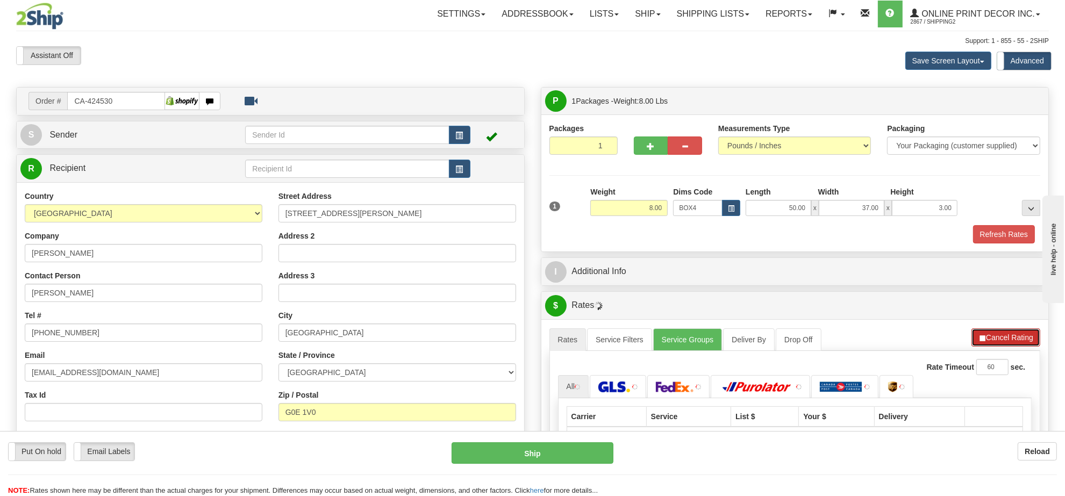
click at [1017, 344] on button "Cancel Rating" at bounding box center [1006, 338] width 69 height 18
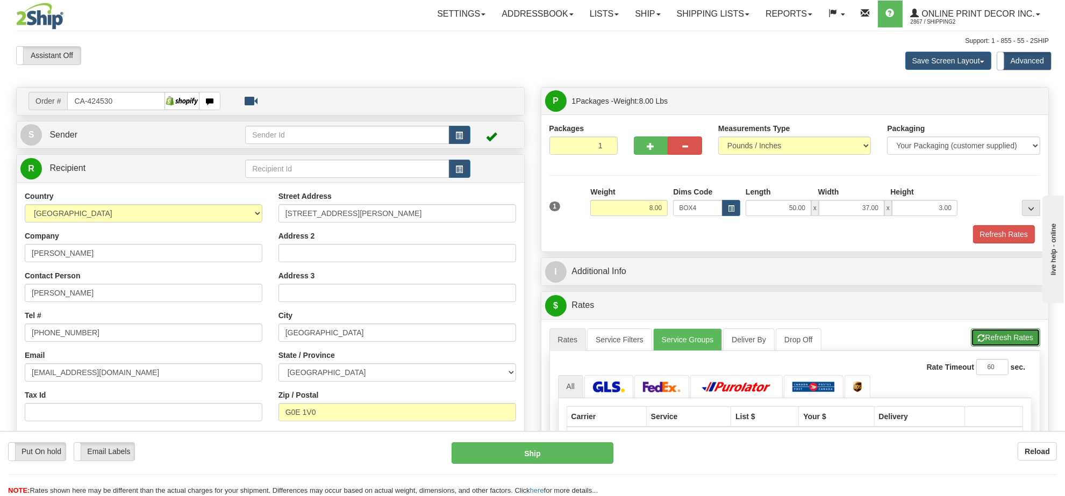
click at [1013, 343] on button "Refresh Rates" at bounding box center [1005, 338] width 69 height 18
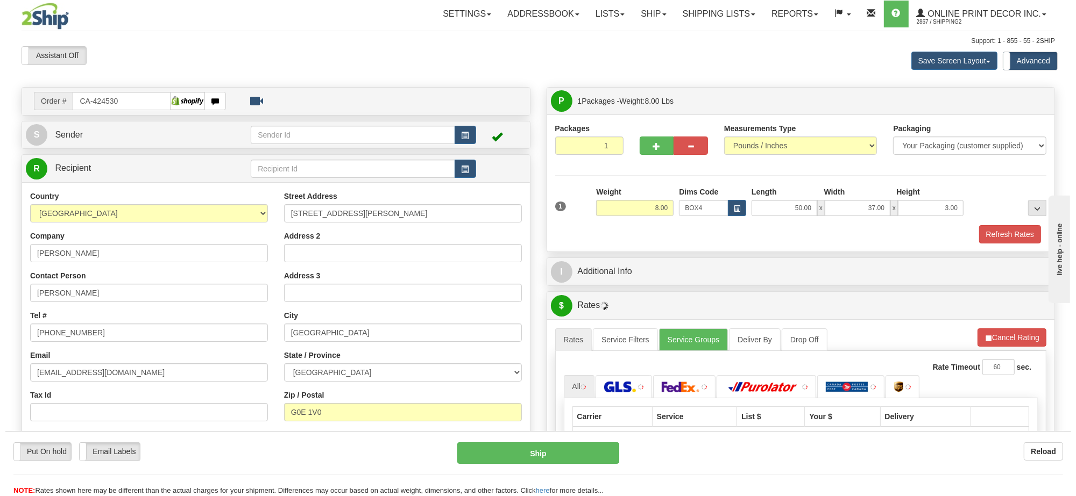
scroll to position [134, 0]
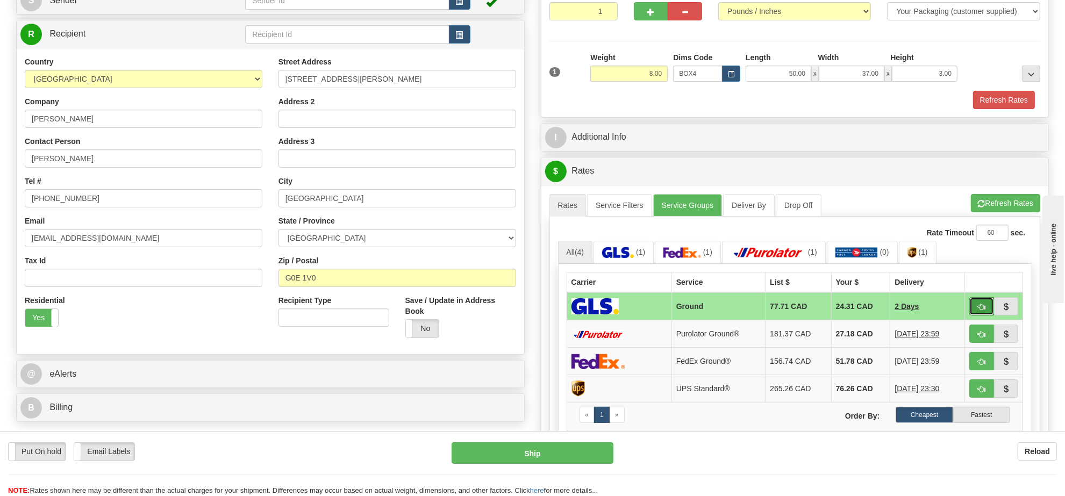
click at [979, 316] on button "button" at bounding box center [982, 306] width 25 height 18
type input "1"
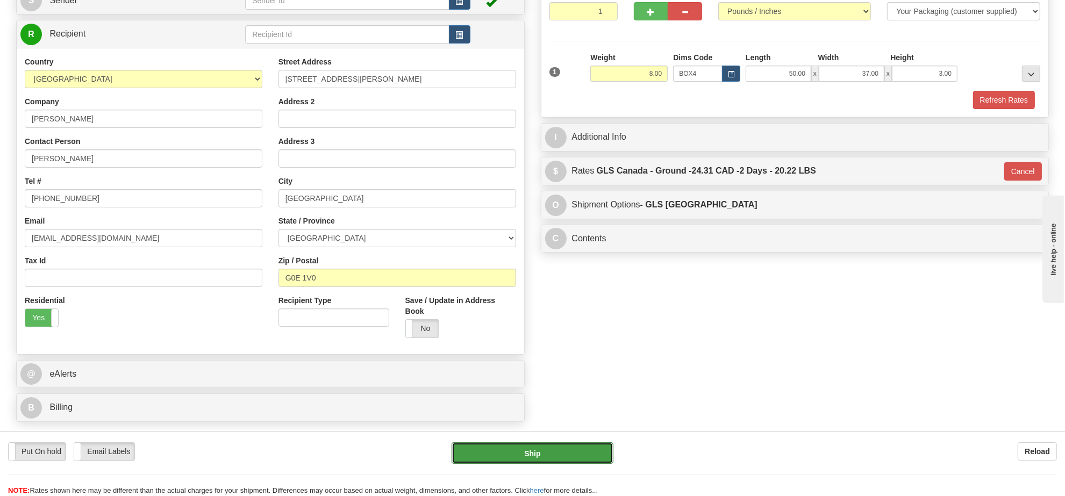
click at [574, 447] on button "Ship" at bounding box center [532, 454] width 161 height 22
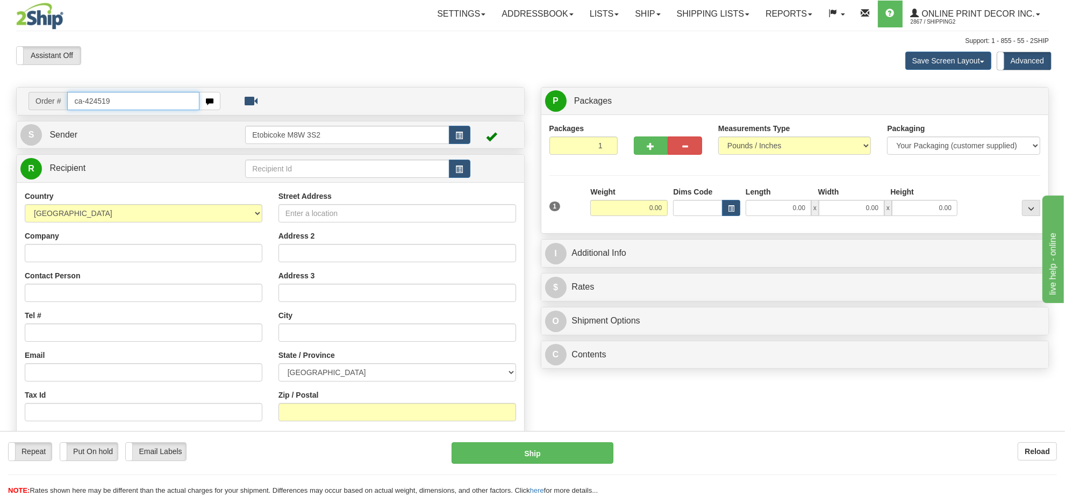
type input "ca-424519"
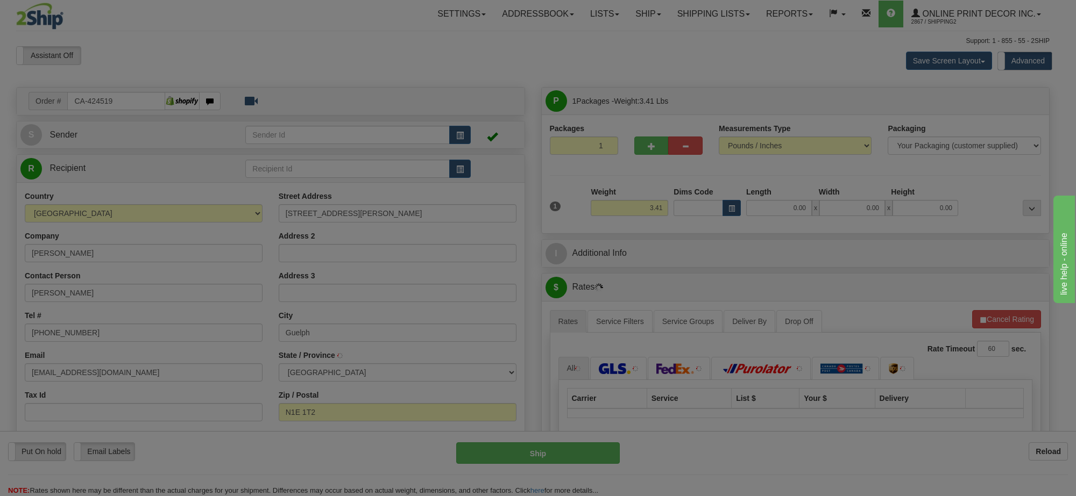
type input "GUELPH"
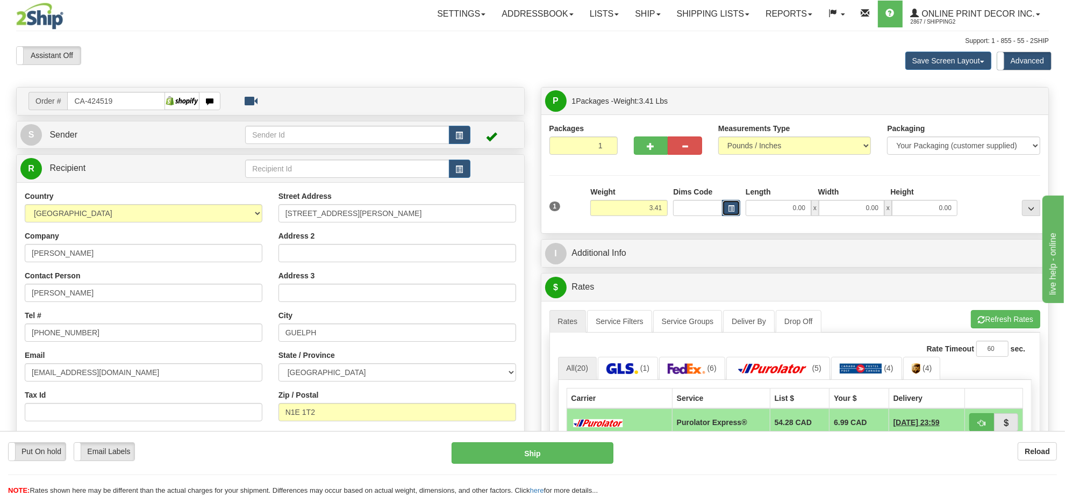
click at [735, 215] on button "button" at bounding box center [731, 208] width 18 height 16
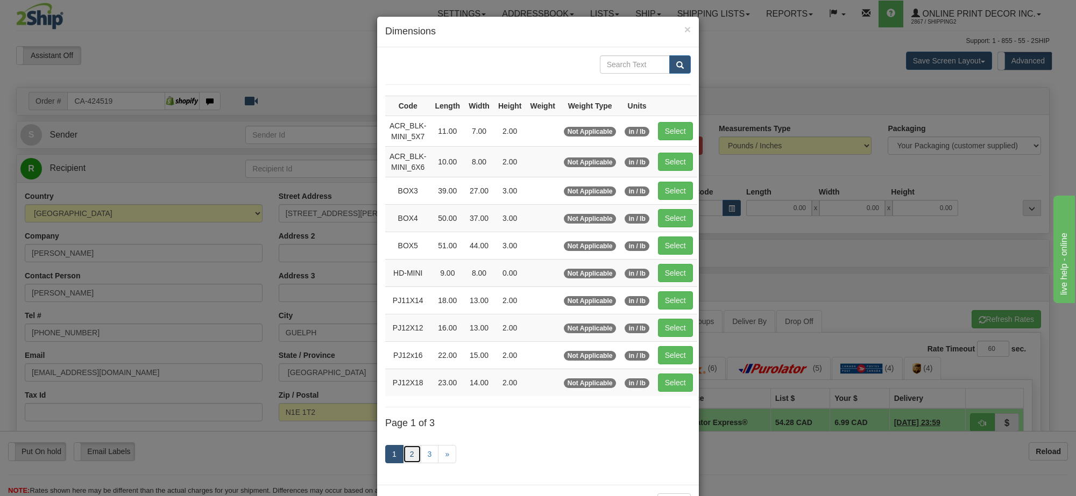
click at [410, 461] on link "2" at bounding box center [412, 454] width 18 height 18
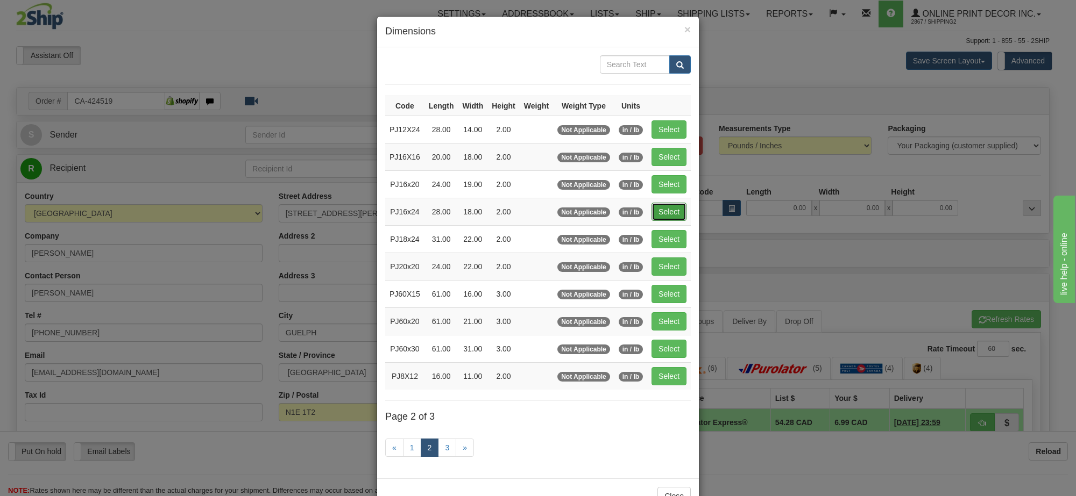
click at [675, 218] on button "Select" at bounding box center [668, 212] width 35 height 18
type input "PJ16x24"
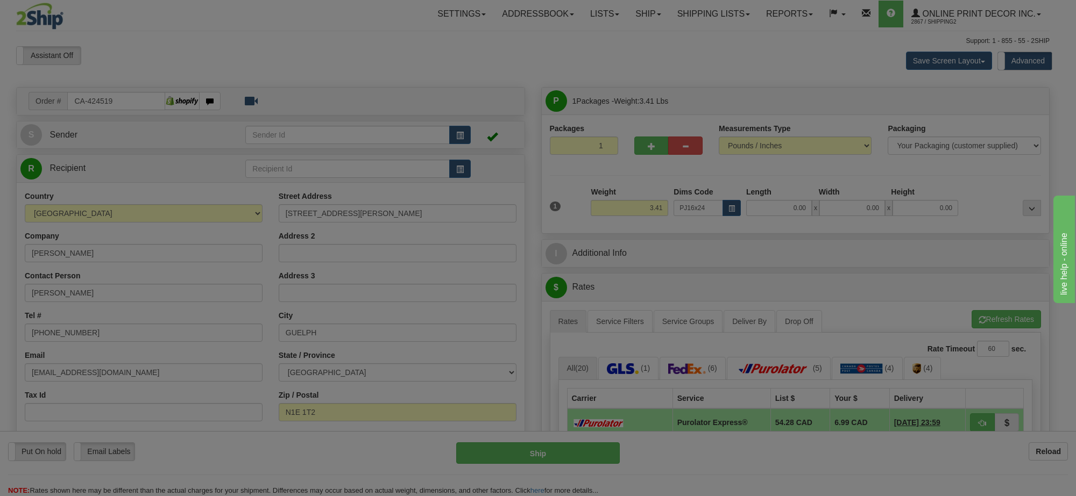
type input "28.00"
type input "18.00"
type input "2.00"
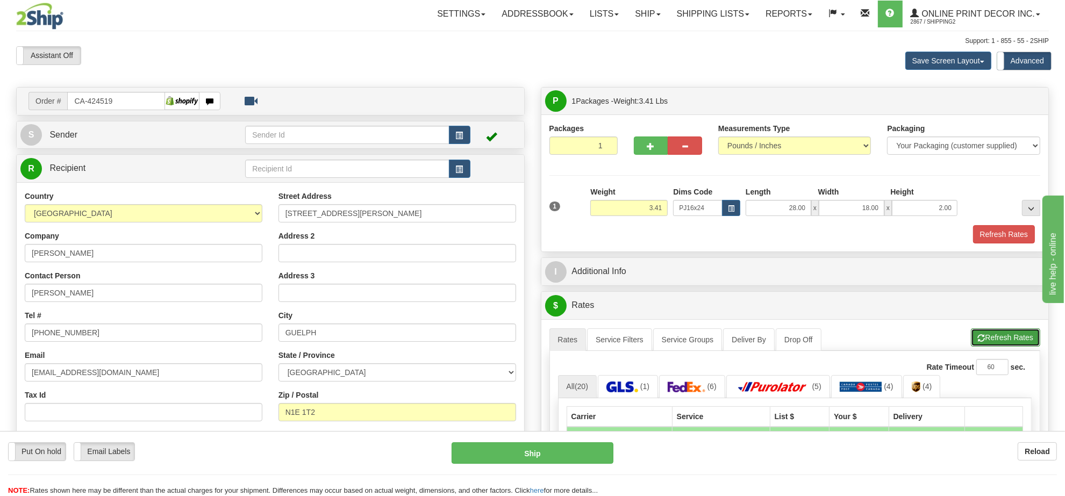
click at [995, 338] on button "Refresh Rates" at bounding box center [1005, 338] width 69 height 18
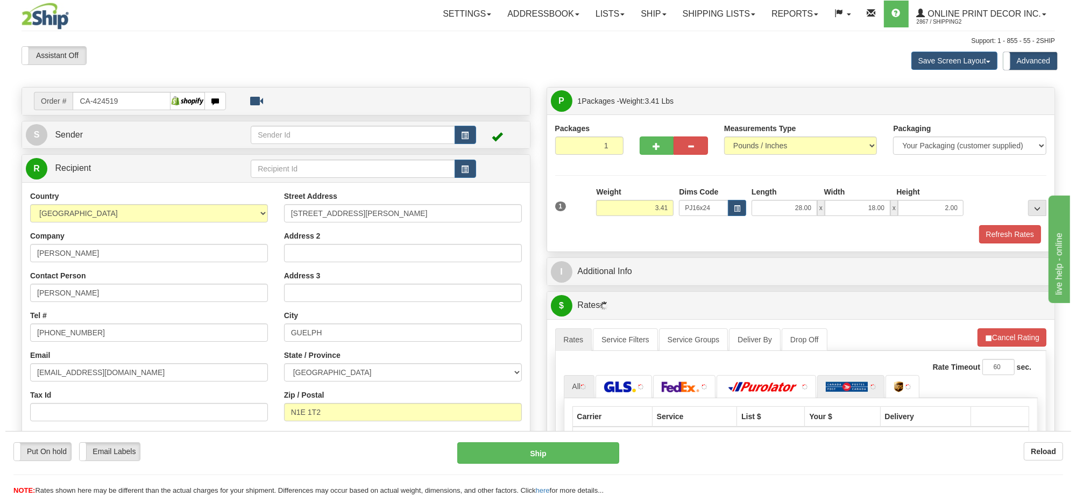
scroll to position [134, 0]
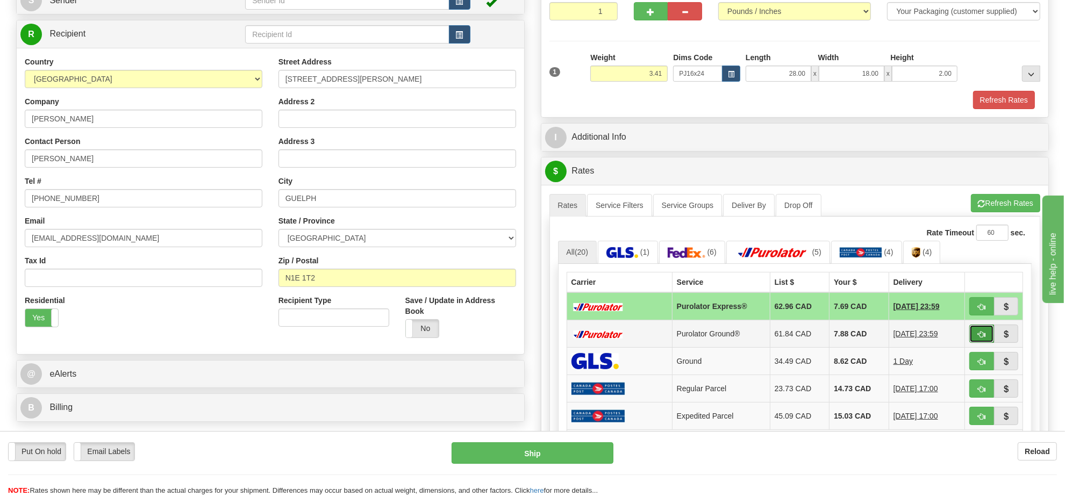
click at [978, 338] on span "button" at bounding box center [982, 334] width 8 height 7
type input "260"
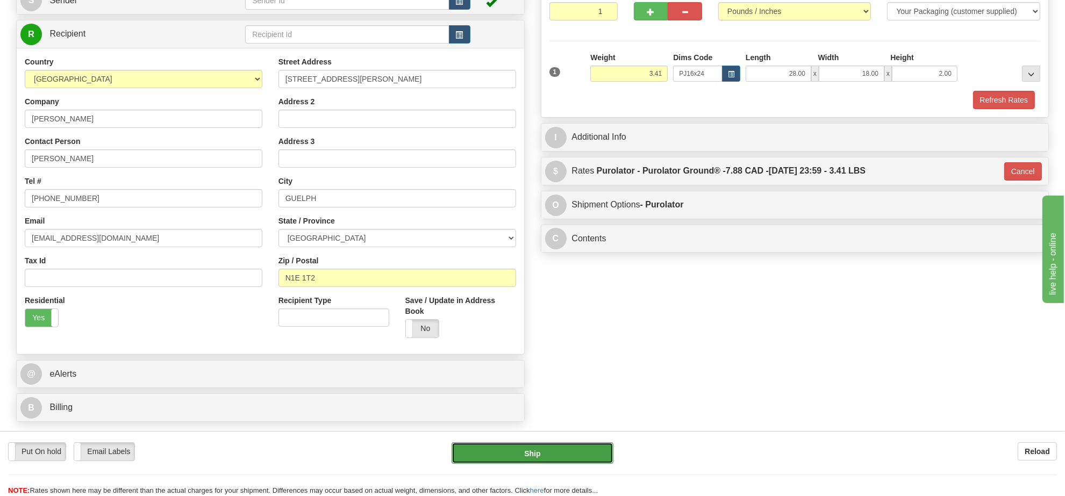
click at [574, 452] on button "Ship" at bounding box center [532, 454] width 161 height 22
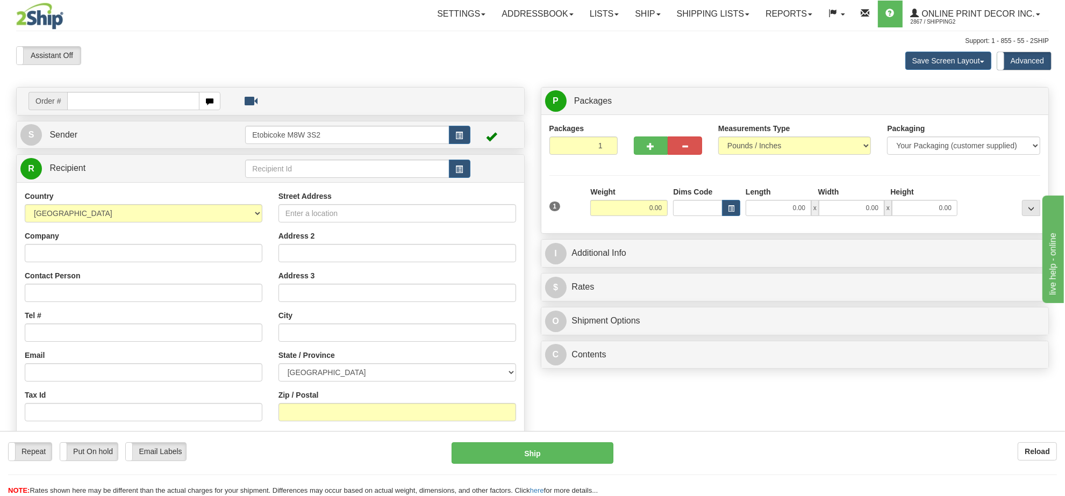
drag, startPoint x: 209, startPoint y: 157, endPoint x: 261, endPoint y: 257, distance: 112.3
click at [253, 256] on div "R Recipient" at bounding box center [270, 321] width 509 height 334
click at [136, 95] on input "text" at bounding box center [133, 101] width 132 height 18
click at [141, 66] on div "Assistant On Assistant Off Do a return Do a return Previous Next Save Screen La…" at bounding box center [532, 60] width 1049 height 29
click at [147, 94] on input "text" at bounding box center [133, 101] width 132 height 18
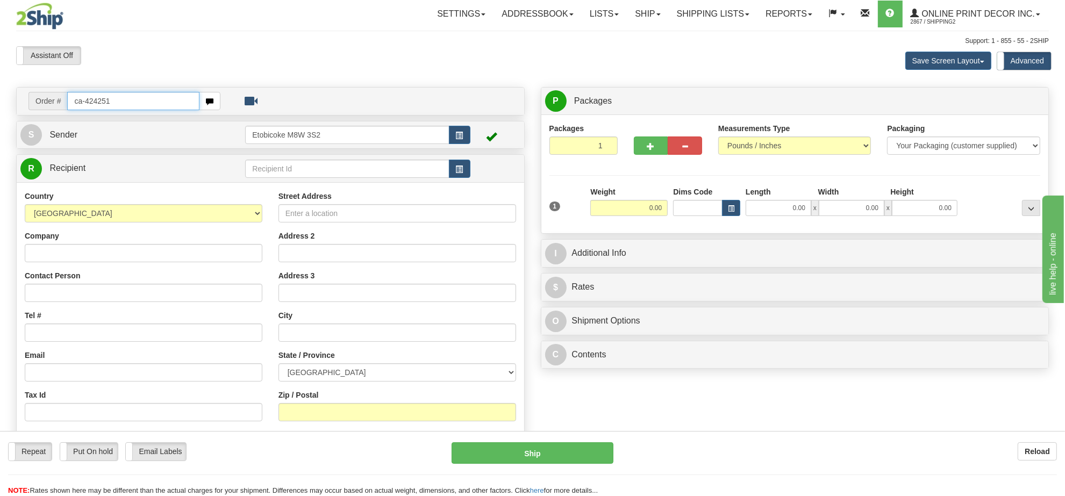
type input "ca-424251"
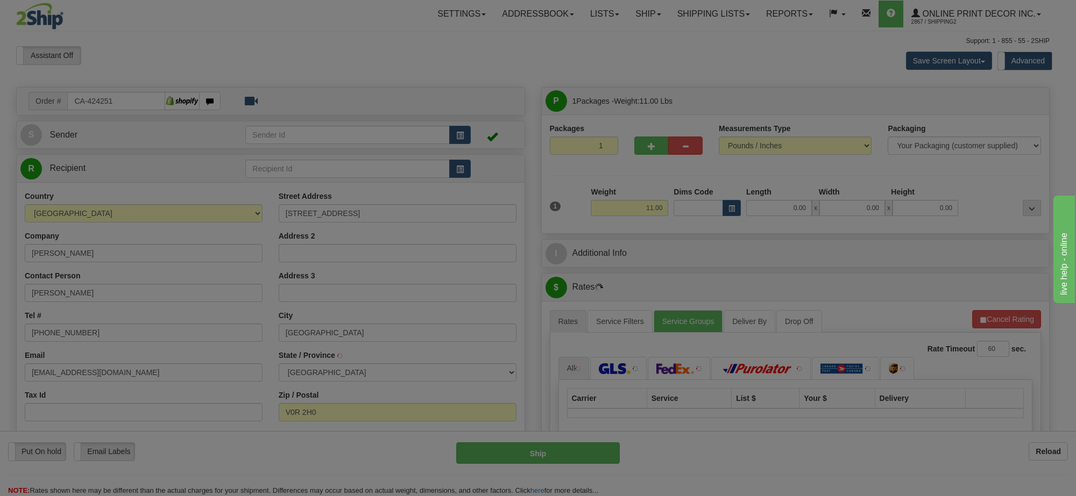
type input "LANTZVILLE"
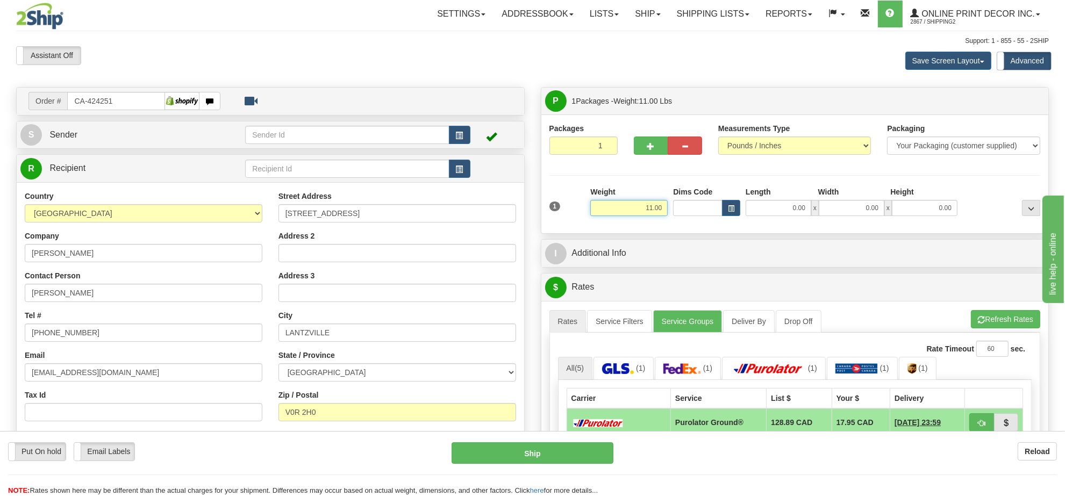
click at [644, 213] on input "11.00" at bounding box center [628, 208] width 77 height 16
type input "5.00"
click at [728, 207] on button "button" at bounding box center [731, 208] width 18 height 16
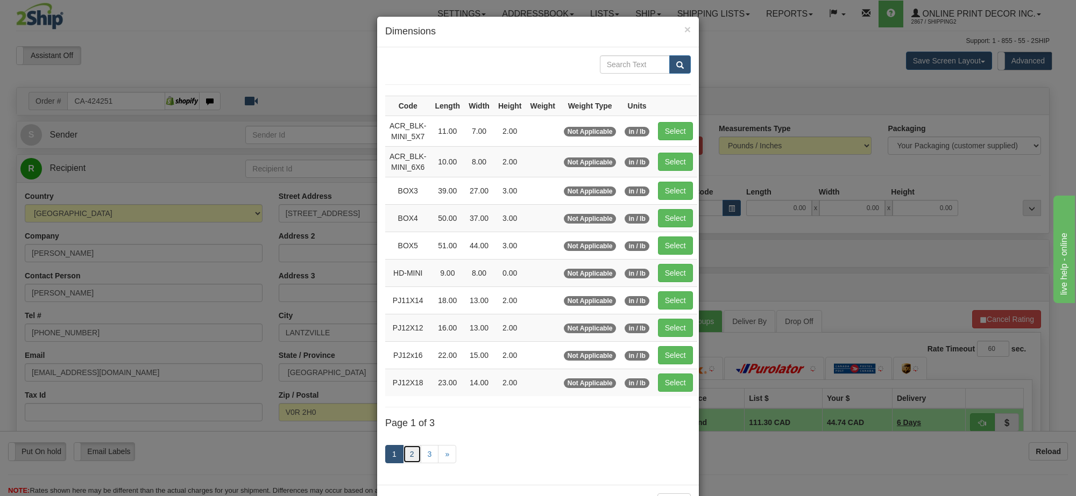
drag, startPoint x: 405, startPoint y: 464, endPoint x: 409, endPoint y: 457, distance: 7.5
click at [405, 463] on link "2" at bounding box center [412, 454] width 18 height 18
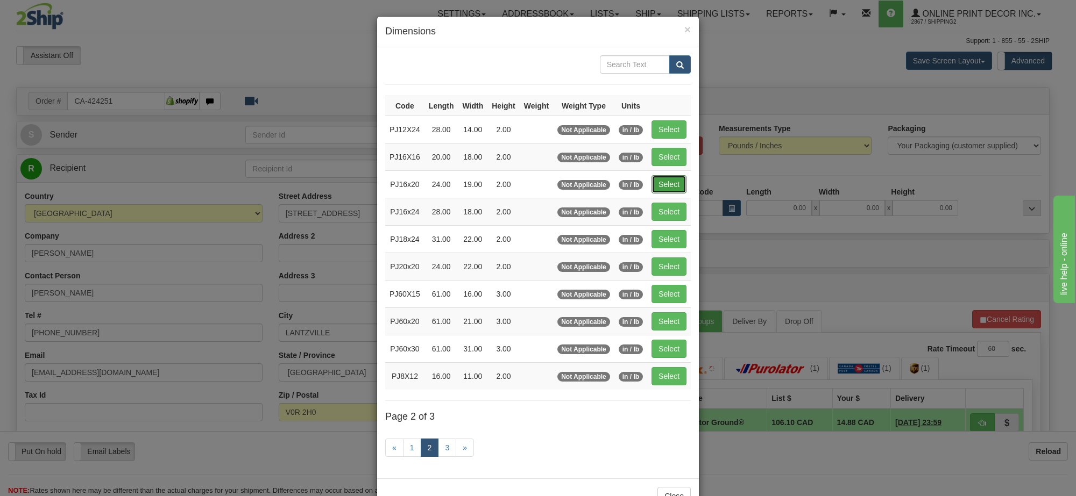
click at [661, 187] on button "Select" at bounding box center [668, 184] width 35 height 18
type input "PJ16x20"
type input "24.00"
type input "19.00"
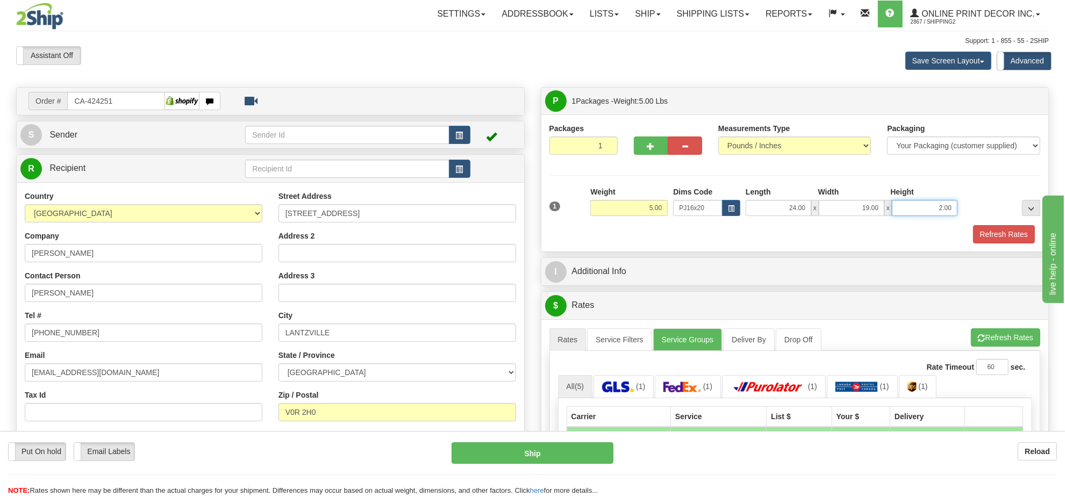
click at [937, 208] on input "2.00" at bounding box center [925, 208] width 66 height 16
type input "4.00"
click at [649, 146] on span "button" at bounding box center [651, 146] width 8 height 7
radio input "true"
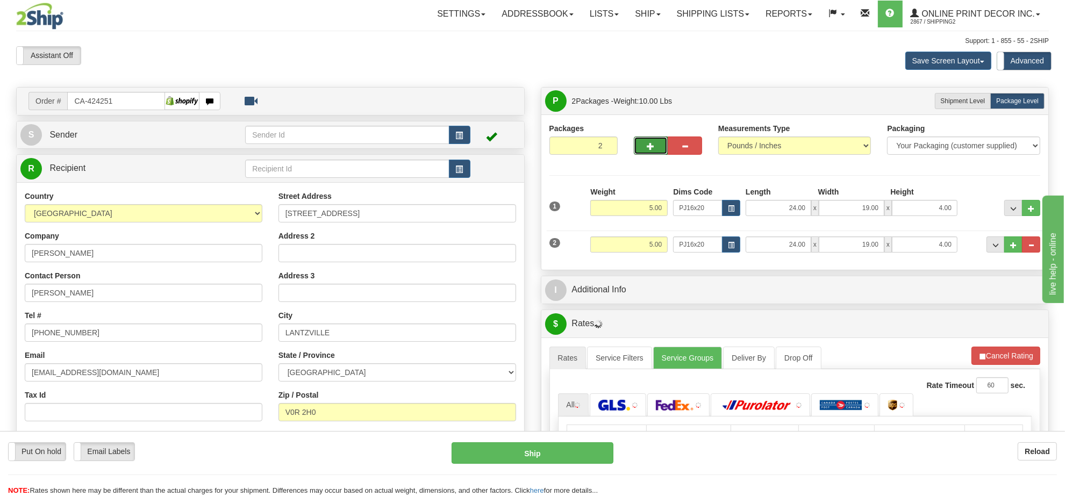
click at [649, 146] on span "button" at bounding box center [651, 146] width 8 height 7
type input "3"
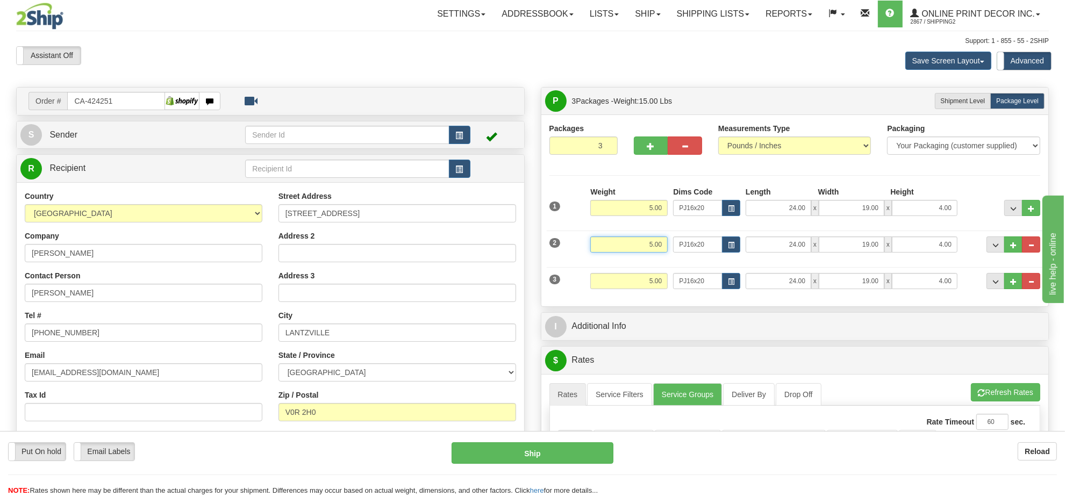
click at [641, 251] on input "5.00" at bounding box center [628, 245] width 77 height 16
click at [732, 245] on span "button" at bounding box center [731, 246] width 6 height 6
type input "6.00"
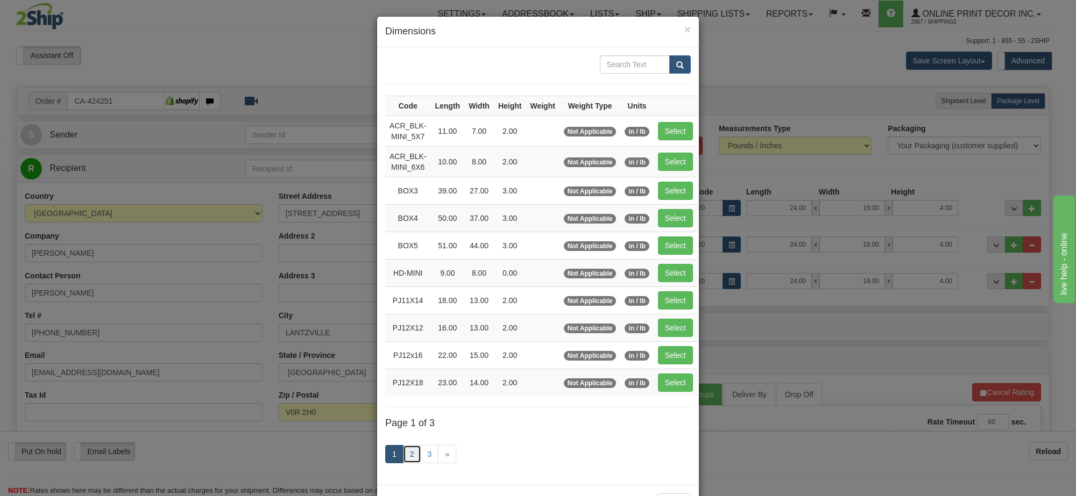
click at [407, 459] on link "2" at bounding box center [412, 454] width 18 height 18
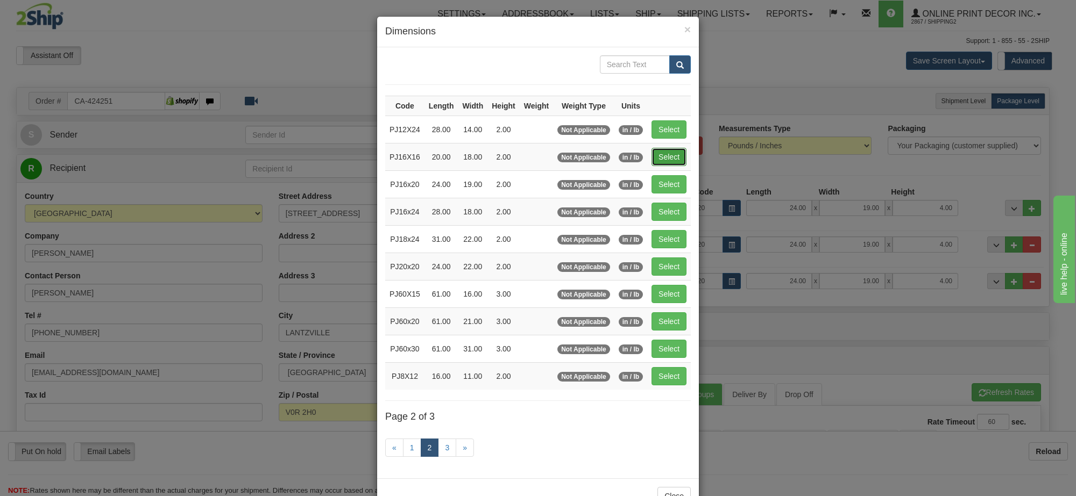
click at [668, 162] on button "Select" at bounding box center [668, 157] width 35 height 18
type input "PJ16X16"
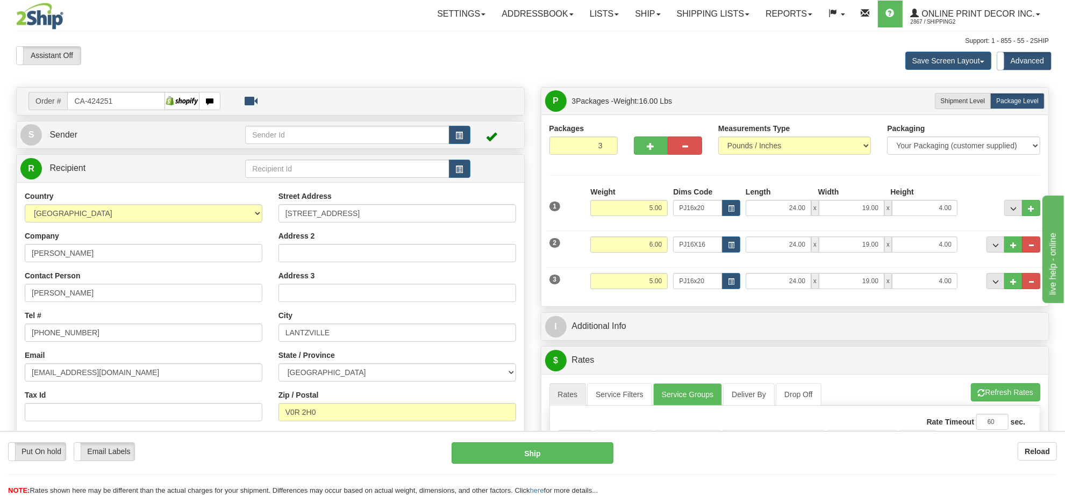
type input "20.00"
type input "18.00"
type input "2.00"
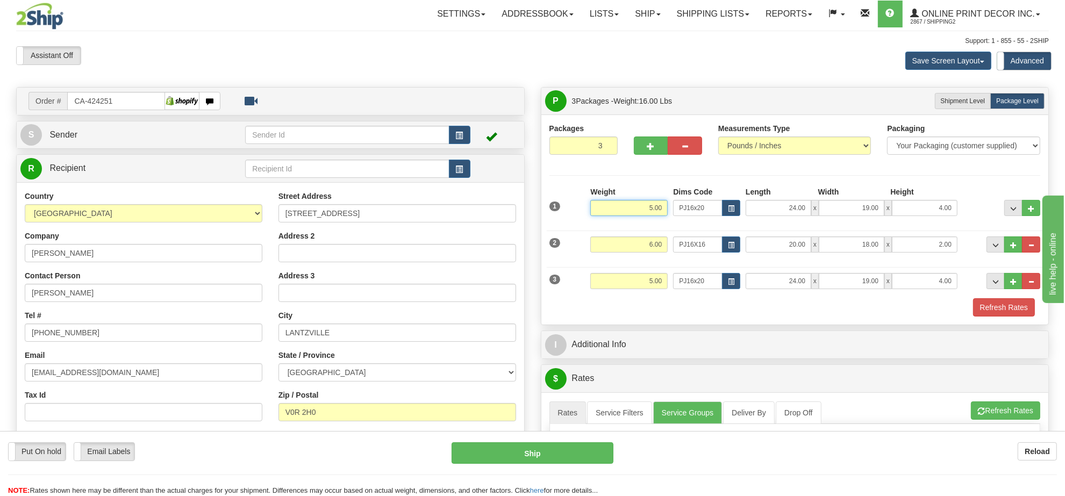
click at [637, 206] on input "5.00" at bounding box center [628, 208] width 77 height 16
click at [659, 251] on input "6.00" at bounding box center [628, 245] width 77 height 16
type input "6.00"
click at [659, 251] on input "6.00" at bounding box center [628, 245] width 77 height 16
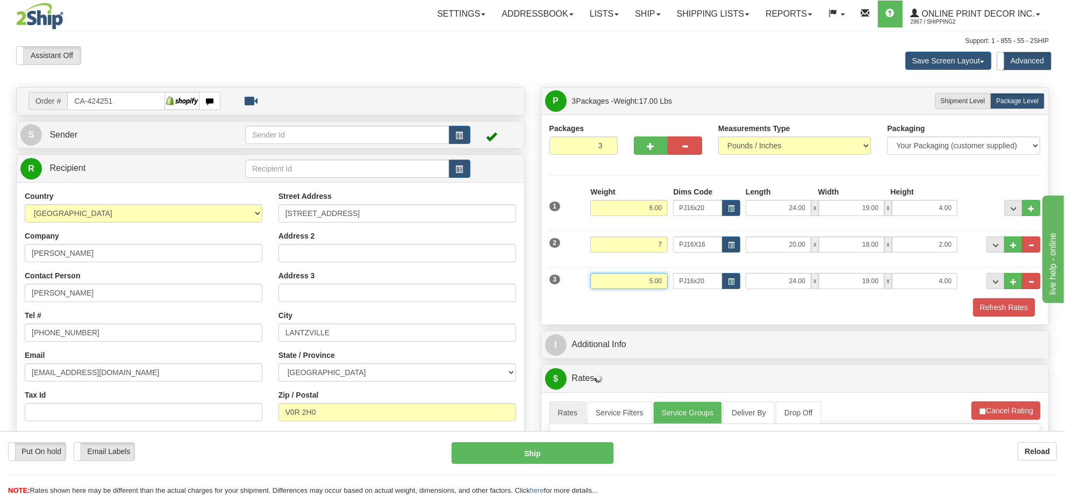
type input "7.00"
click at [657, 280] on input "5.00" at bounding box center [628, 281] width 77 height 16
click at [942, 286] on input "4.00" at bounding box center [925, 281] width 66 height 16
type input "5.00"
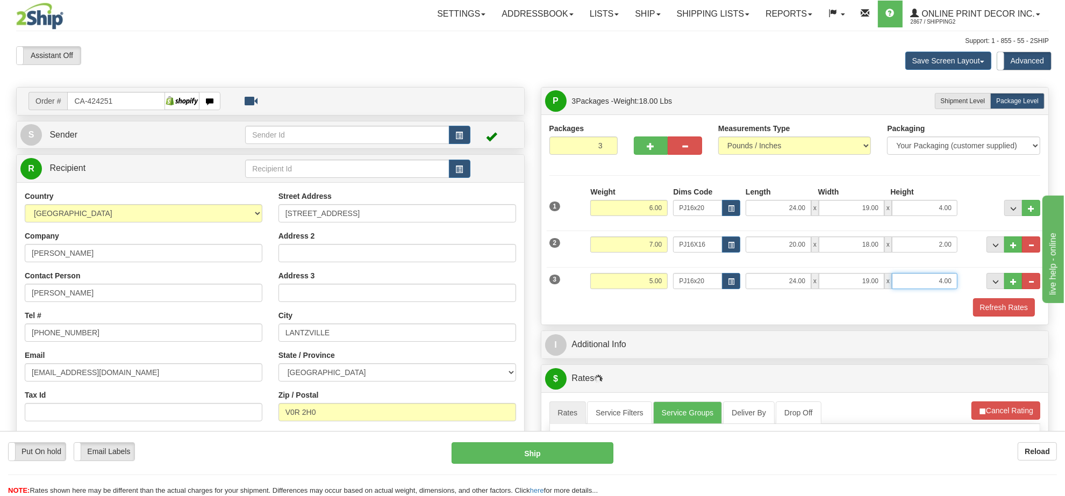
click at [942, 286] on input "4.00" at bounding box center [925, 281] width 66 height 16
drag, startPoint x: 735, startPoint y: 280, endPoint x: 736, endPoint y: 286, distance: 5.4
click at [736, 286] on button "button" at bounding box center [731, 281] width 18 height 16
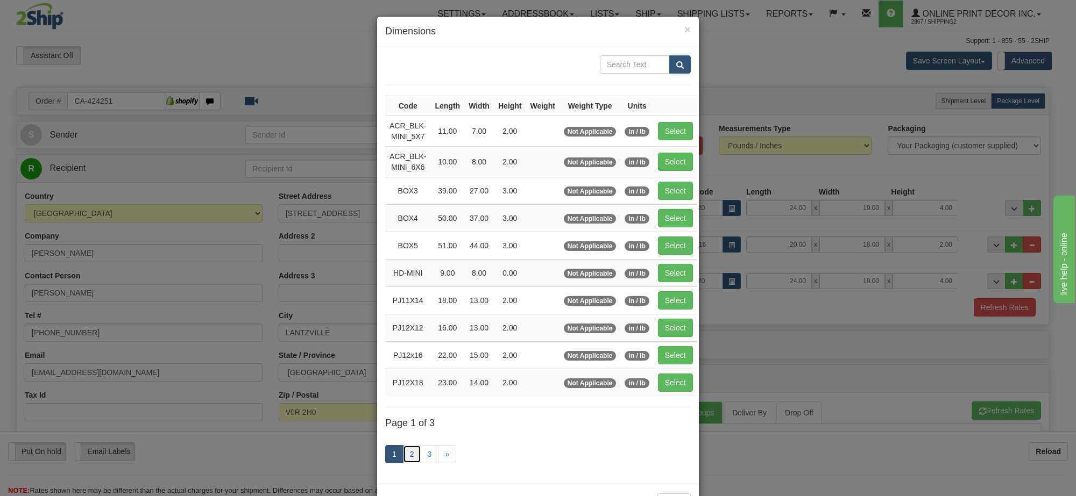
click at [407, 458] on link "2" at bounding box center [412, 454] width 18 height 18
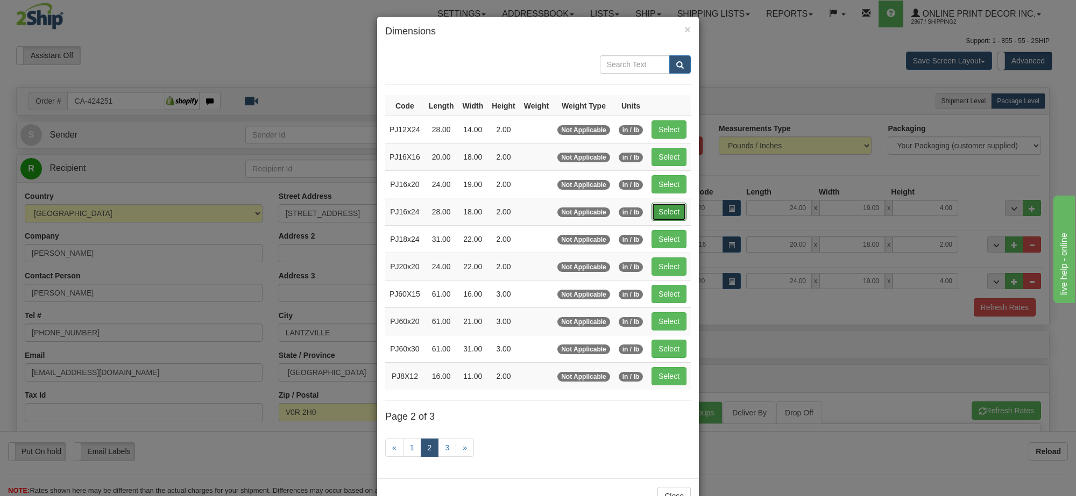
click at [651, 211] on button "Select" at bounding box center [668, 212] width 35 height 18
type input "PJ16x24"
type input "28.00"
type input "18.00"
type input "2.00"
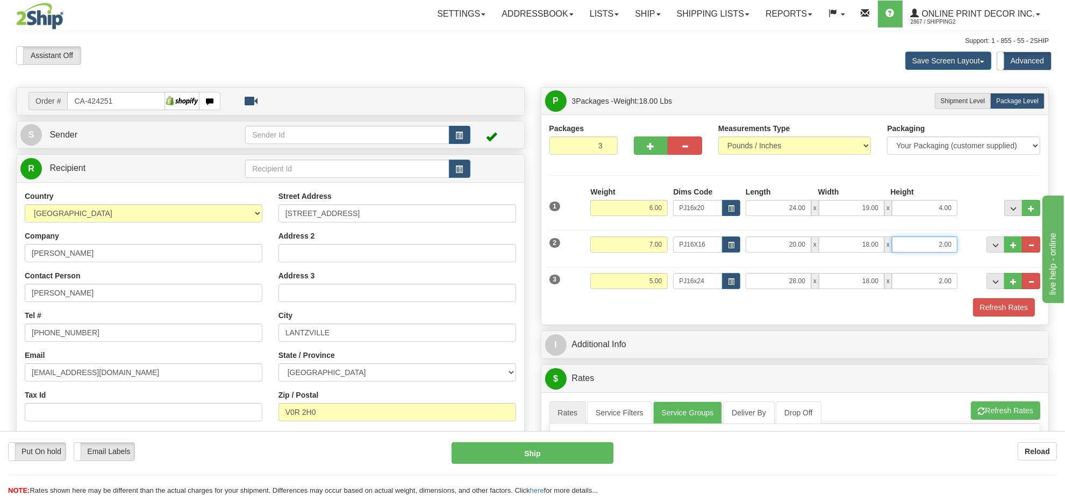
click at [927, 249] on input "2.00" at bounding box center [925, 245] width 66 height 16
type input "6.00"
click at [1009, 408] on button "Refresh Rates" at bounding box center [1005, 411] width 69 height 18
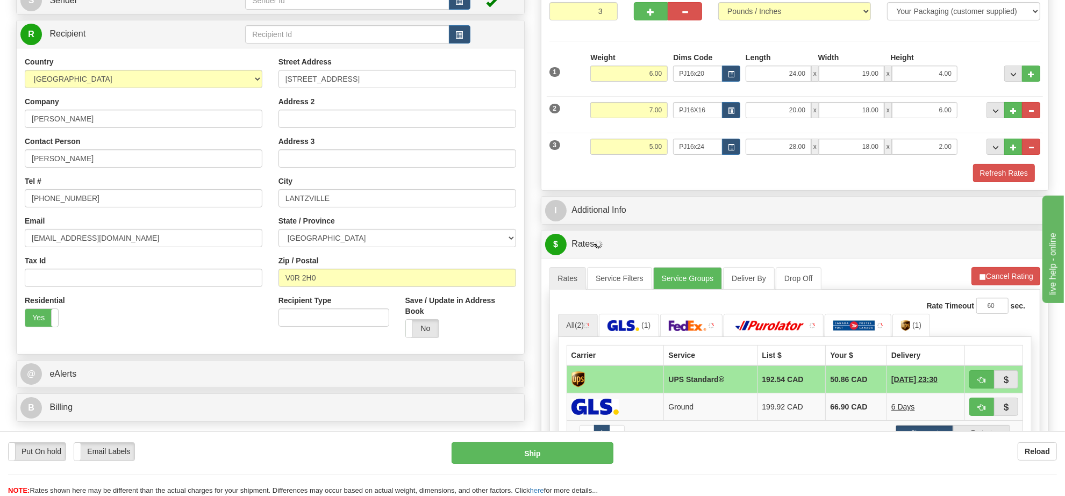
scroll to position [202, 0]
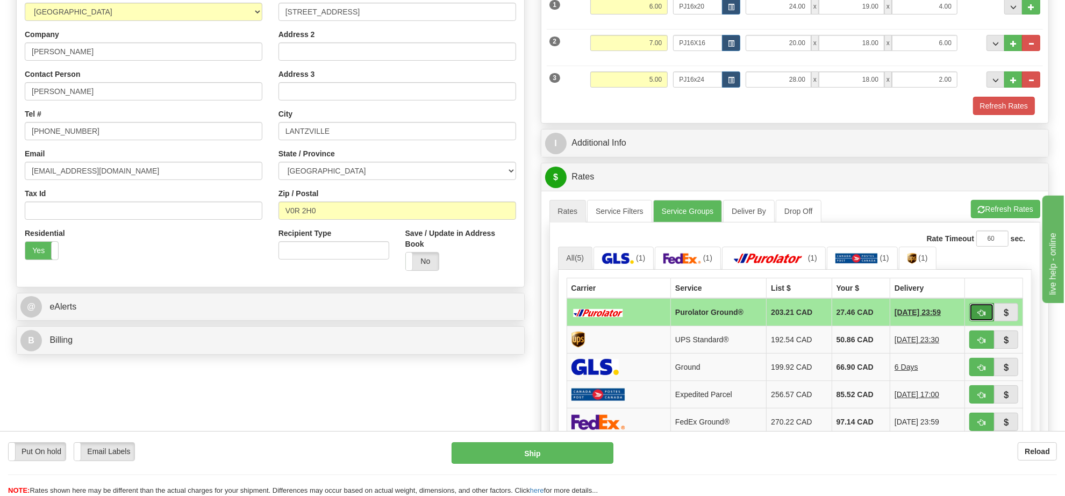
click at [985, 312] on button "button" at bounding box center [982, 312] width 25 height 18
type input "260"
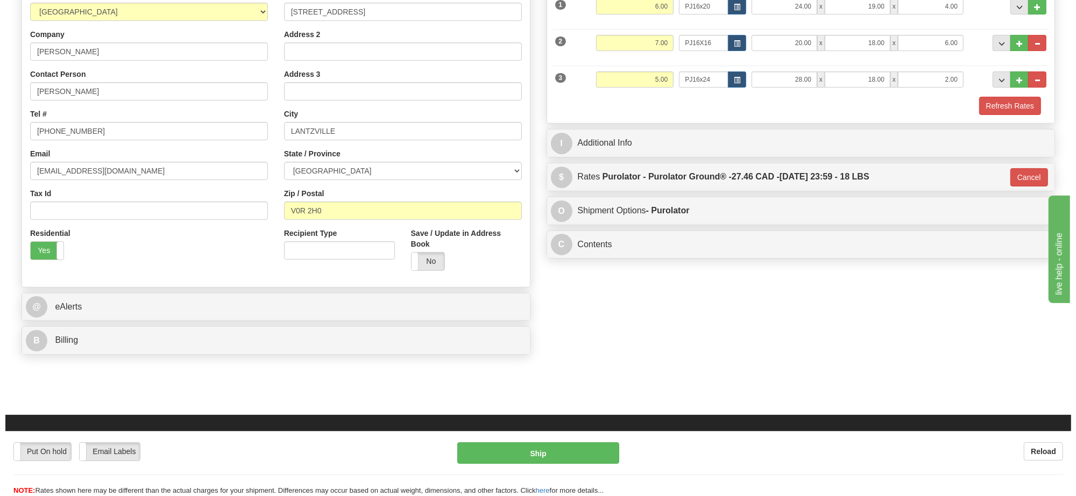
scroll to position [67, 0]
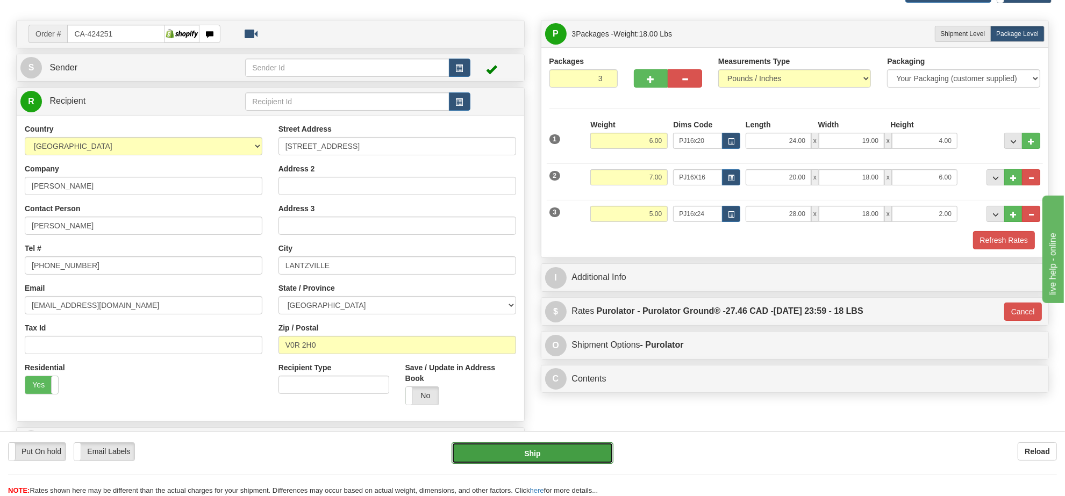
click at [587, 452] on button "Ship" at bounding box center [532, 454] width 161 height 22
